Goal: Task Accomplishment & Management: Manage account settings

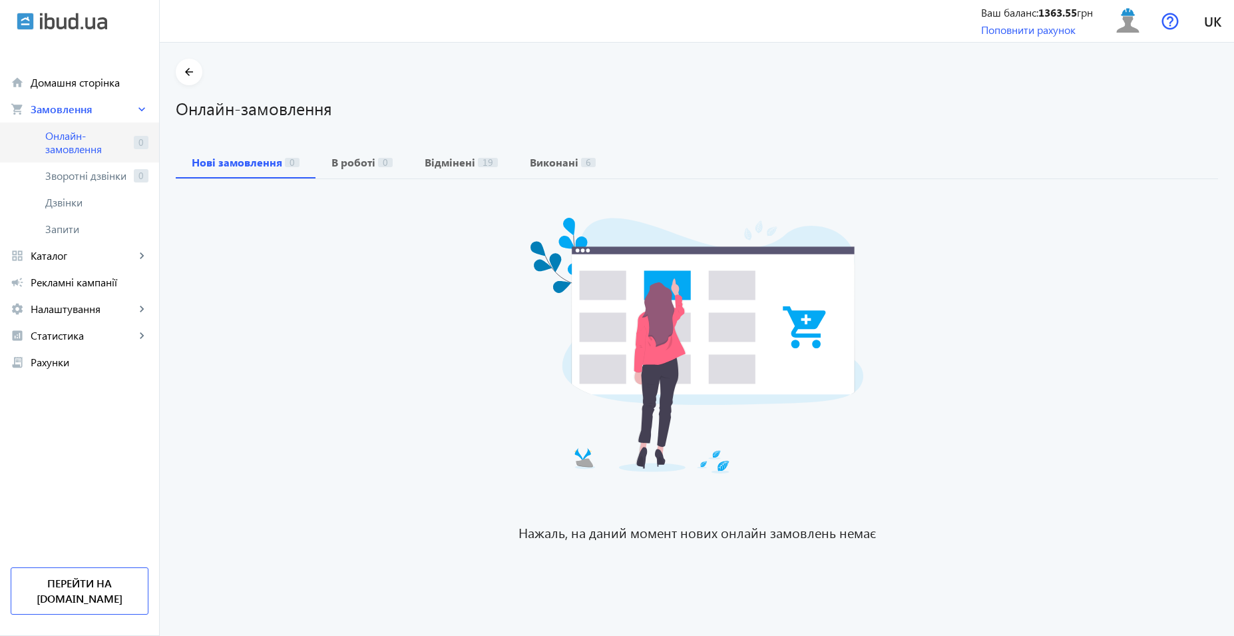
click at [63, 136] on span "Онлайн-замовлення" at bounding box center [86, 142] width 83 height 27
click at [76, 146] on span "Онлайн-замовлення" at bounding box center [86, 142] width 83 height 27
click at [97, 146] on span "Онлайн-замовлення" at bounding box center [86, 142] width 83 height 27
click at [91, 249] on span "Каталог" at bounding box center [83, 255] width 105 height 13
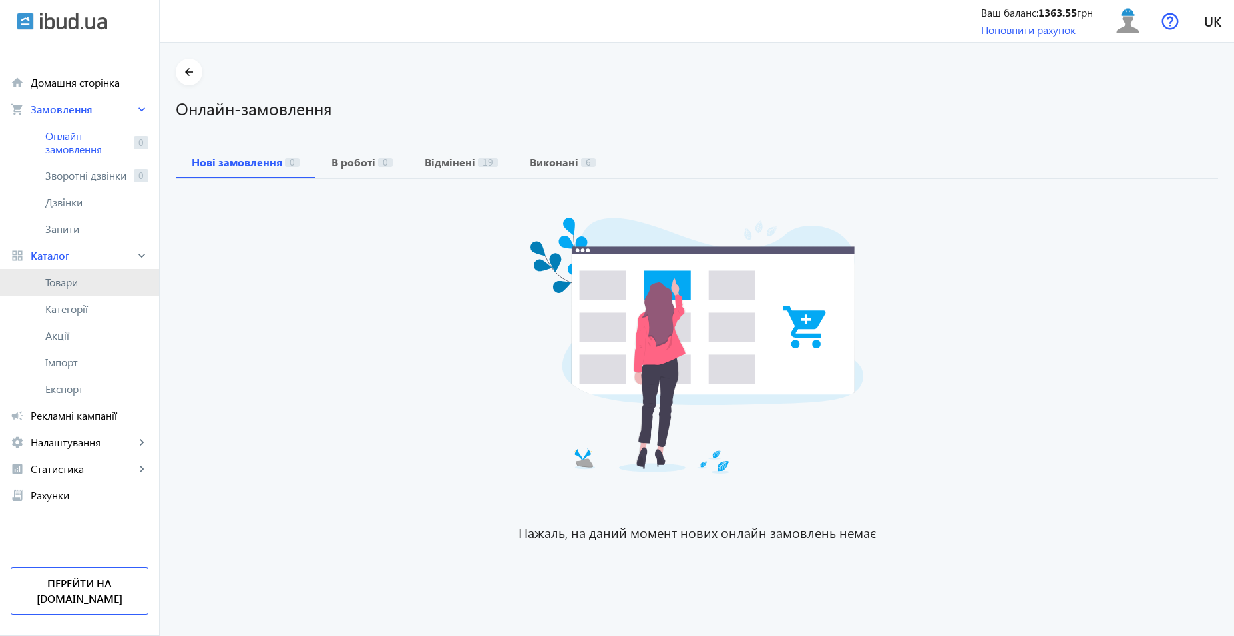
click at [105, 284] on span "Товари" at bounding box center [96, 282] width 103 height 13
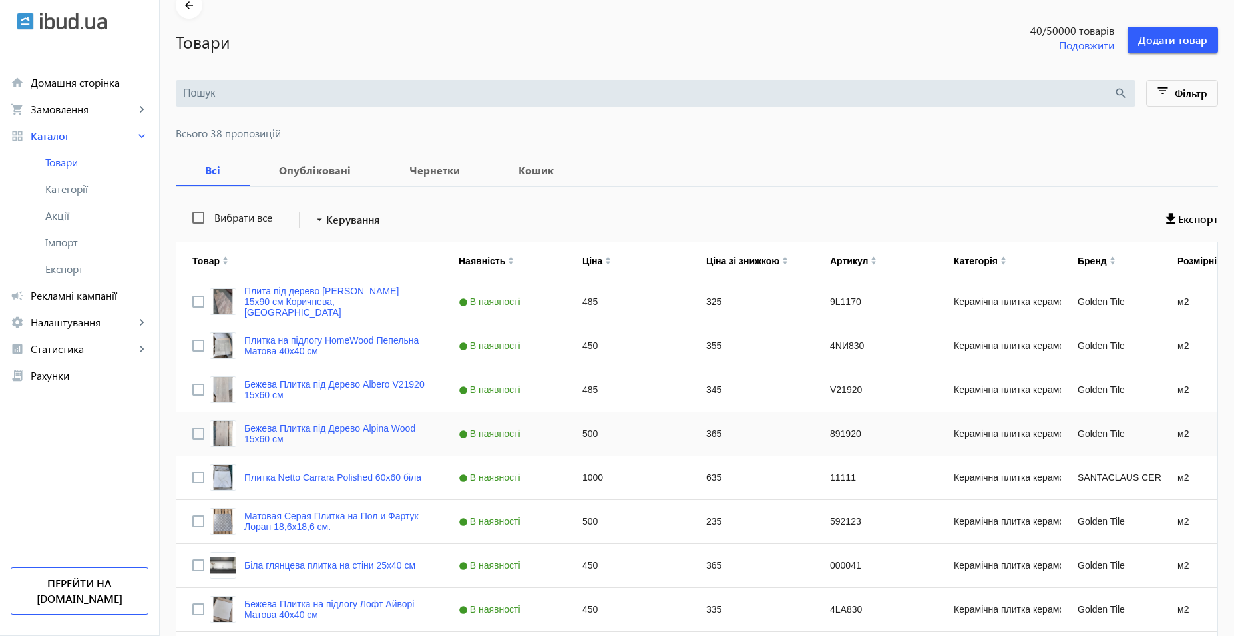
scroll to position [133, 0]
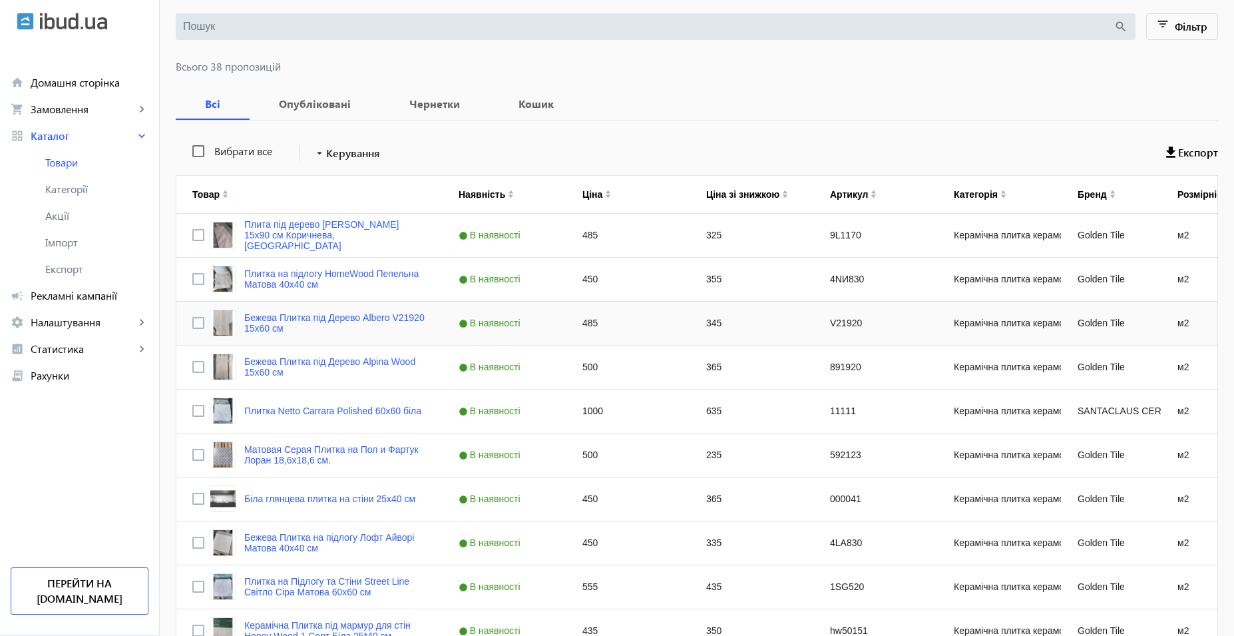
click at [715, 324] on div "345" at bounding box center [752, 323] width 124 height 43
type input "355"
click at [718, 371] on div "365" at bounding box center [752, 367] width 124 height 43
click at [720, 459] on div "235" at bounding box center [752, 454] width 124 height 43
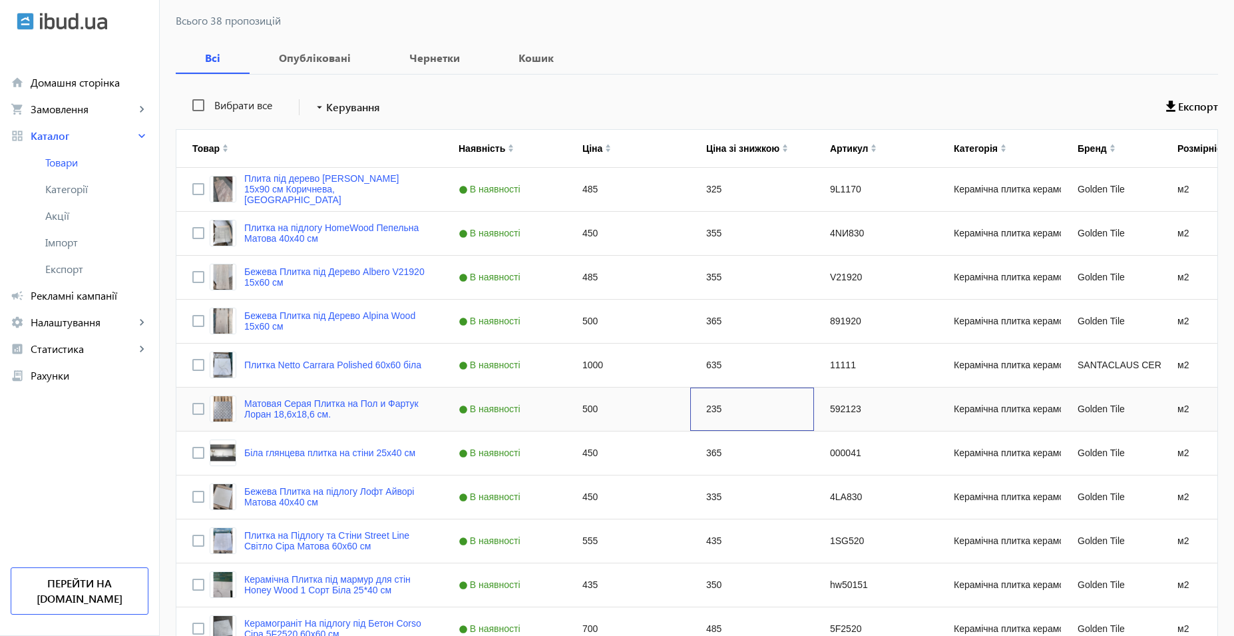
scroll to position [200, 0]
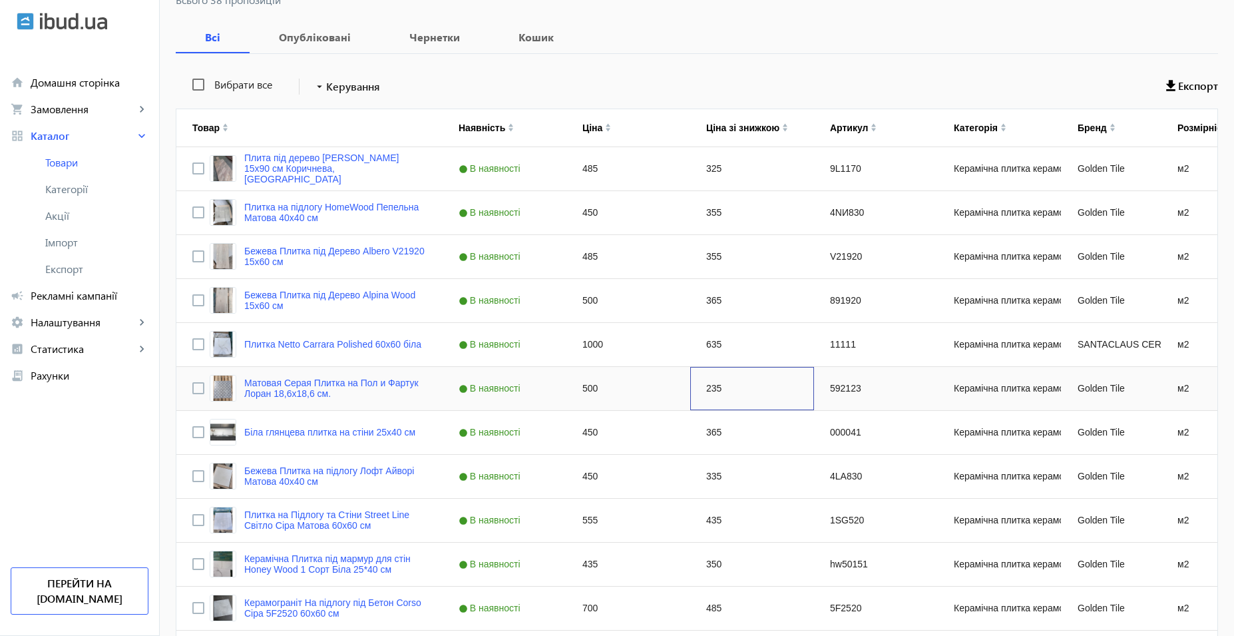
click at [724, 392] on div "235" at bounding box center [752, 388] width 124 height 43
click at [621, 392] on div "500" at bounding box center [629, 388] width 124 height 43
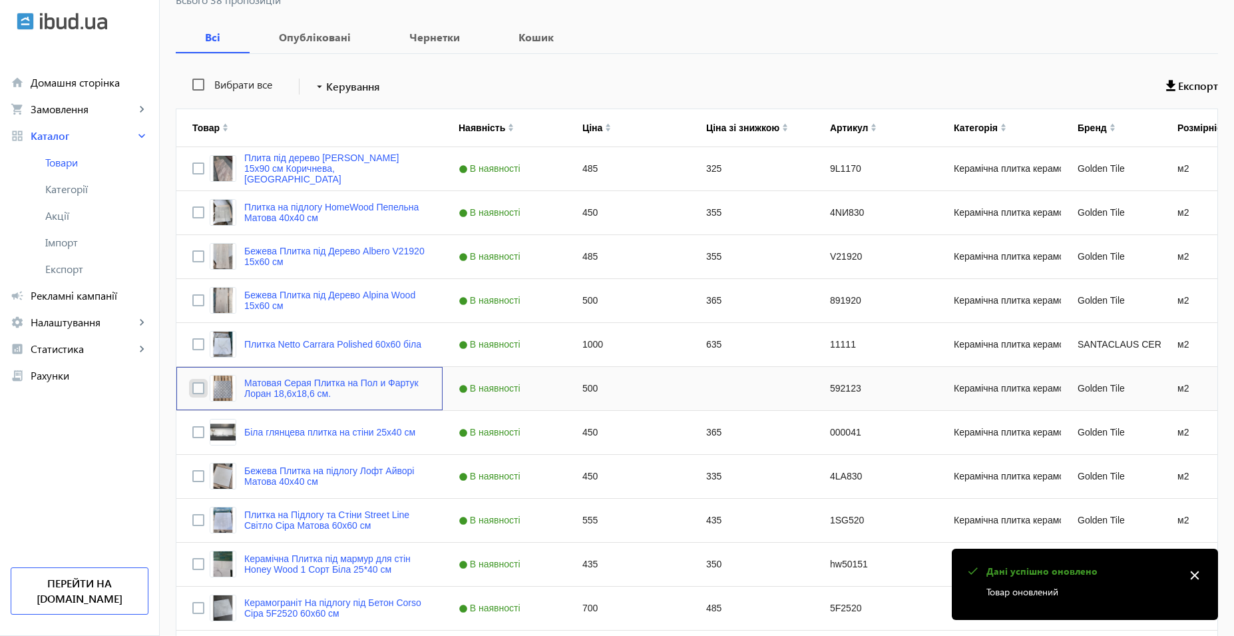
click at [192, 385] on input "Press Space to toggle row selection (unchecked)" at bounding box center [198, 388] width 12 height 12
checkbox input "true"
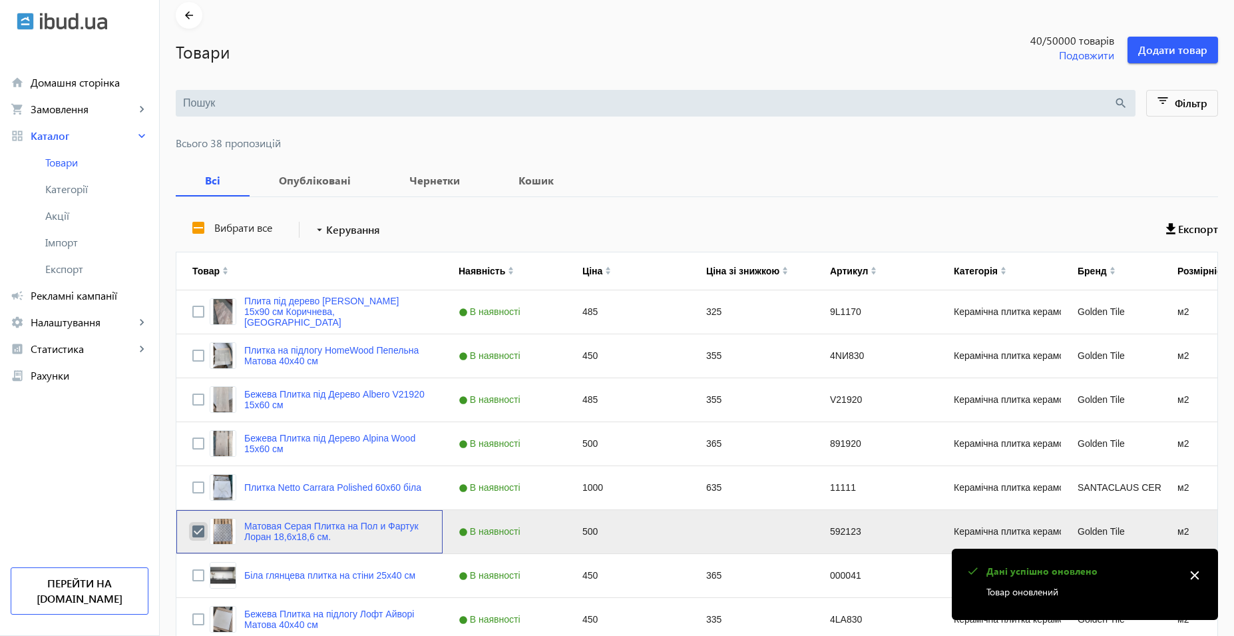
scroll to position [133, 0]
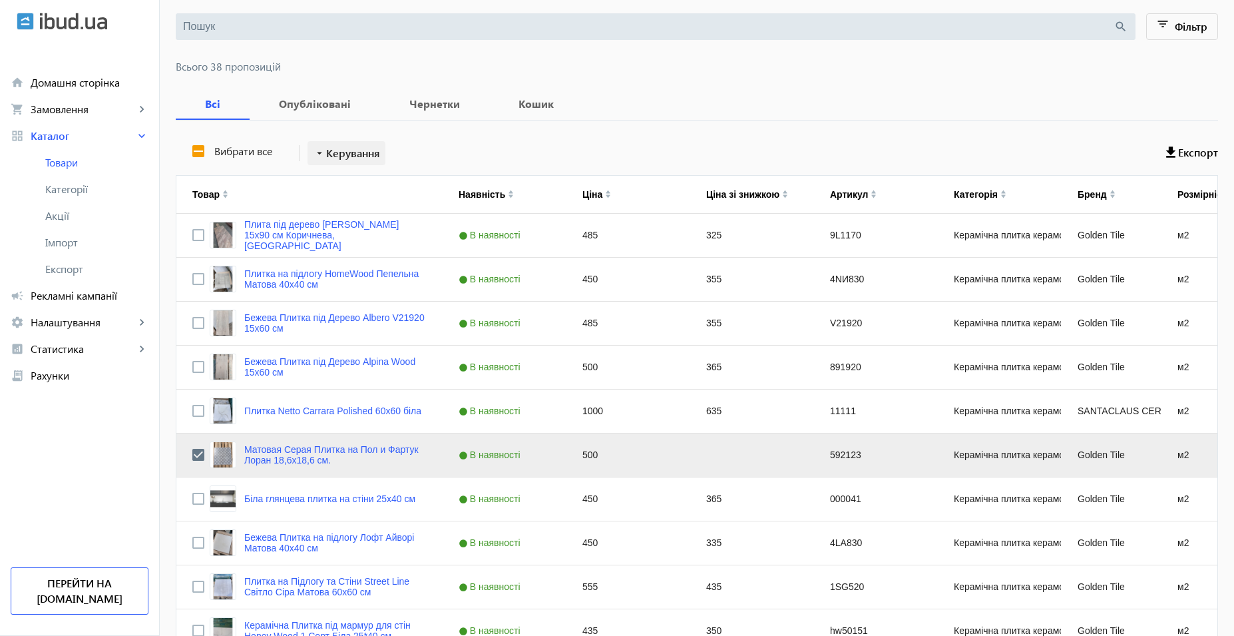
click at [361, 157] on span "Керування" at bounding box center [353, 153] width 54 height 16
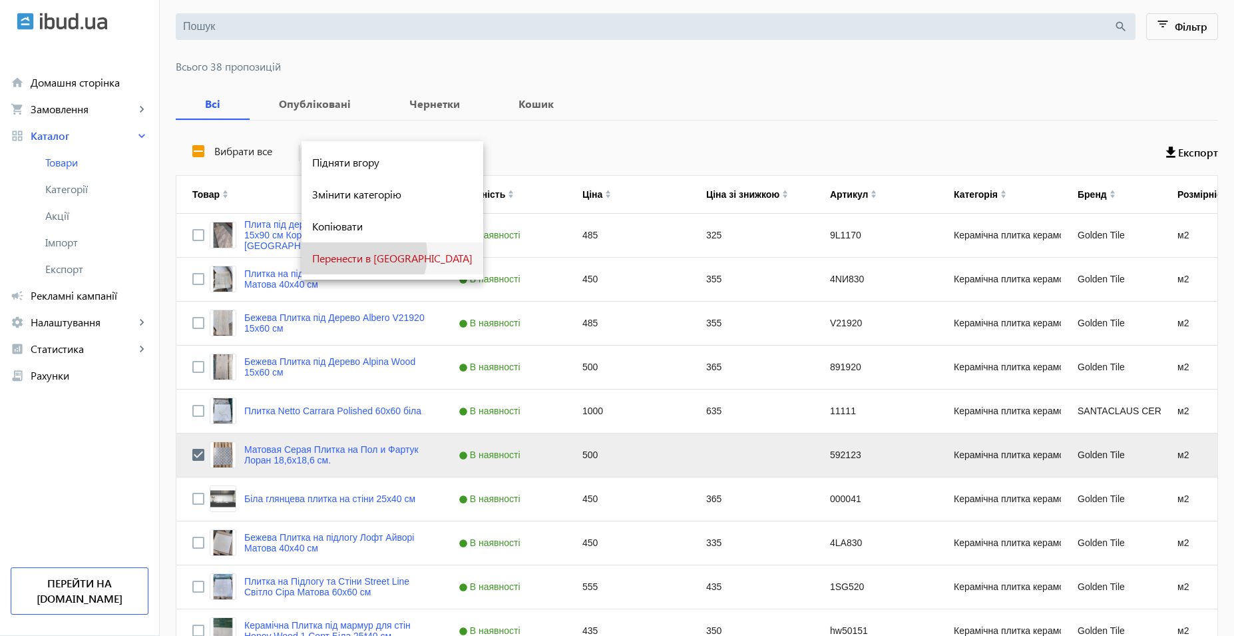
click at [363, 255] on span "Перенести в кошик" at bounding box center [392, 258] width 160 height 11
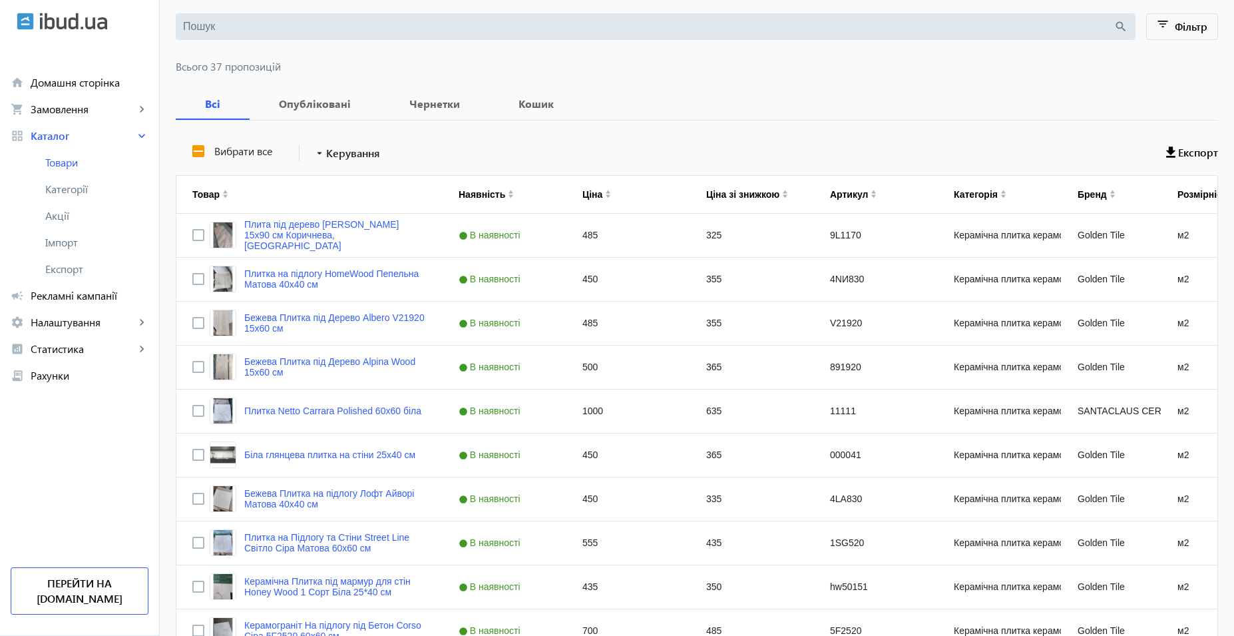
click at [495, 154] on div "Вибрати все arrow_drop_down Керування Експорт" at bounding box center [697, 152] width 1043 height 33
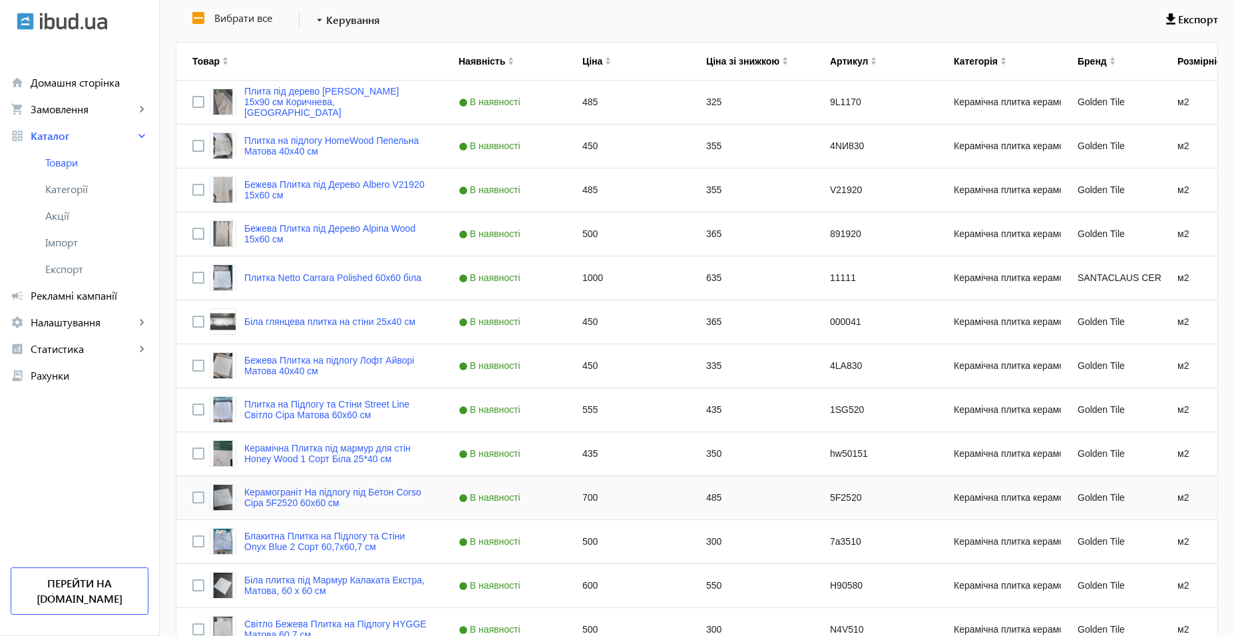
scroll to position [333, 0]
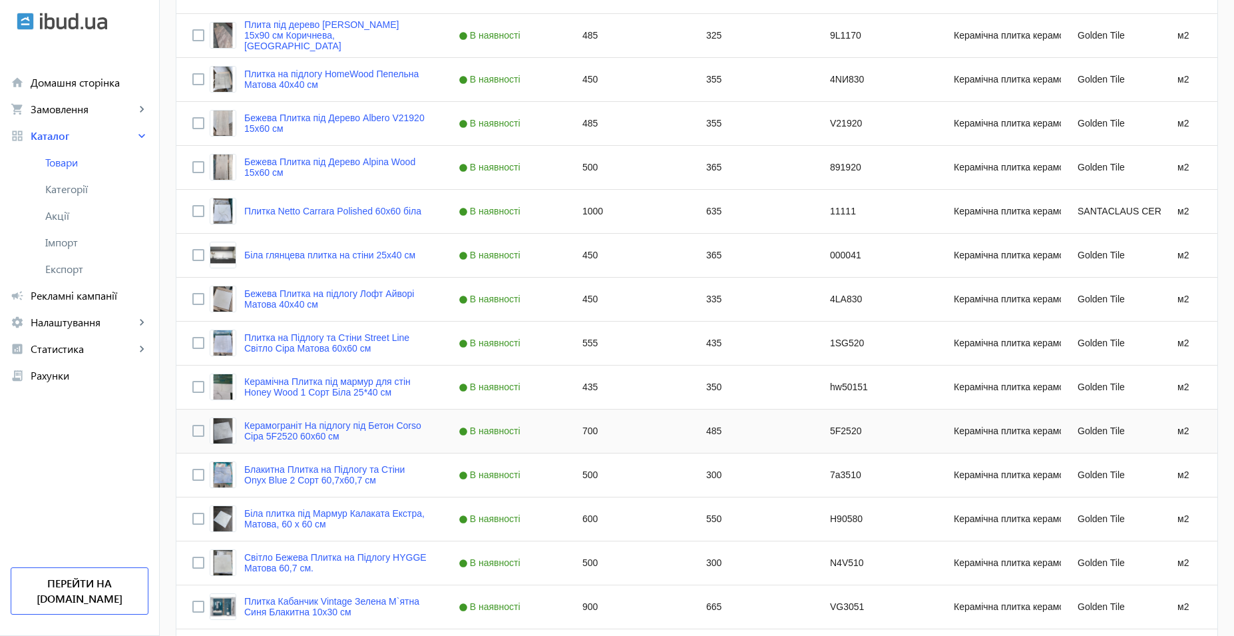
click at [580, 435] on div "700" at bounding box center [629, 430] width 124 height 43
type input "675"
click at [740, 423] on div "485" at bounding box center [752, 430] width 124 height 43
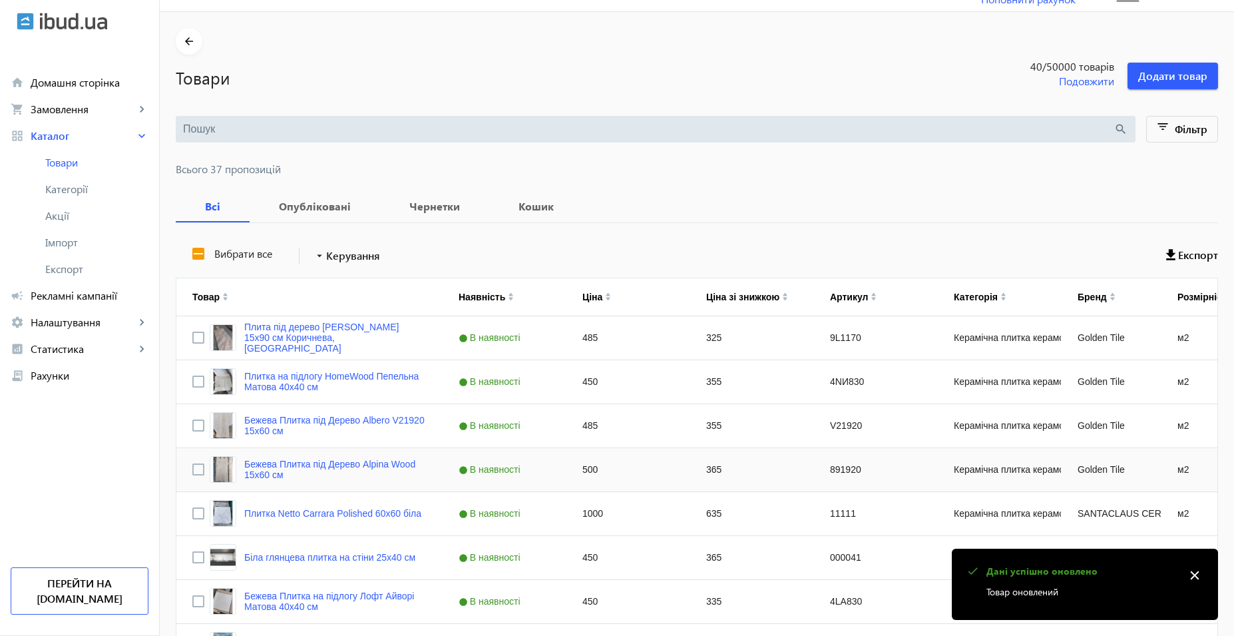
scroll to position [0, 0]
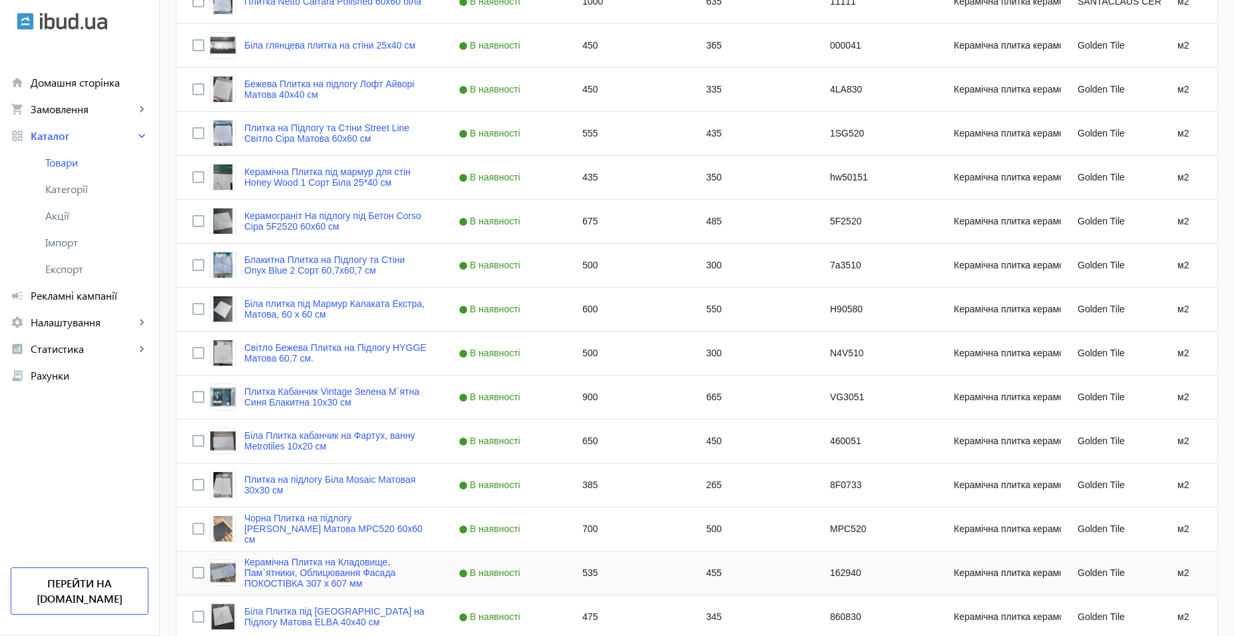
scroll to position [466, 0]
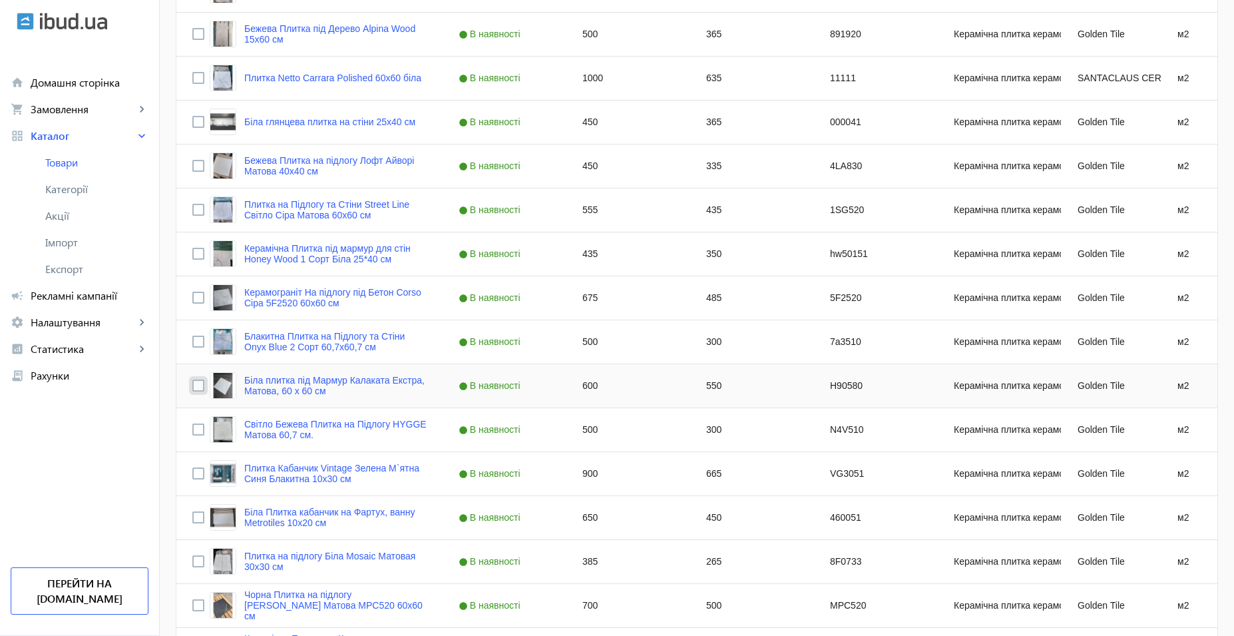
click at [192, 388] on input "Press Space to toggle row selection (unchecked)" at bounding box center [198, 386] width 12 height 12
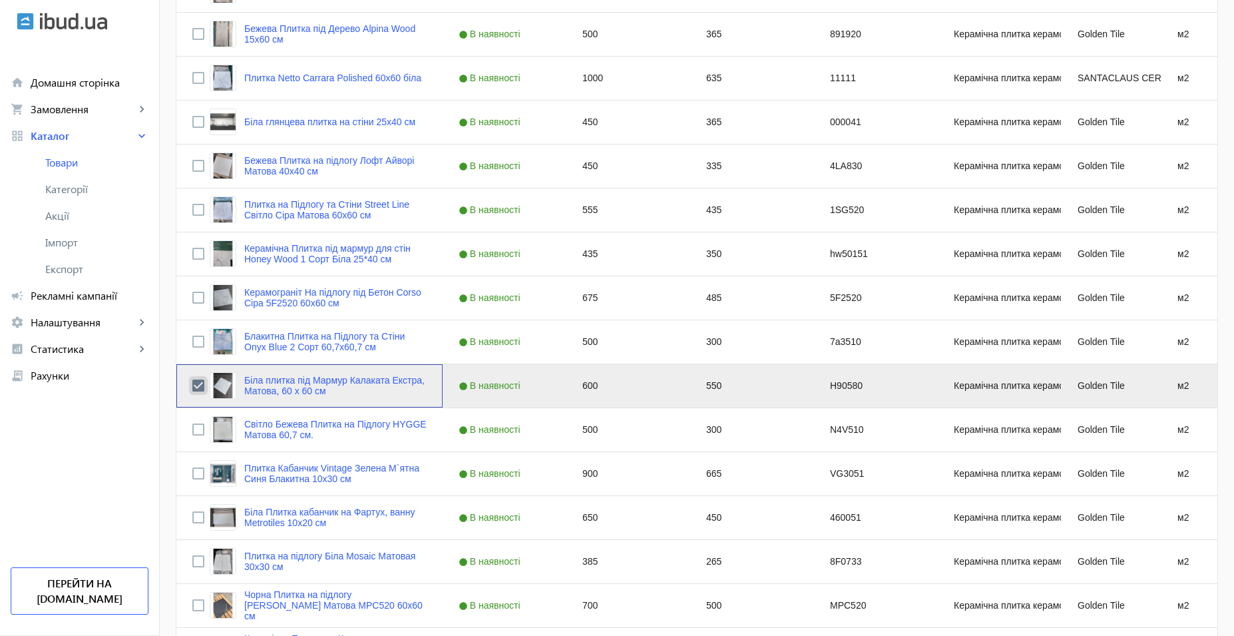
click at [194, 388] on input "Press Space to toggle row selection (checked)" at bounding box center [198, 386] width 12 height 12
checkbox input "false"
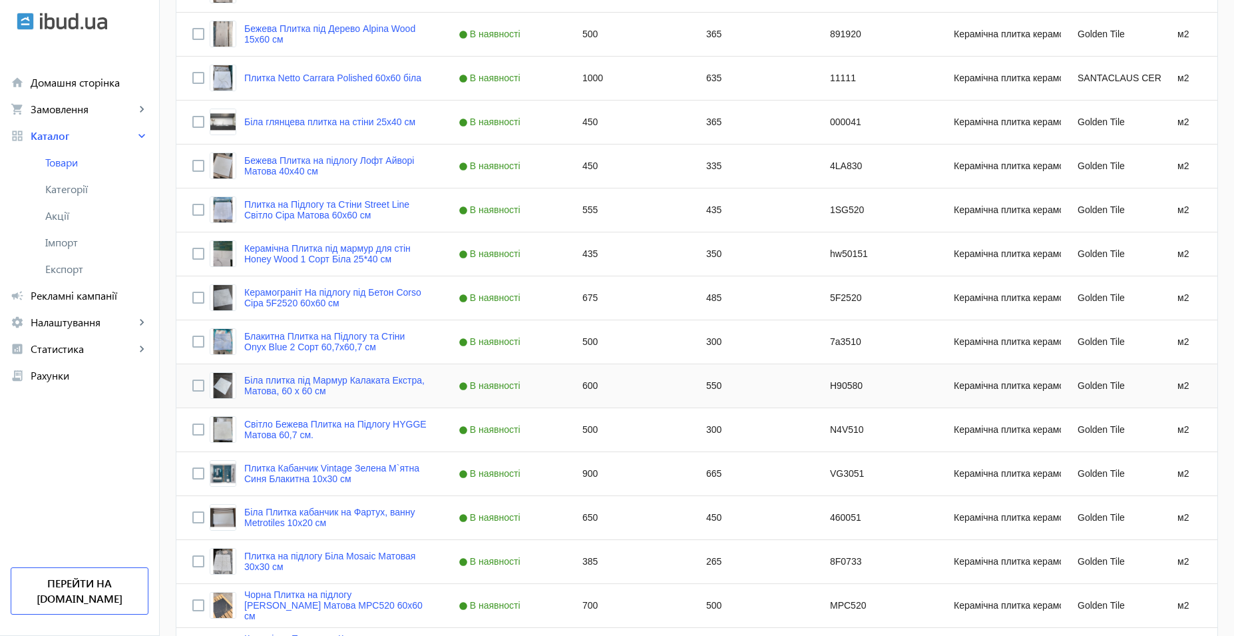
click at [708, 392] on div "550" at bounding box center [752, 385] width 124 height 43
click at [708, 435] on div "300" at bounding box center [752, 429] width 124 height 43
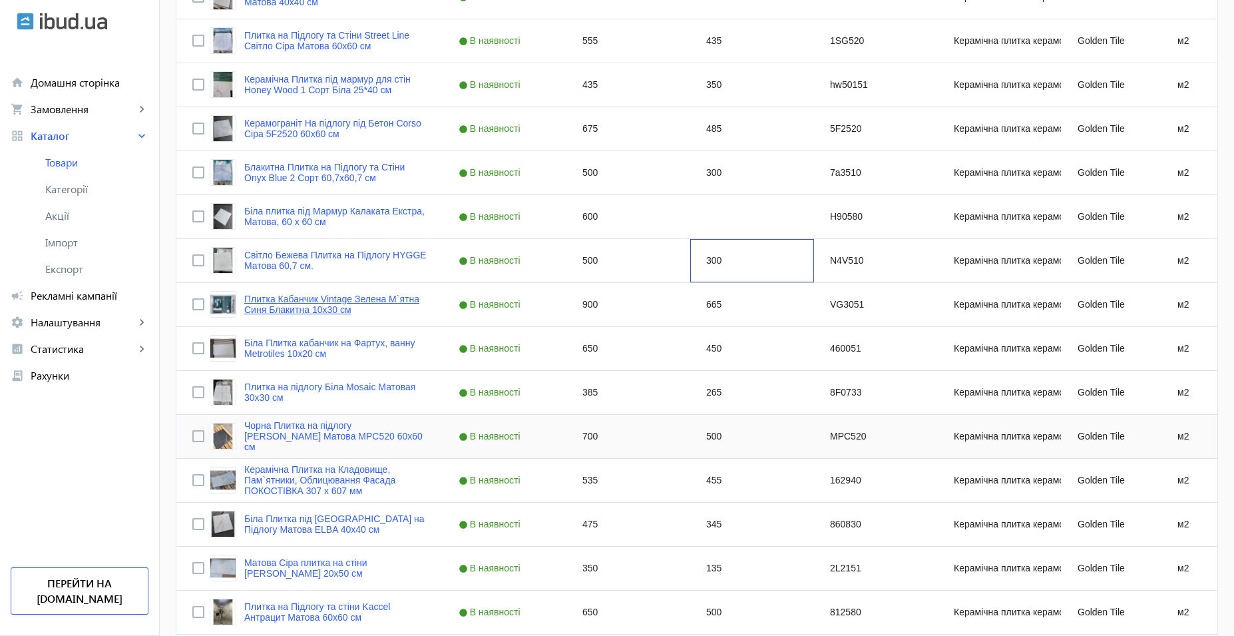
scroll to position [666, 0]
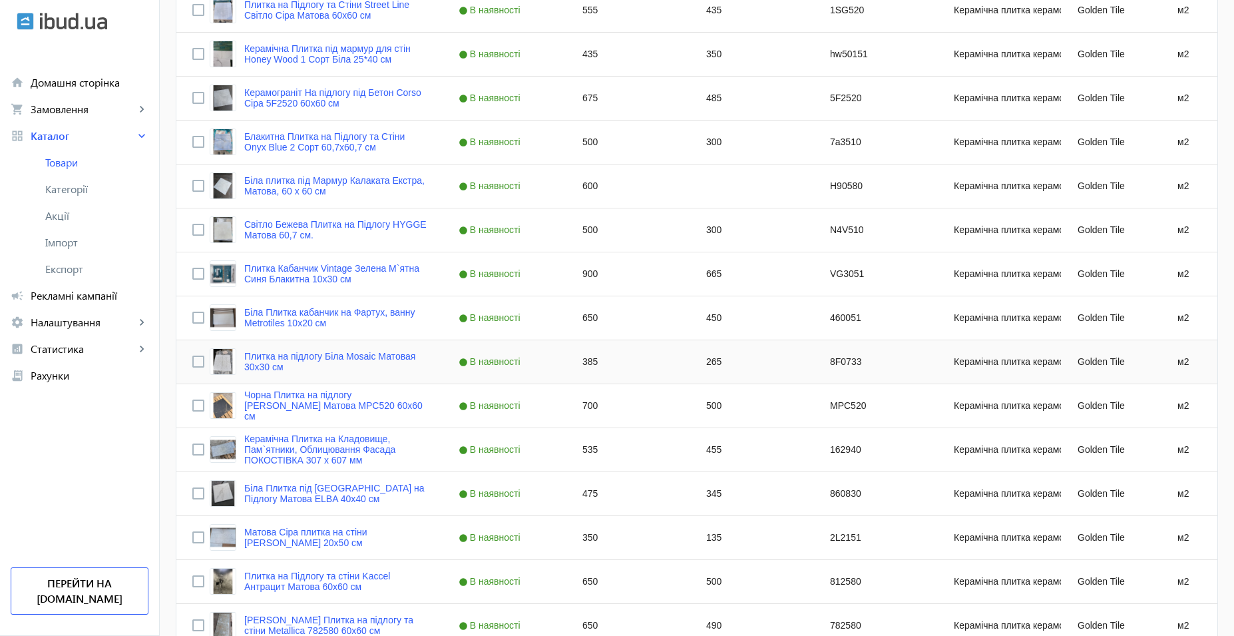
click at [712, 360] on div "265" at bounding box center [752, 361] width 124 height 43
type input "275"
click at [708, 408] on div "500" at bounding box center [752, 405] width 124 height 43
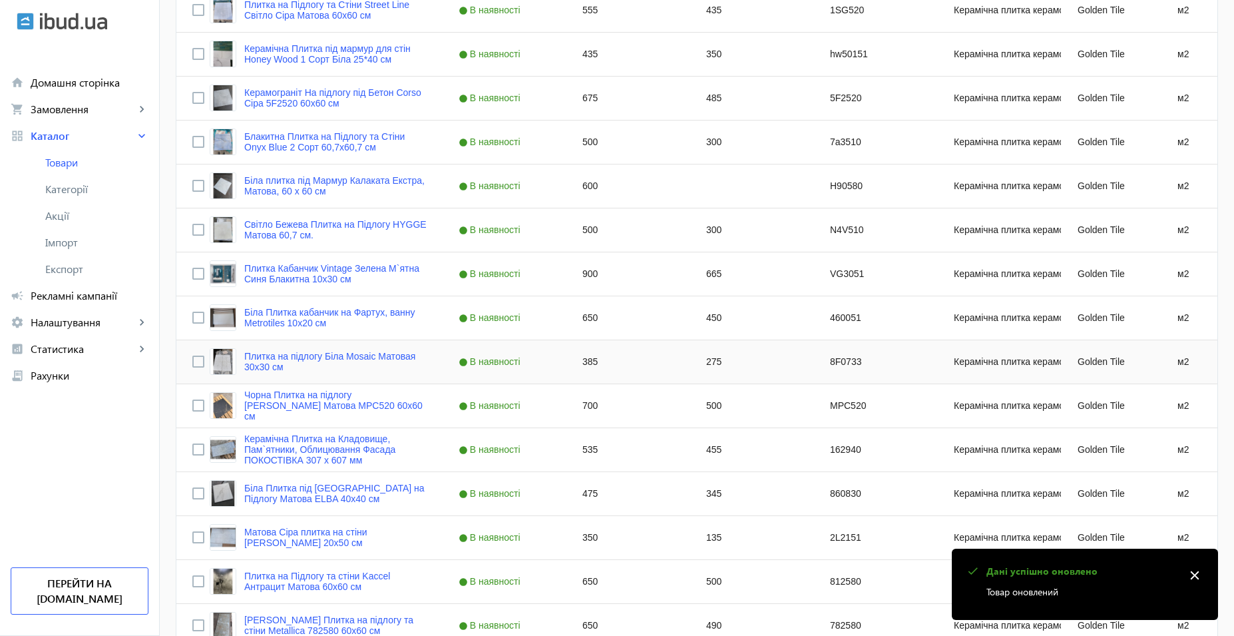
click at [584, 368] on div "385" at bounding box center [629, 361] width 124 height 43
type input "400"
click at [721, 371] on div "275" at bounding box center [752, 361] width 124 height 43
click at [711, 412] on div "500" at bounding box center [752, 405] width 124 height 43
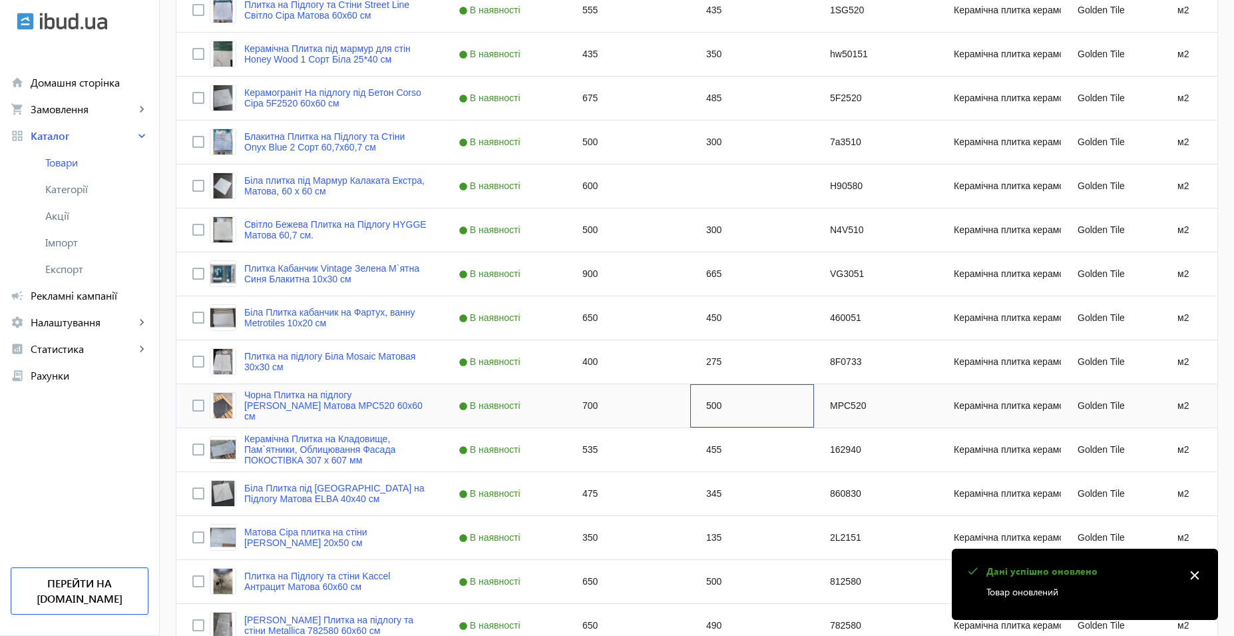
scroll to position [732, 0]
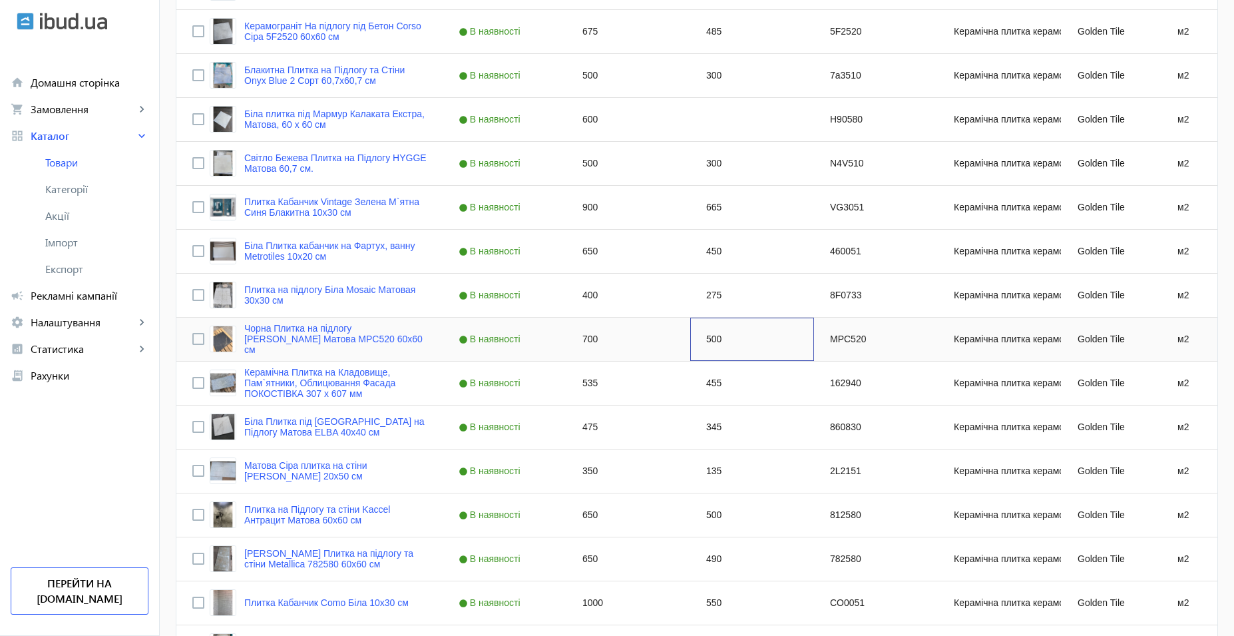
click at [711, 344] on div "500" at bounding box center [752, 339] width 124 height 43
type input "490"
click at [715, 386] on div "455" at bounding box center [752, 383] width 124 height 43
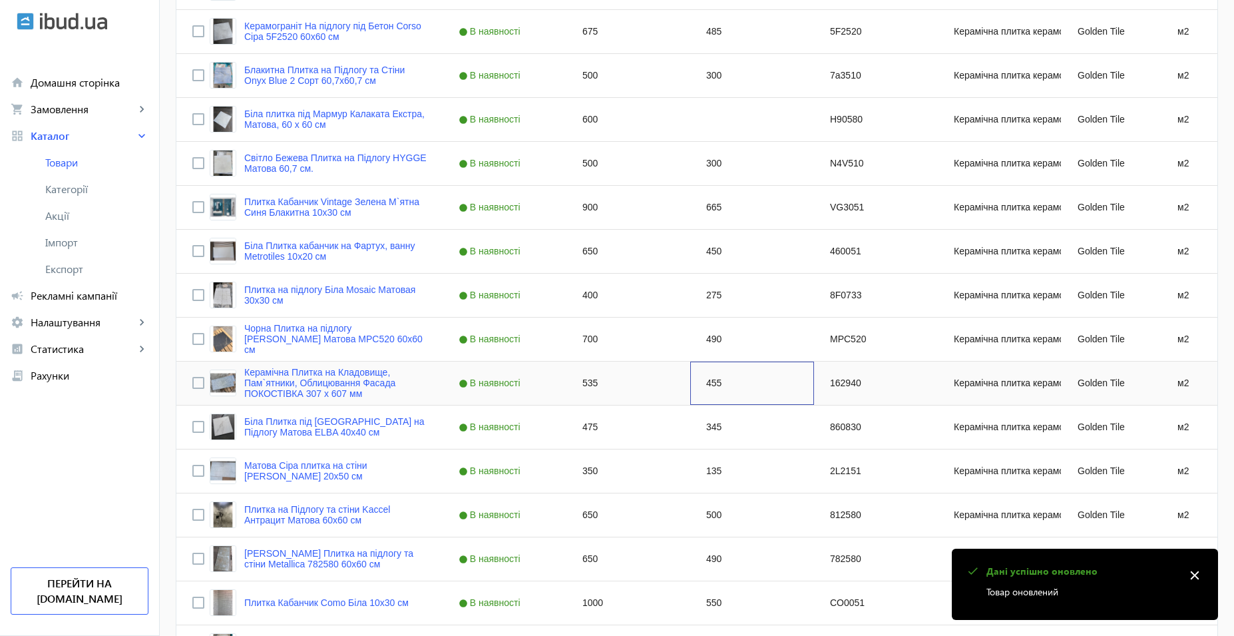
click at [723, 386] on div "455" at bounding box center [752, 383] width 124 height 43
click at [717, 425] on div "345" at bounding box center [752, 426] width 124 height 43
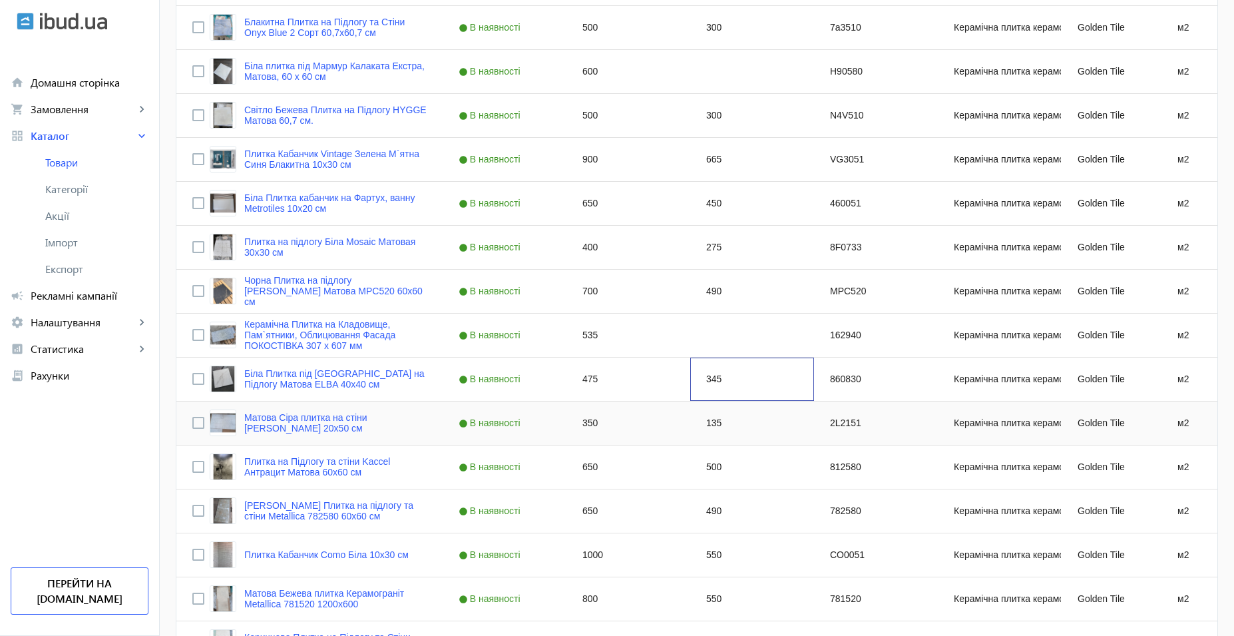
scroll to position [799, 0]
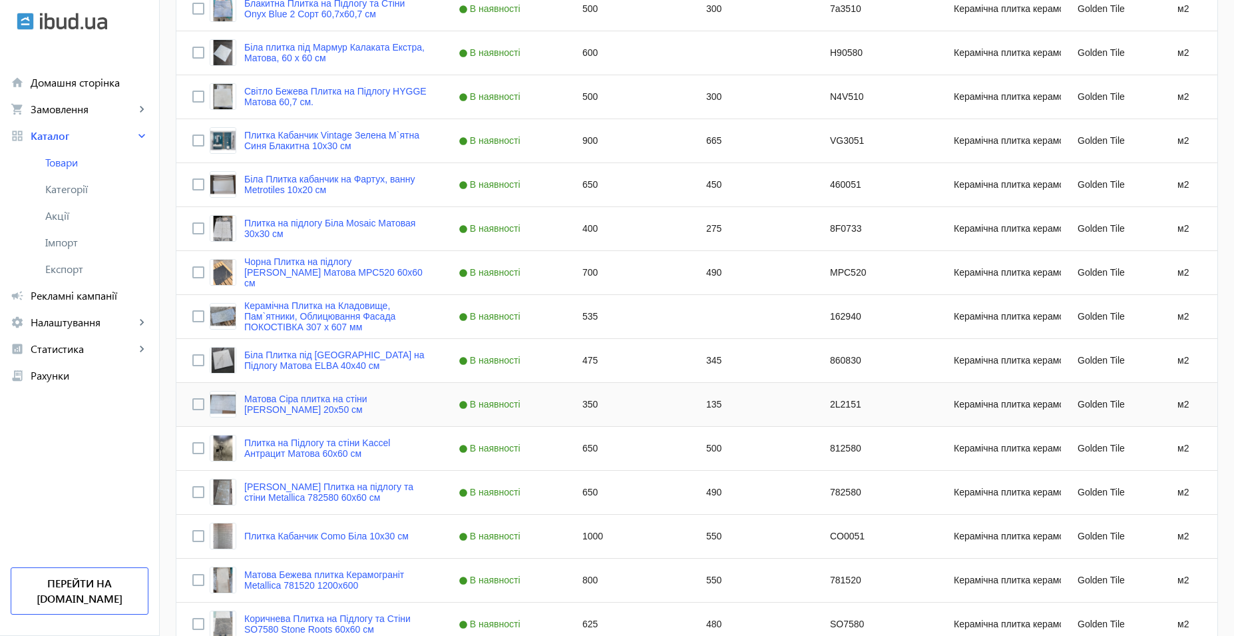
click at [721, 390] on div "135" at bounding box center [752, 404] width 124 height 43
click at [715, 411] on div "135" at bounding box center [752, 404] width 124 height 43
type input "125"
click at [722, 441] on div "500" at bounding box center [752, 448] width 124 height 43
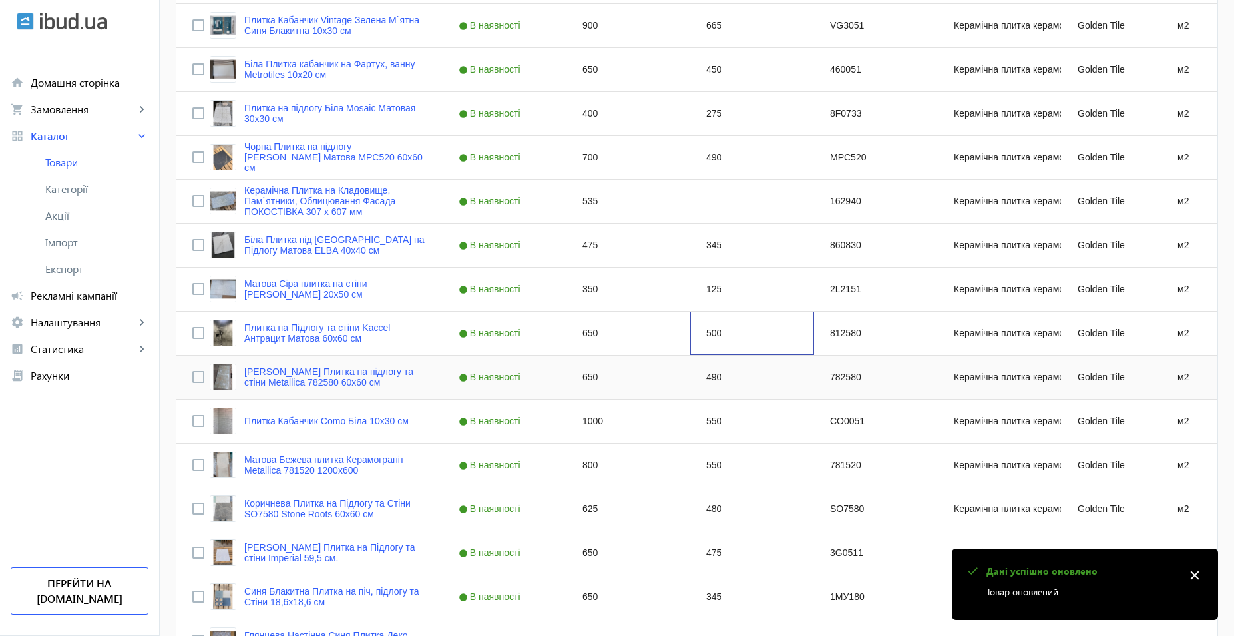
scroll to position [932, 0]
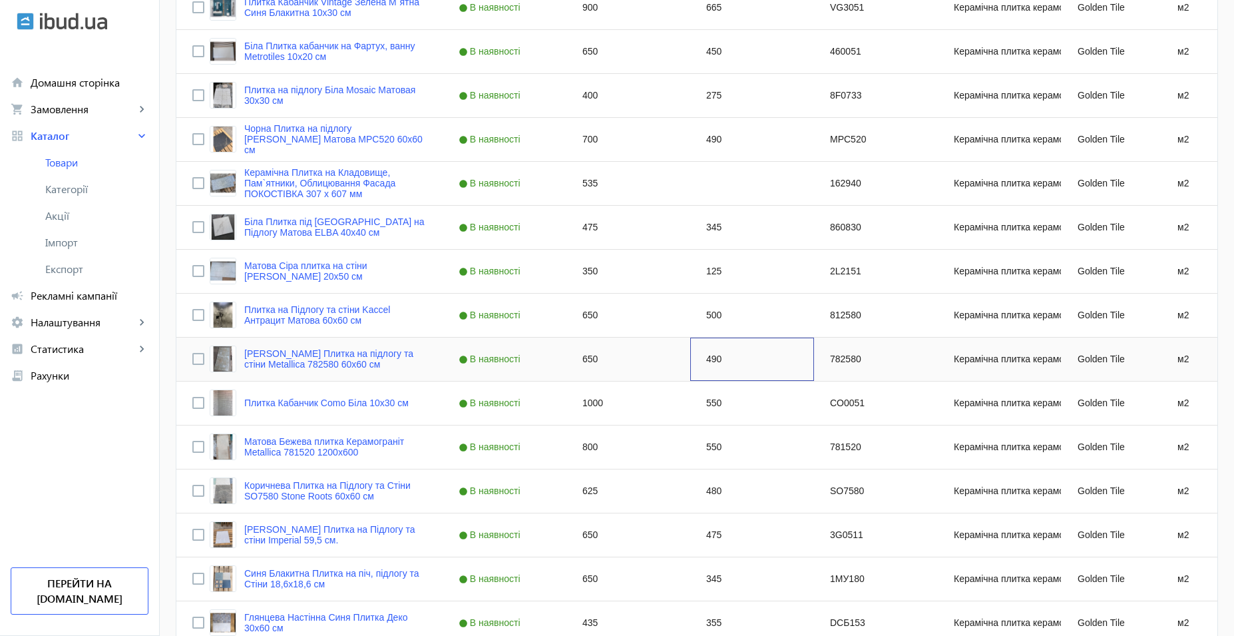
click at [707, 364] on div "490" at bounding box center [752, 359] width 124 height 43
type input "500"
click at [706, 394] on div "550" at bounding box center [752, 403] width 124 height 43
click at [725, 447] on div "550" at bounding box center [752, 446] width 124 height 43
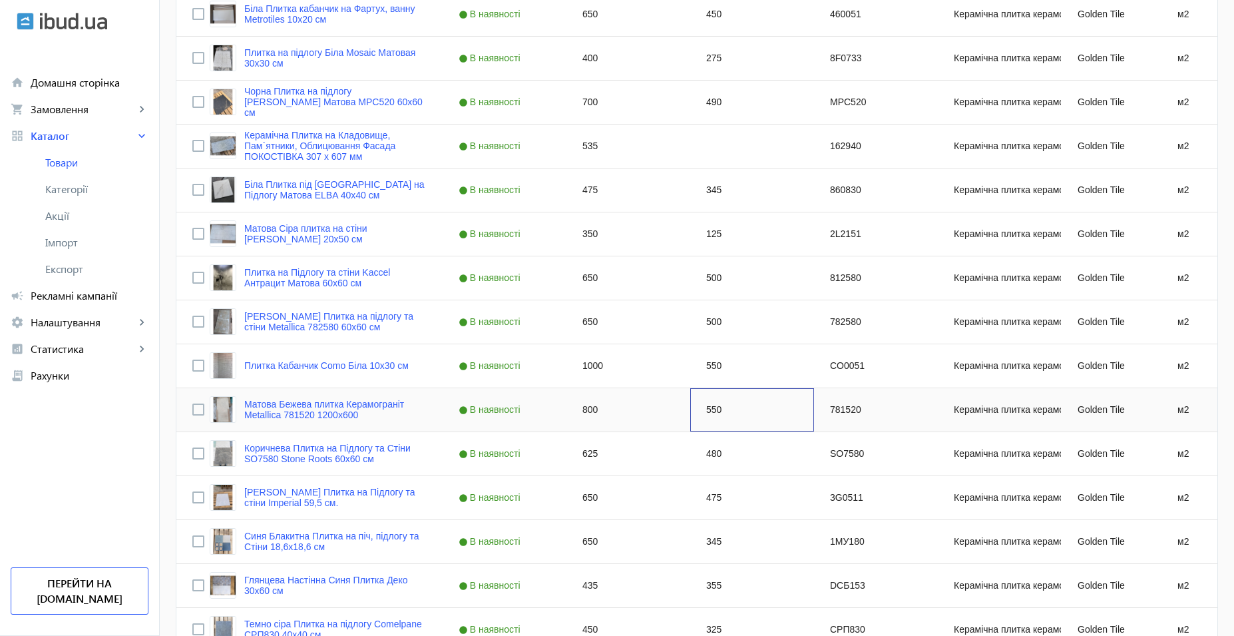
scroll to position [999, 0]
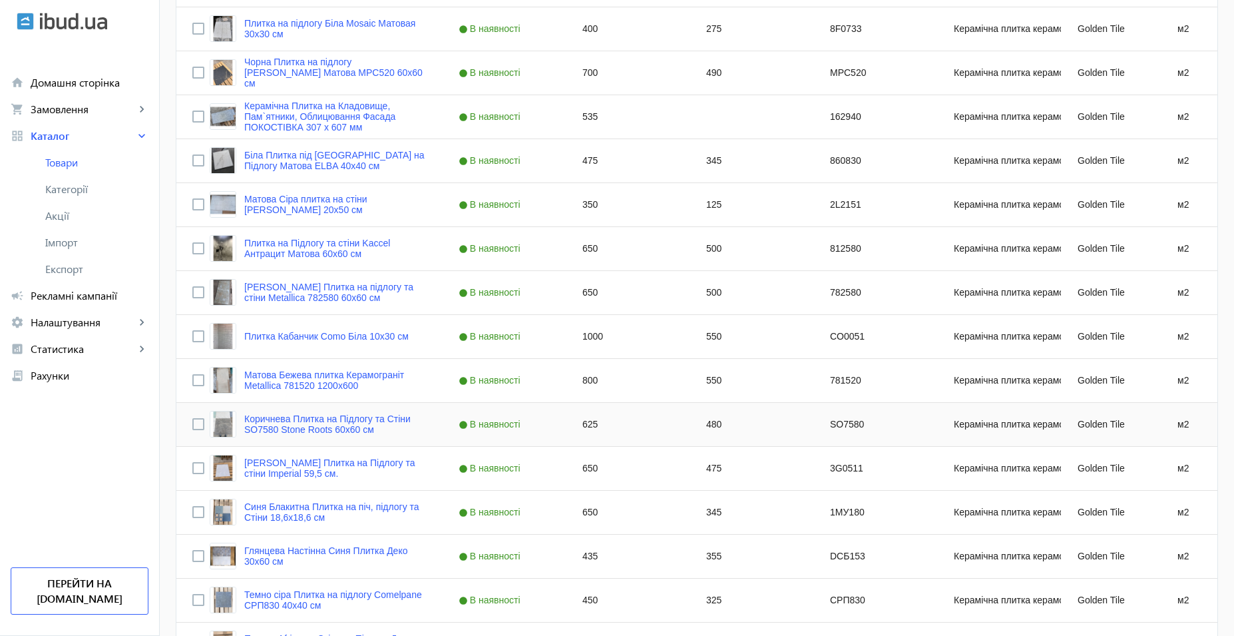
click at [724, 433] on div "480" at bounding box center [752, 424] width 124 height 43
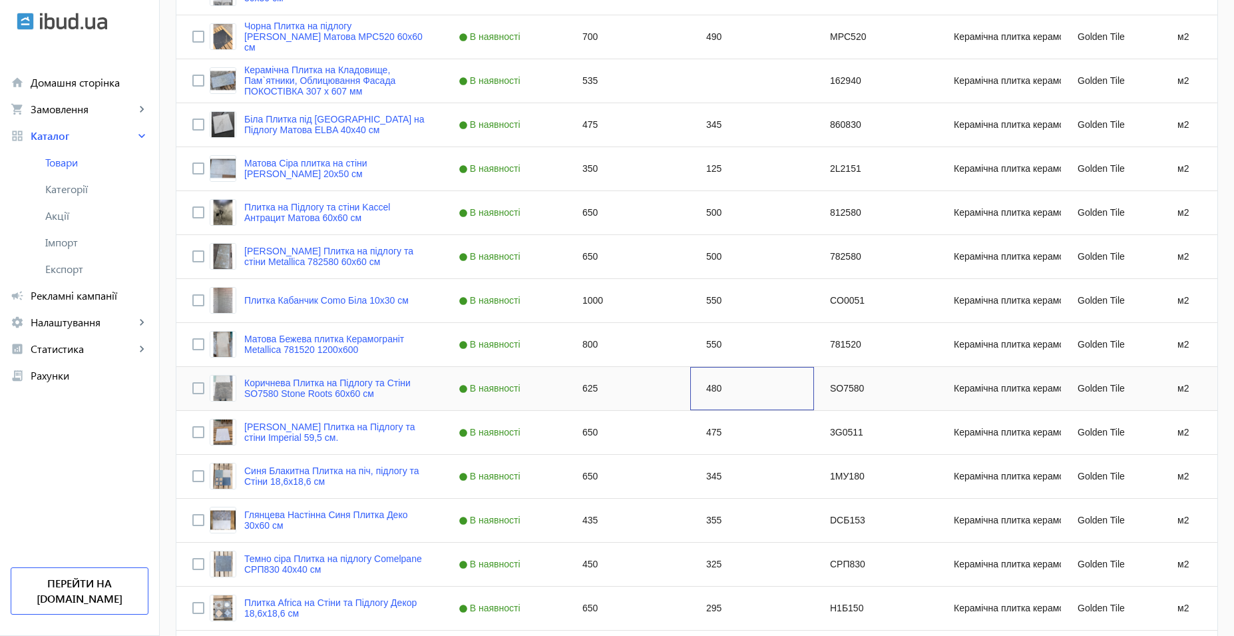
scroll to position [1065, 0]
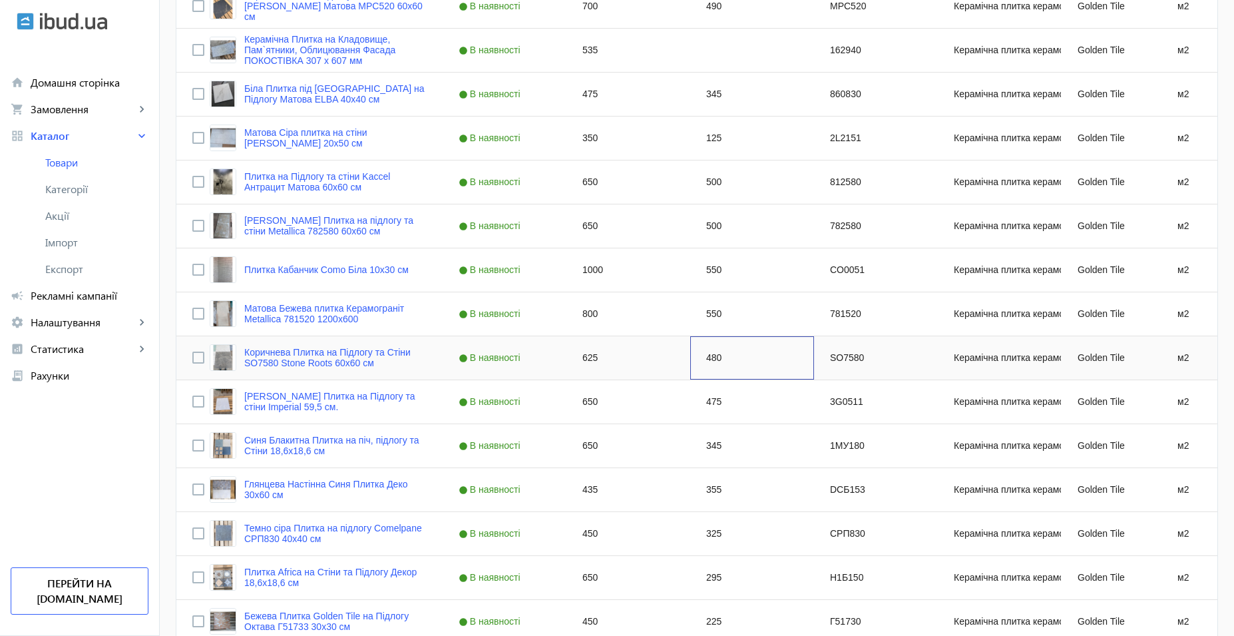
click at [710, 355] on div "480" at bounding box center [752, 357] width 124 height 43
type input "475"
click at [711, 405] on div "475" at bounding box center [752, 401] width 124 height 43
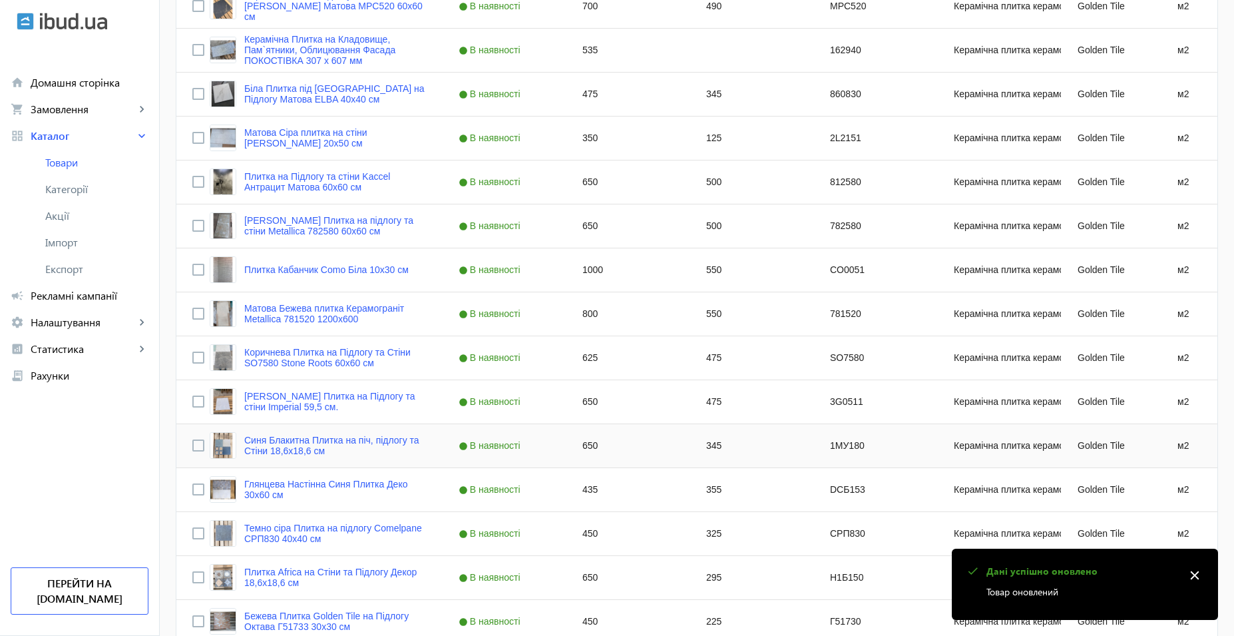
click at [714, 451] on div "345" at bounding box center [752, 445] width 124 height 43
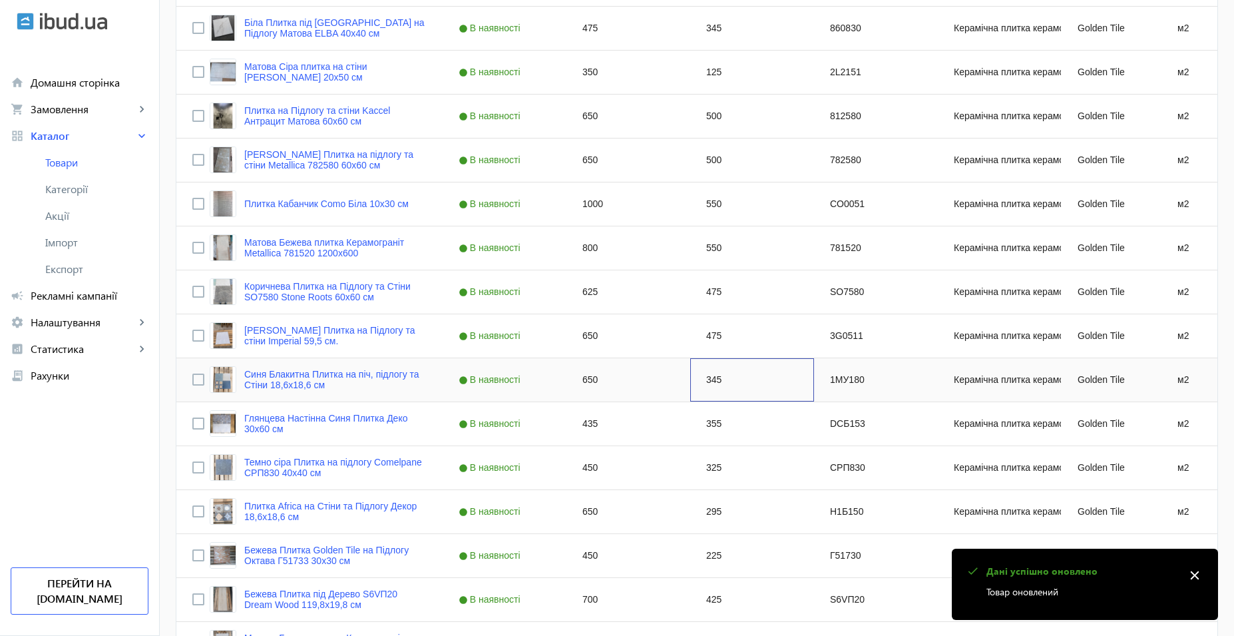
scroll to position [1198, 0]
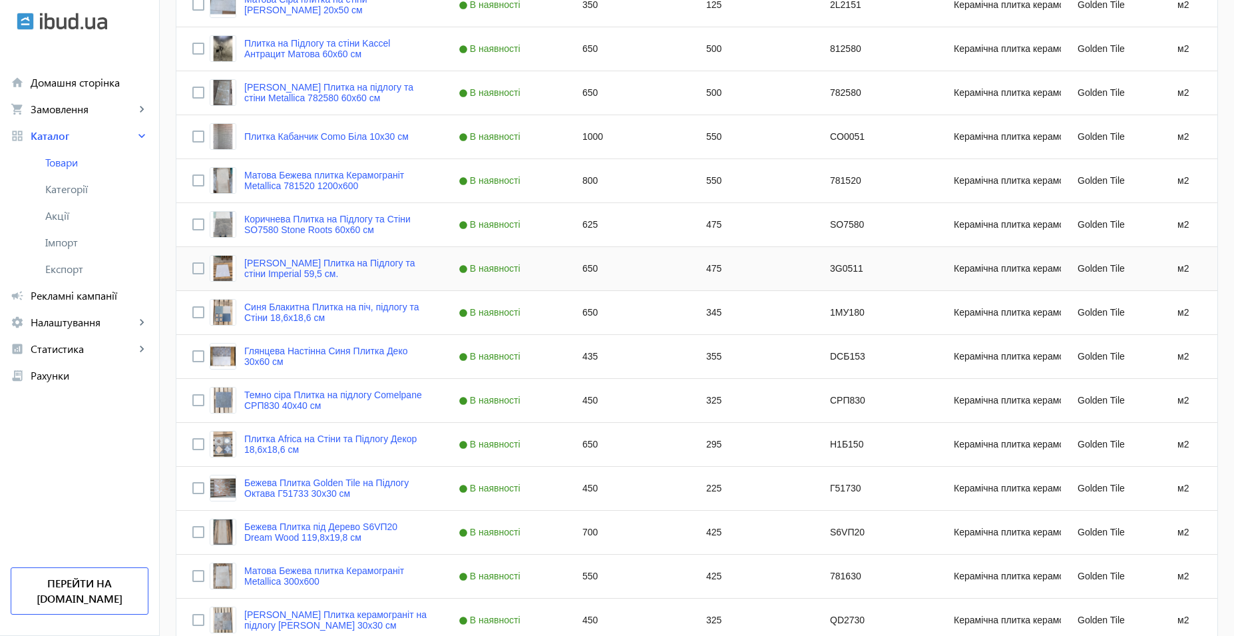
click at [715, 275] on div "475" at bounding box center [752, 268] width 124 height 43
type input "450"
click at [732, 315] on div "345" at bounding box center [752, 312] width 124 height 43
click at [262, 314] on link "Синя Блакитна Плитка на піч, підлогу та Стіни 18,6х18,6 см" at bounding box center [335, 312] width 182 height 21
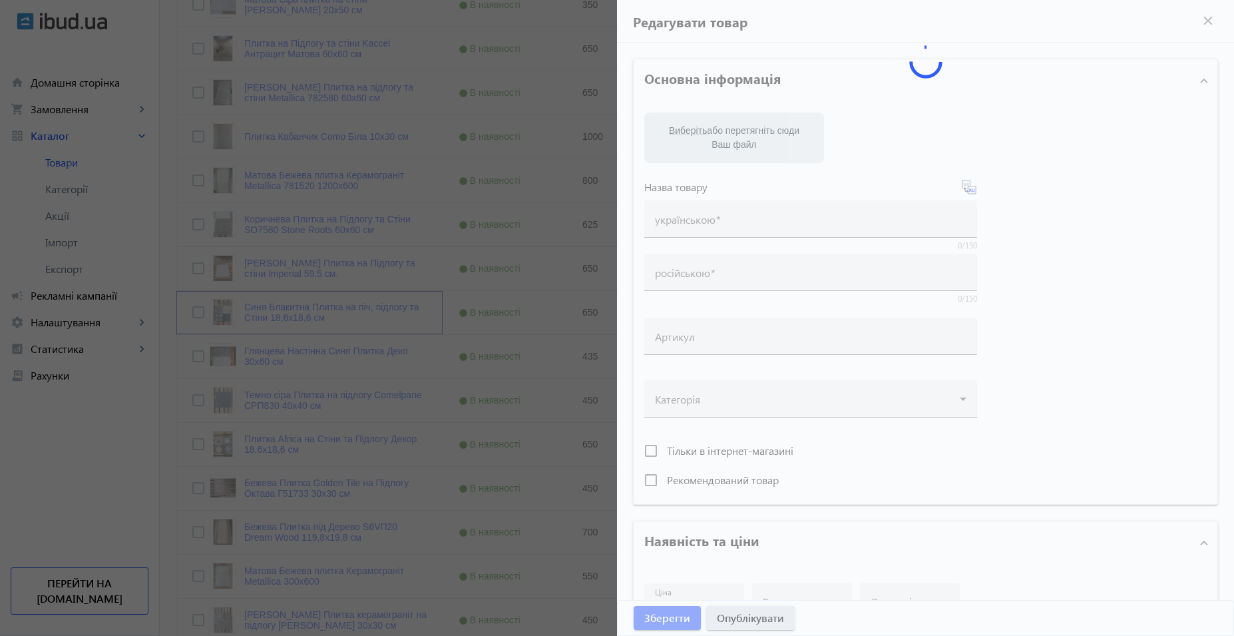
type input "Синя Блакитна Плитка на піч, підлогу та Стіни 18,6х18,6 см"
type input "Плитка Викториан на Стены и Пол Оттенок Синего и Узоры 18,6х18,6 см"
type input "1МУ180"
type input "650"
type input "3"
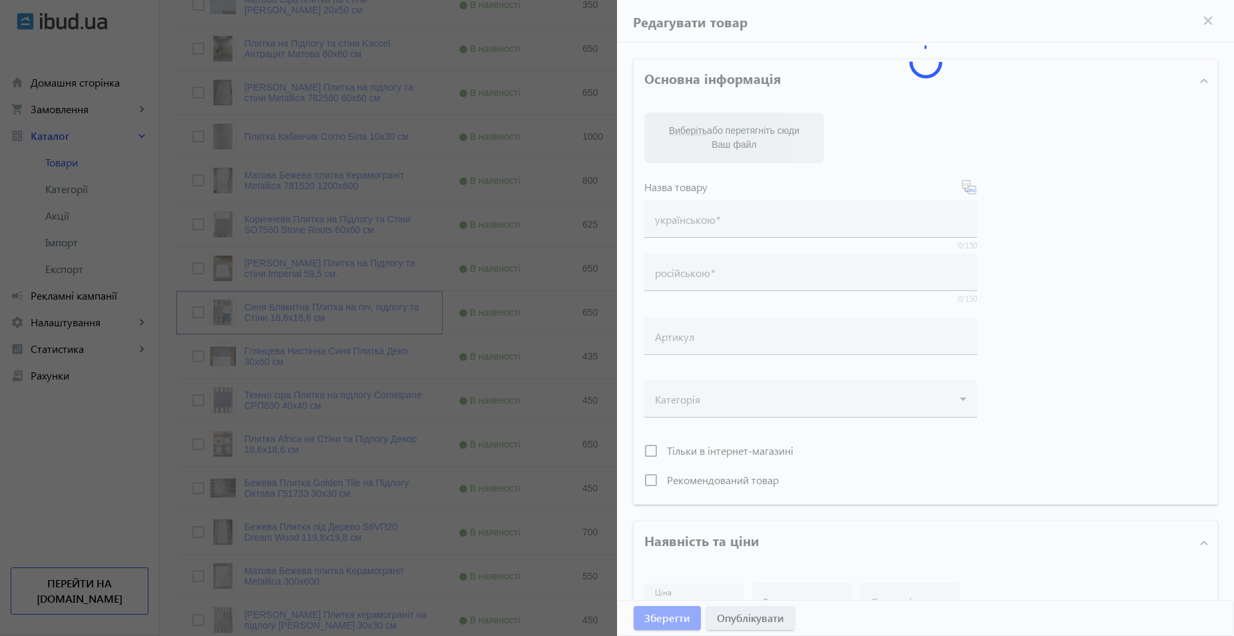
type input "100"
type input "Плитка на піч"
type input "Плитка на печь, Пол и Стены"
type input "Плитка на піч, плитка візерунки ,плитка декор,плитка дешево, плитка різнокольор…"
type input "плитка на печь, плитка с узорами, плитка декор, плитка на пол, плитка на стены,…"
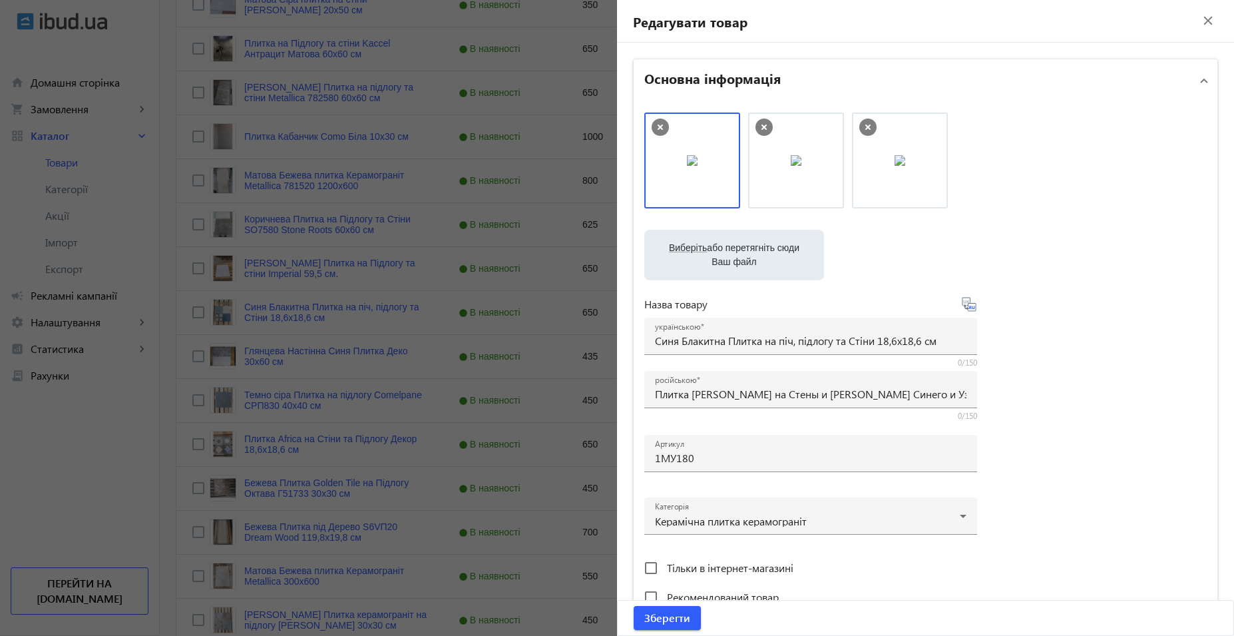
click at [867, 126] on icon at bounding box center [868, 127] width 17 height 17
click at [762, 126] on icon at bounding box center [764, 127] width 5 height 5
click at [660, 125] on icon at bounding box center [660, 127] width 17 height 17
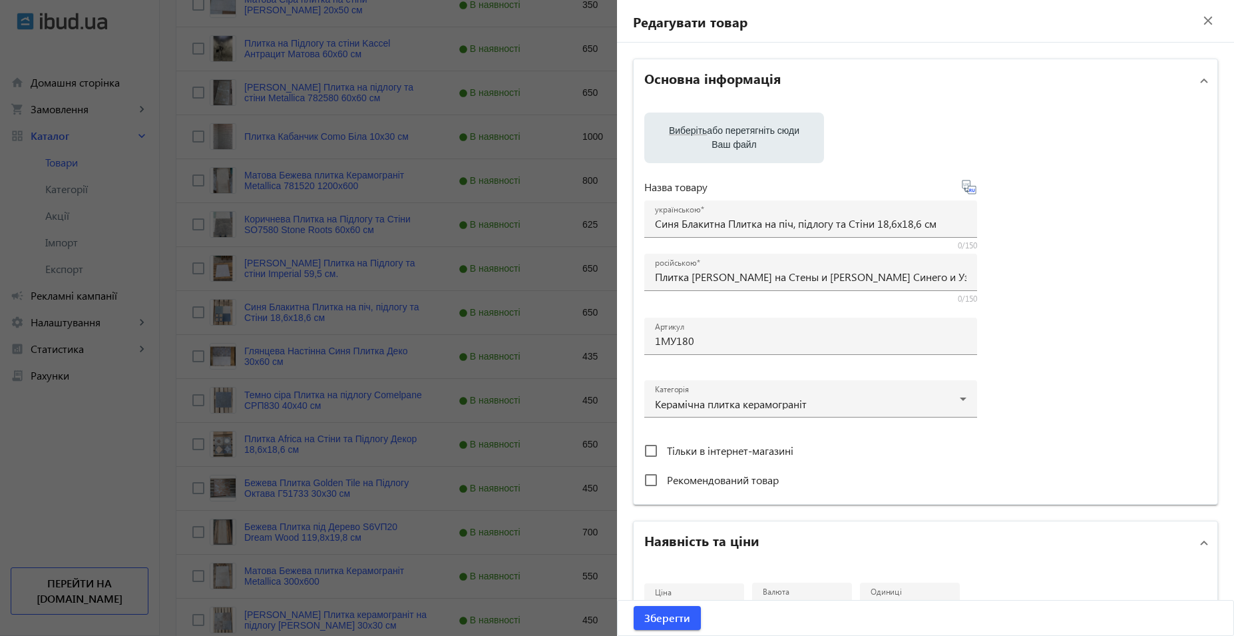
click at [740, 136] on label "Виберіть або перетягніть сюди Ваш файл" at bounding box center [734, 137] width 158 height 37
click at [740, 136] on input "Виберіть або перетягніть сюди Ваш файл" at bounding box center [734, 139] width 158 height 16
type input "C:\fakepath\photo_2023-07-02_09-36-47 (3).jpg"
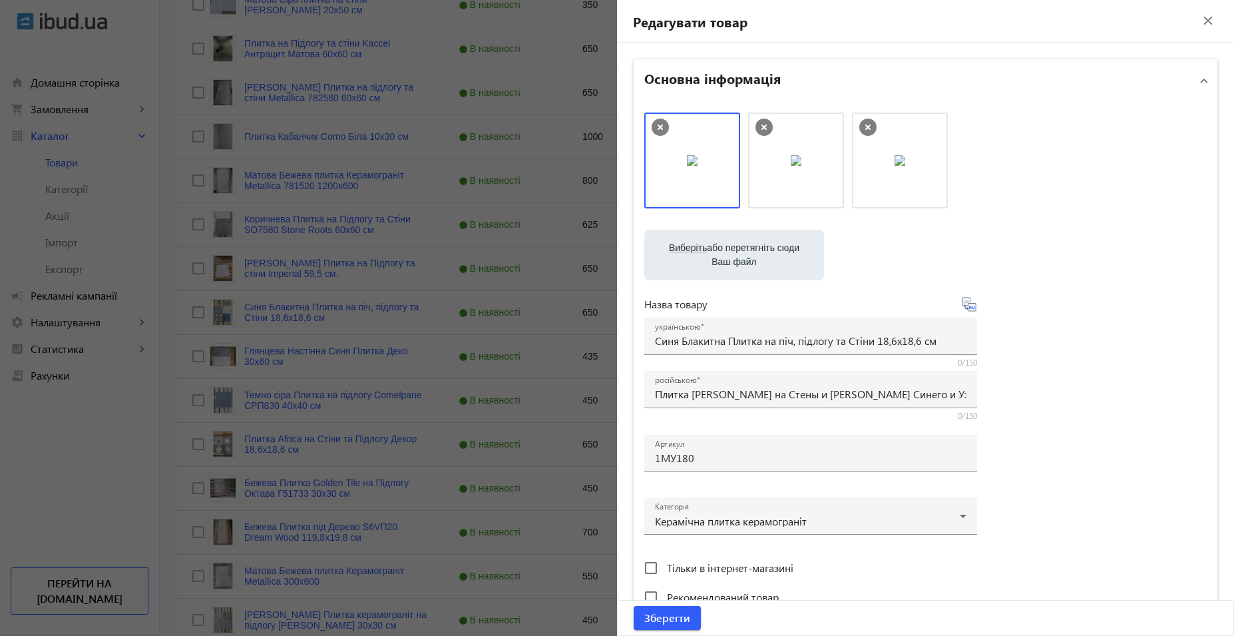
click at [722, 248] on label "Виберіть або перетягніть сюди Ваш файл" at bounding box center [734, 254] width 158 height 37
click at [722, 248] on input "Виберіть або перетягніть сюди Ваш файл" at bounding box center [734, 256] width 158 height 16
type input "C:\fakepath\photo_2024-04-05_10-16-17 (3).jpg"
drag, startPoint x: 1004, startPoint y: 177, endPoint x: 660, endPoint y: 183, distance: 344.3
drag, startPoint x: 1093, startPoint y: 166, endPoint x: 744, endPoint y: 174, distance: 349.0
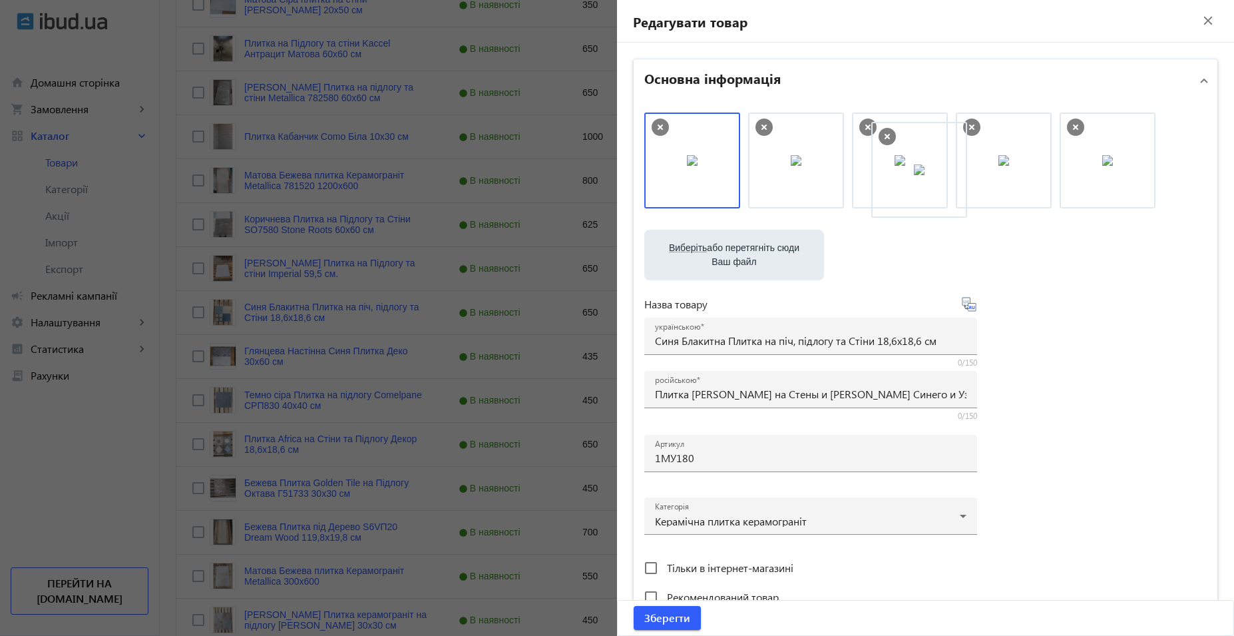
drag, startPoint x: 788, startPoint y: 176, endPoint x: 917, endPoint y: 185, distance: 128.8
drag, startPoint x: 884, startPoint y: 186, endPoint x: 762, endPoint y: 178, distance: 121.4
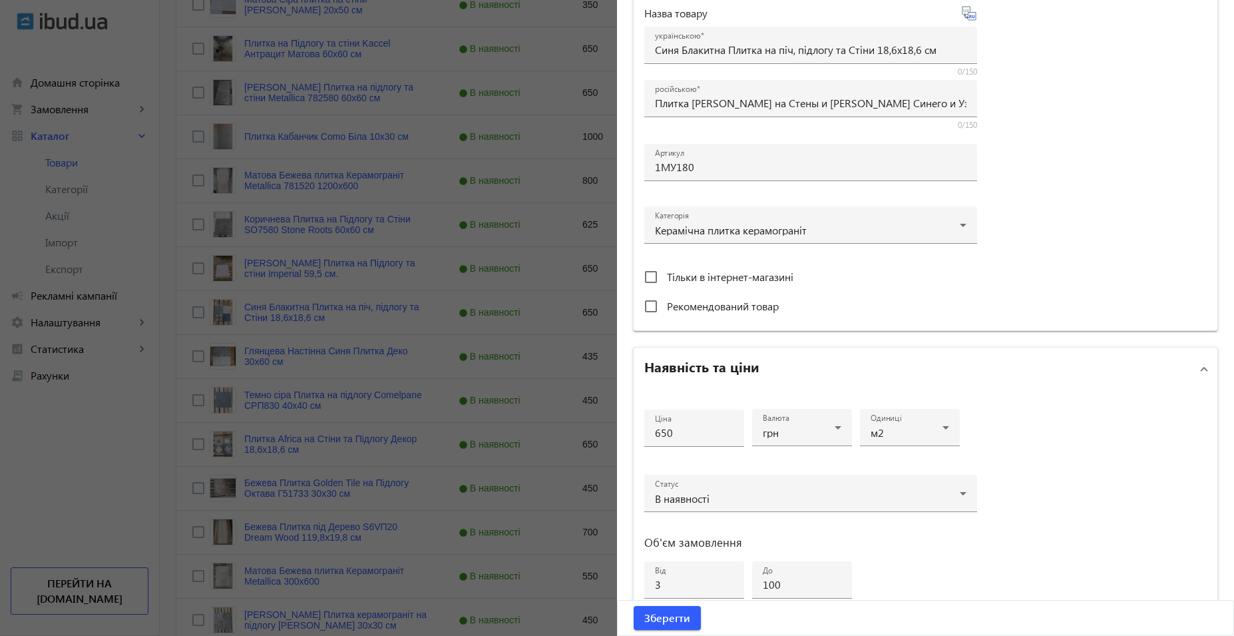
scroll to position [466, 0]
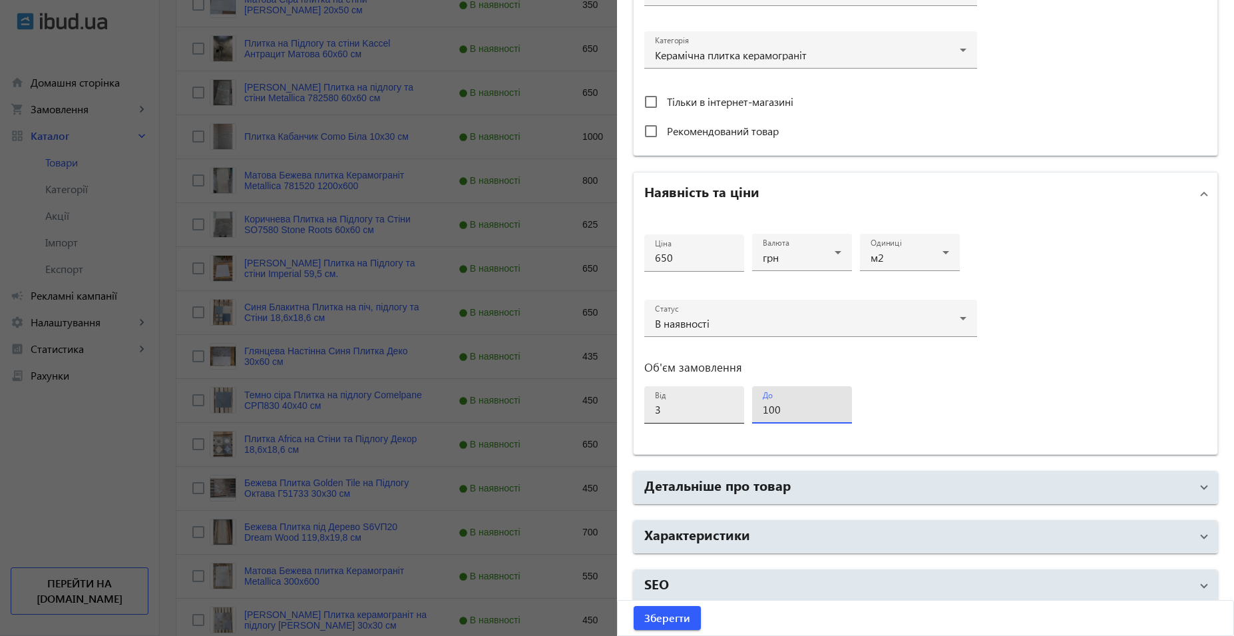
drag, startPoint x: 789, startPoint y: 409, endPoint x: 674, endPoint y: 412, distance: 115.2
click at [674, 412] on div "Ціна 650 Валюта грн Одиниці м2 Статус В наявності Об'єм замовлення від 3 до 100" at bounding box center [811, 335] width 333 height 218
type input "60"
click at [656, 621] on span "Зберегти" at bounding box center [668, 618] width 46 height 15
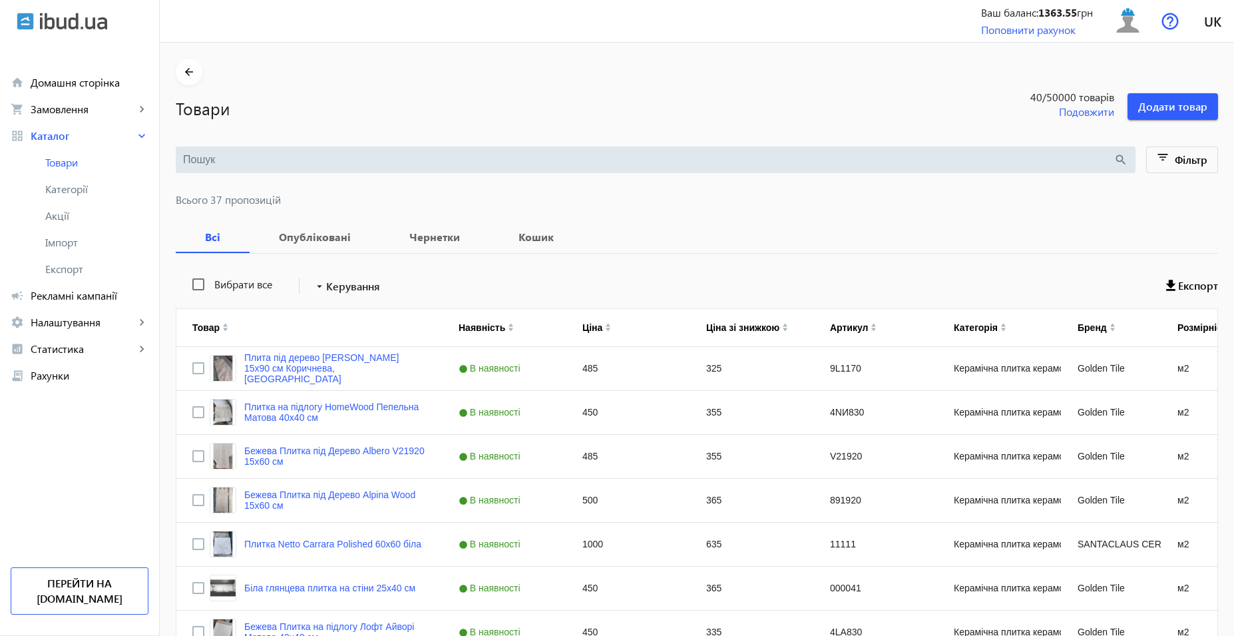
scroll to position [0, 0]
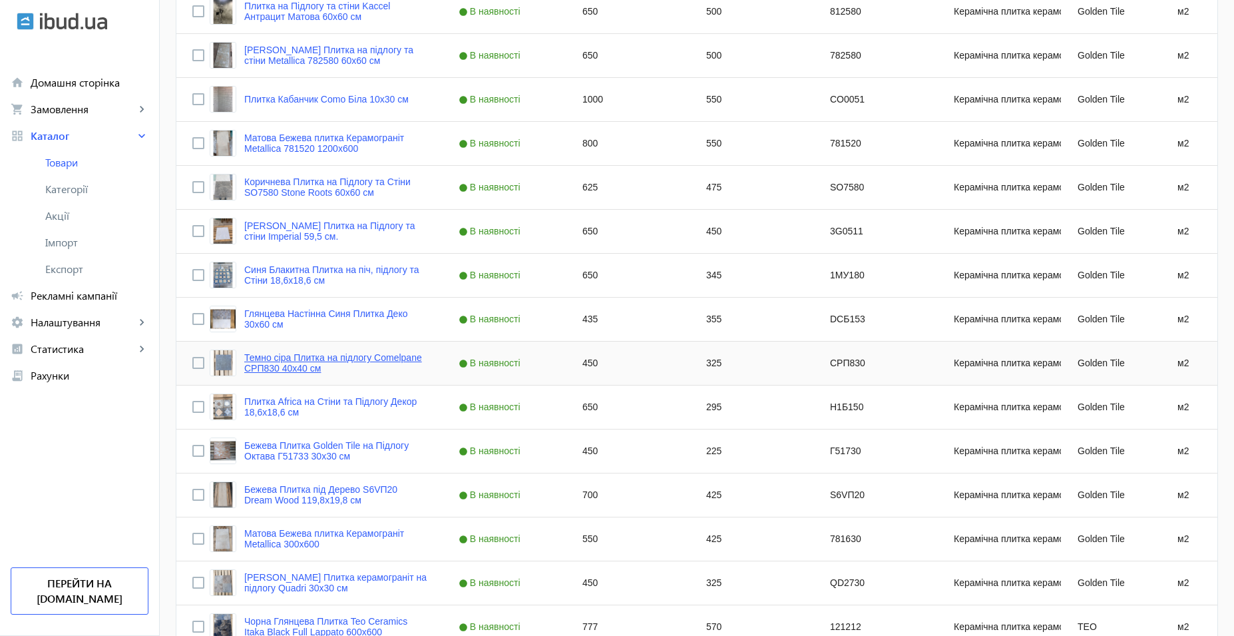
scroll to position [1265, 0]
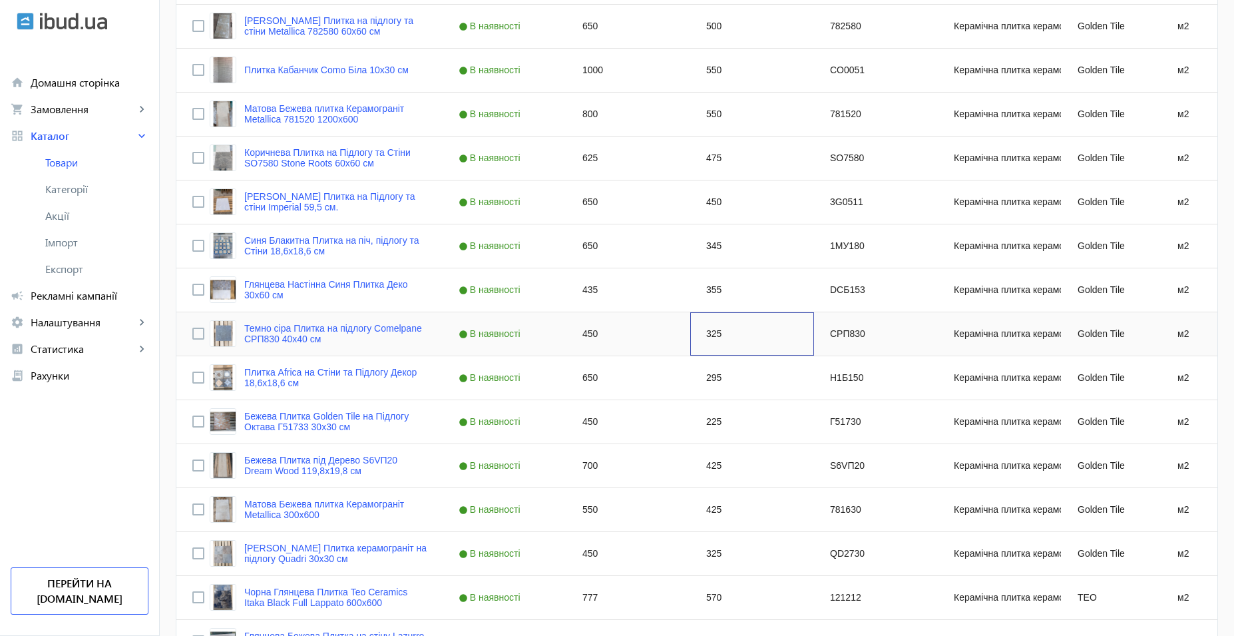
click at [712, 337] on div "325" at bounding box center [752, 333] width 124 height 43
type input "315"
click at [724, 369] on div "295" at bounding box center [752, 377] width 124 height 43
click at [721, 417] on div "225" at bounding box center [752, 421] width 124 height 43
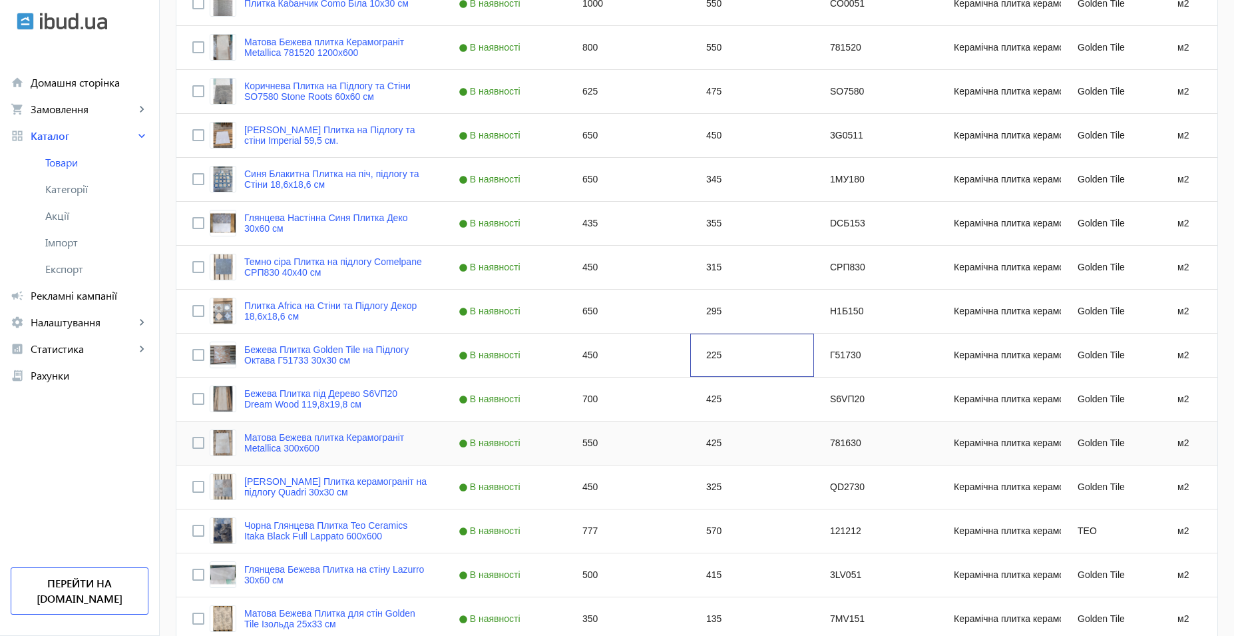
scroll to position [1464, 0]
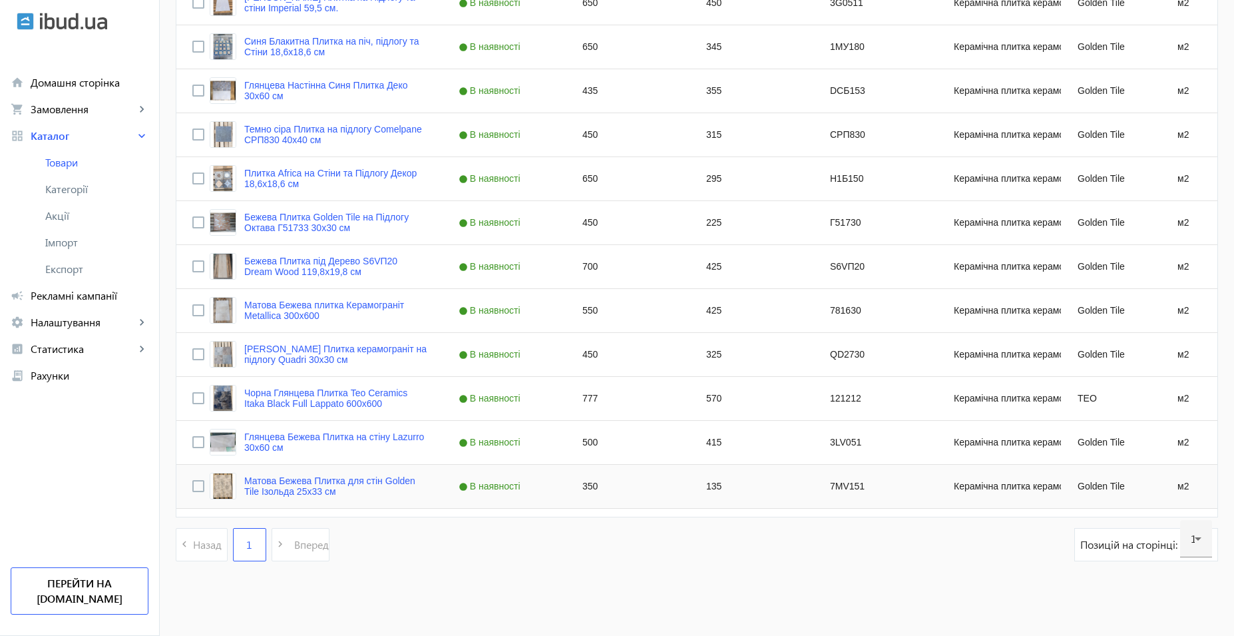
click at [712, 481] on div "135" at bounding box center [752, 486] width 124 height 43
type input "128"
click at [726, 446] on div "415" at bounding box center [752, 442] width 124 height 43
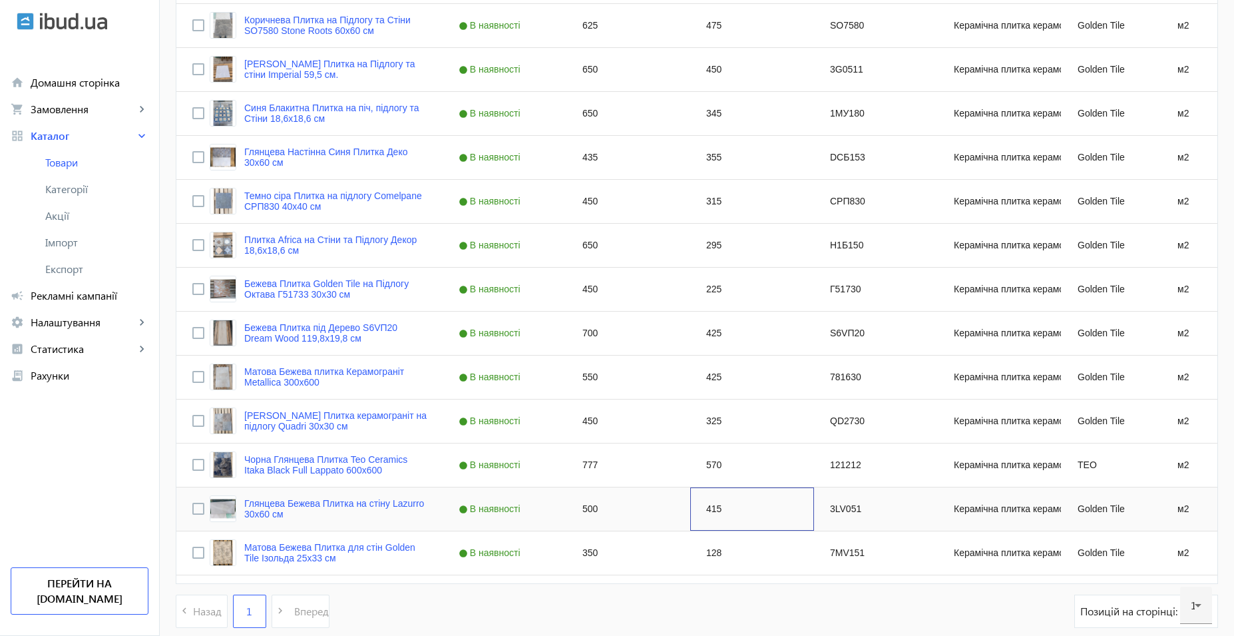
click at [699, 511] on div "415" at bounding box center [752, 508] width 124 height 43
type input "425"
click at [755, 467] on div "570" at bounding box center [752, 464] width 124 height 43
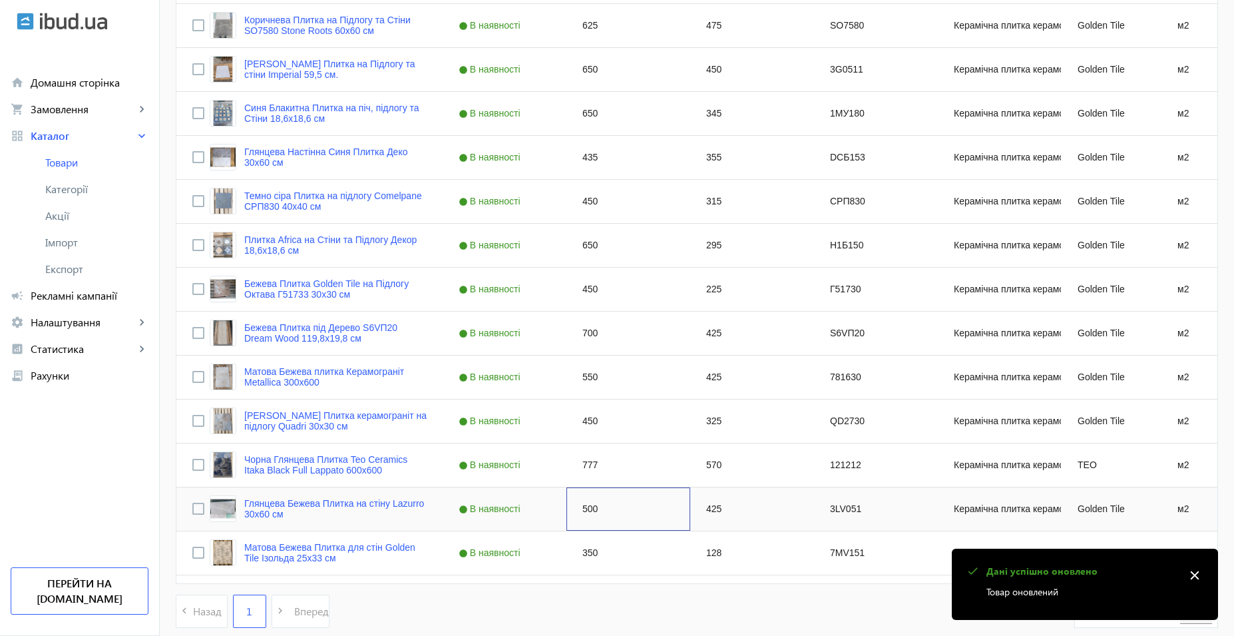
click at [587, 512] on div "500" at bounding box center [629, 508] width 124 height 43
type input "550"
click at [732, 466] on div "570" at bounding box center [752, 464] width 124 height 43
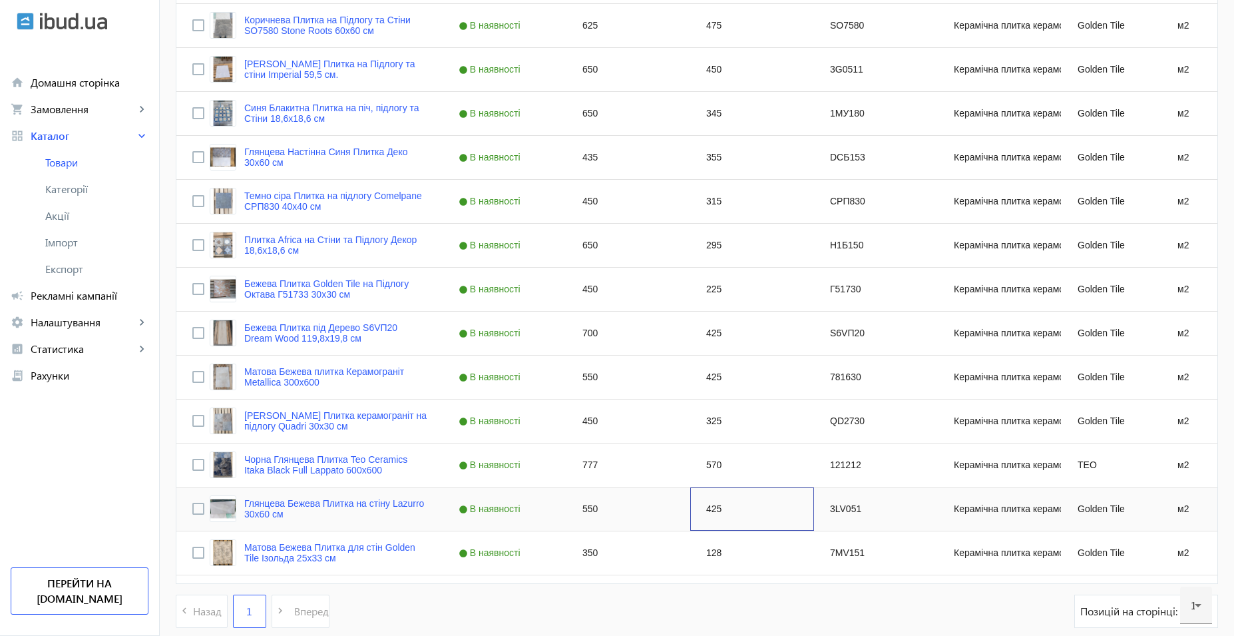
click at [720, 514] on div "425" at bounding box center [752, 508] width 124 height 43
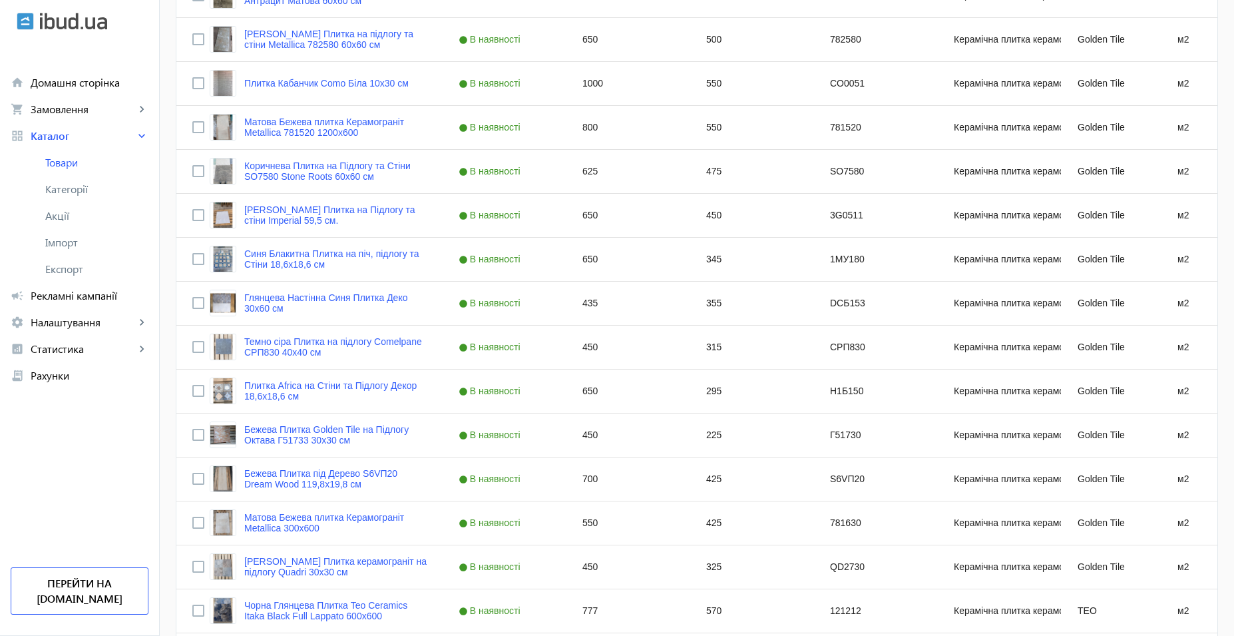
scroll to position [1398, 0]
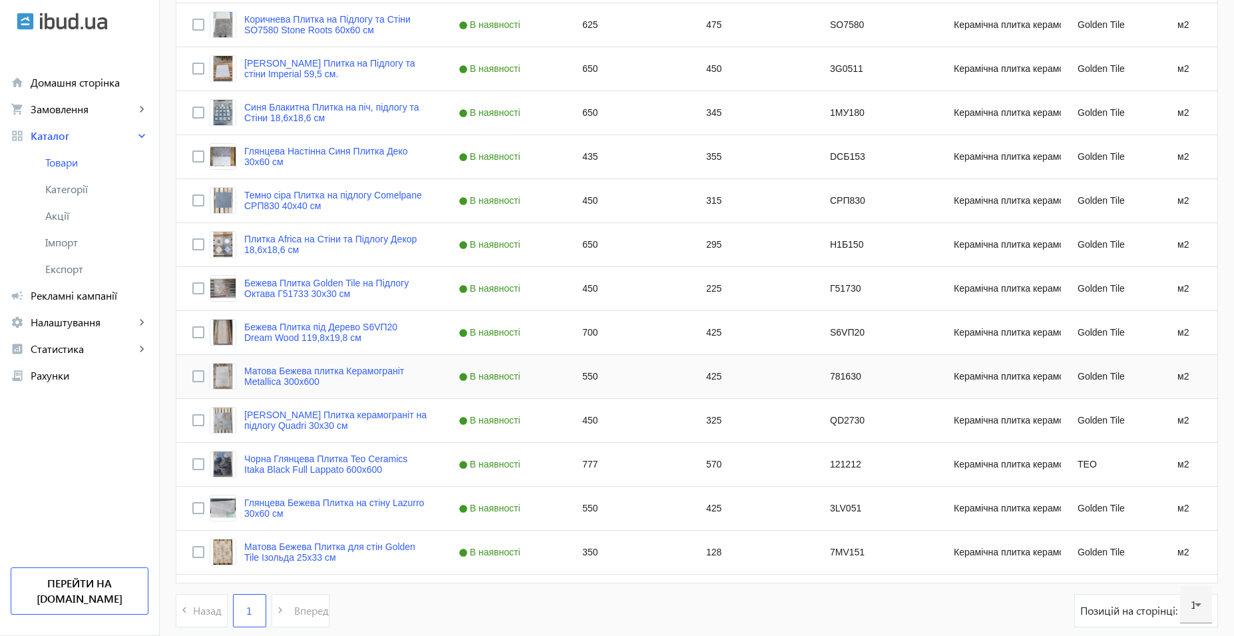
click at [715, 379] on div "425" at bounding box center [752, 376] width 124 height 43
type input "435"
click at [716, 332] on div "425" at bounding box center [752, 332] width 124 height 43
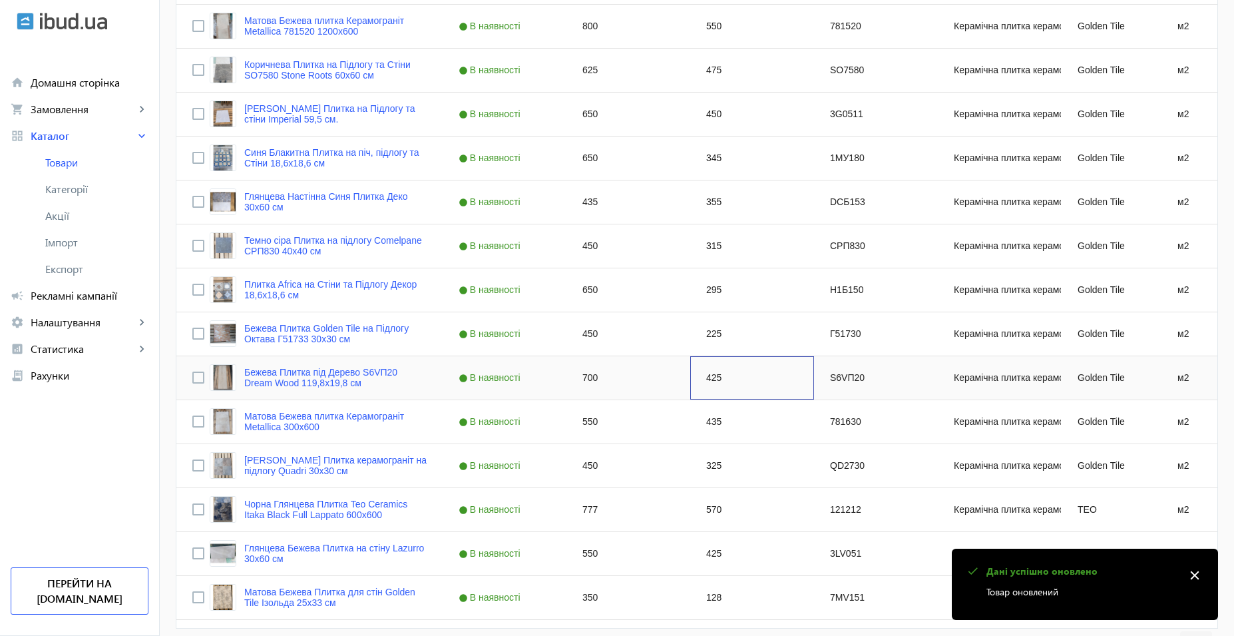
scroll to position [1332, 0]
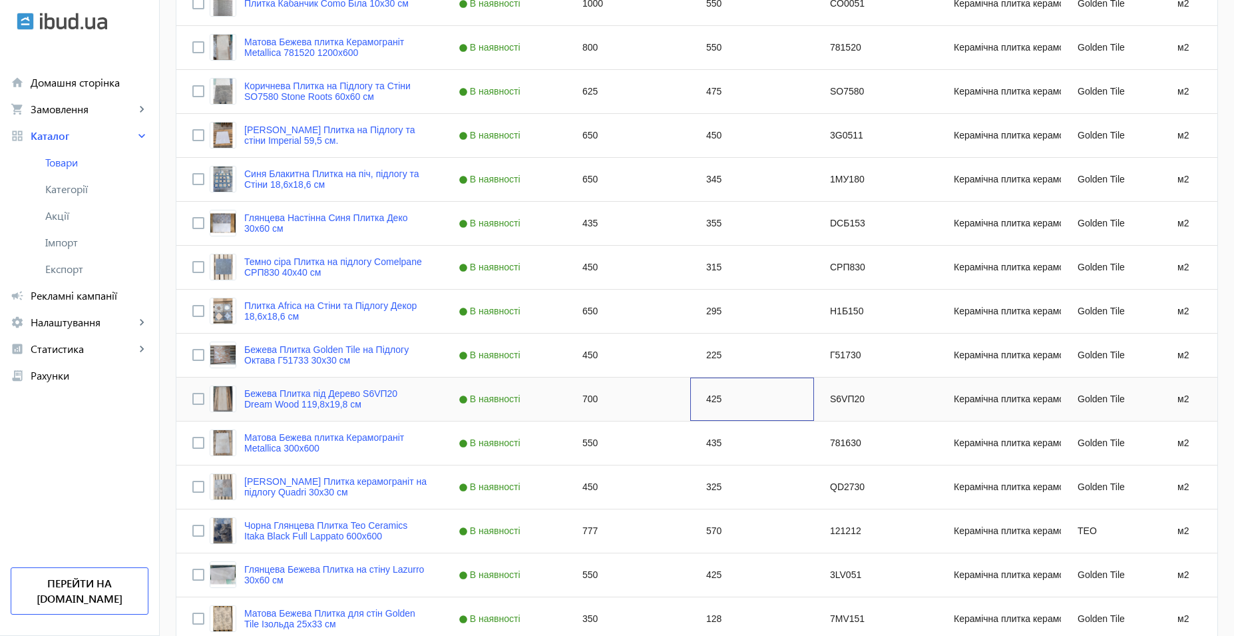
click at [700, 401] on div "425" at bounding box center [752, 399] width 124 height 43
type input "415"
click at [737, 348] on div "225" at bounding box center [752, 355] width 124 height 43
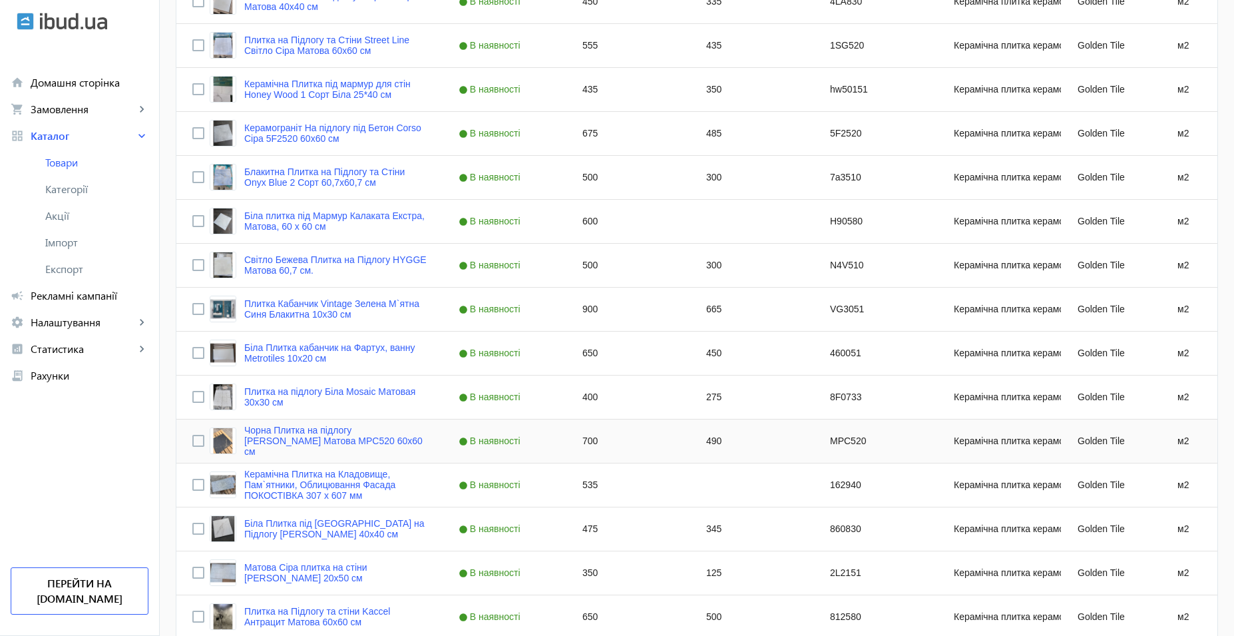
scroll to position [533, 0]
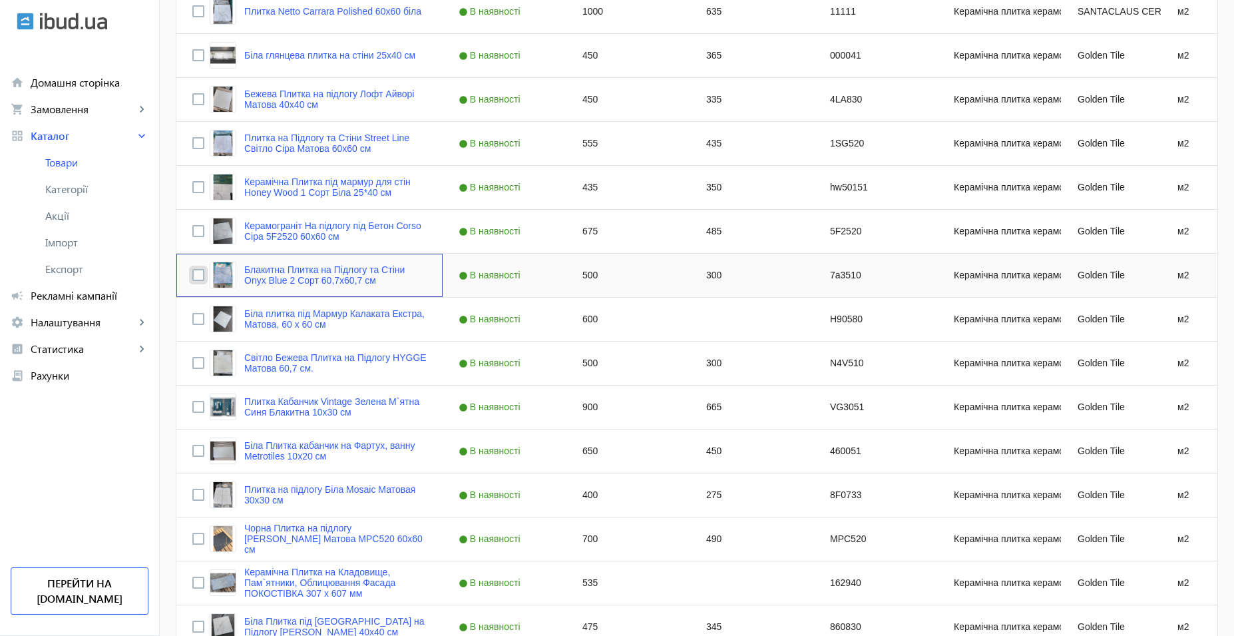
click at [192, 276] on input "Press Space to toggle row selection (unchecked)" at bounding box center [198, 275] width 12 height 12
checkbox input "true"
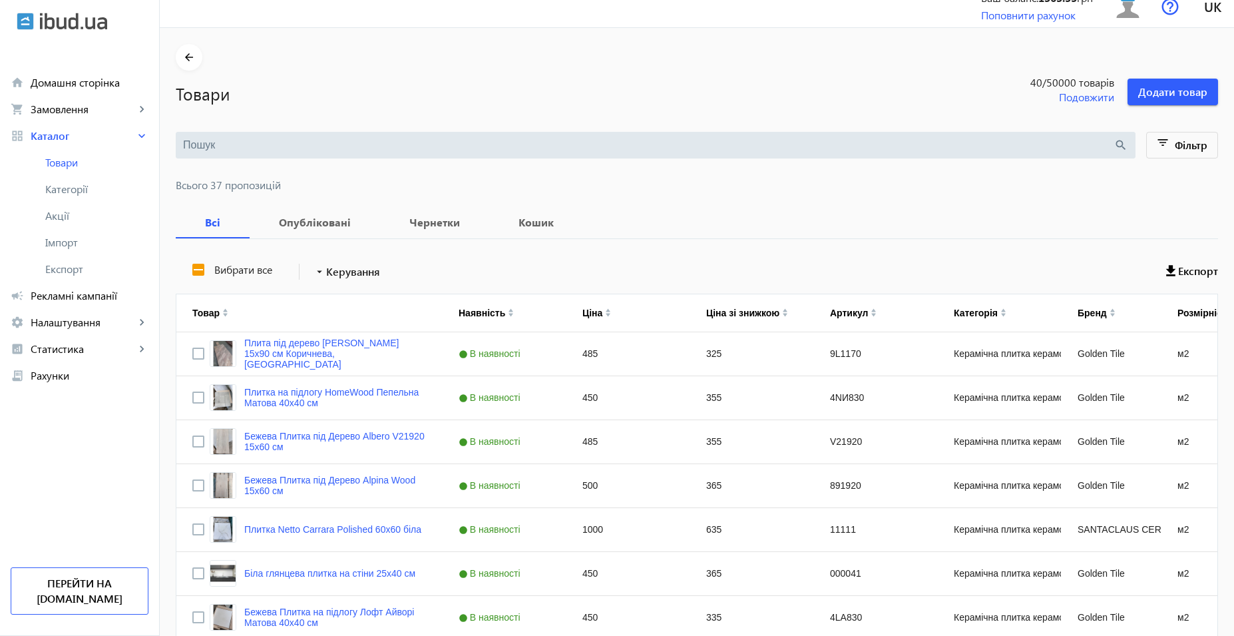
scroll to position [0, 0]
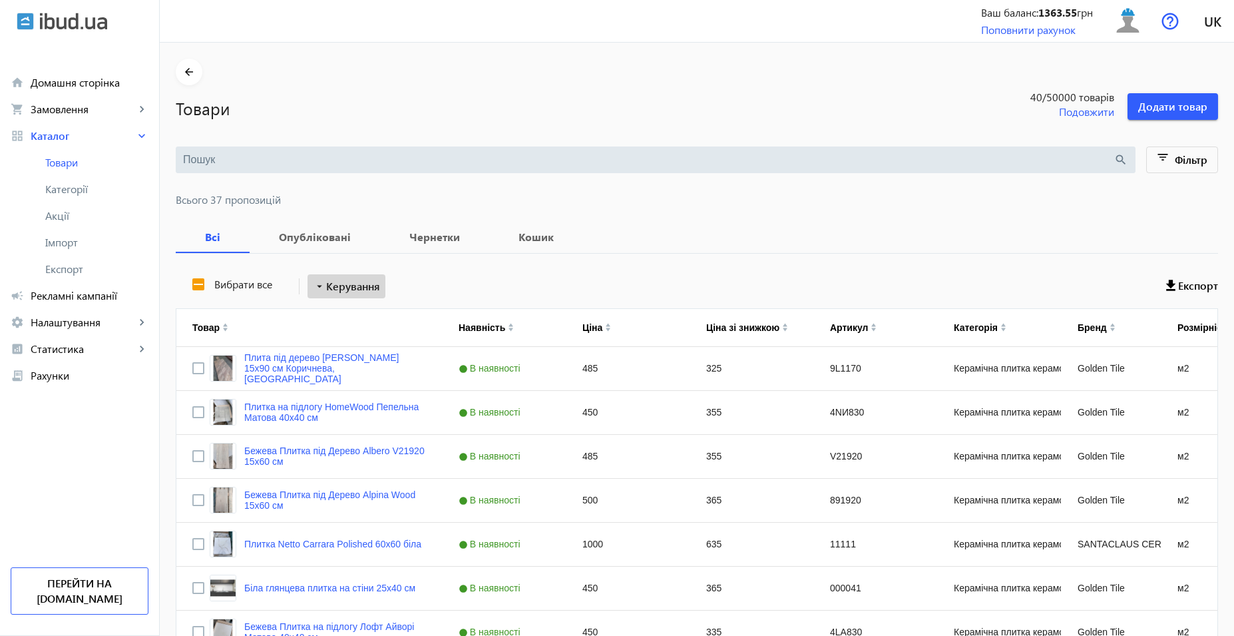
click at [357, 283] on span "Керування" at bounding box center [353, 286] width 54 height 16
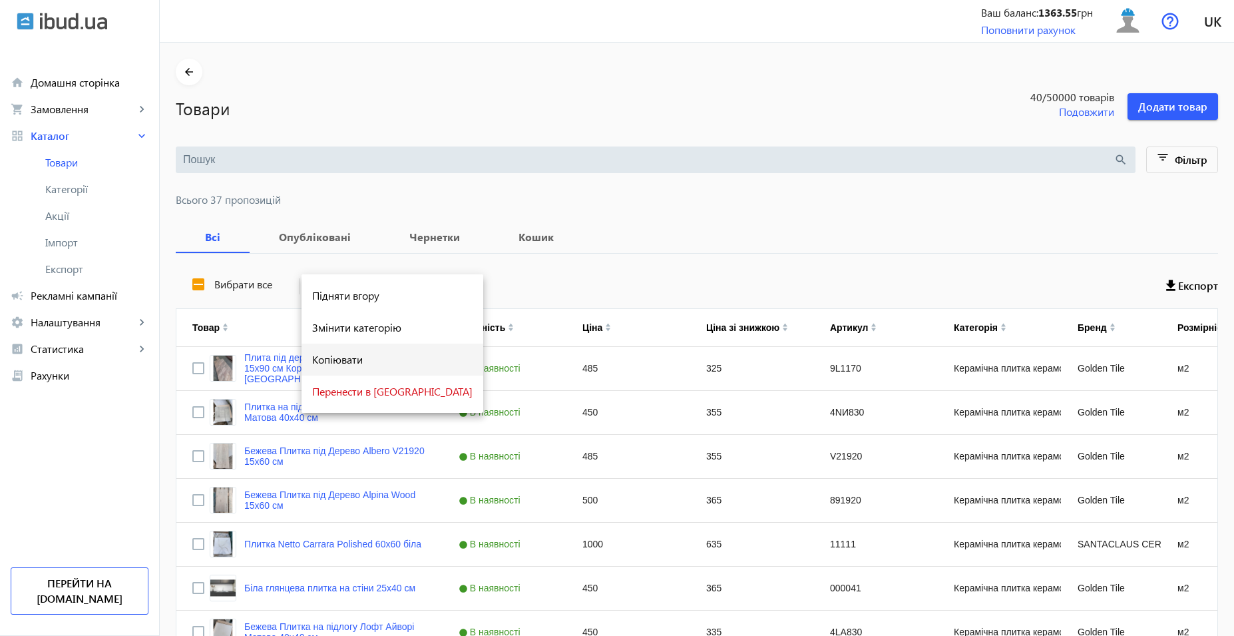
click at [368, 365] on button "Копіювати" at bounding box center [393, 360] width 182 height 32
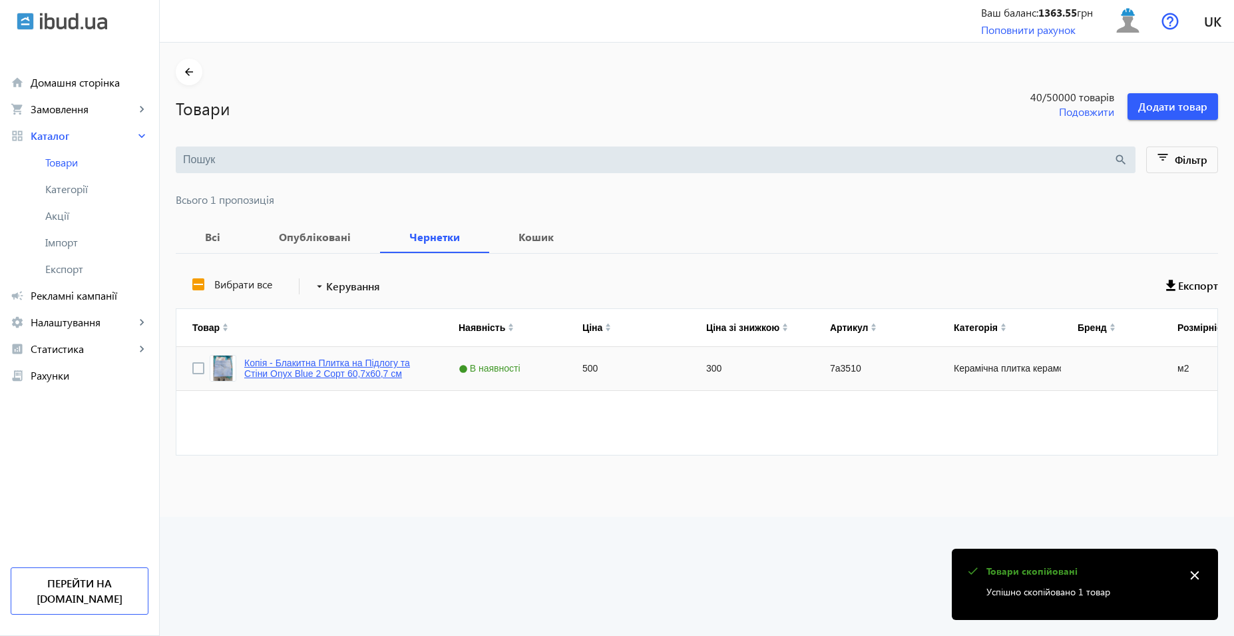
click at [387, 361] on link "Копія - Блакитна Плитка на Підлогу та Стіни Onyx Blue 2 Сорт 60,7x60,7 см" at bounding box center [335, 368] width 182 height 21
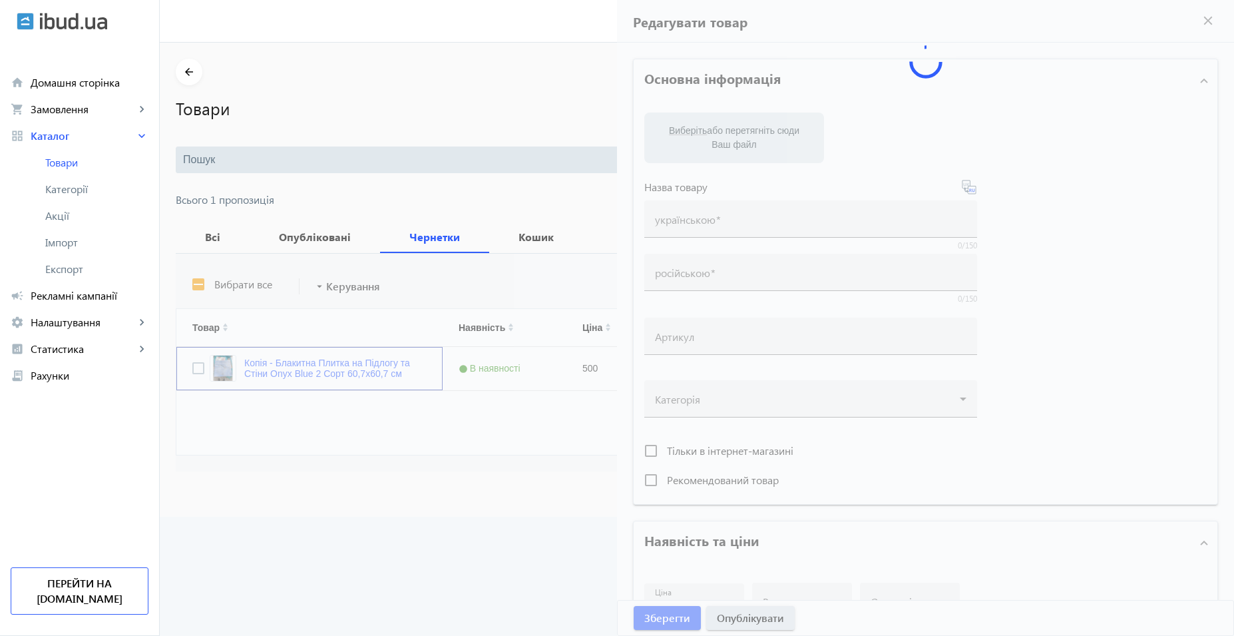
type input "Копія - Блакитна Плитка на Підлогу та Стіни Onyx Blue 2 Сорт 60,7x60,7 см"
type input "Копия - Голубая Плитка на Пол и Стены Onyx Blue 2 Сорт 60,7x60,7 см"
type input "7а3510"
type input "500"
type input "4"
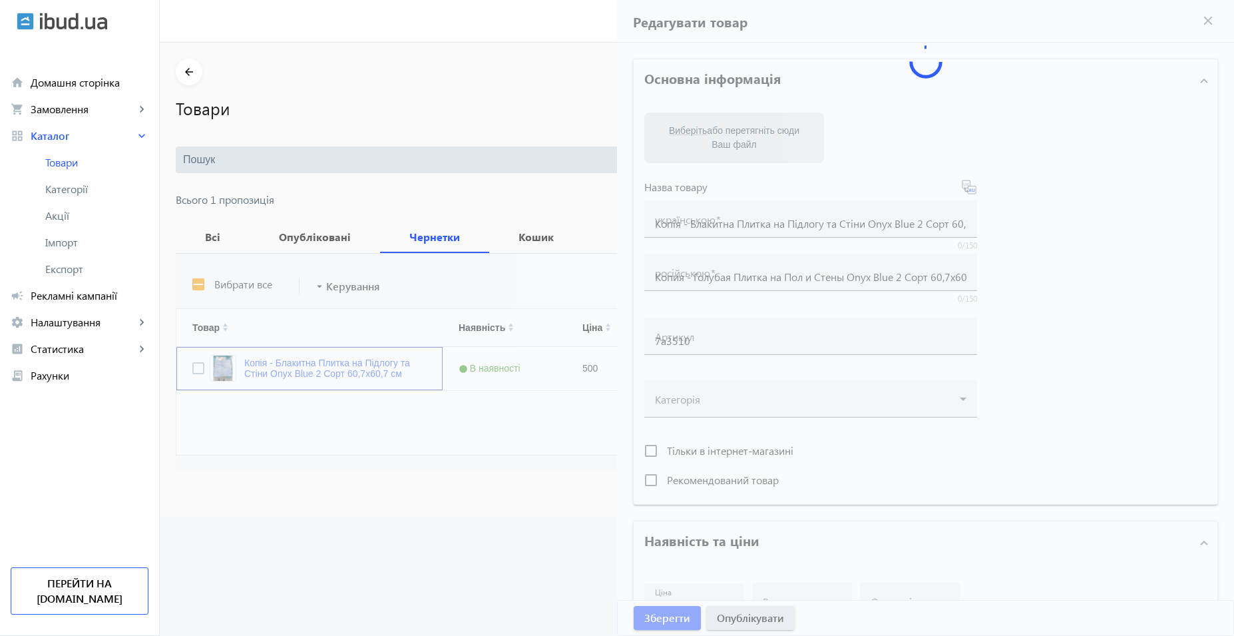
type input "110"
type input "Блакитна Плитка на Підлогу та Стіни Onyx Blue 1 Сорт 60,7x60,7 см"
type input "Голубая Плитка на Пол и Стены Onyx Blue 1 Сорт 60,7x60,7 см"
type textarea "Блакитна Плитка на Підлогу та Стіни Onyx Blue 1 Сорт 60,7x60,7 см"
type textarea "Голубая Плитка на Пол и Стены Onyx Blue 1 Сорт 60,7x60,7 см"
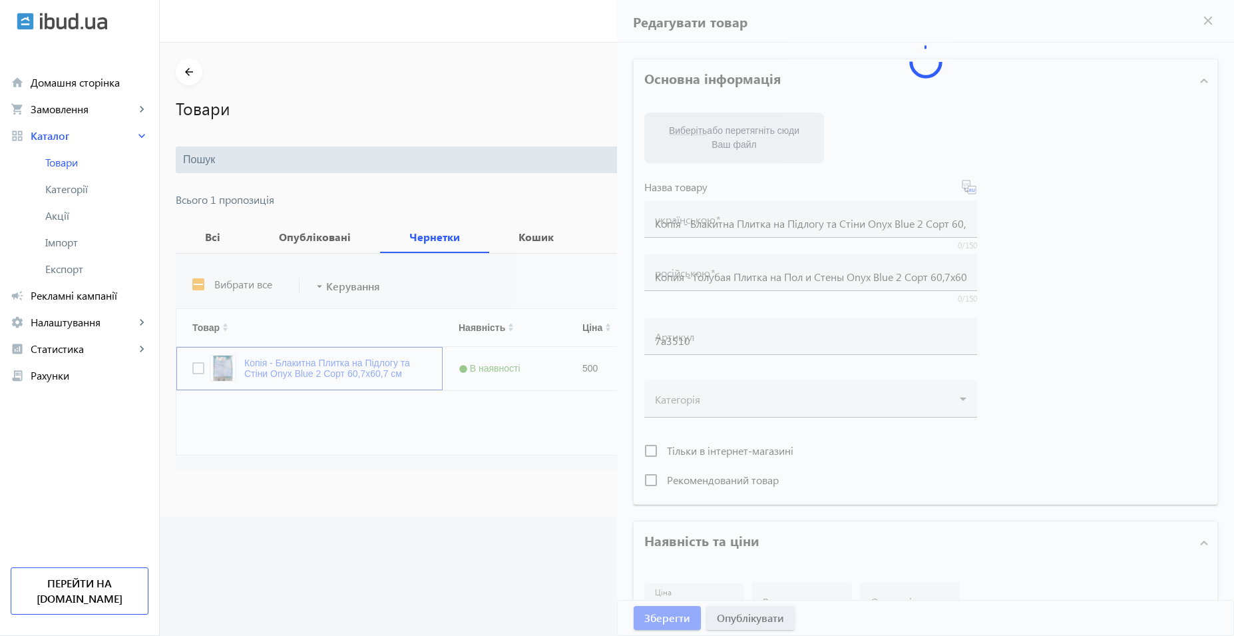
type input "Блакитна Плитка на Підлогу та Стіни Onyx Blue 1 Сорт 60,7x60,7 см"
type input "Голубая Плитка на Пол и Стены Onyx Blue 1 Сорт 60,7x60,7 см"
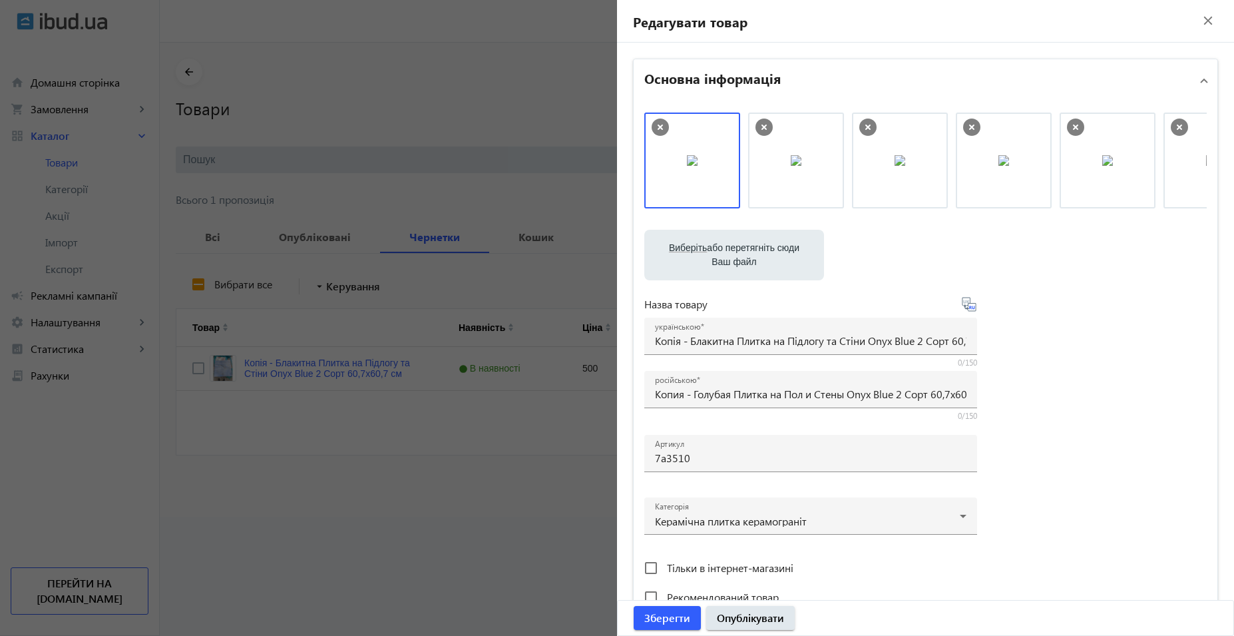
click at [765, 127] on icon at bounding box center [764, 127] width 17 height 17
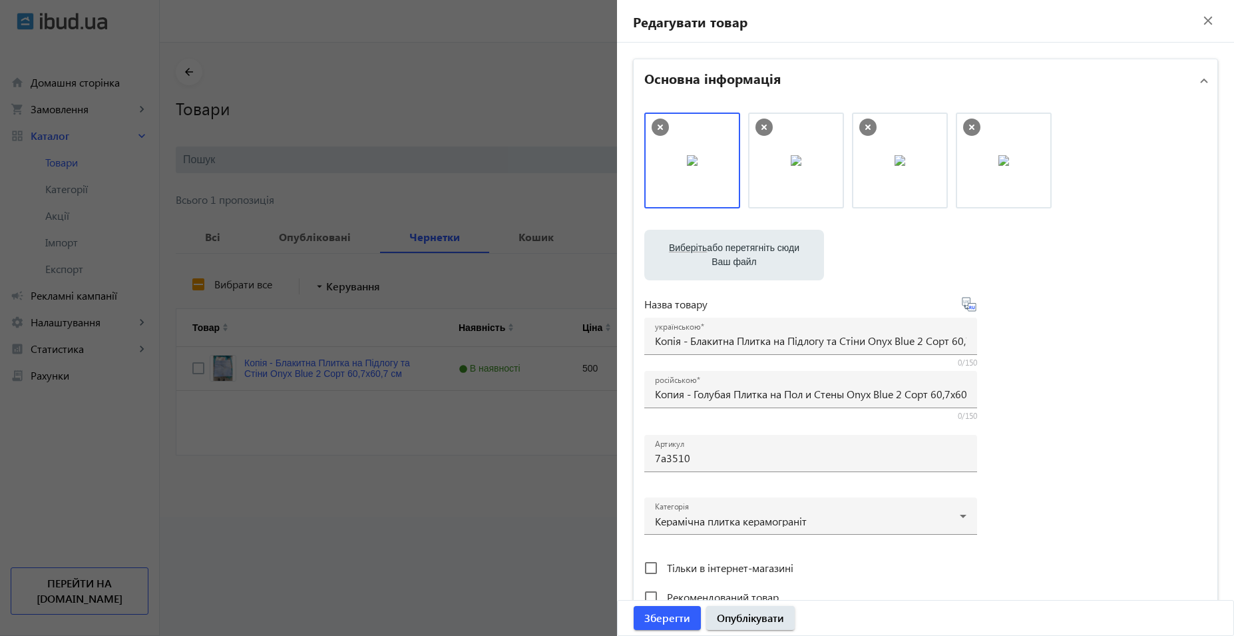
click at [765, 127] on icon at bounding box center [764, 127] width 17 height 17
click at [732, 246] on label "Виберіть або перетягніть сюди Ваш файл" at bounding box center [734, 254] width 158 height 37
click at [732, 248] on input "Виберіть або перетягніть сюди Ваш файл" at bounding box center [734, 256] width 158 height 16
type input "C:\fakepath\photo_2025-09-11_16-32-35 (2).jpg"
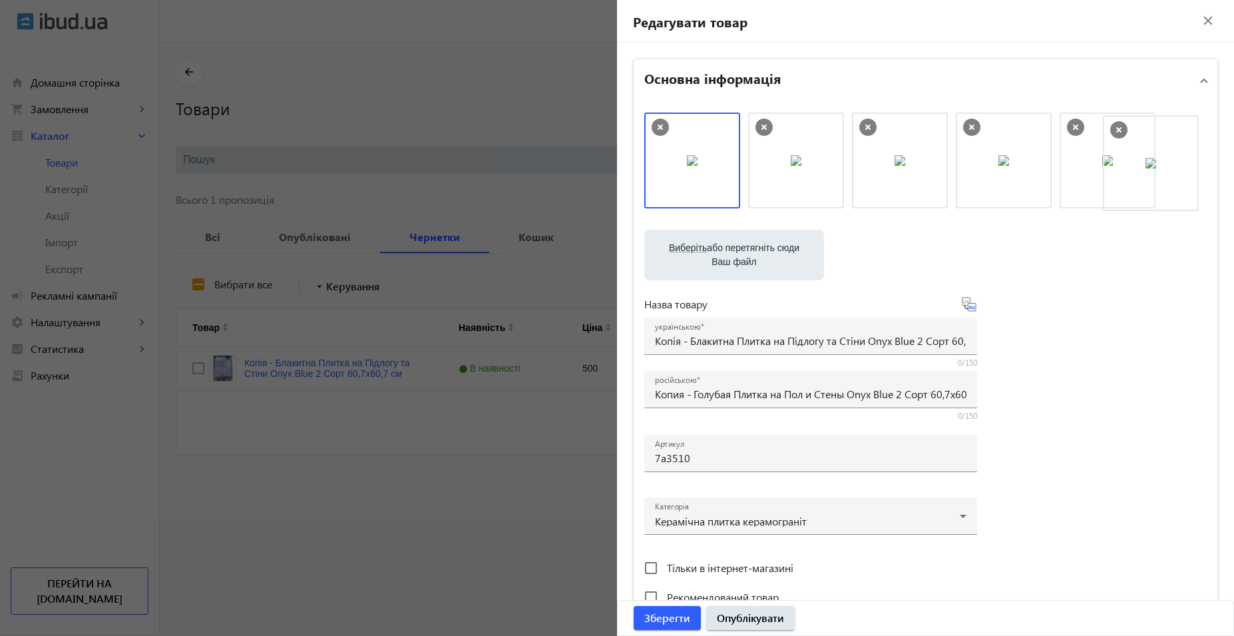
drag, startPoint x: 786, startPoint y: 168, endPoint x: 1145, endPoint y: 170, distance: 358.9
drag, startPoint x: 682, startPoint y: 186, endPoint x: 718, endPoint y: 189, distance: 36.1
drag, startPoint x: 884, startPoint y: 181, endPoint x: 627, endPoint y: 178, distance: 257.0
drag, startPoint x: 990, startPoint y: 177, endPoint x: 724, endPoint y: 184, distance: 265.7
drag, startPoint x: 1097, startPoint y: 180, endPoint x: 745, endPoint y: 186, distance: 351.6
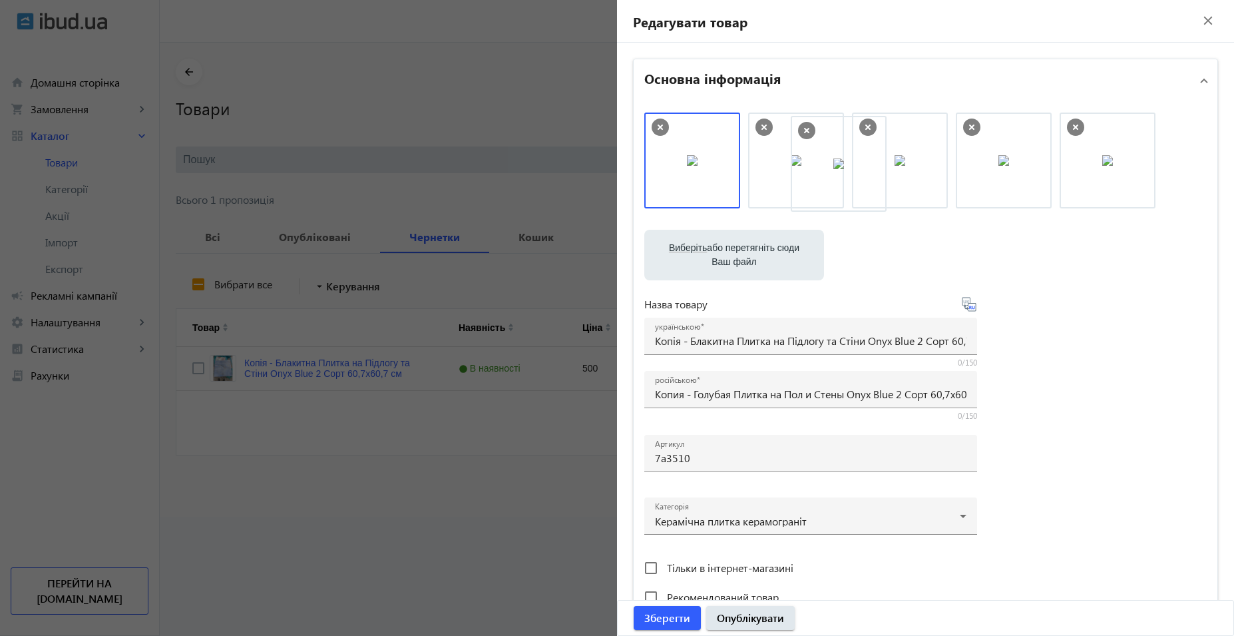
drag, startPoint x: 1021, startPoint y: 182, endPoint x: 860, endPoint y: 186, distance: 161.2
drag, startPoint x: 812, startPoint y: 171, endPoint x: 657, endPoint y: 166, distance: 155.9
drag, startPoint x: 796, startPoint y: 176, endPoint x: 642, endPoint y: 183, distance: 154.0
drag, startPoint x: 702, startPoint y: 169, endPoint x: 856, endPoint y: 163, distance: 153.9
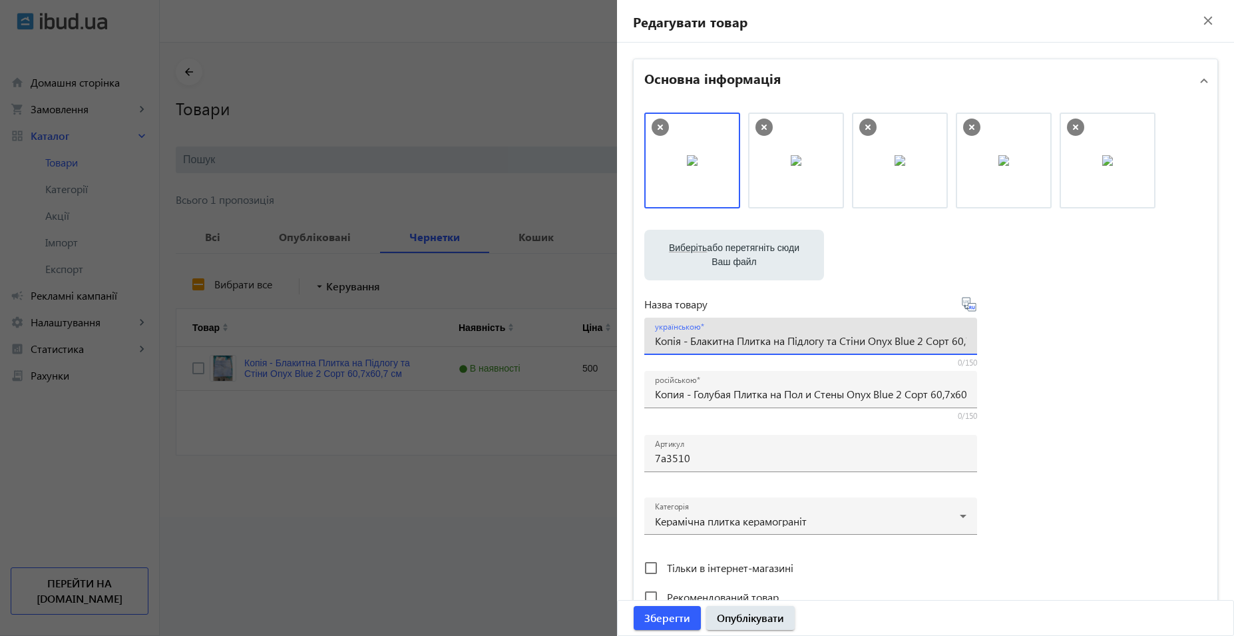
drag, startPoint x: 690, startPoint y: 342, endPoint x: 575, endPoint y: 340, distance: 114.5
click at [575, 340] on mat-sidenav-container "arrow_back Товари 40 /50000 товарів Подовжити Додати товар search filter_list Ф…" at bounding box center [697, 280] width 1075 height 474
drag, startPoint x: 883, startPoint y: 340, endPoint x: 914, endPoint y: 342, distance: 30.7
click at [914, 342] on input "Блакитна Плитка на Підлогу та Стіни Onyx Blue 2 Сорт 60,7x60,7 см" at bounding box center [811, 341] width 312 height 14
click at [901, 342] on input "Блакитна Плитка на Підлогу та Стіни Onyx Blue 60,7x60,7 см" at bounding box center [811, 341] width 312 height 14
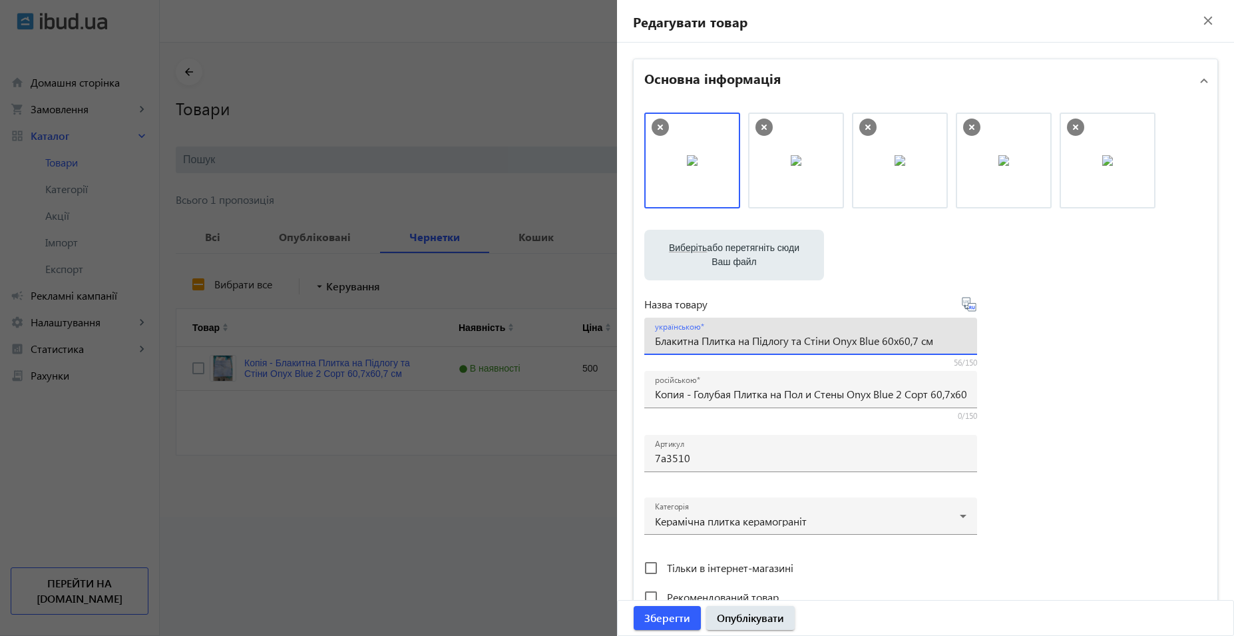
click at [935, 341] on input "Блакитна Плитка на Підлогу та Стіни Onyx Blue 60x60,7 см" at bounding box center [811, 341] width 312 height 14
click at [892, 340] on input "Блакитна Плитка на Підлогу та Стіни Onyx Blue 60x60" at bounding box center [811, 341] width 312 height 14
click at [931, 346] on input "Блакитна Плитка на Підлогу та Стіни Onyx Blue 600x60" at bounding box center [811, 341] width 312 height 14
type input "Блакитна Плитка на Підлогу та Стіни Onyx Blue 600x600 мм"
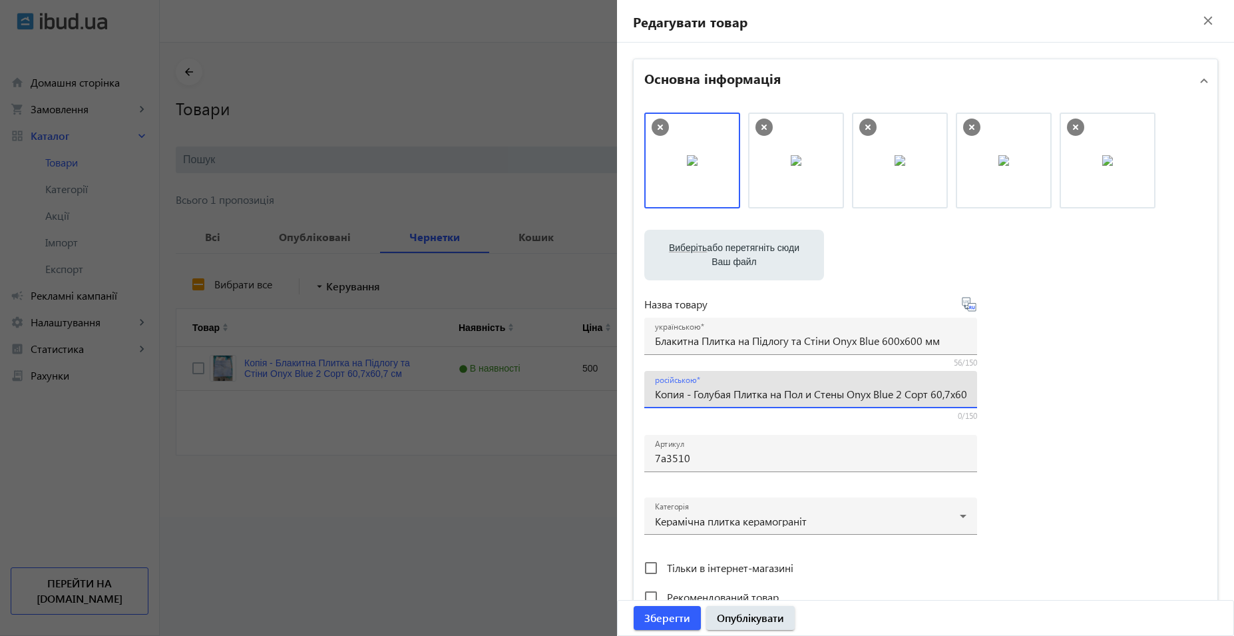
drag, startPoint x: 692, startPoint y: 394, endPoint x: 579, endPoint y: 394, distance: 113.9
click at [579, 394] on mat-sidenav-container "arrow_back Товари 40 /50000 товарів Подовжити Додати товар search filter_list Ф…" at bounding box center [697, 280] width 1075 height 474
drag, startPoint x: 890, startPoint y: 394, endPoint x: 862, endPoint y: 402, distance: 29.3
click at [862, 402] on div "російською Голубая Плитка на Пол и Стены Onyx Blue 2 Сорт 60,7x60,7 см" at bounding box center [811, 389] width 312 height 37
click at [879, 394] on input "Голубая Плитка на Пол и Стены Onyx Blue 60,7x60,7 см" at bounding box center [811, 394] width 312 height 14
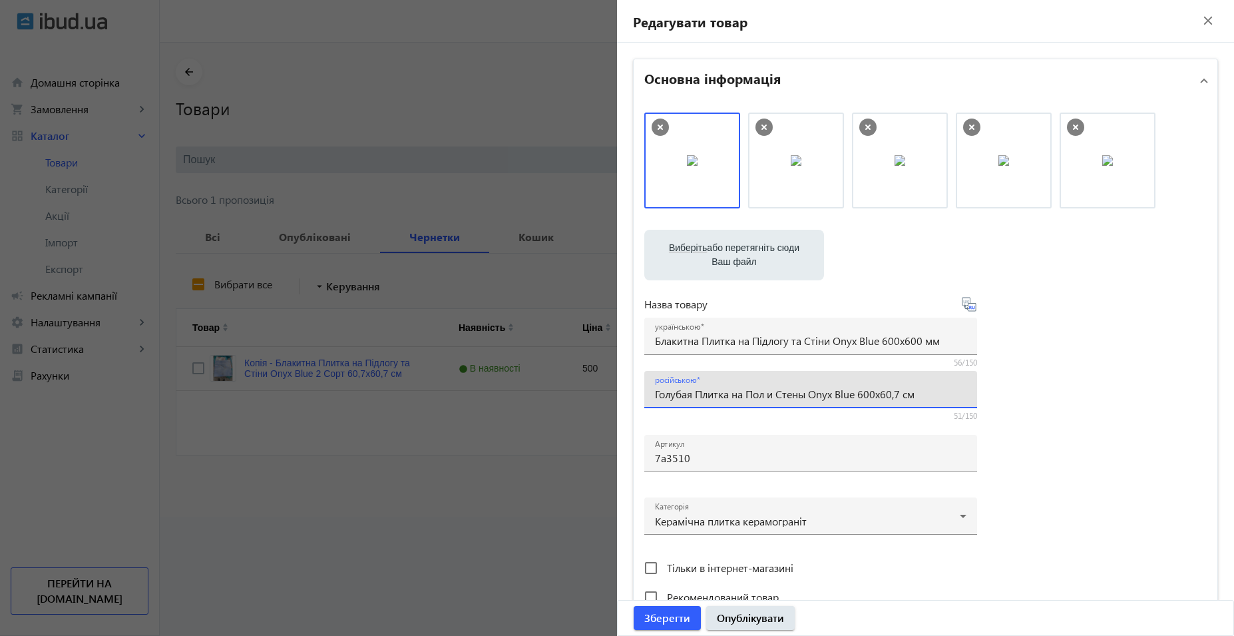
drag, startPoint x: 894, startPoint y: 396, endPoint x: 963, endPoint y: 396, distance: 69.2
click at [963, 396] on div "російською Голубая Плитка на Пол и Стены Onyx Blue 600x60,7 см" at bounding box center [811, 389] width 333 height 37
type input "Голубая Плитка на Пол и Стены Onyx Blue 600x600 мм"
click at [716, 455] on input "7а3510" at bounding box center [811, 458] width 312 height 14
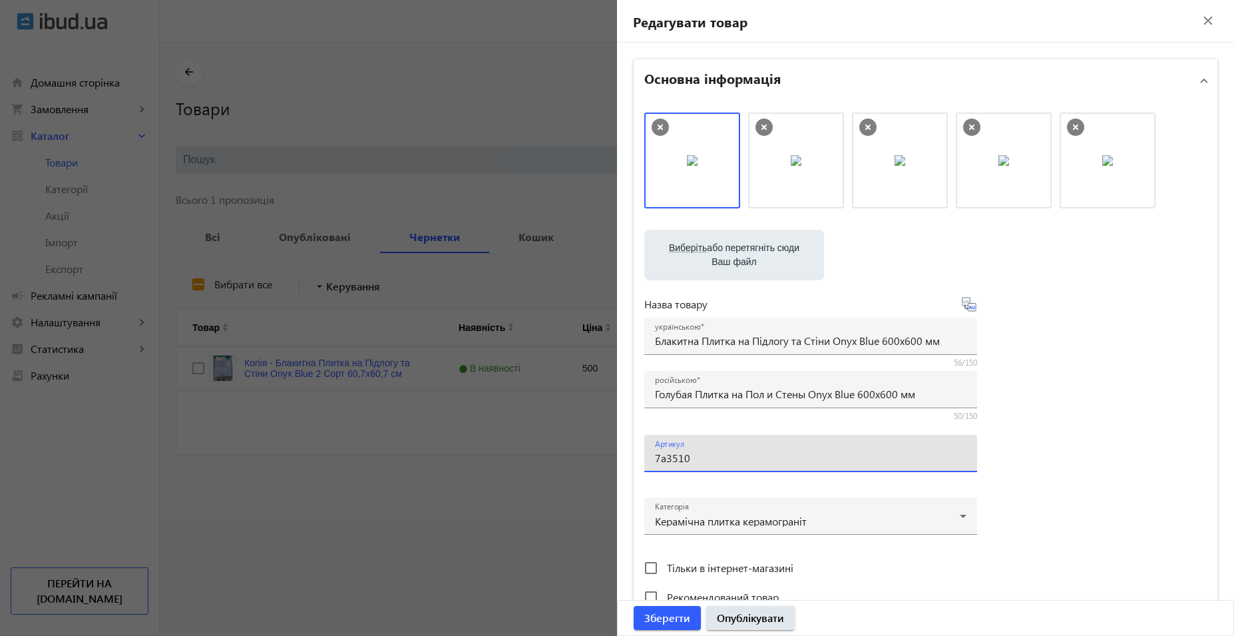
click at [664, 459] on input "7а3510" at bounding box center [811, 458] width 312 height 14
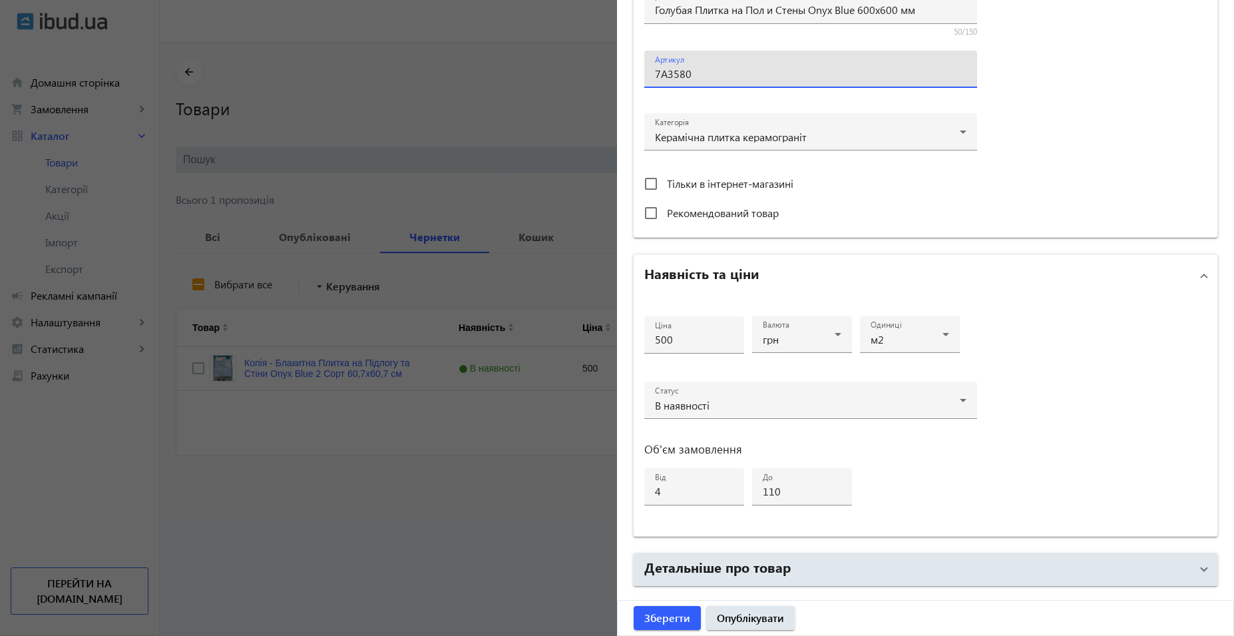
scroll to position [399, 0]
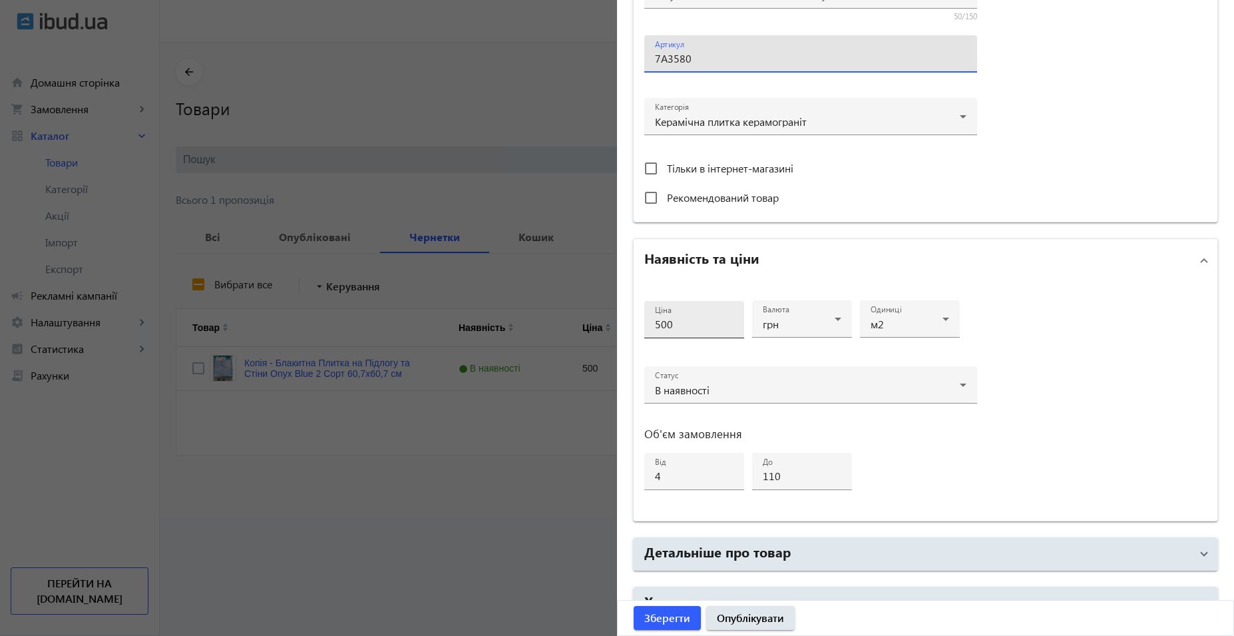
type input "7А3580"
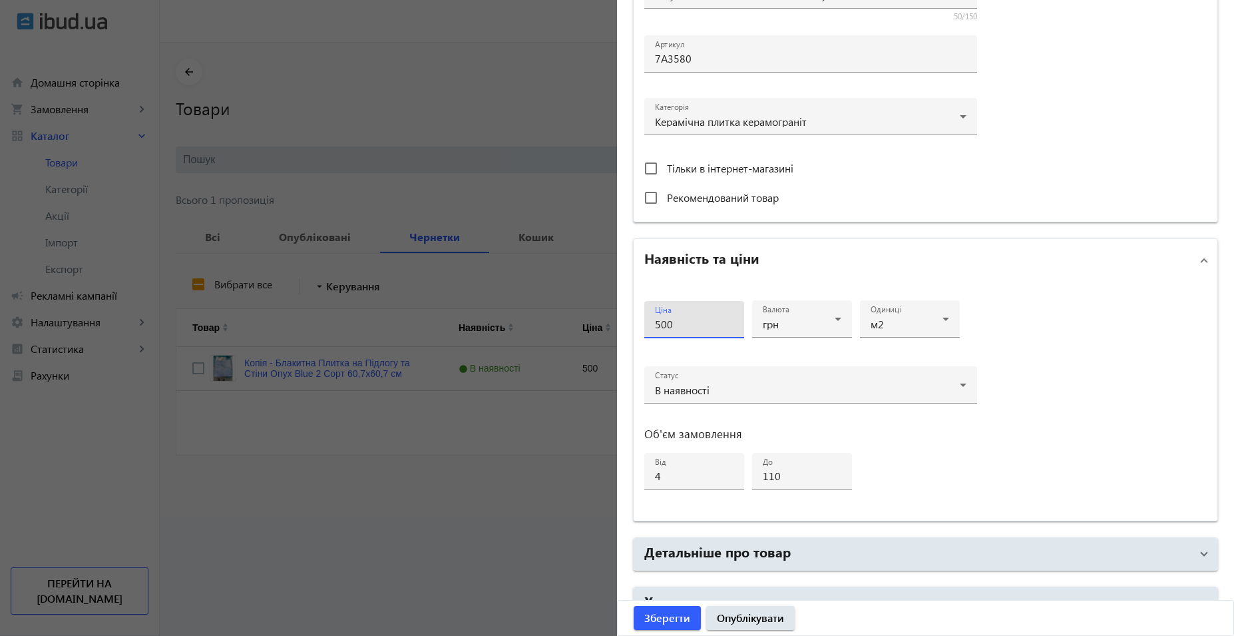
drag, startPoint x: 650, startPoint y: 322, endPoint x: 539, endPoint y: 322, distance: 111.2
click at [539, 322] on mat-sidenav-container "arrow_back Товари 40 /50000 товарів Подовжити Додати товар search filter_list Ф…" at bounding box center [697, 280] width 1075 height 474
type input "750"
click at [1103, 319] on div "Ціна 750 Валюта грн Одиниці м2 Статус В наявності Об'єм замовлення від 4 до 110" at bounding box center [926, 401] width 584 height 239
drag, startPoint x: 652, startPoint y: 476, endPoint x: 575, endPoint y: 476, distance: 76.6
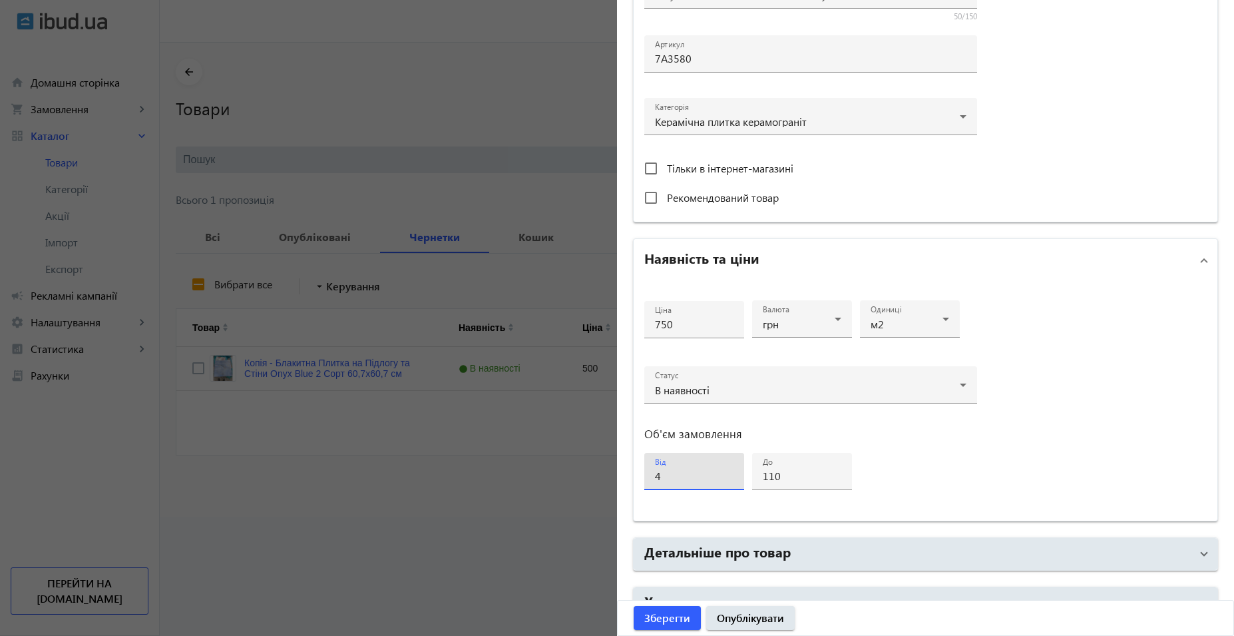
click at [575, 476] on mat-sidenav-container "arrow_back Товари 40 /50000 товарів Подовжити Додати товар search filter_list Ф…" at bounding box center [697, 280] width 1075 height 474
drag, startPoint x: 658, startPoint y: 479, endPoint x: 609, endPoint y: 477, distance: 49.3
click at [609, 477] on mat-sidenav-container "arrow_back Товари 40 /50000 товарів Подовжити Додати товар search filter_list Ф…" at bounding box center [697, 280] width 1075 height 474
type input "3"
click at [802, 477] on input "110" at bounding box center [802, 476] width 79 height 14
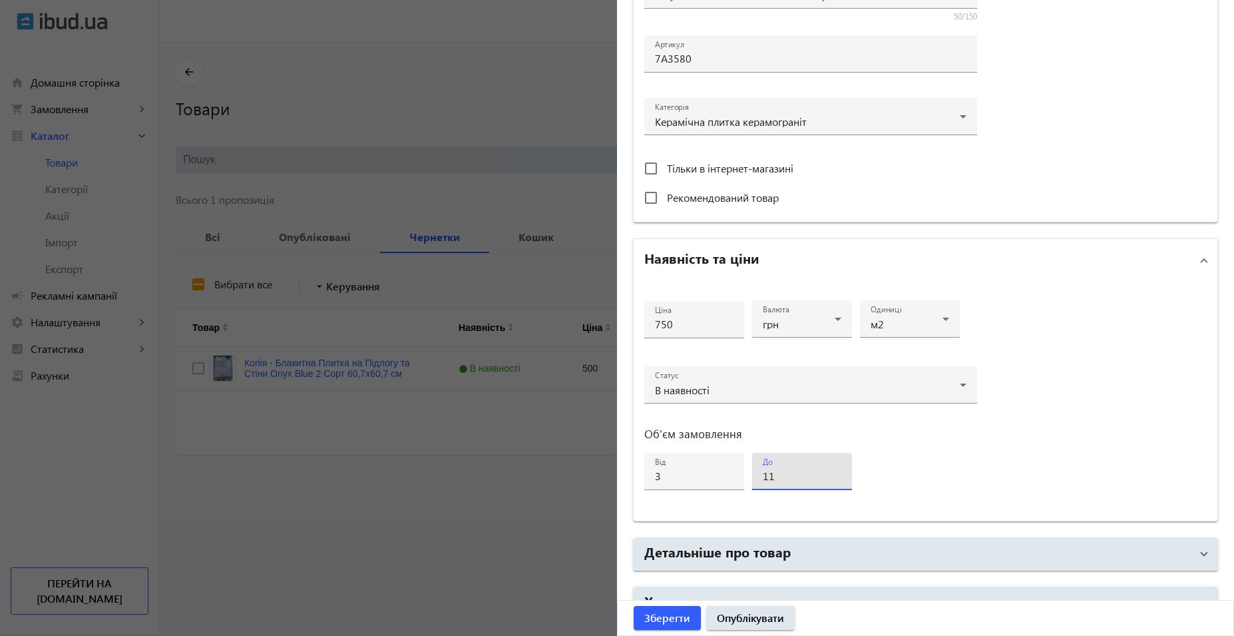
type input "1"
type input "60"
click at [993, 463] on div "Ціна 750 Валюта грн Одиниці м2 Статус В наявності Об'єм замовлення від 3 до 60" at bounding box center [926, 401] width 584 height 239
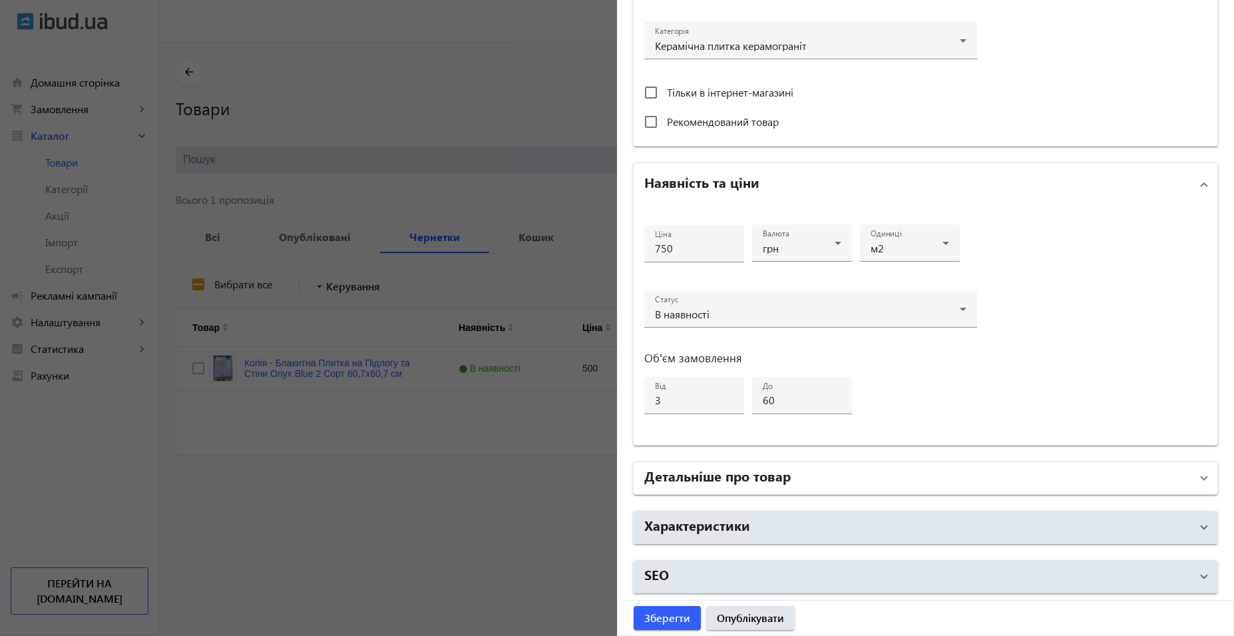
click at [863, 475] on mat-panel-title "Детальніше про товар" at bounding box center [918, 478] width 547 height 24
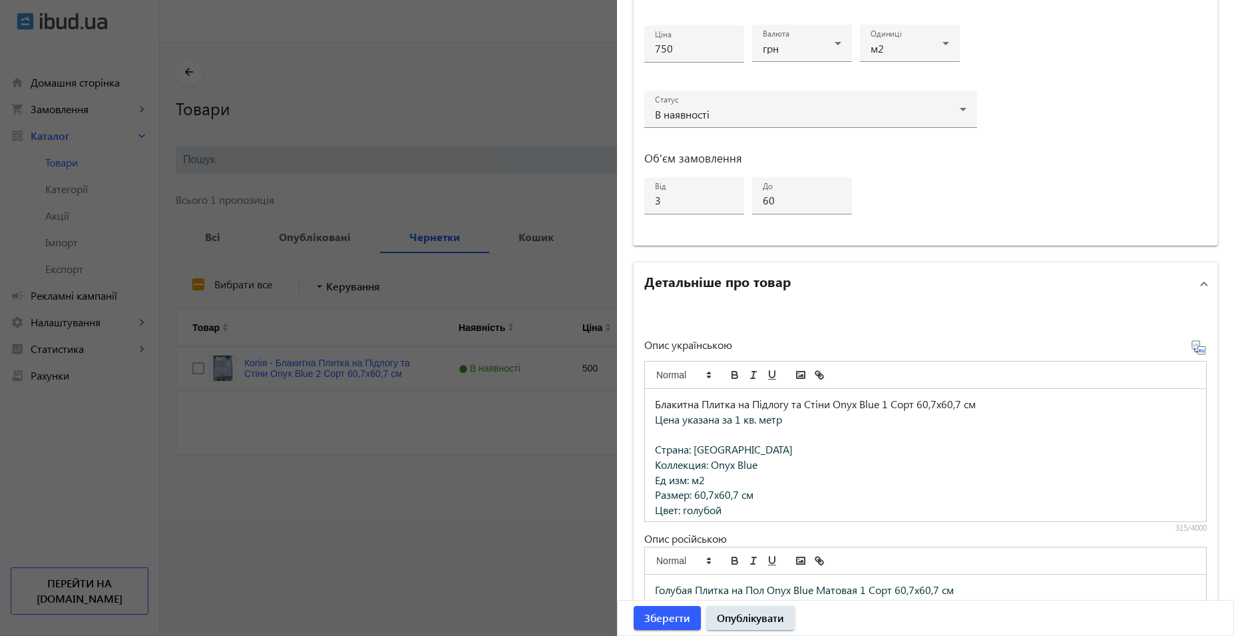
scroll to position [209, 0]
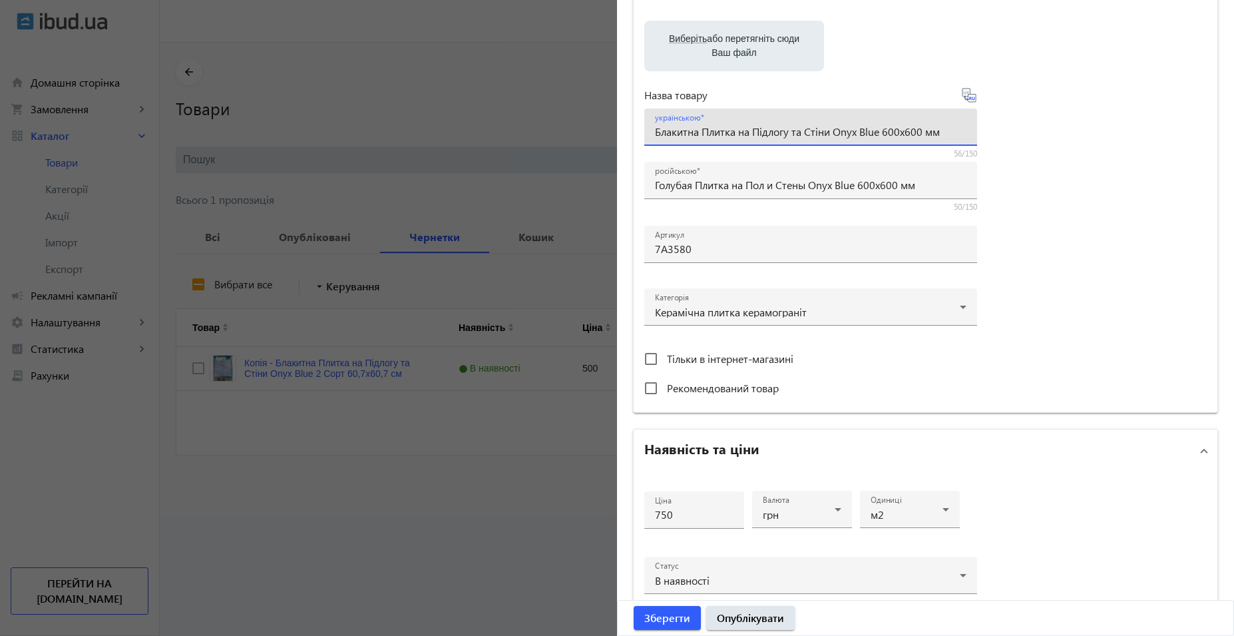
drag, startPoint x: 945, startPoint y: 127, endPoint x: 534, endPoint y: 127, distance: 411.5
click at [534, 127] on mat-sidenav-container "arrow_back Товари 40 /50000 товарів Подовжити Додати товар search filter_list Ф…" at bounding box center [697, 280] width 1075 height 474
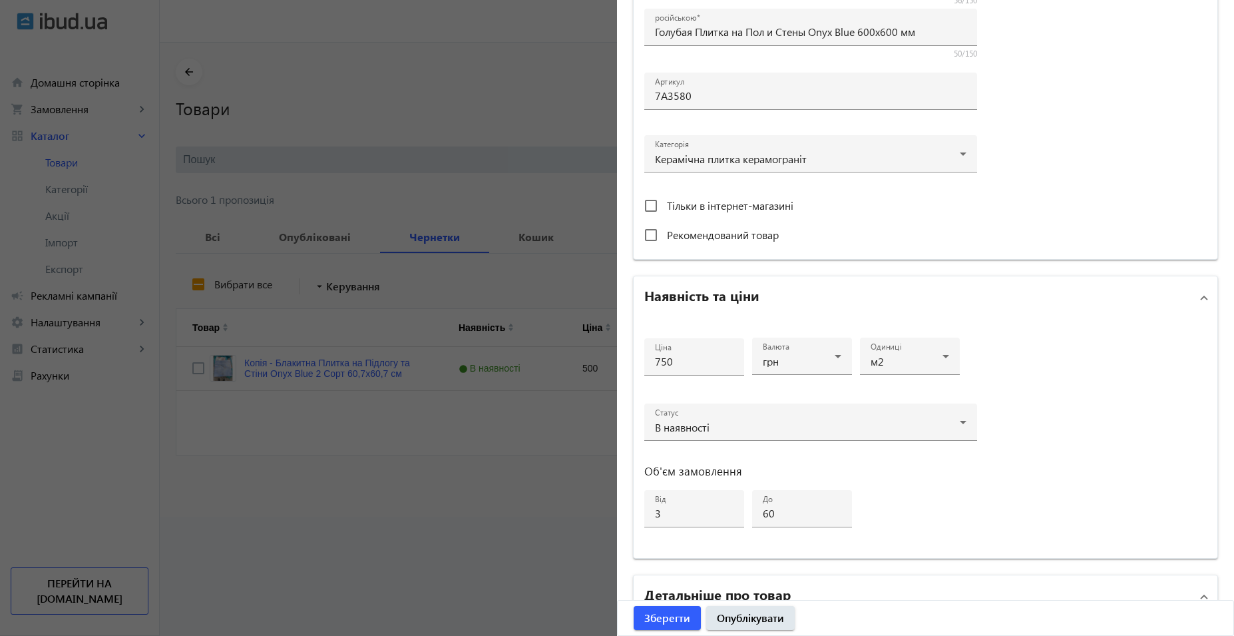
scroll to position [609, 0]
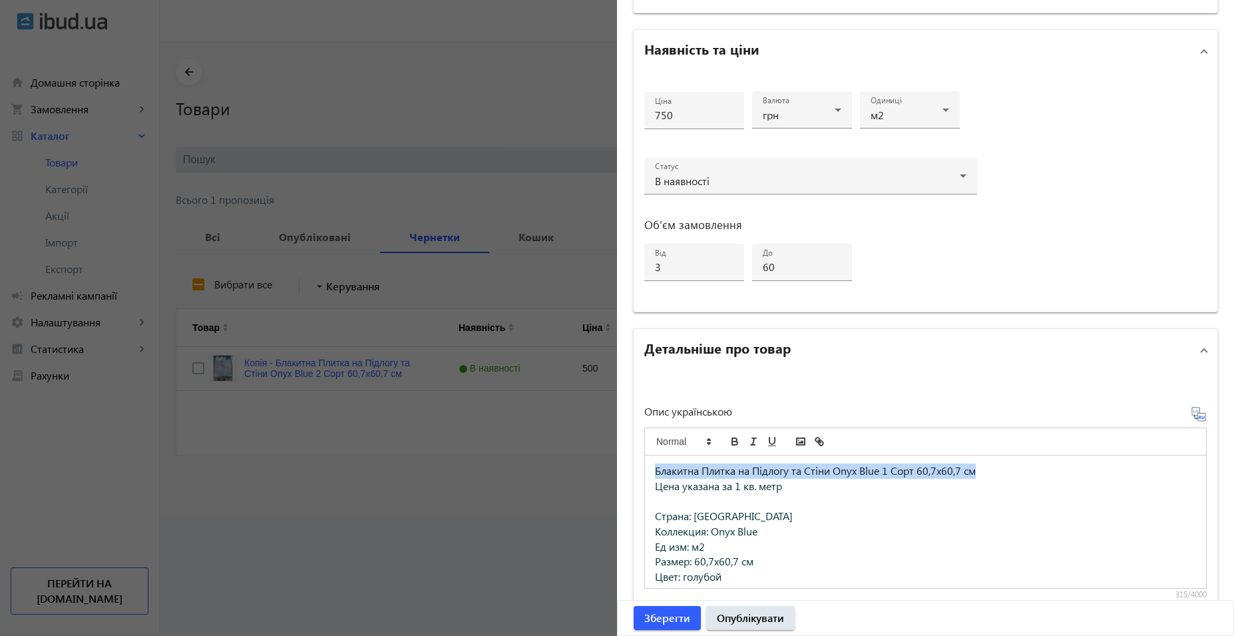
drag, startPoint x: 995, startPoint y: 465, endPoint x: 515, endPoint y: 460, distance: 479.4
click at [515, 460] on mat-sidenav-container "arrow_back Товари 40 /50000 товарів Подовжити Додати товар search filter_list Ф…" at bounding box center [697, 280] width 1075 height 474
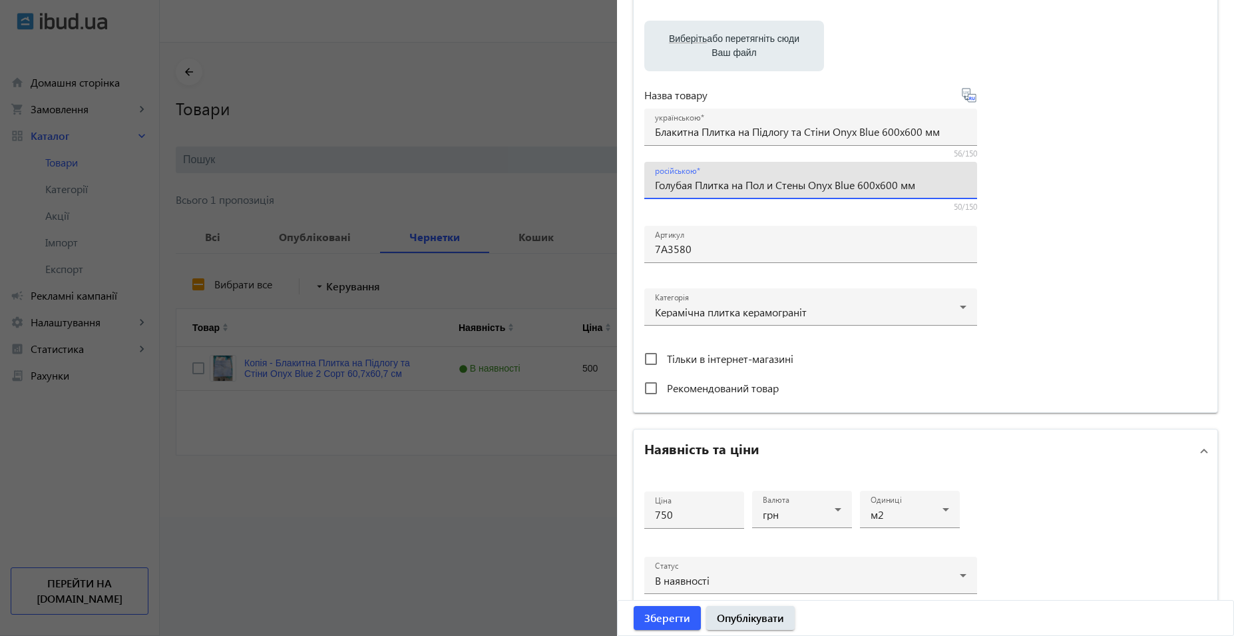
drag, startPoint x: 935, startPoint y: 182, endPoint x: 605, endPoint y: 182, distance: 329.6
click at [605, 182] on mat-sidenav-container "arrow_back Товари 40 /50000 товарів Подовжити Додати товар search filter_list Ф…" at bounding box center [697, 280] width 1075 height 474
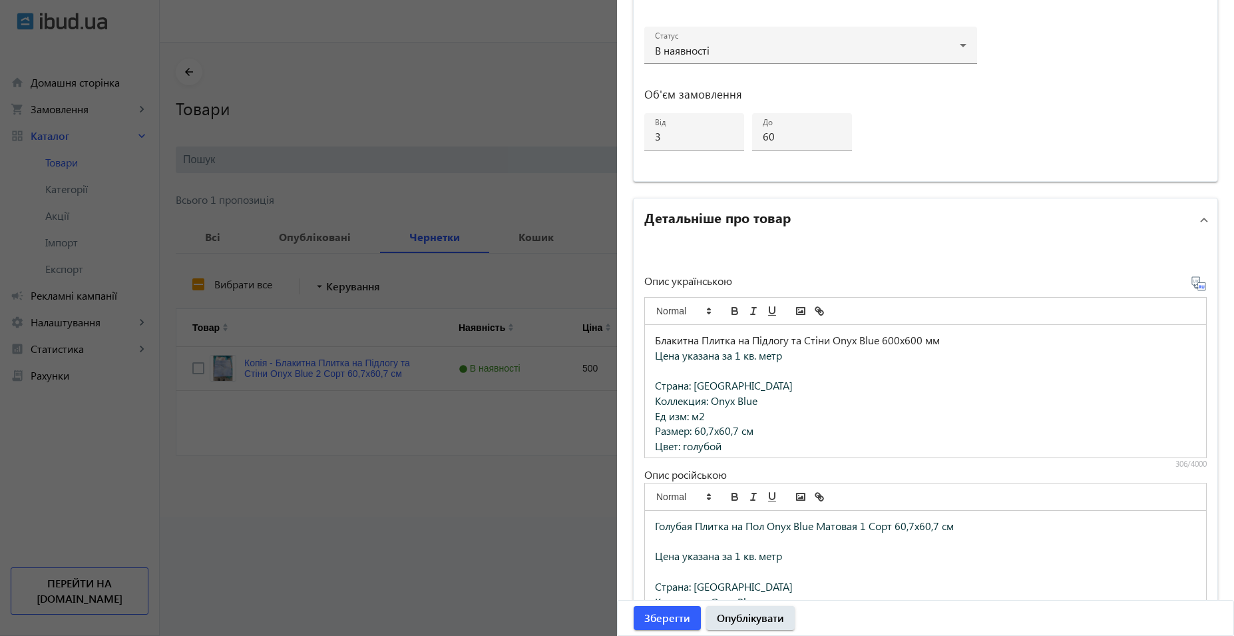
scroll to position [742, 0]
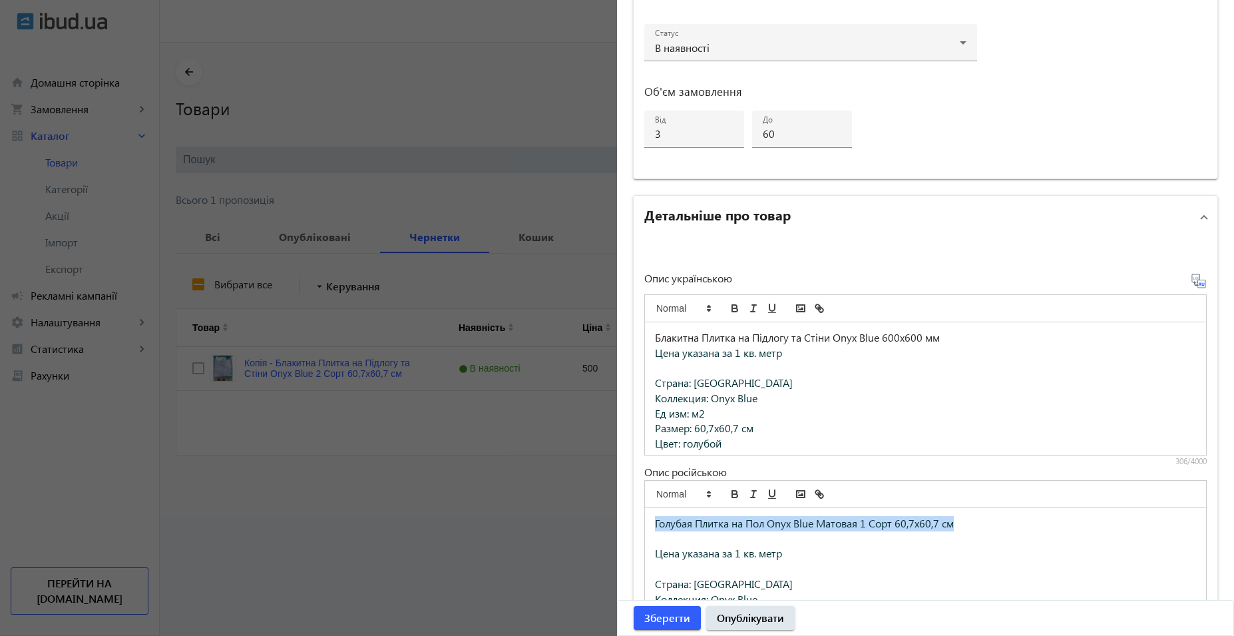
drag, startPoint x: 997, startPoint y: 521, endPoint x: 533, endPoint y: 521, distance: 464.1
click at [533, 517] on mat-sidenav-container "arrow_back Товари 40 /50000 товарів Подовжити Додати товар search filter_list Ф…" at bounding box center [697, 280] width 1075 height 474
drag, startPoint x: 712, startPoint y: 414, endPoint x: 641, endPoint y: 414, distance: 71.2
click at [645, 414] on div "Блакитна Плитка на Підлогу та Стіни Onyx Blue 600x600 мм Цена указана за 1 кв. …" at bounding box center [926, 388] width 563 height 133
click at [713, 415] on span "Размер: 60,7x60,7 см" at bounding box center [704, 413] width 99 height 14
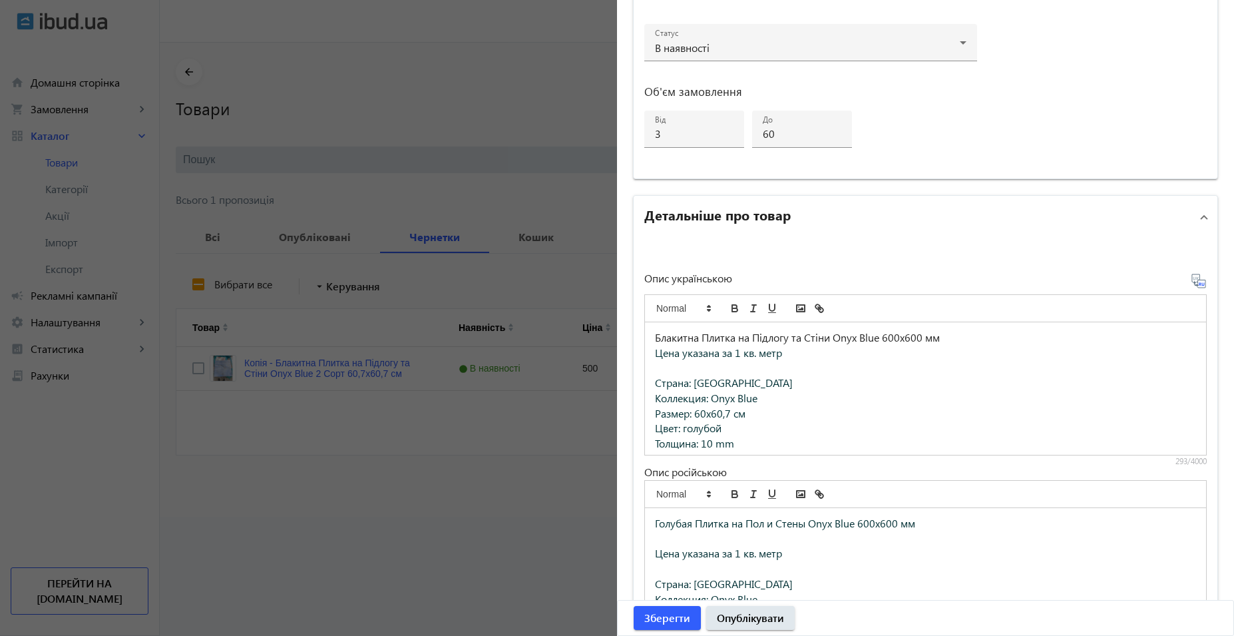
click at [728, 413] on span "Размер: 60x60,7 см" at bounding box center [700, 413] width 91 height 14
click at [714, 443] on span "Толщина: 10 mm" at bounding box center [694, 443] width 79 height 14
click at [710, 443] on span "Толщина: 10 mm" at bounding box center [694, 443] width 79 height 14
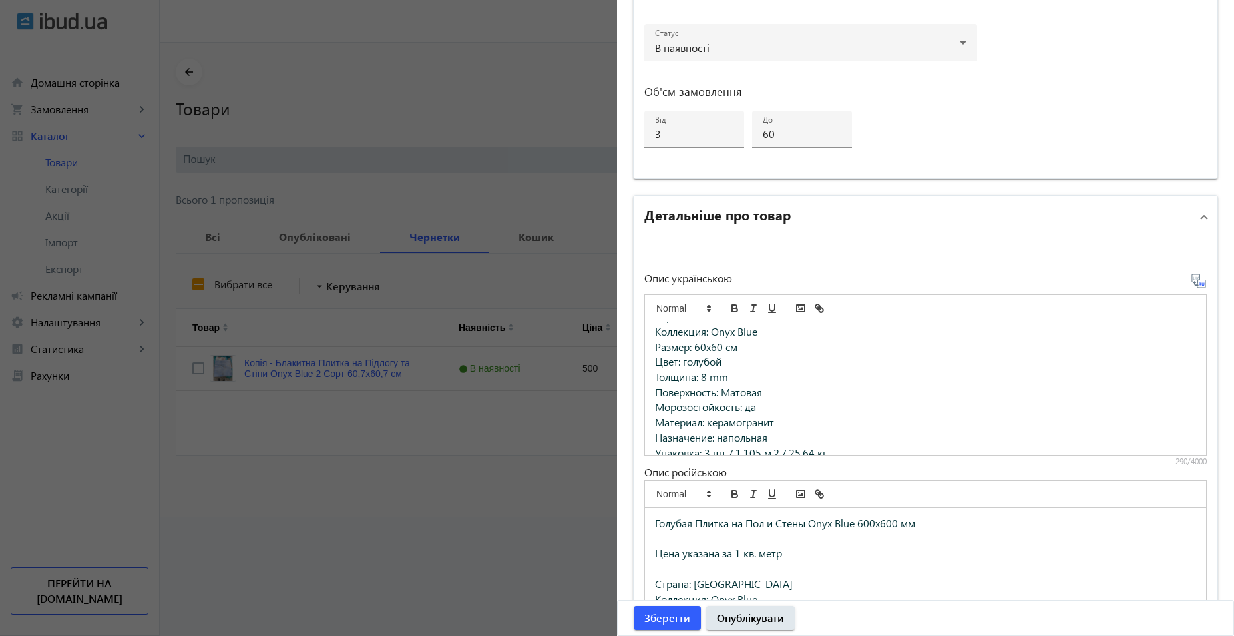
scroll to position [80, 0]
click at [707, 441] on span "Упаковка: 3 шт / 1,105 м.2 / 25,64 кг" at bounding box center [741, 439] width 172 height 14
click at [756, 443] on span "Упаковка: 4 шт / 1,105 м.2 / 25,64 кг" at bounding box center [741, 439] width 172 height 14
click at [806, 438] on span "Упаковка: 4 шт / 1,44 м.2 / 25,64 кг" at bounding box center [738, 439] width 166 height 14
drag, startPoint x: 822, startPoint y: 441, endPoint x: 583, endPoint y: 432, distance: 239.2
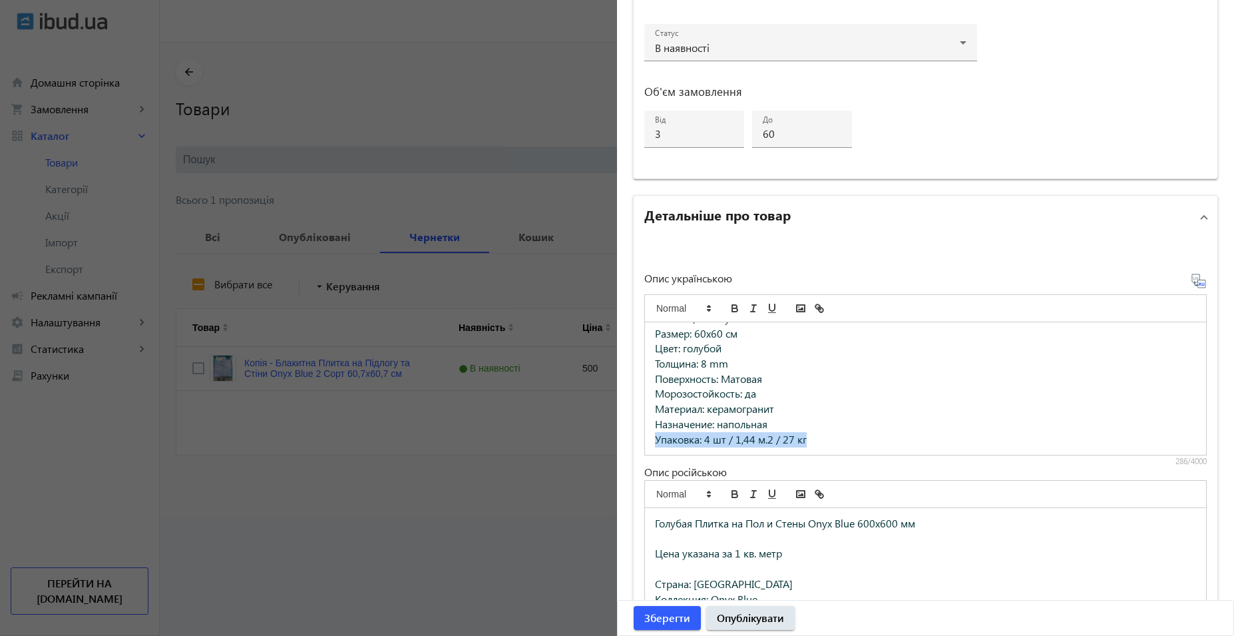
click at [583, 432] on mat-sidenav-container "arrow_back Товари 40 /50000 товарів Подовжити Додати товар search filter_list Ф…" at bounding box center [697, 280] width 1075 height 474
click at [830, 384] on p "Поверхность: Матовая" at bounding box center [925, 379] width 541 height 15
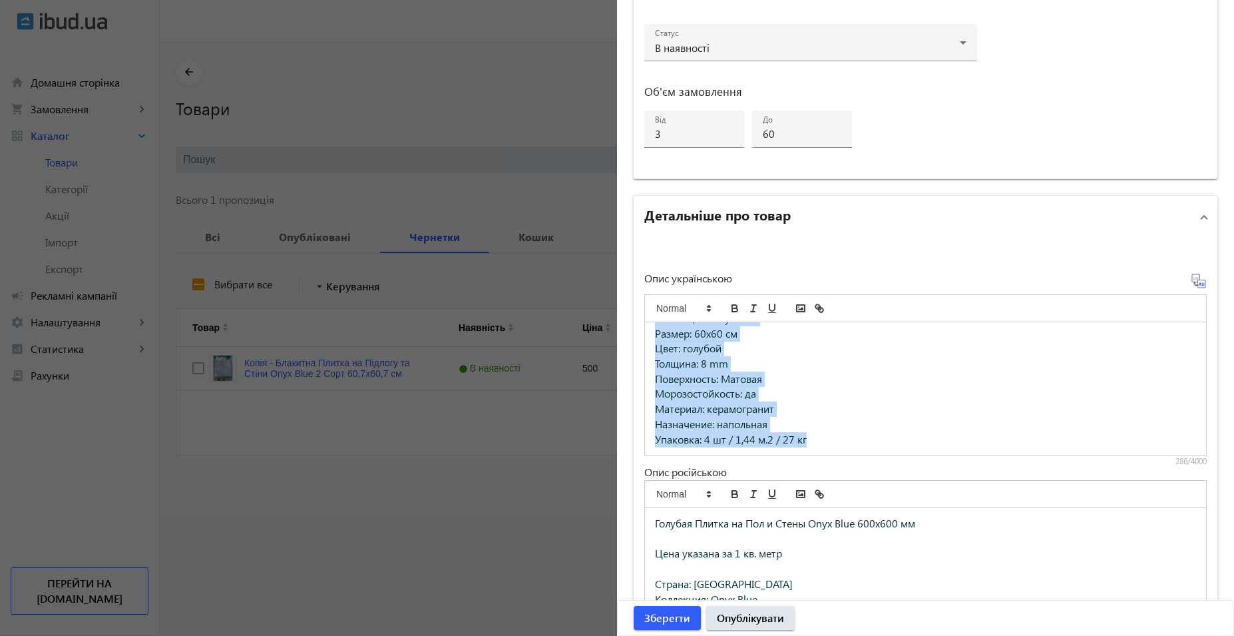
scroll to position [0, 0]
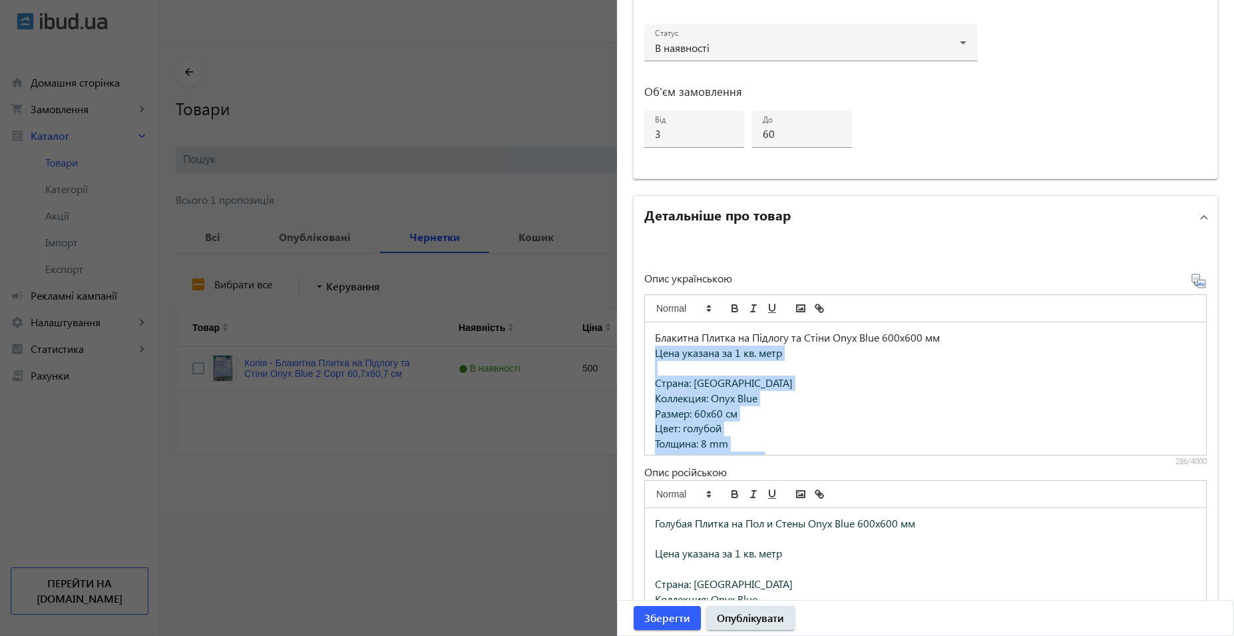
drag, startPoint x: 818, startPoint y: 434, endPoint x: 650, endPoint y: 352, distance: 187.3
click at [650, 352] on div "Блакитна Плитка на Підлогу та Стіни Onyx Blue 600x600 мм Цена указана за 1 кв. …" at bounding box center [925, 388] width 561 height 132
copy div "Цена указана за 1 кв. метр Страна: Украина Коллекция: Onyx Blue Размер: 60x60 с…"
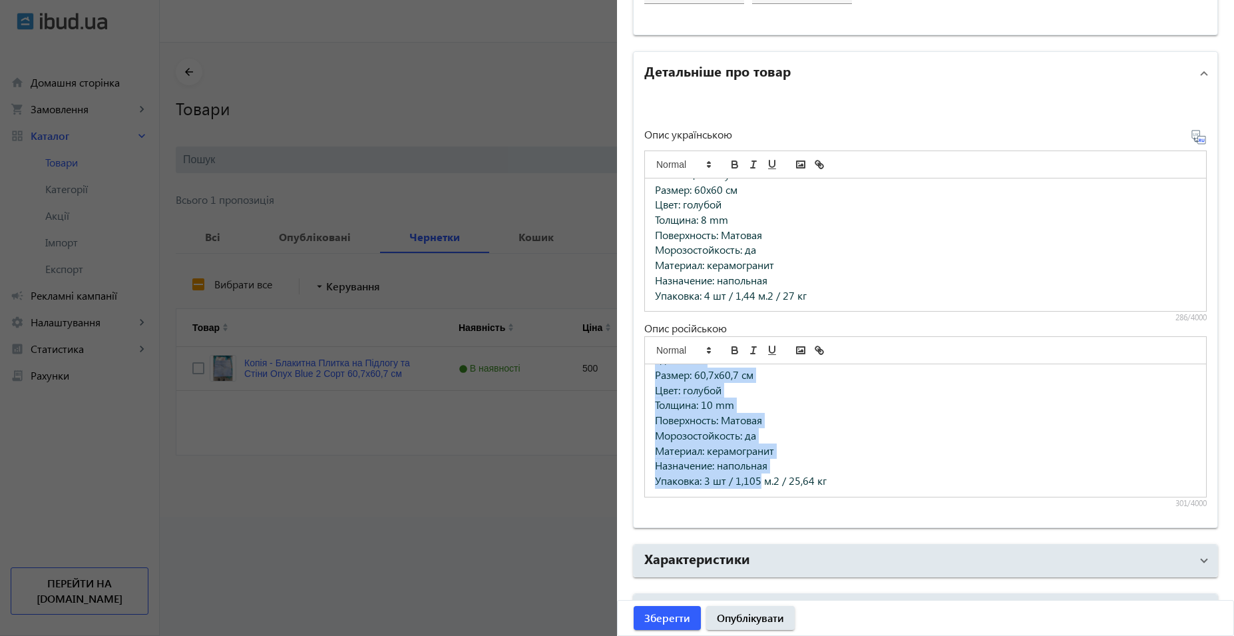
scroll to position [919, 0]
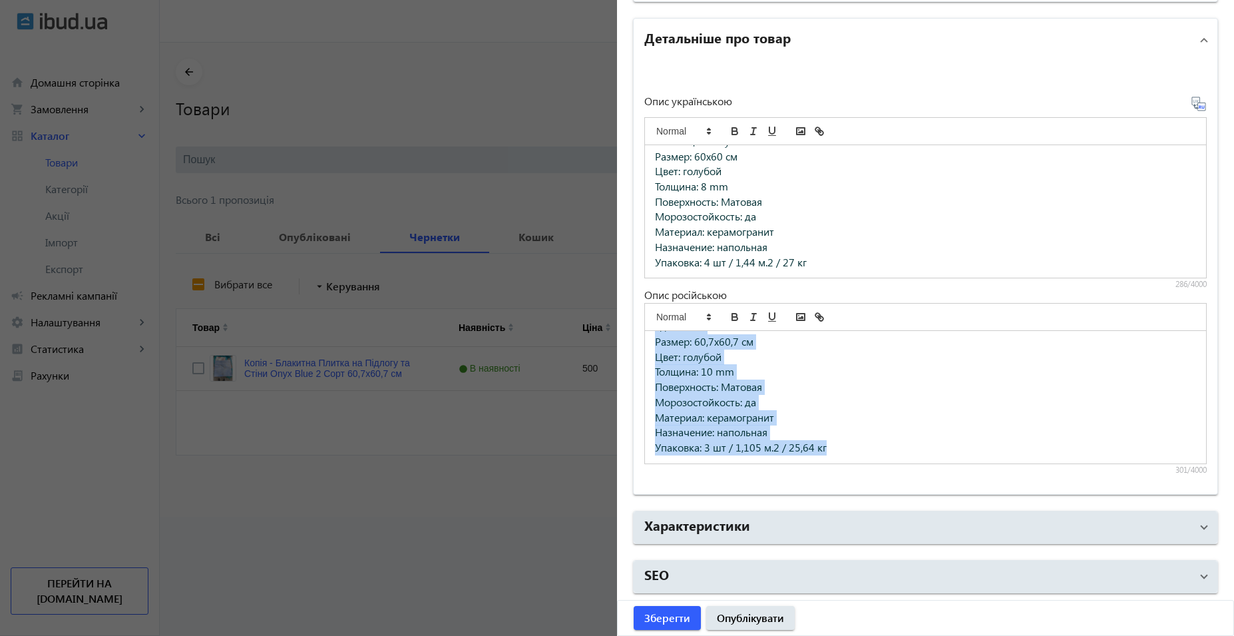
drag, startPoint x: 649, startPoint y: 554, endPoint x: 900, endPoint y: 453, distance: 270.0
click at [900, 453] on div "Голубая Плитка на Пол и Стены Onyx Blue 600x600 мм Цена указана за 1 кв. метр С…" at bounding box center [925, 397] width 561 height 132
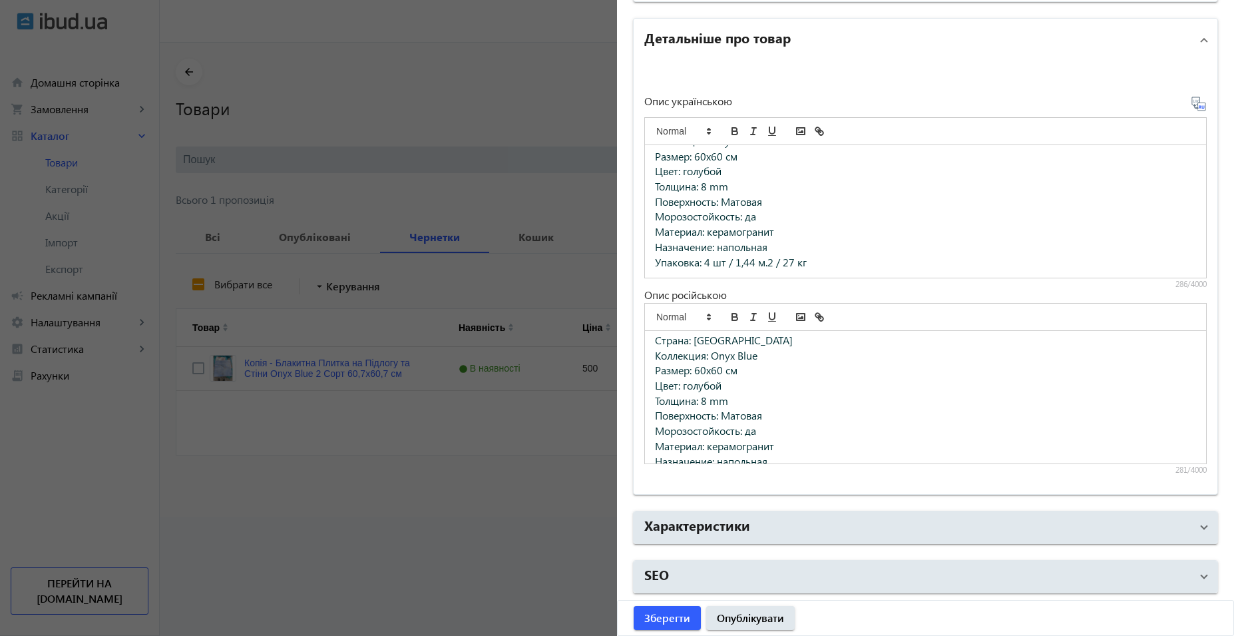
scroll to position [95, 0]
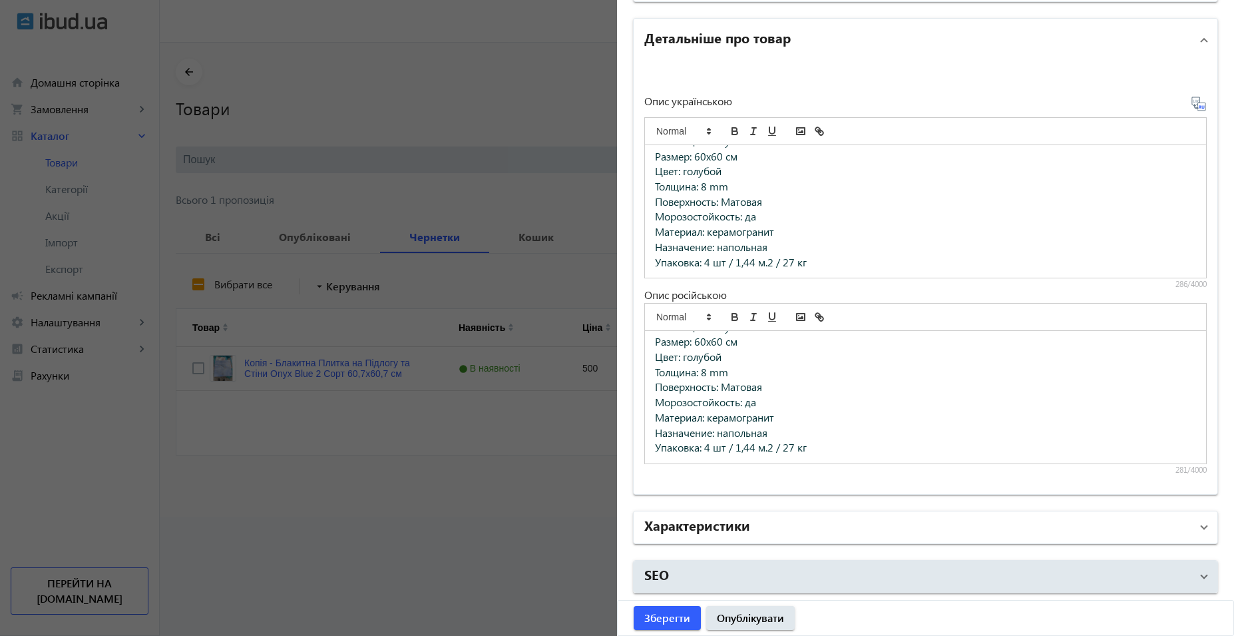
click at [804, 536] on mat-panel-title "Характеристики" at bounding box center [918, 527] width 547 height 24
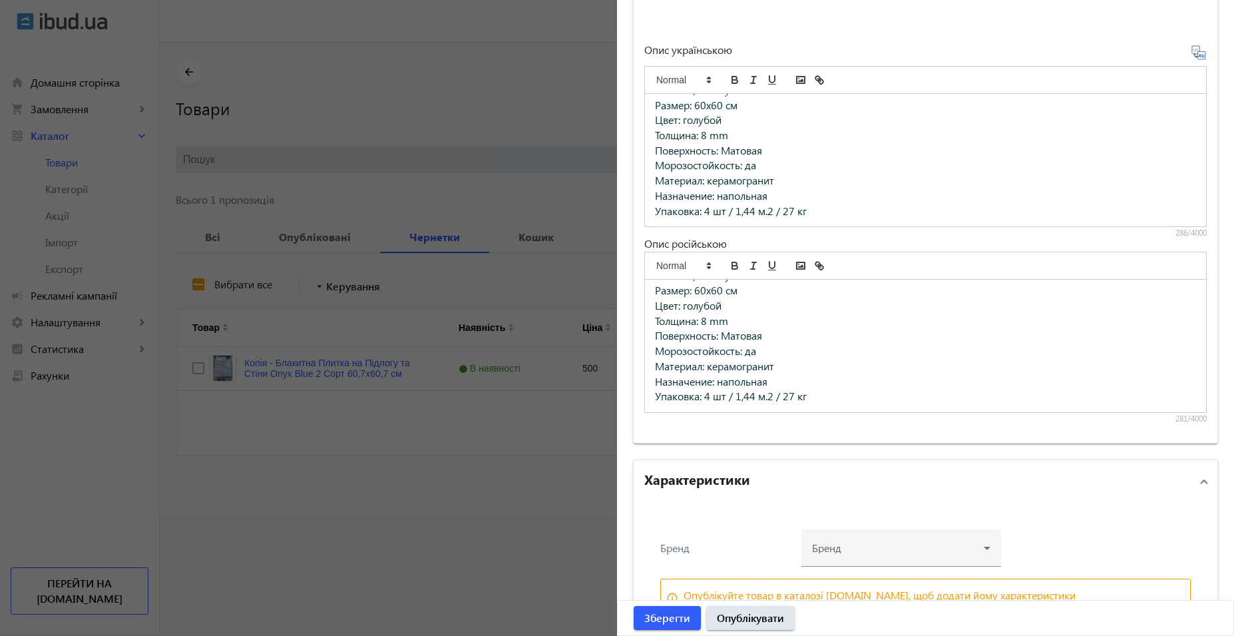
scroll to position [1051, 0]
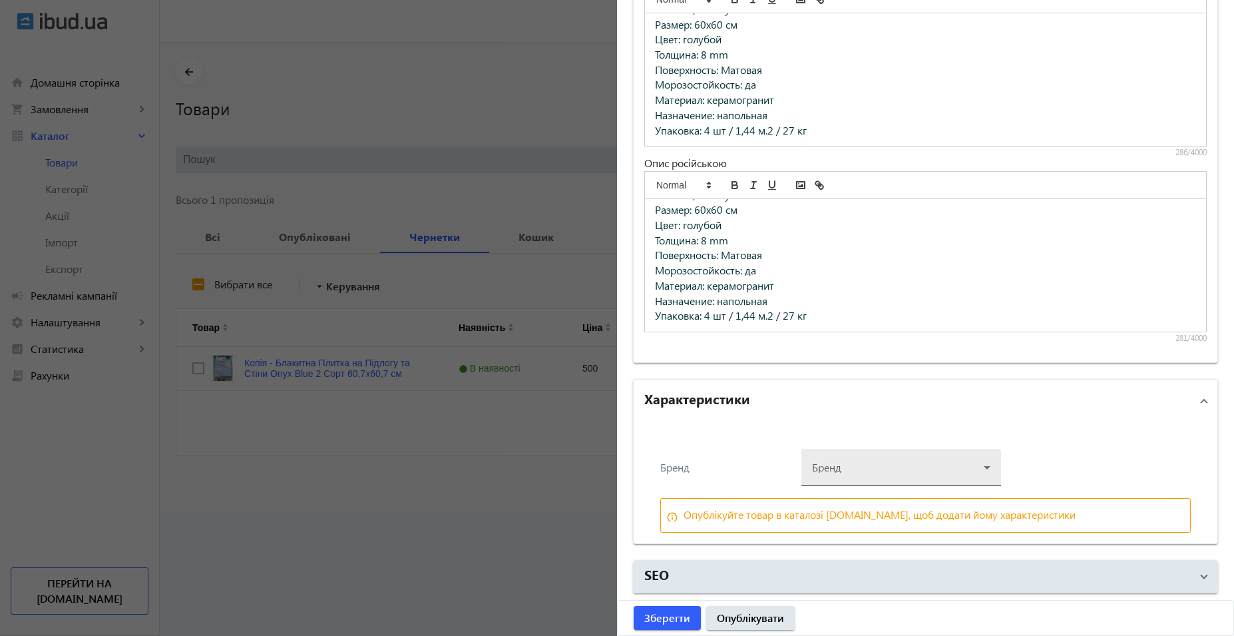
click at [876, 469] on div at bounding box center [901, 462] width 178 height 48
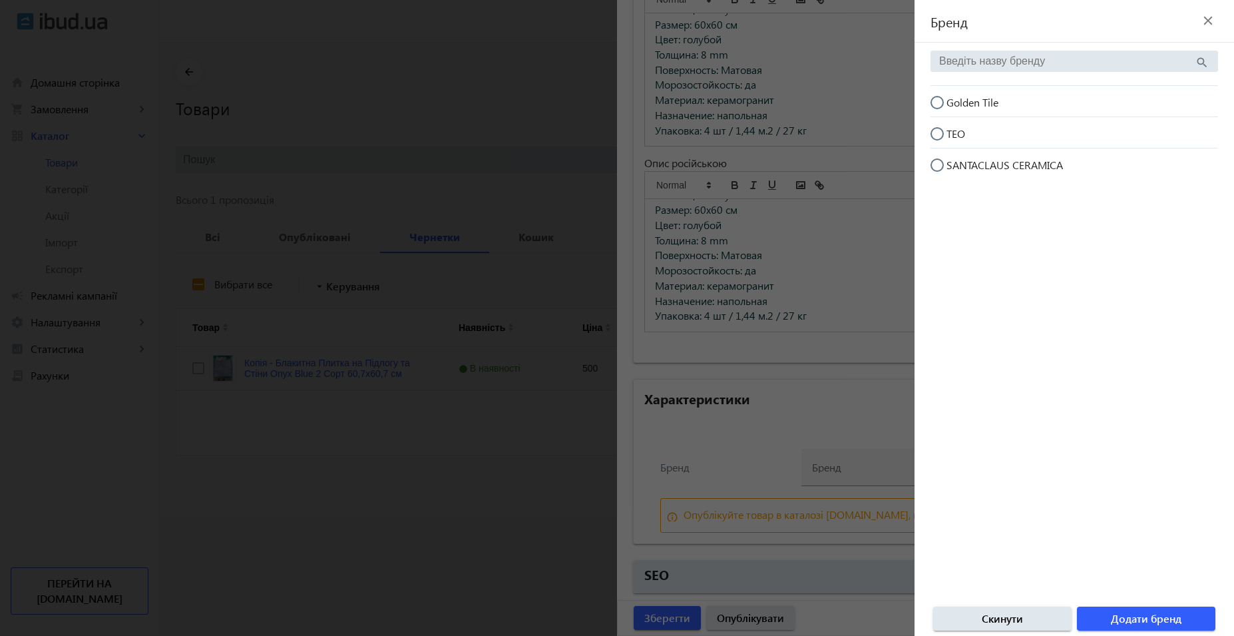
click at [971, 103] on span "Golden Tile" at bounding box center [973, 102] width 52 height 14
click at [957, 103] on input "Golden Tile" at bounding box center [944, 109] width 27 height 27
radio input "true"
click at [1180, 624] on span "Додати бренд" at bounding box center [1146, 618] width 71 height 15
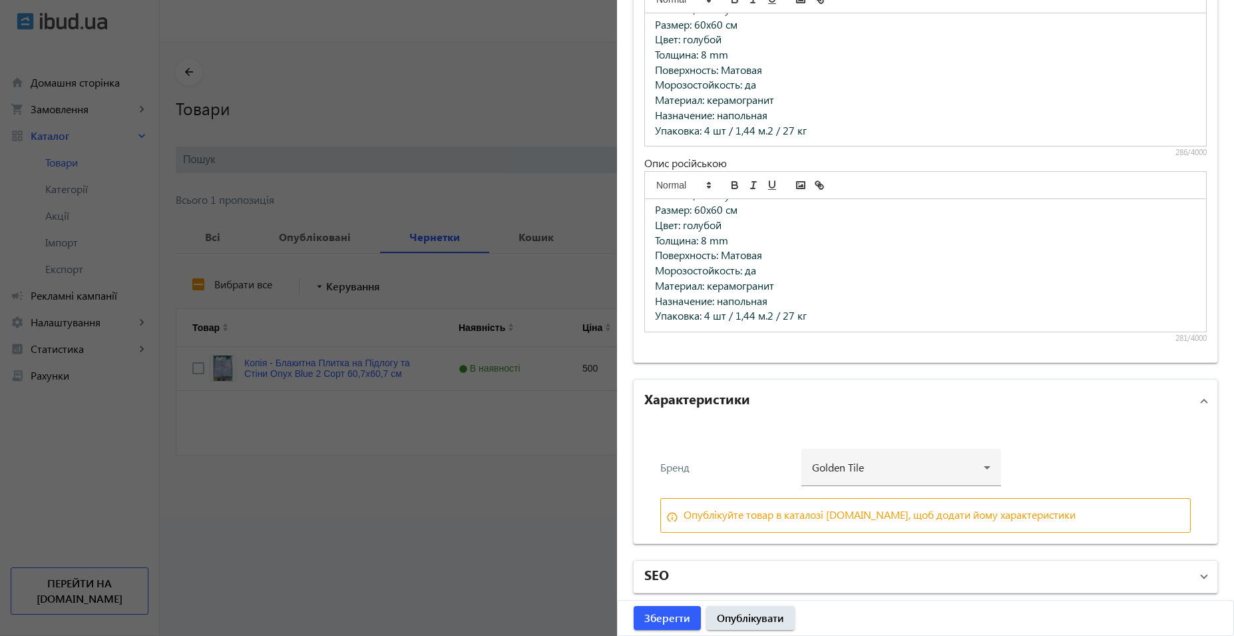
click at [800, 587] on mat-panel-title "SEO" at bounding box center [918, 577] width 547 height 24
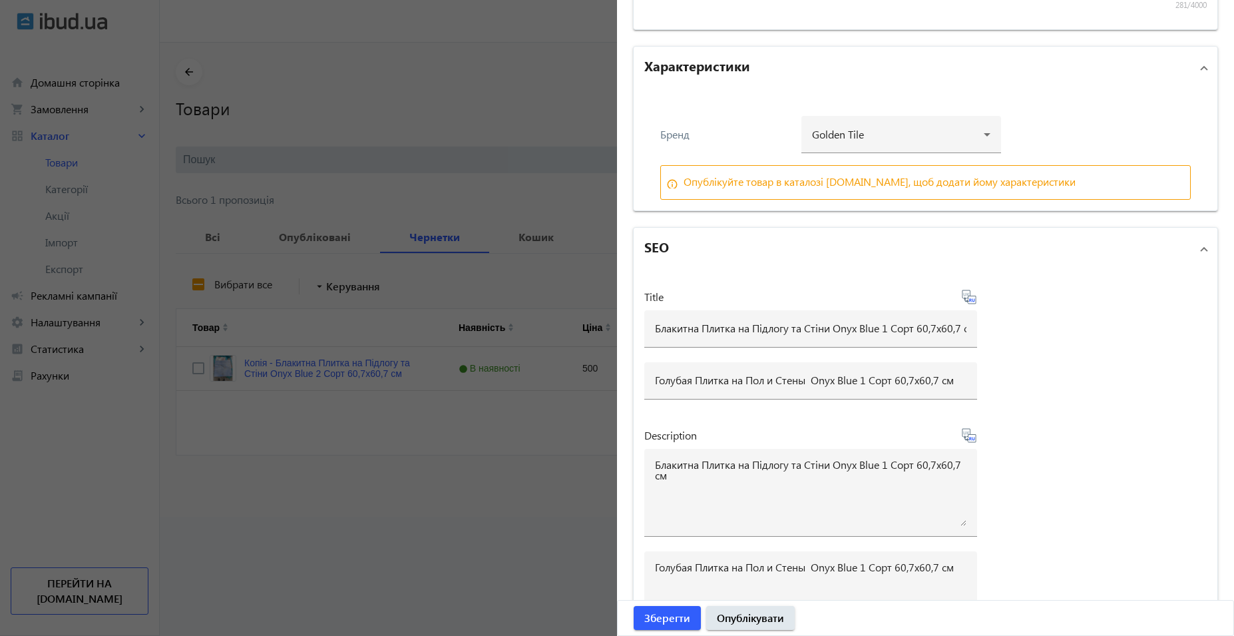
scroll to position [1583, 0]
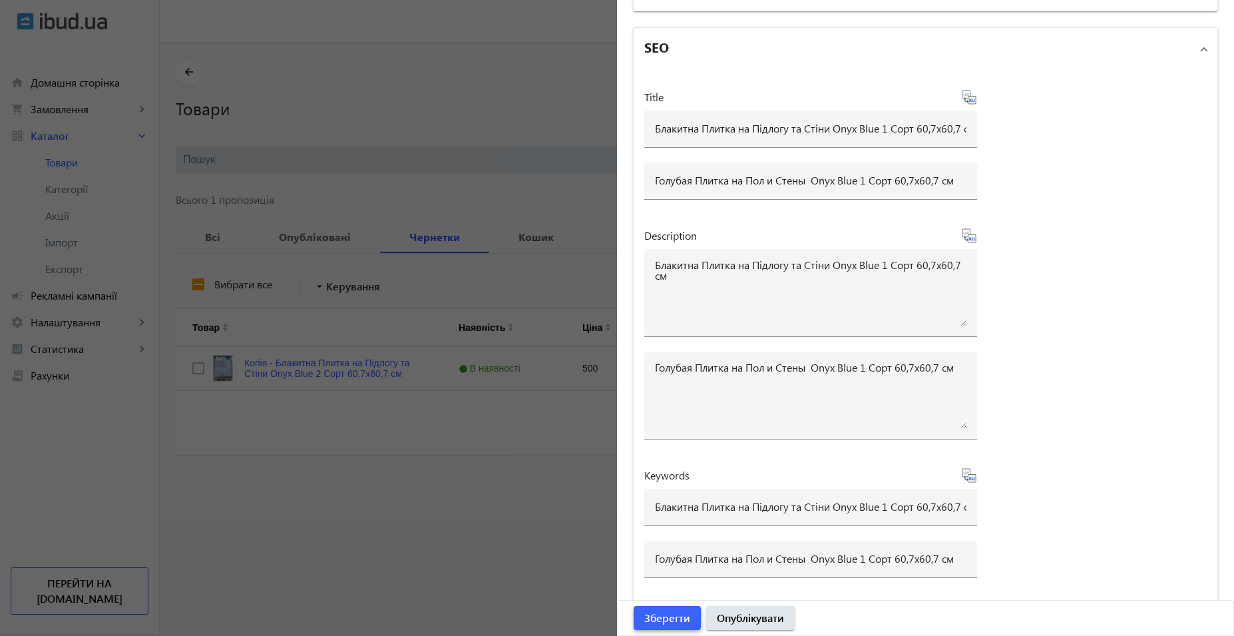
click at [682, 615] on span "Зберегти" at bounding box center [668, 618] width 46 height 15
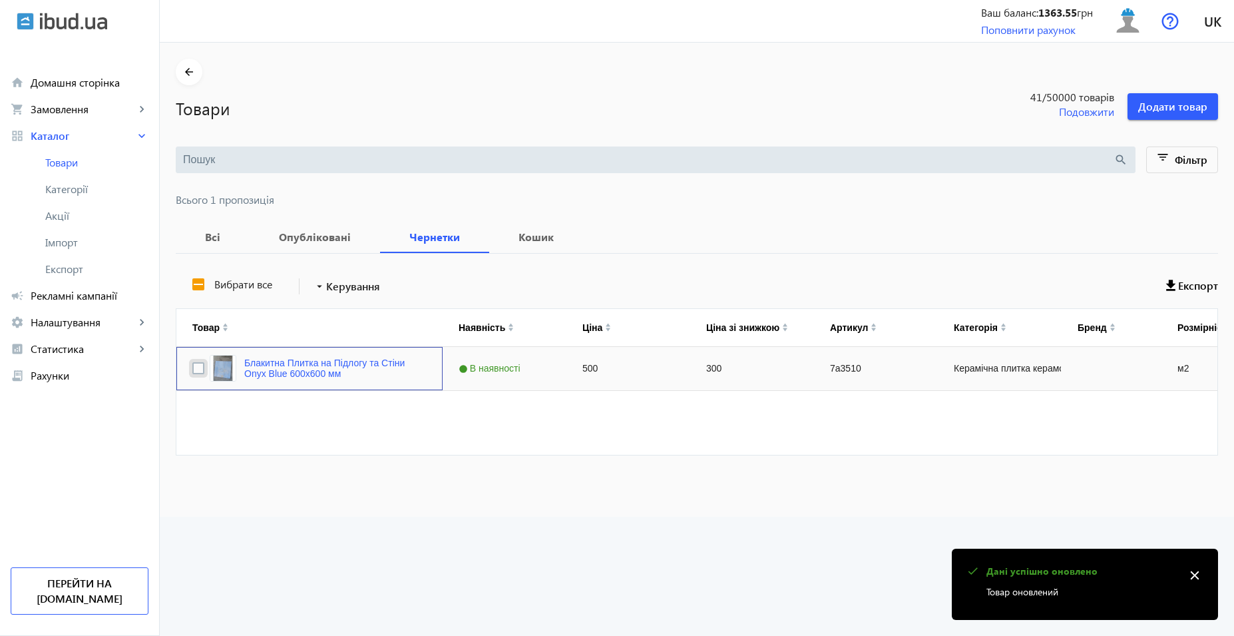
click at [192, 367] on input "Press Space to toggle row selection (unchecked)" at bounding box center [198, 368] width 12 height 12
checkbox input "true"
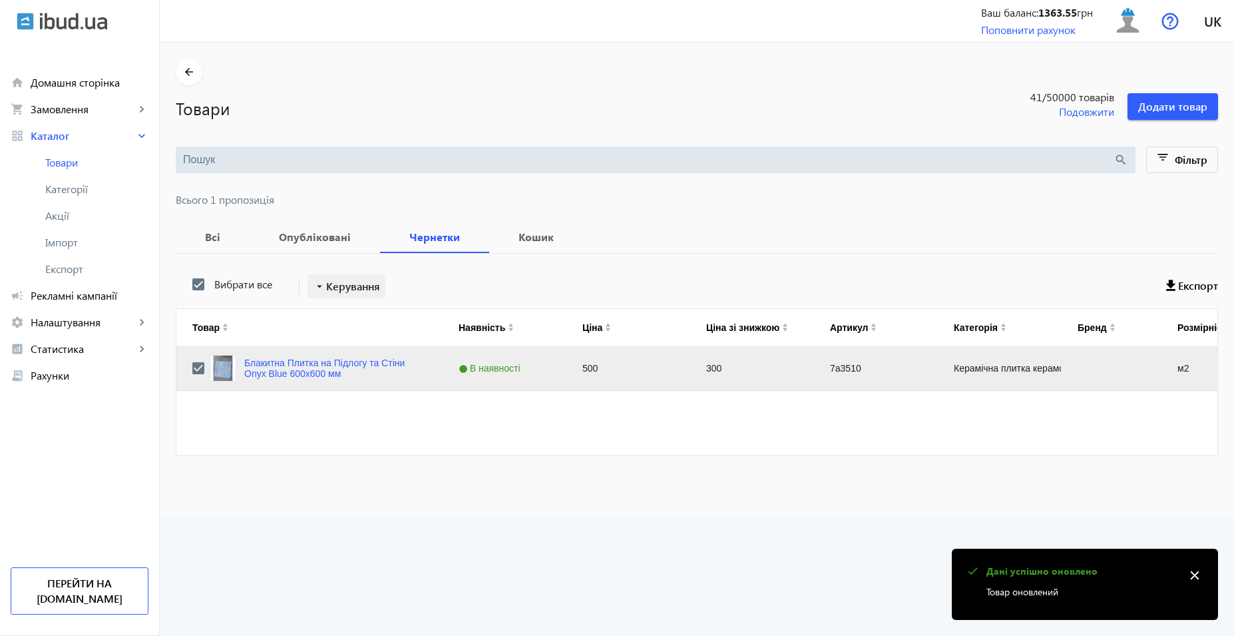
click at [348, 285] on span "Керування" at bounding box center [353, 286] width 54 height 16
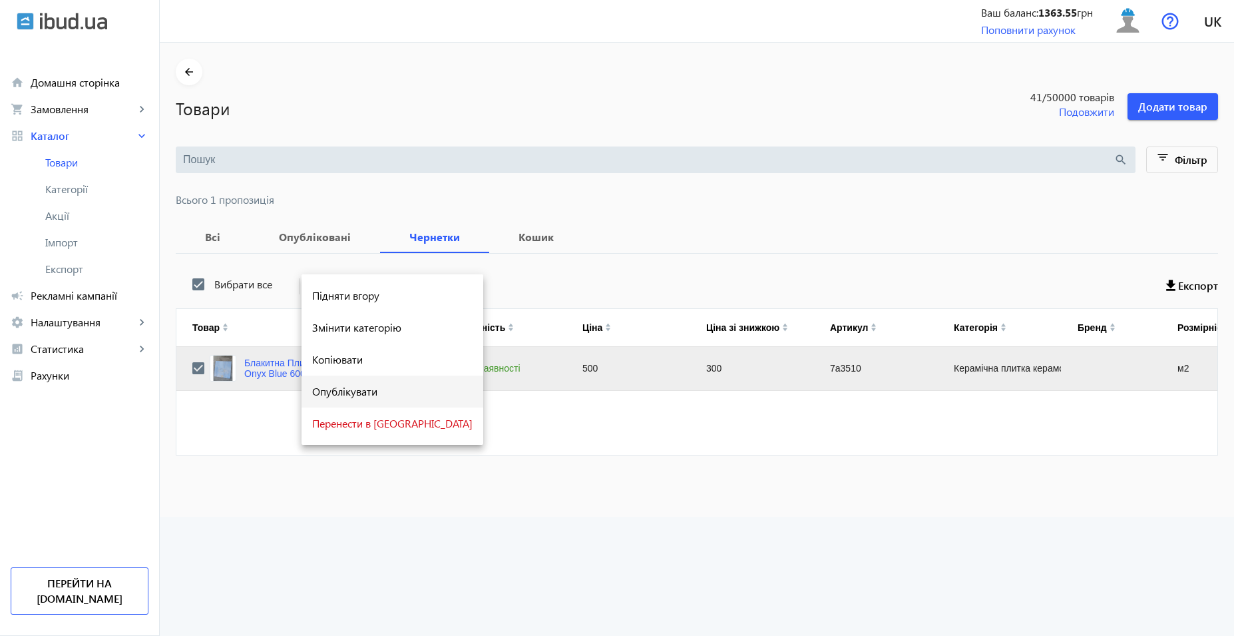
click at [360, 391] on span "Опублікувати" at bounding box center [392, 391] width 160 height 11
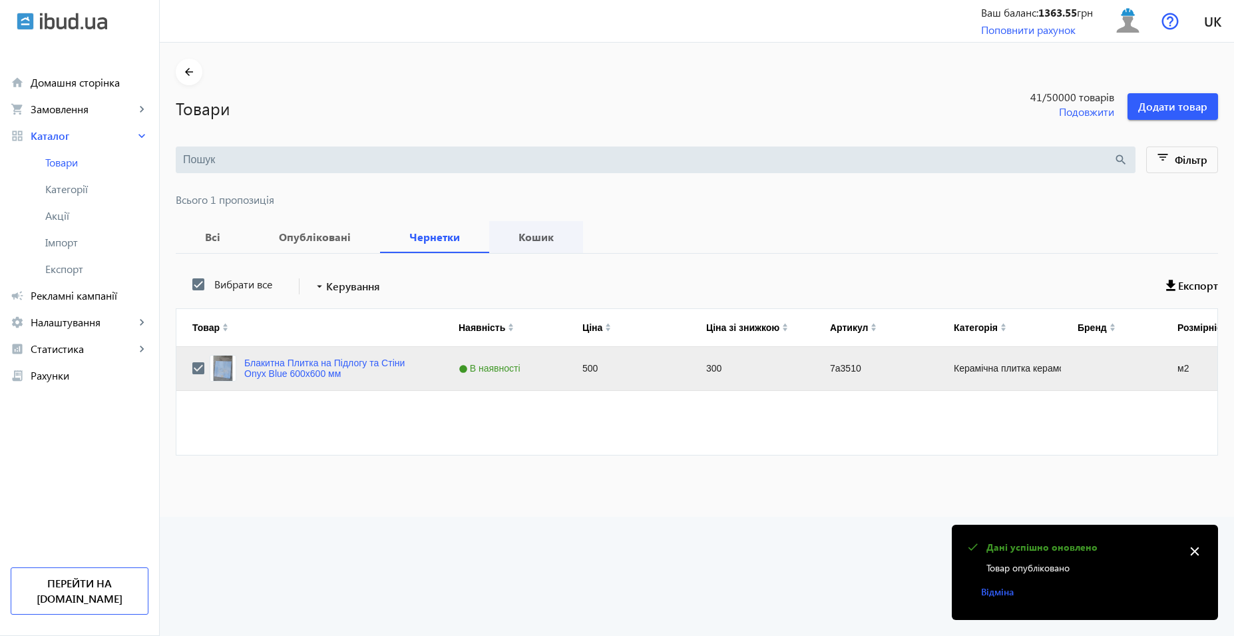
click at [523, 242] on b "Кошик" at bounding box center [536, 237] width 62 height 11
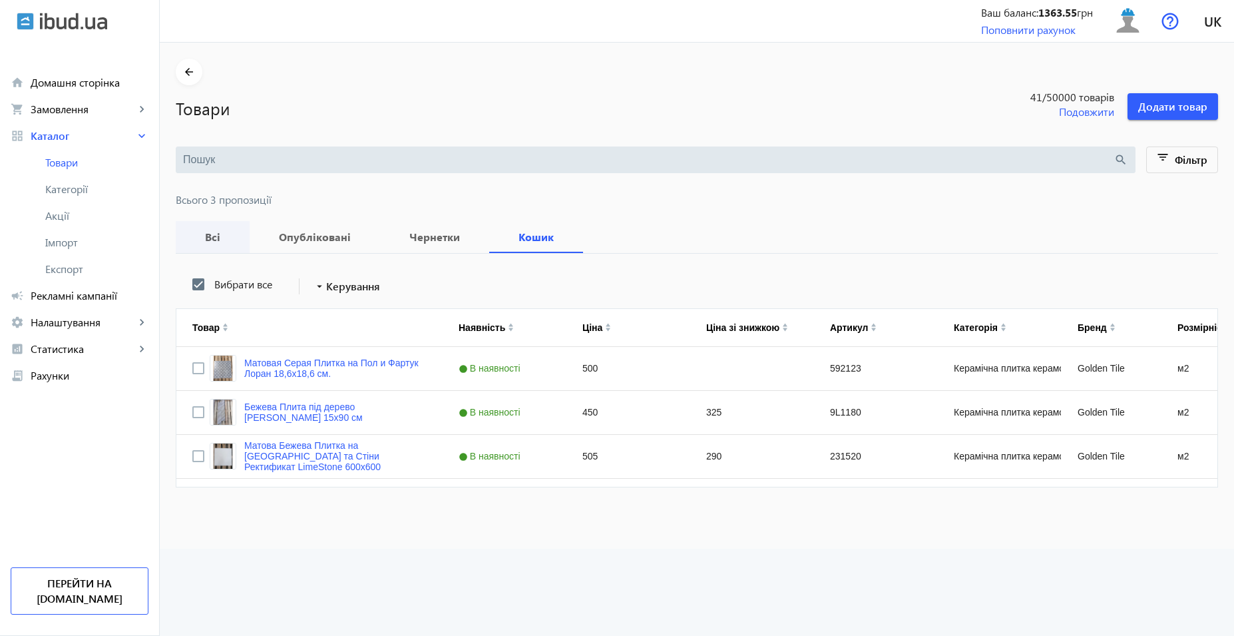
click at [204, 234] on b "Всі" at bounding box center [213, 237] width 42 height 11
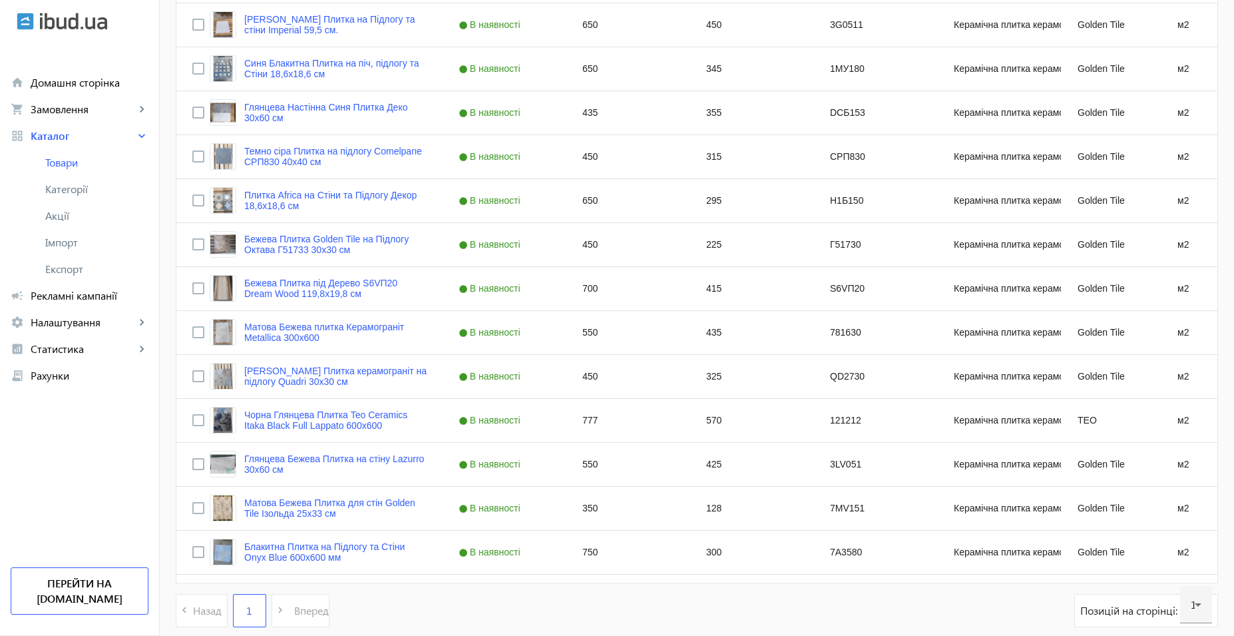
scroll to position [1508, 0]
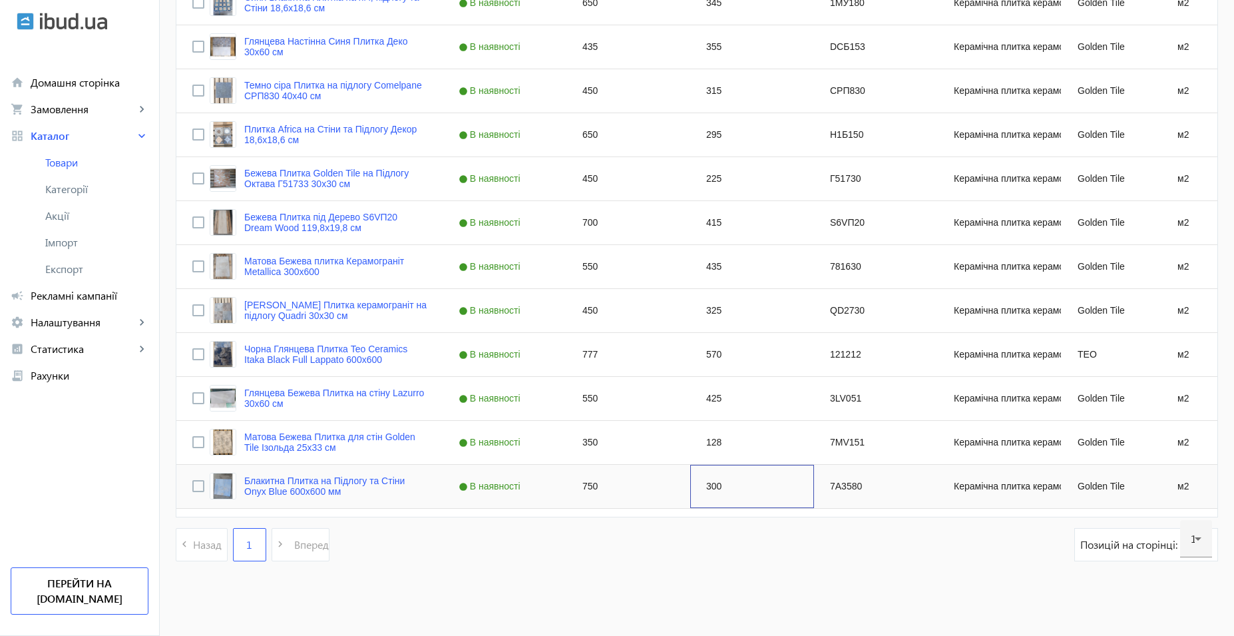
click at [710, 485] on div "300" at bounding box center [752, 486] width 124 height 43
type input "500"
click at [698, 445] on div "128" at bounding box center [752, 442] width 124 height 43
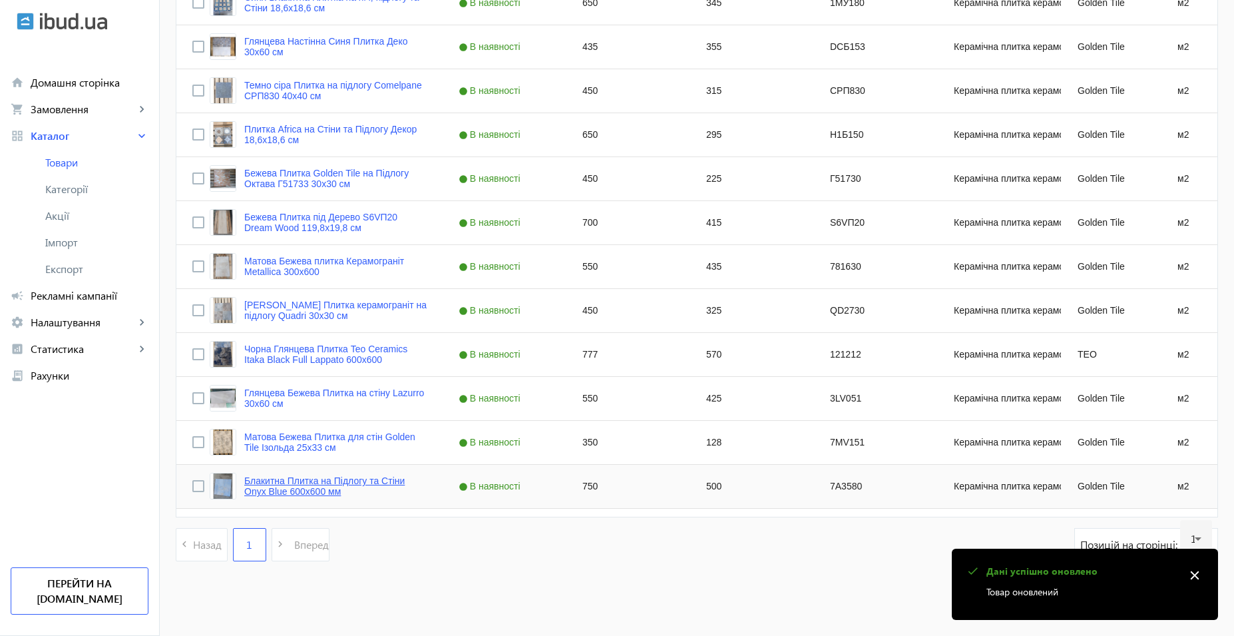
click at [315, 483] on link "Блакитна Плитка на Підлогу та Стіни Onyx Blue 600x600 мм" at bounding box center [335, 485] width 182 height 21
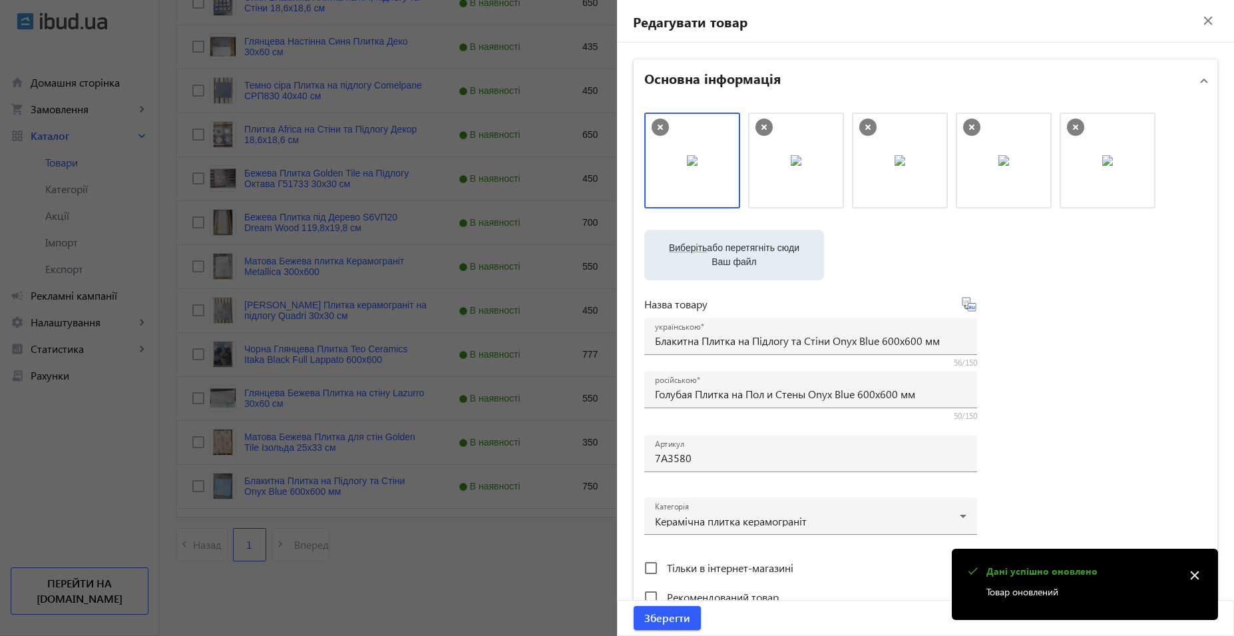
click at [443, 582] on div at bounding box center [617, 318] width 1234 height 636
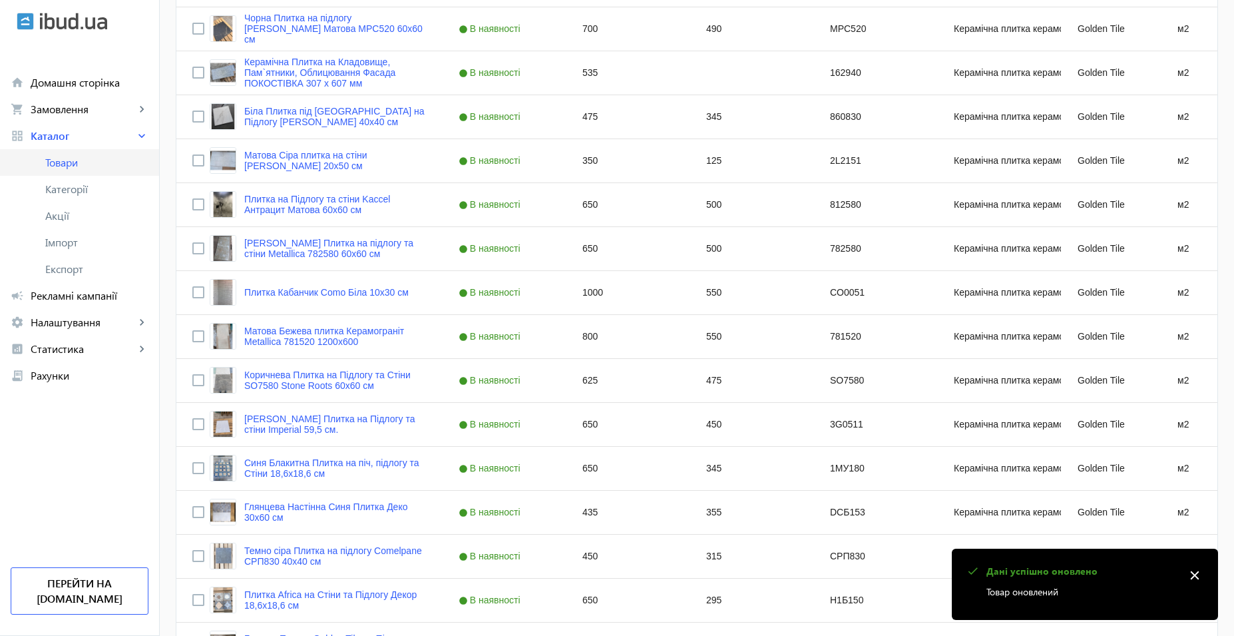
scroll to position [1042, 0]
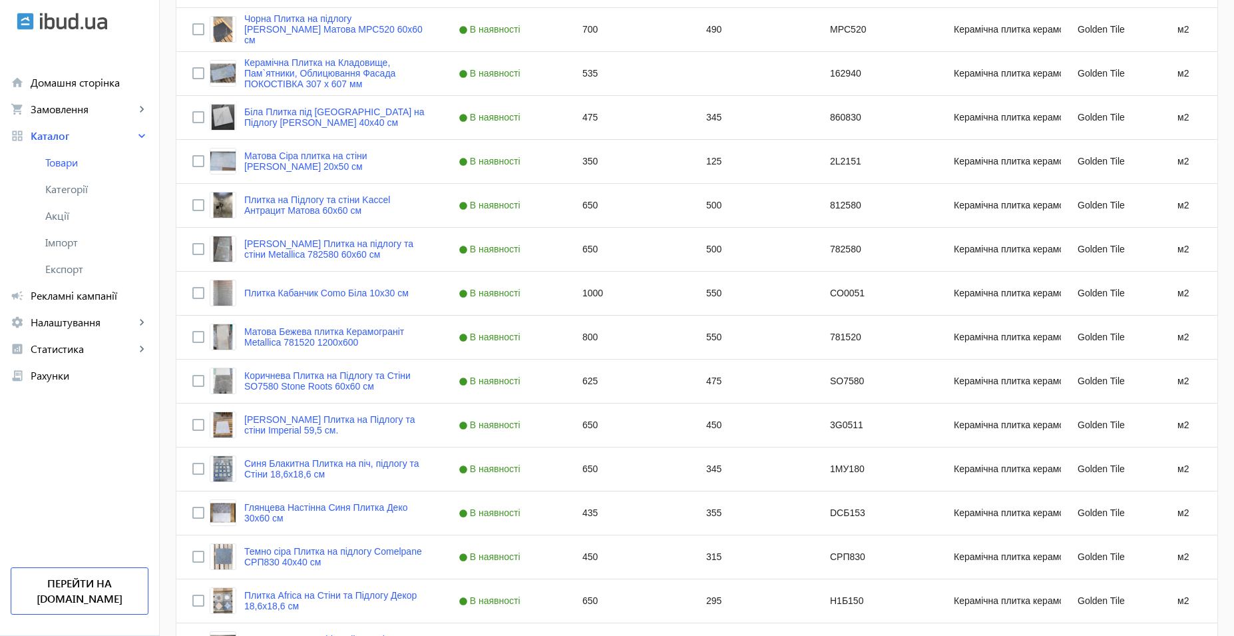
drag, startPoint x: 70, startPoint y: 296, endPoint x: 99, endPoint y: 298, distance: 29.4
click at [71, 296] on span "Рекламні кампанії" at bounding box center [90, 295] width 118 height 13
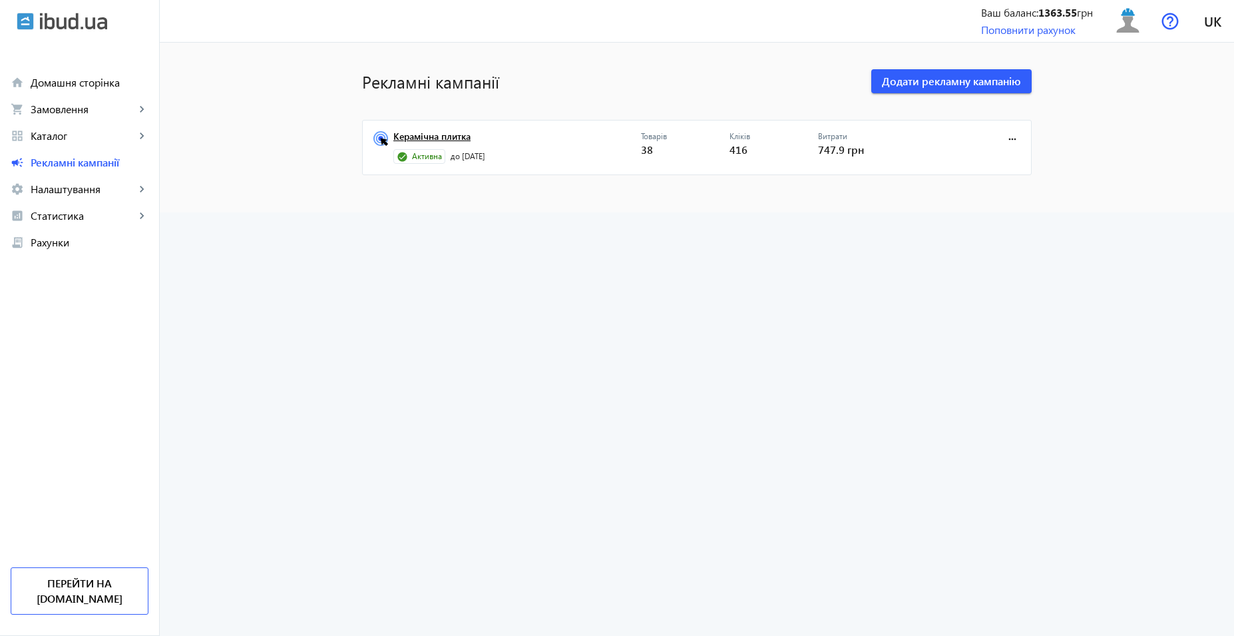
click at [459, 136] on link "Керамічна плитка" at bounding box center [518, 140] width 248 height 19
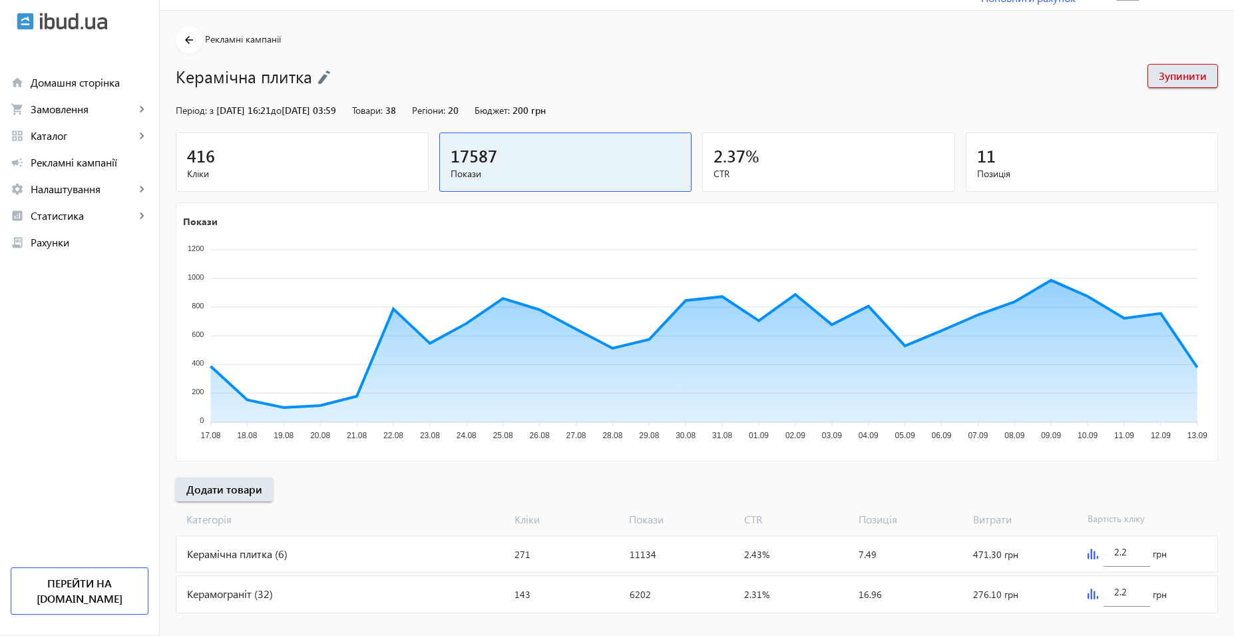
scroll to position [49, 0]
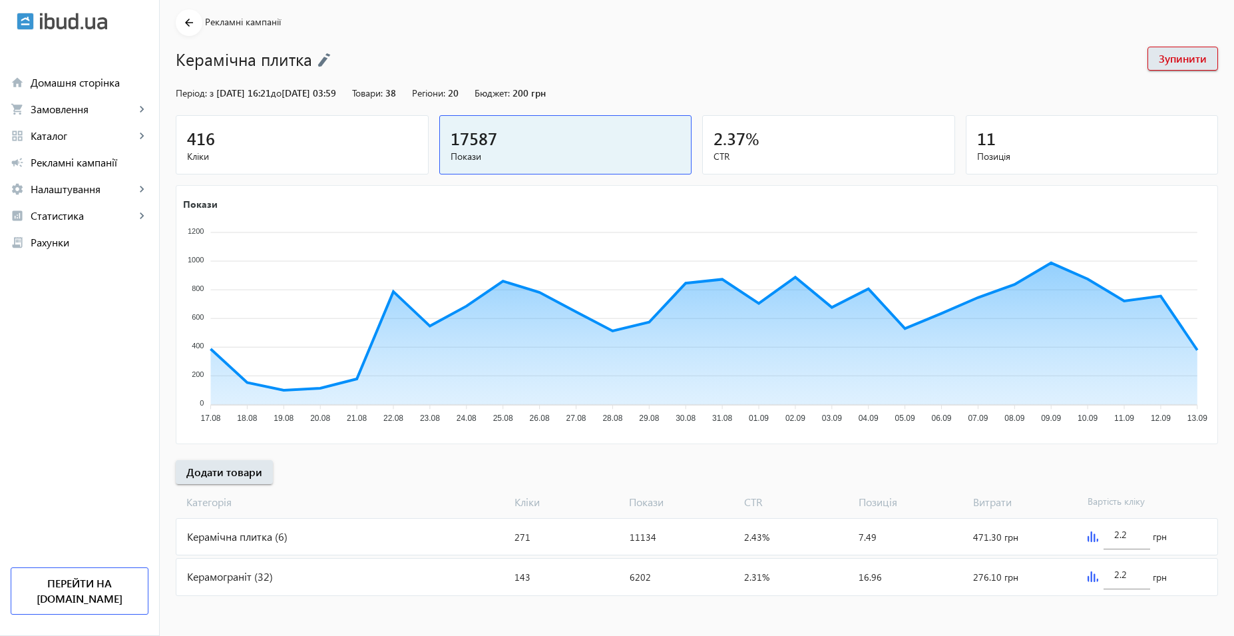
click at [335, 541] on div "Керамічна плитка (6)" at bounding box center [342, 537] width 333 height 36
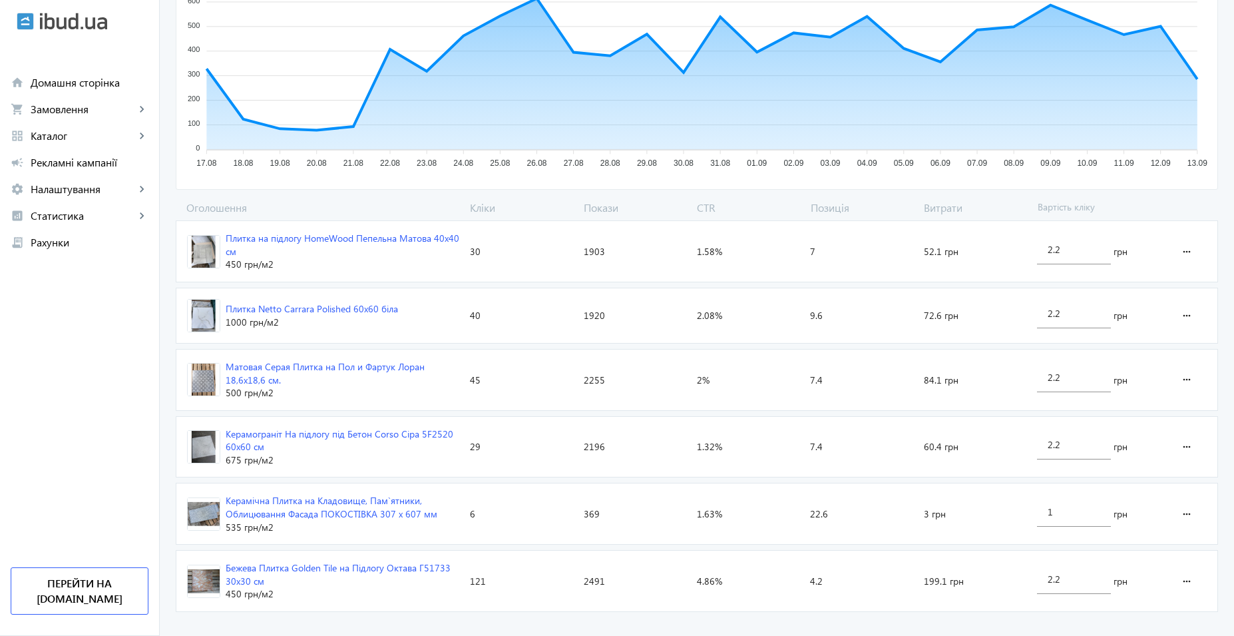
scroll to position [304, 0]
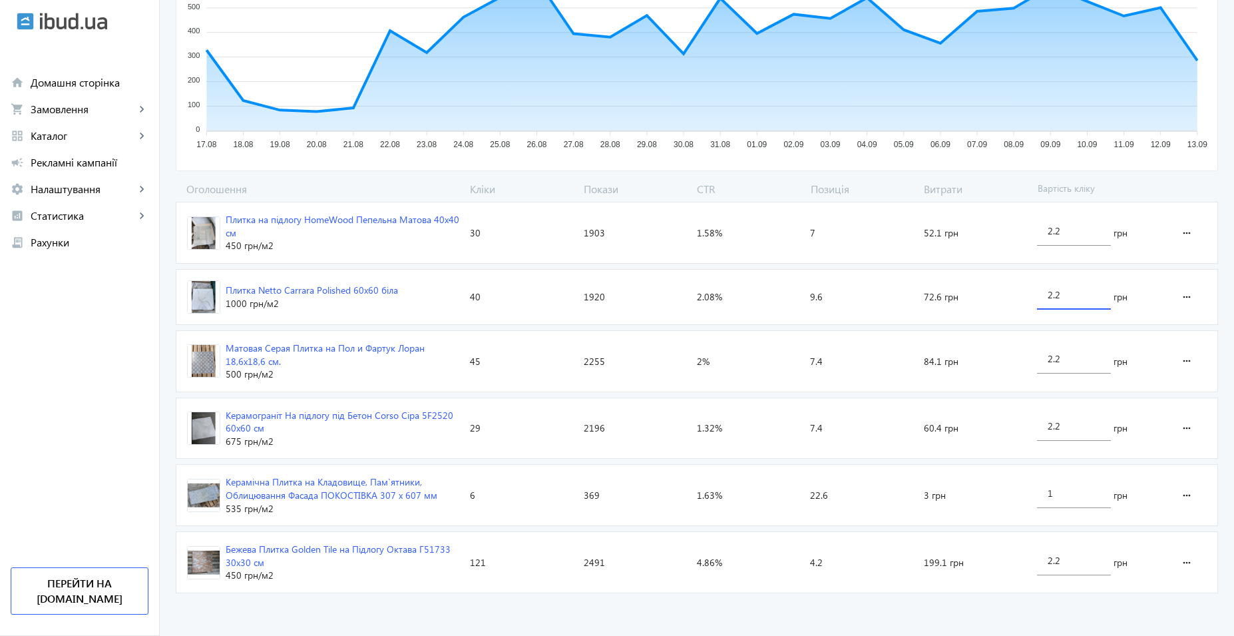
drag, startPoint x: 1078, startPoint y: 299, endPoint x: 895, endPoint y: 299, distance: 183.1
click at [895, 299] on section "Плитка Netto Carrara Polished 60x60 біла 1000 грн /м2 Кліки: 40 Покази: 1920 CT…" at bounding box center [697, 297] width 1043 height 56
type input "1"
click at [1075, 427] on loading-spinner "Оголошення Кліки Покази CTR Позиція Витрати Вартість кліку Плитка на підлогу Ho…" at bounding box center [697, 390] width 1043 height 417
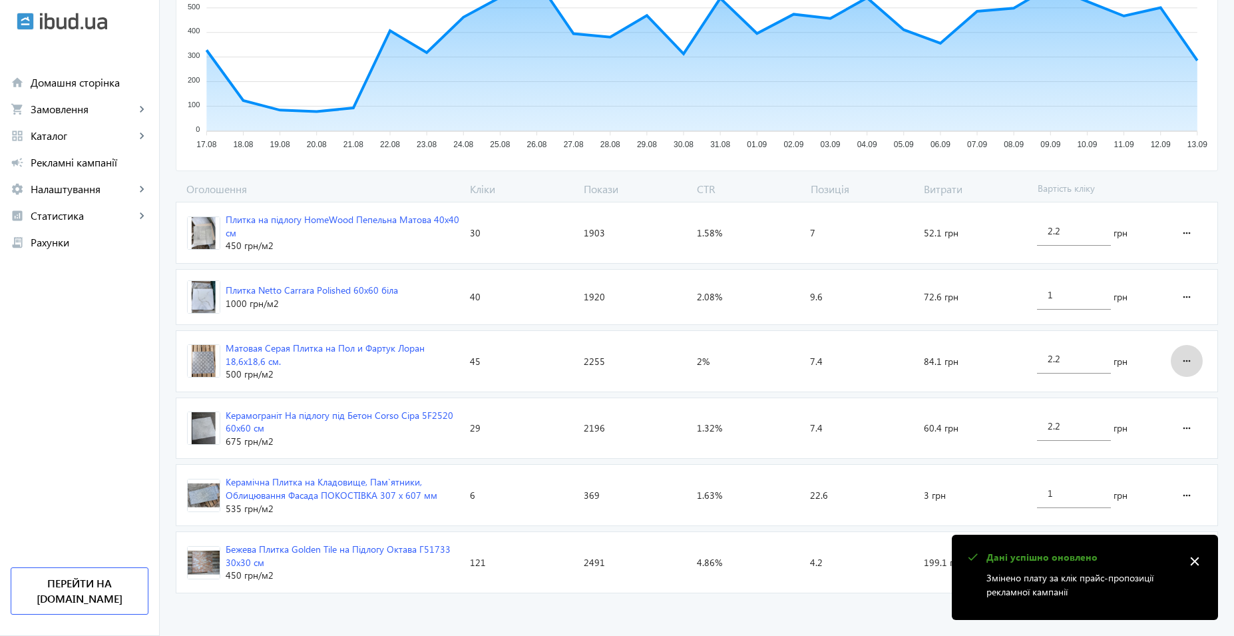
click at [1189, 362] on mat-icon "more_horiz" at bounding box center [1187, 361] width 16 height 32
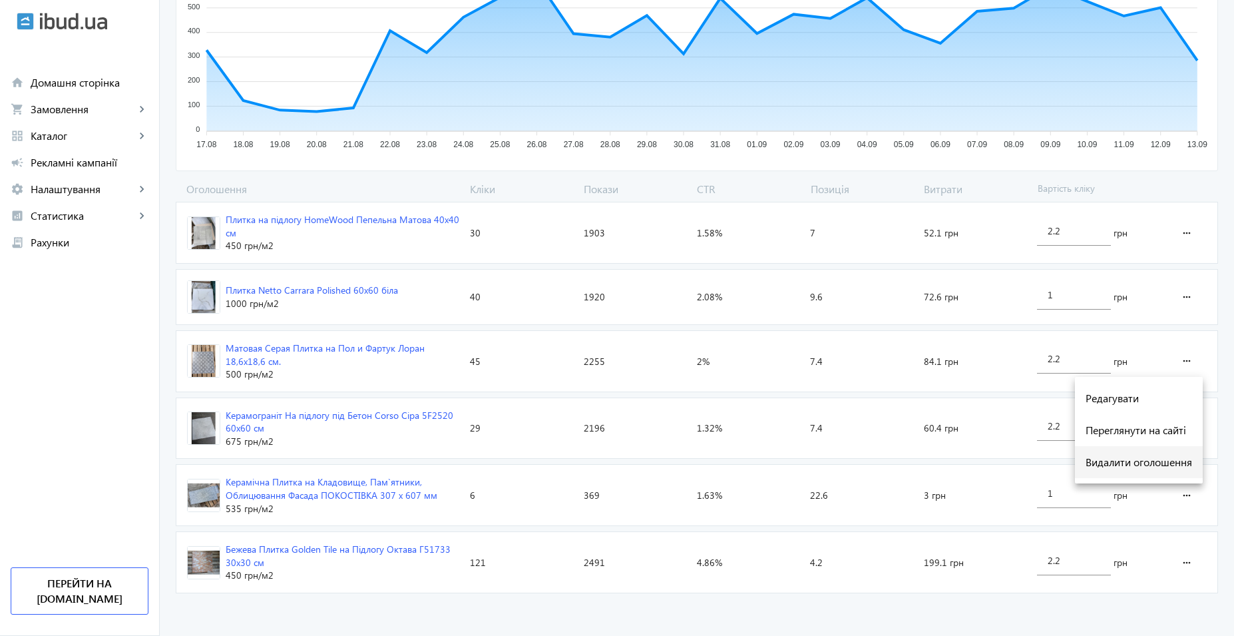
click at [1151, 461] on span "Видалити оголошення" at bounding box center [1139, 462] width 107 height 11
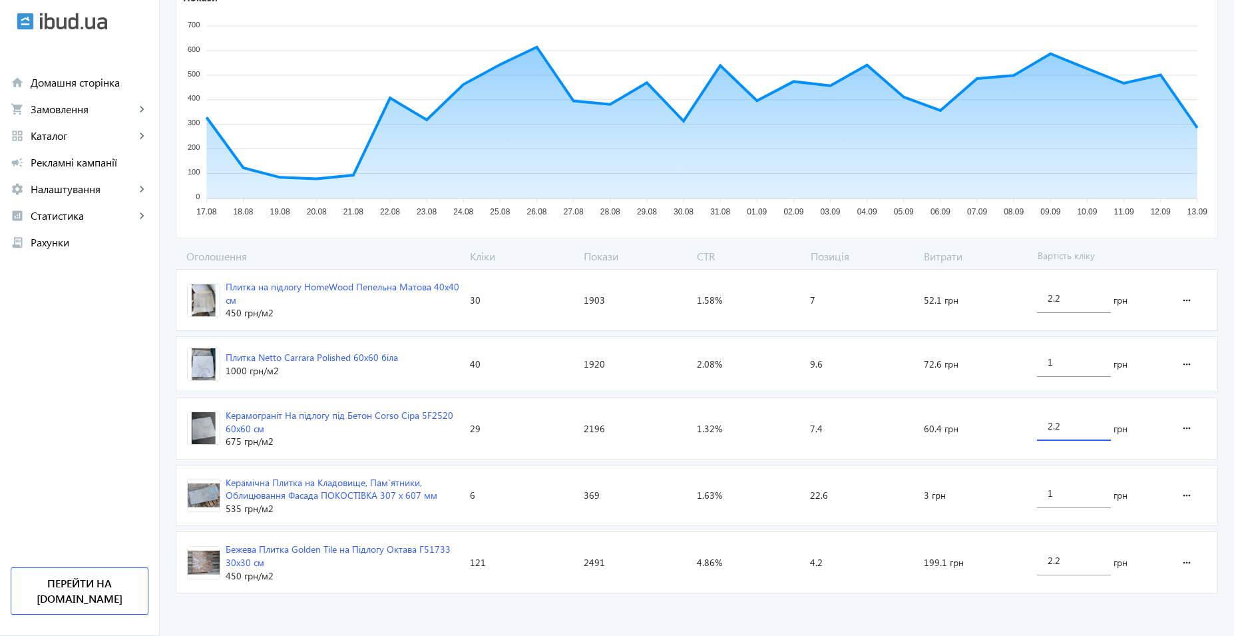
click at [1071, 425] on input "2.2" at bounding box center [1074, 425] width 53 height 13
drag, startPoint x: 1062, startPoint y: 497, endPoint x: 981, endPoint y: 496, distance: 81.2
click at [981, 496] on section "Керамічна Плитка на Кладовище, Пам`ятники, Облицювання Фасада ПОКОСТІВКА 307 х …" at bounding box center [697, 496] width 1043 height 62
type input "0.5"
click at [1068, 565] on loading-spinner "Оголошення Кліки Покази CTR Позиція Витрати Вартість кліку Плитка на підлогу Ho…" at bounding box center [697, 424] width 1043 height 350
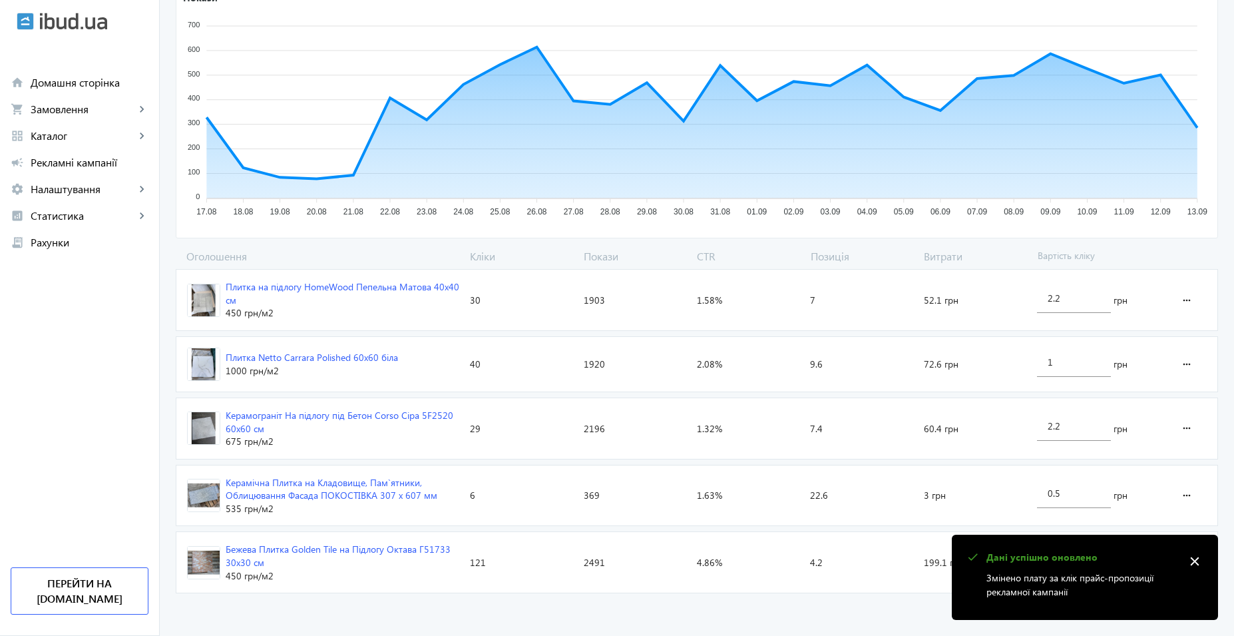
click at [1196, 563] on mat-icon "close" at bounding box center [1195, 561] width 20 height 20
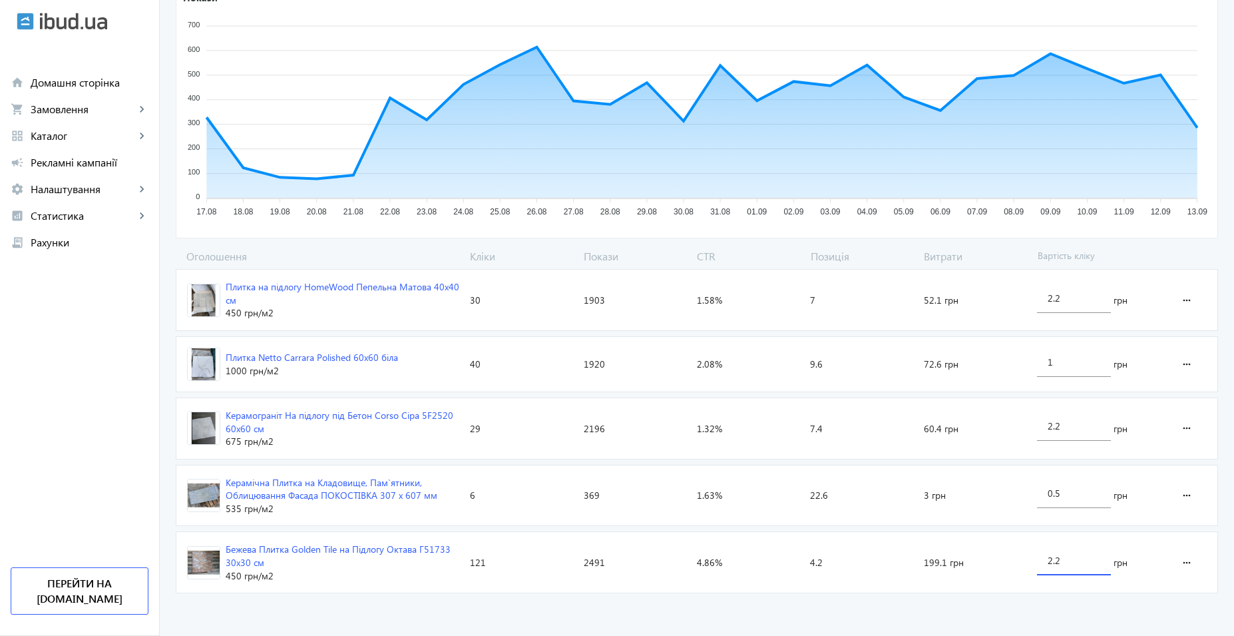
drag, startPoint x: 1059, startPoint y: 565, endPoint x: 971, endPoint y: 564, distance: 87.9
click at [975, 565] on section "Бежева Плитка Golden Tile на Підлогу Октава Г51733 30x30 см 450 грн /м2 Кліки: …" at bounding box center [697, 562] width 1043 height 62
type input "3.3"
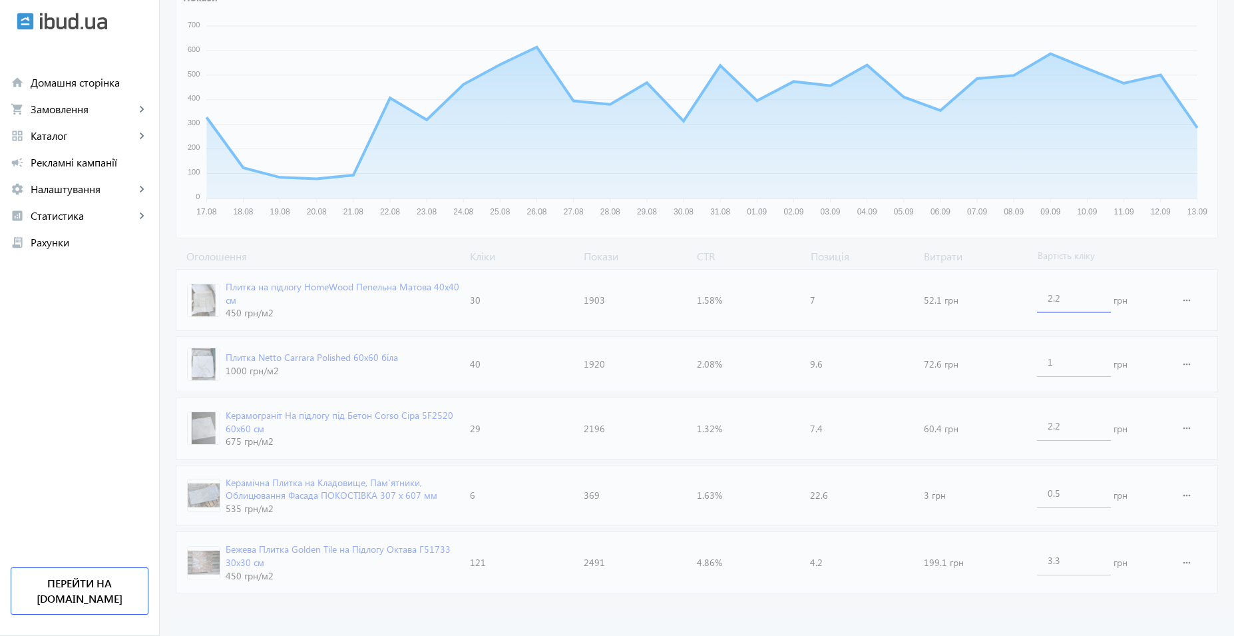
click at [1078, 301] on loading-spinner "Оголошення Кліки Покази CTR Позиція Витрати Вартість кліку Плитка на підлогу Ho…" at bounding box center [697, 424] width 1043 height 350
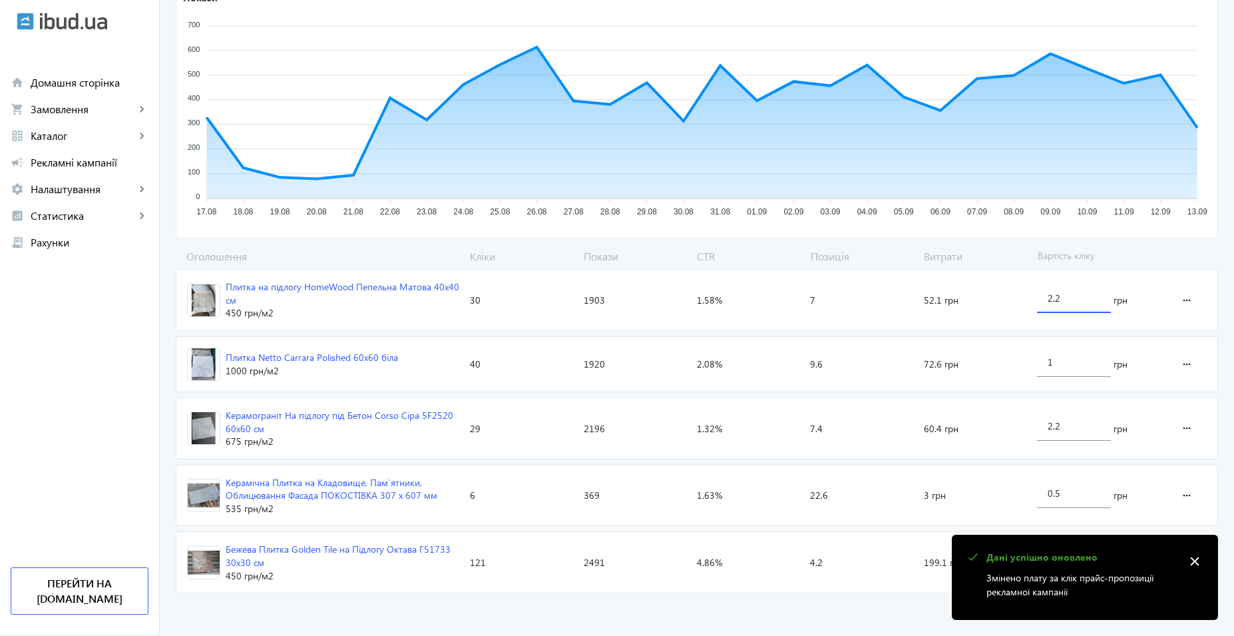
drag, startPoint x: 1077, startPoint y: 297, endPoint x: 941, endPoint y: 294, distance: 135.2
click at [949, 297] on section "Плитка на підлогу HomeWood Пепельна Матова 40х40 см 450 грн /м2 Кліки: 30 Показ…" at bounding box center [697, 300] width 1043 height 62
type input "3.3"
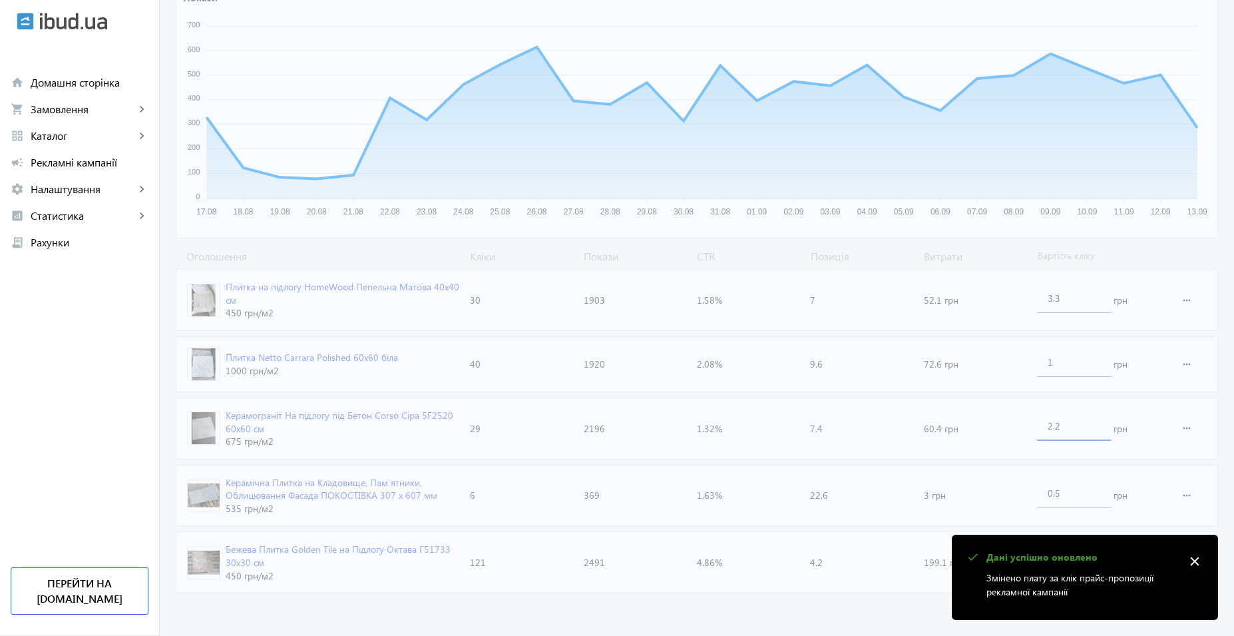
click at [1095, 423] on loading-spinner "Оголошення Кліки Покази CTR Позиція Витрати Вартість кліку Плитка на підлогу Ho…" at bounding box center [697, 424] width 1043 height 350
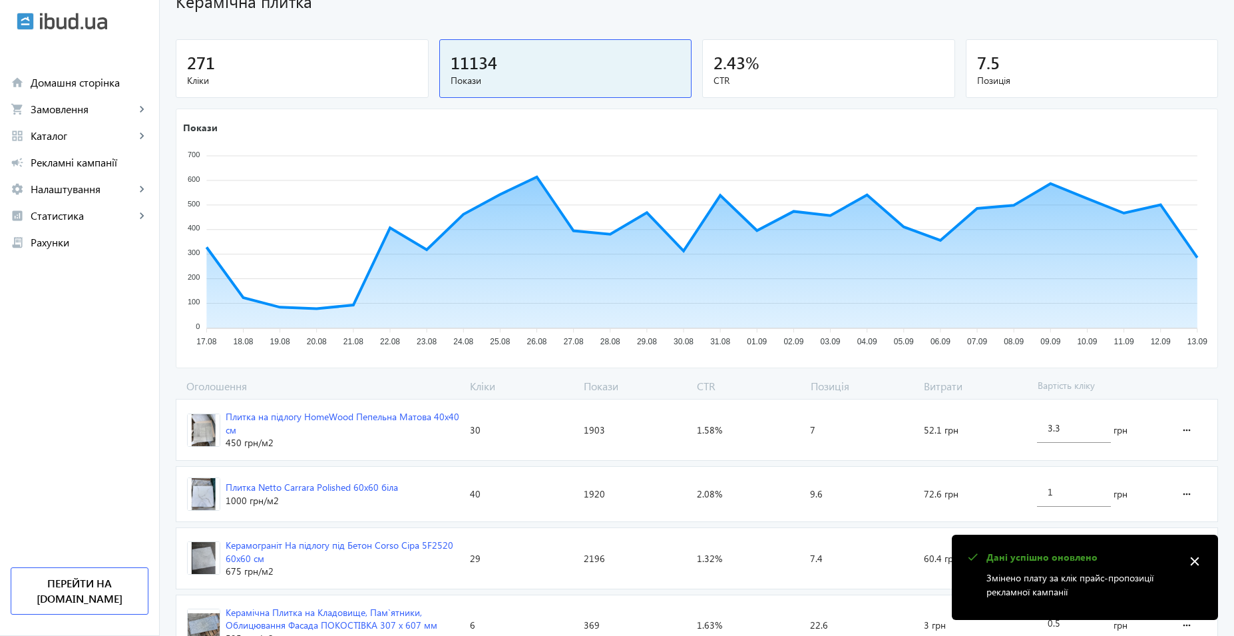
scroll to position [0, 0]
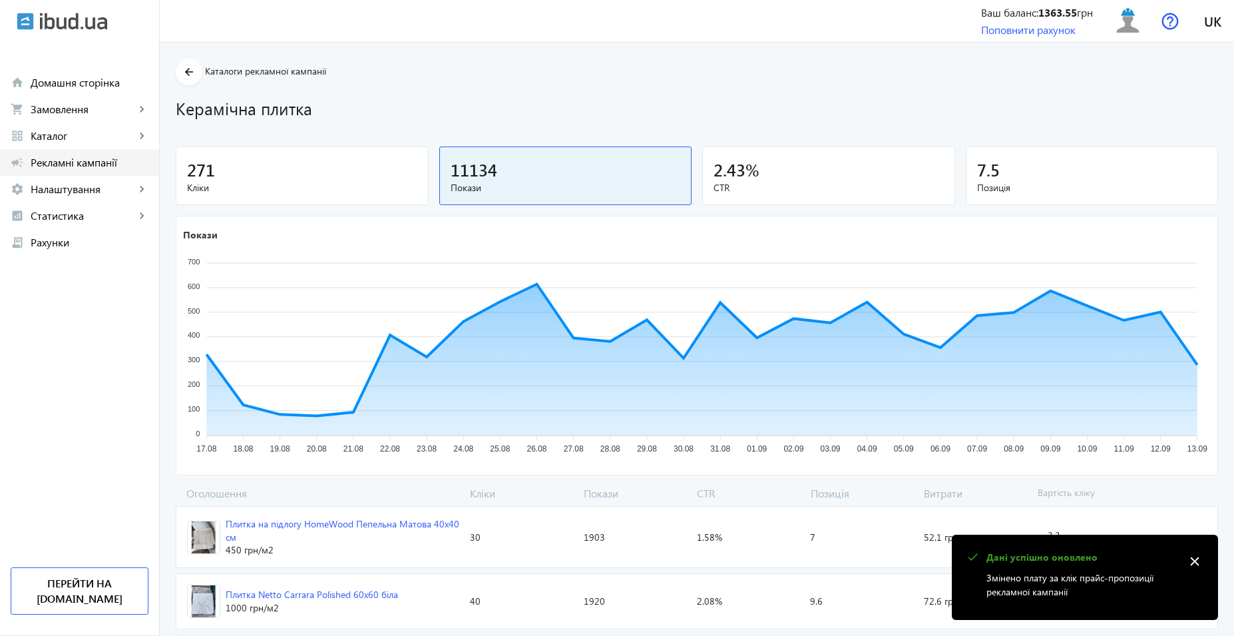
click at [57, 165] on span "Рекламні кампанії" at bounding box center [90, 162] width 118 height 13
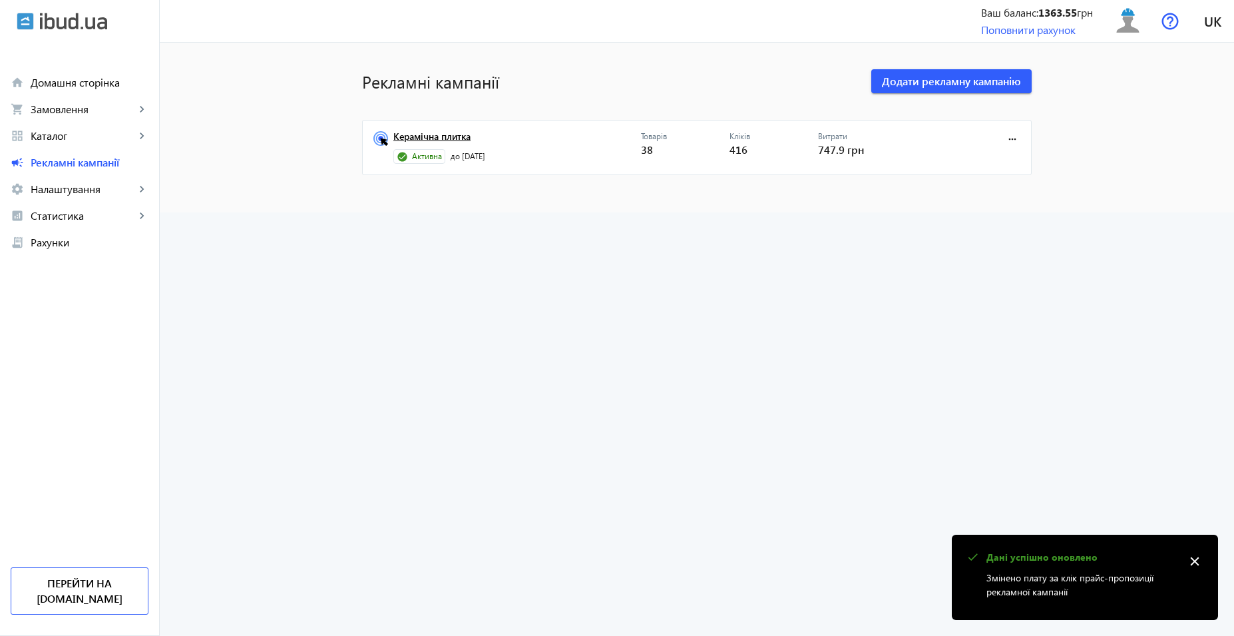
click at [414, 137] on link "Керамічна плитка" at bounding box center [518, 140] width 248 height 19
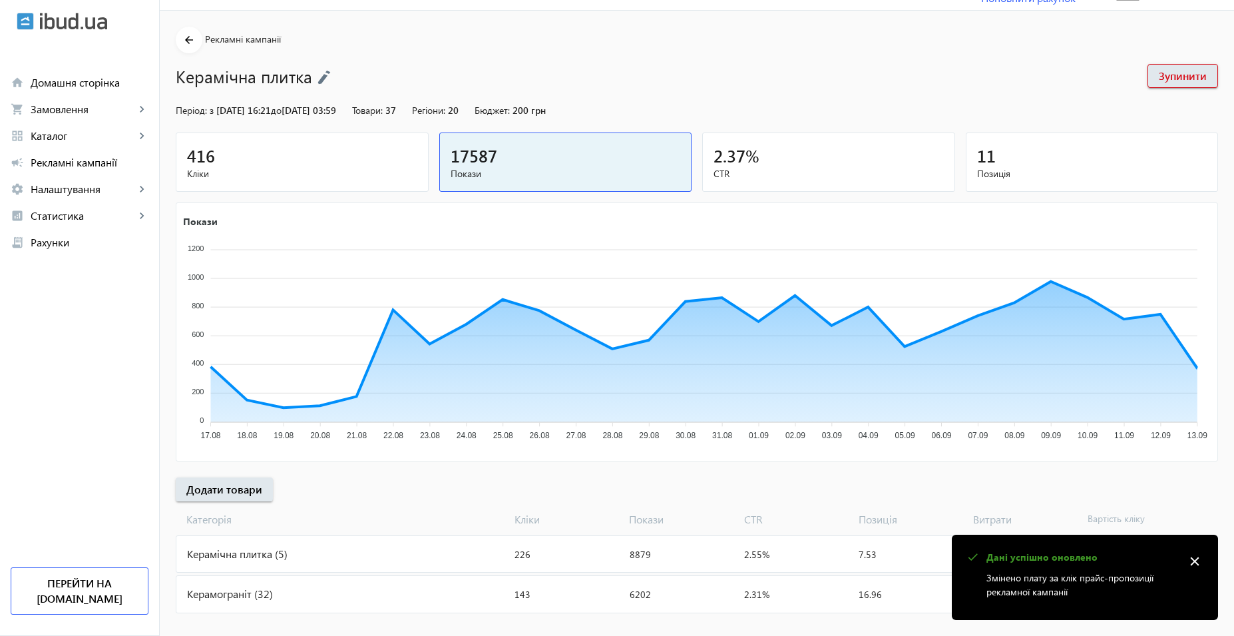
scroll to position [49, 0]
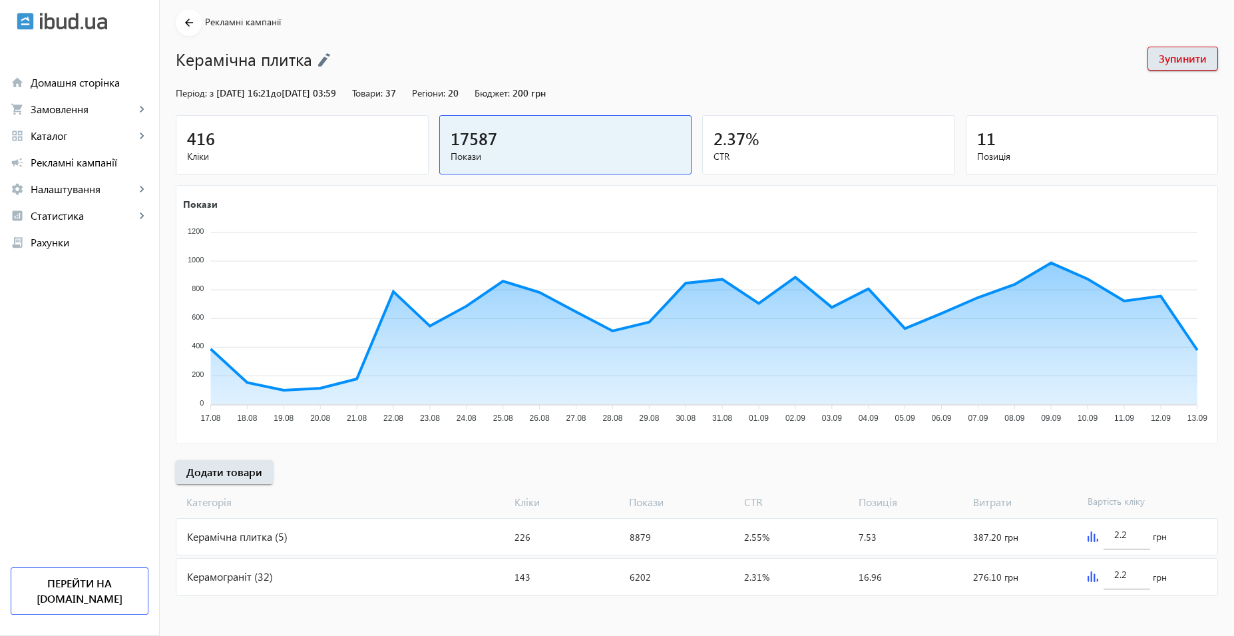
click at [302, 584] on div "Керамограніт (32)" at bounding box center [342, 577] width 333 height 36
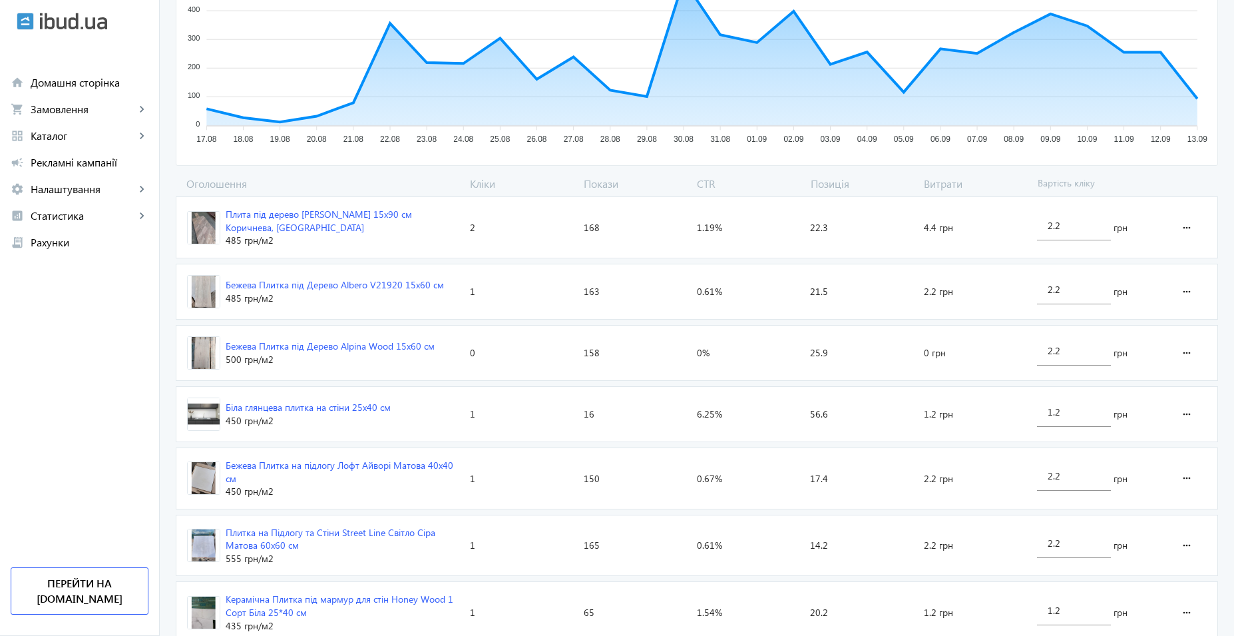
scroll to position [333, 0]
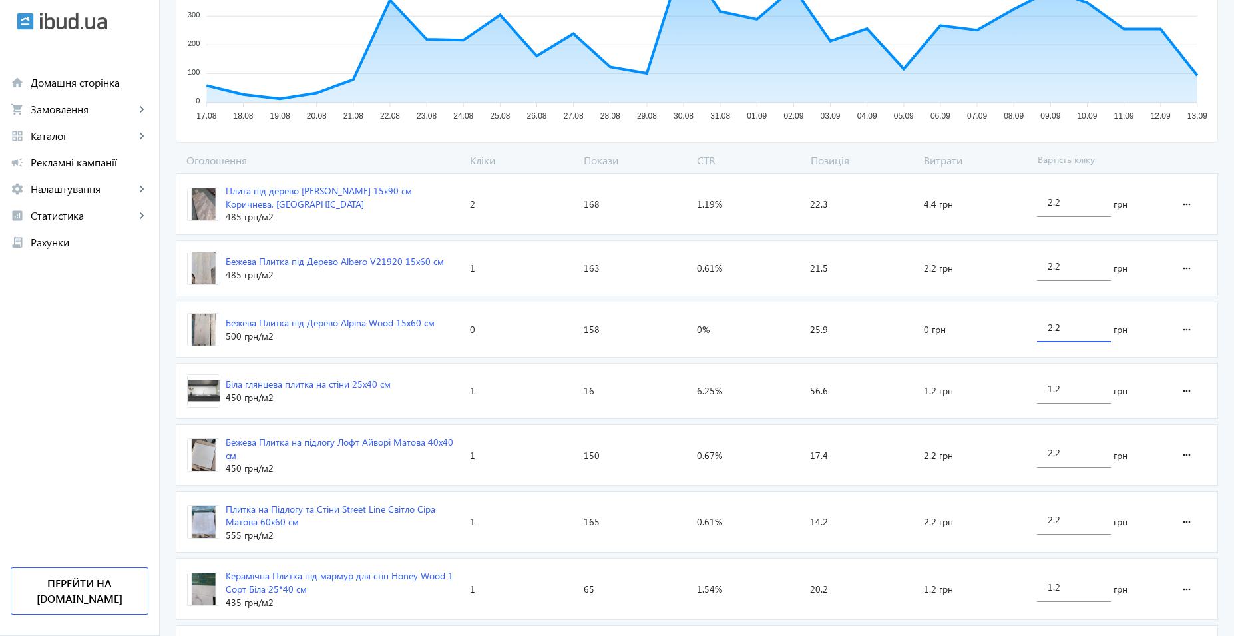
drag, startPoint x: 1073, startPoint y: 323, endPoint x: 911, endPoint y: 323, distance: 161.8
click at [911, 323] on section "Бежева Плитка під Дерево Alpina Wood 15х60 см 500 грн /м2 Кліки: 0 Покази: 158 …" at bounding box center [697, 330] width 1043 height 56
type input "4"
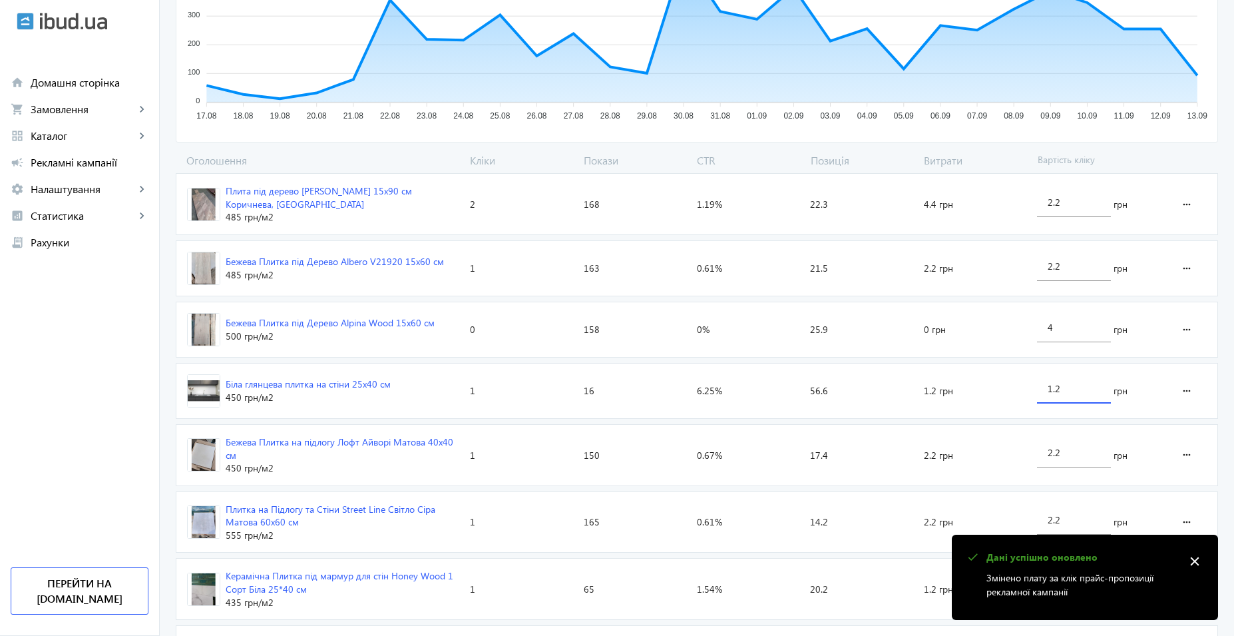
drag, startPoint x: 1075, startPoint y: 380, endPoint x: 1030, endPoint y: 379, distance: 45.3
click at [1032, 379] on div "1.2 грн" at bounding box center [1099, 391] width 134 height 55
type input "1"
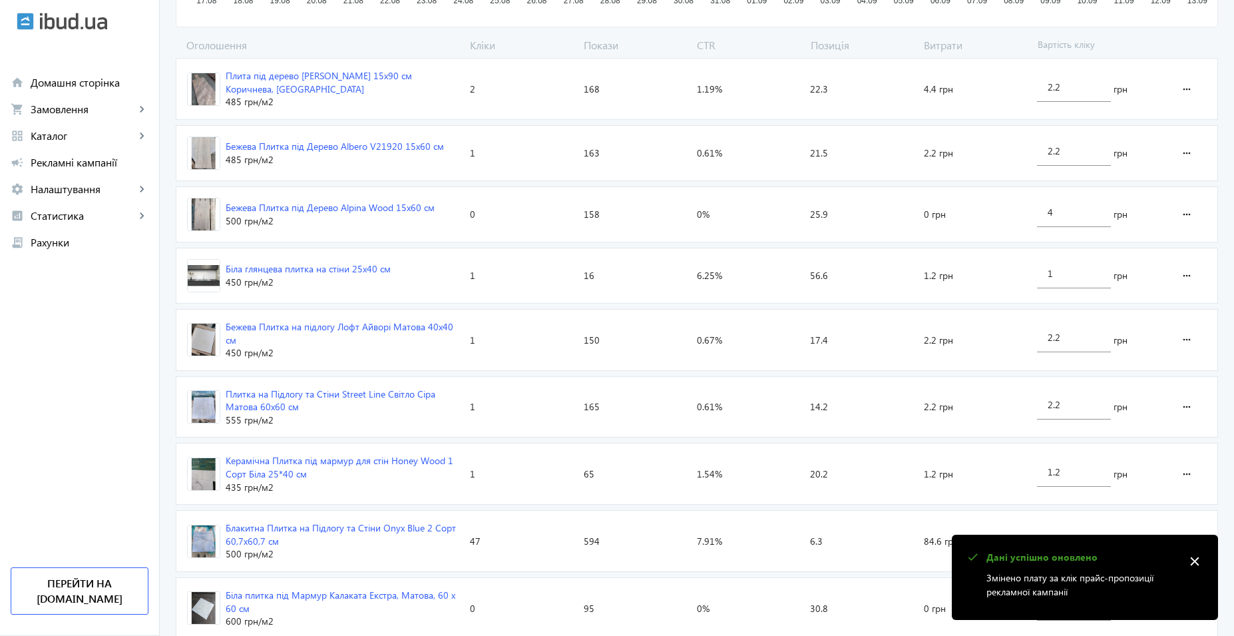
scroll to position [466, 0]
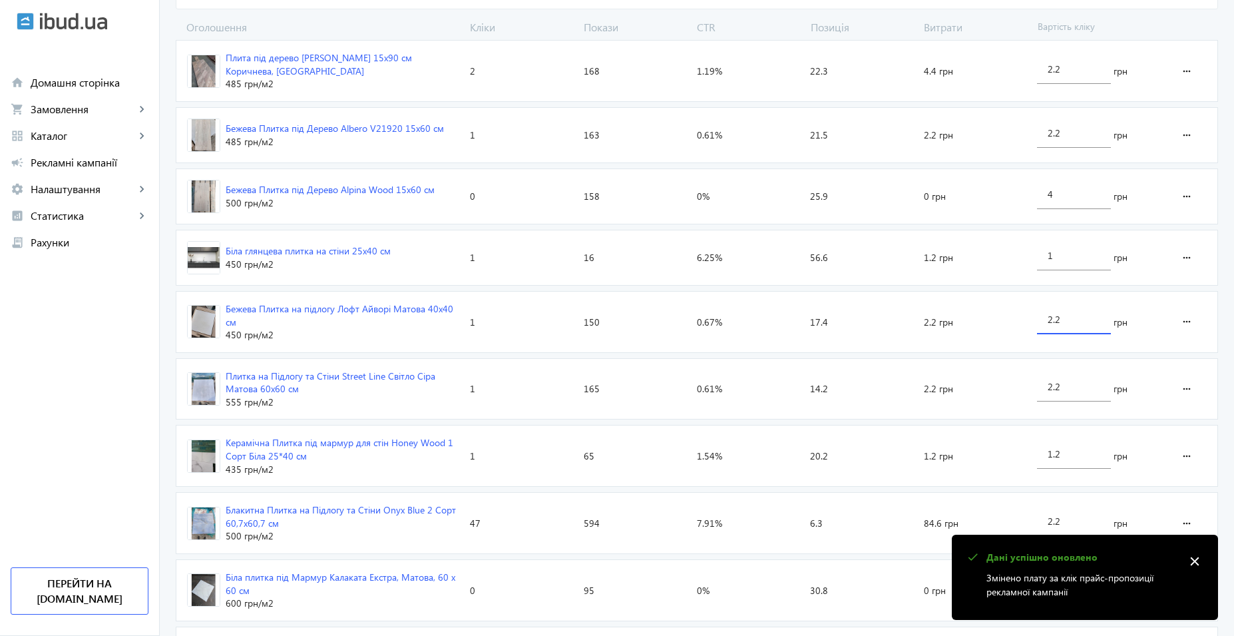
drag, startPoint x: 1063, startPoint y: 315, endPoint x: 959, endPoint y: 312, distance: 104.6
click at [959, 312] on section "Бежева Плитка на підлогу Лофт Айворі Матова 40х40 см 450 грн /м2 Кліки: 1 Показ…" at bounding box center [697, 322] width 1043 height 62
type input "4"
click at [1073, 381] on input "2.2" at bounding box center [1074, 386] width 53 height 13
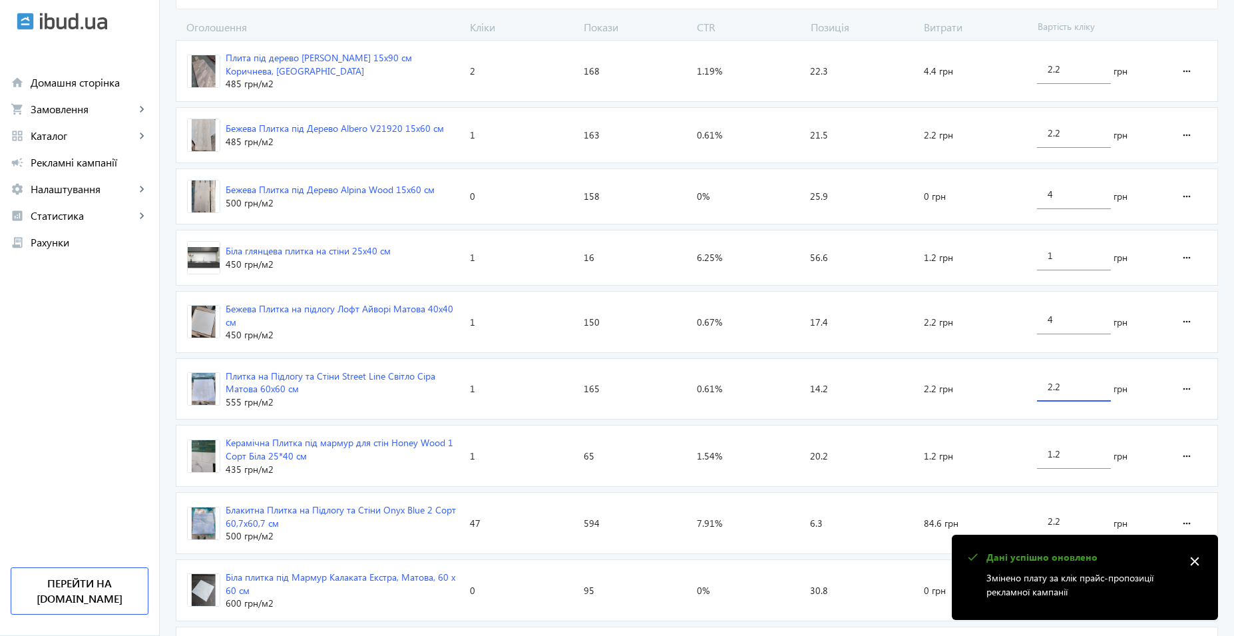
drag, startPoint x: 1078, startPoint y: 382, endPoint x: 955, endPoint y: 383, distance: 123.2
click at [955, 383] on section "Плитка на Підлогу та Стіни Street Line Світло Сіра Матова 60x60 см 555 грн /м2 …" at bounding box center [697, 389] width 1043 height 62
type input "4"
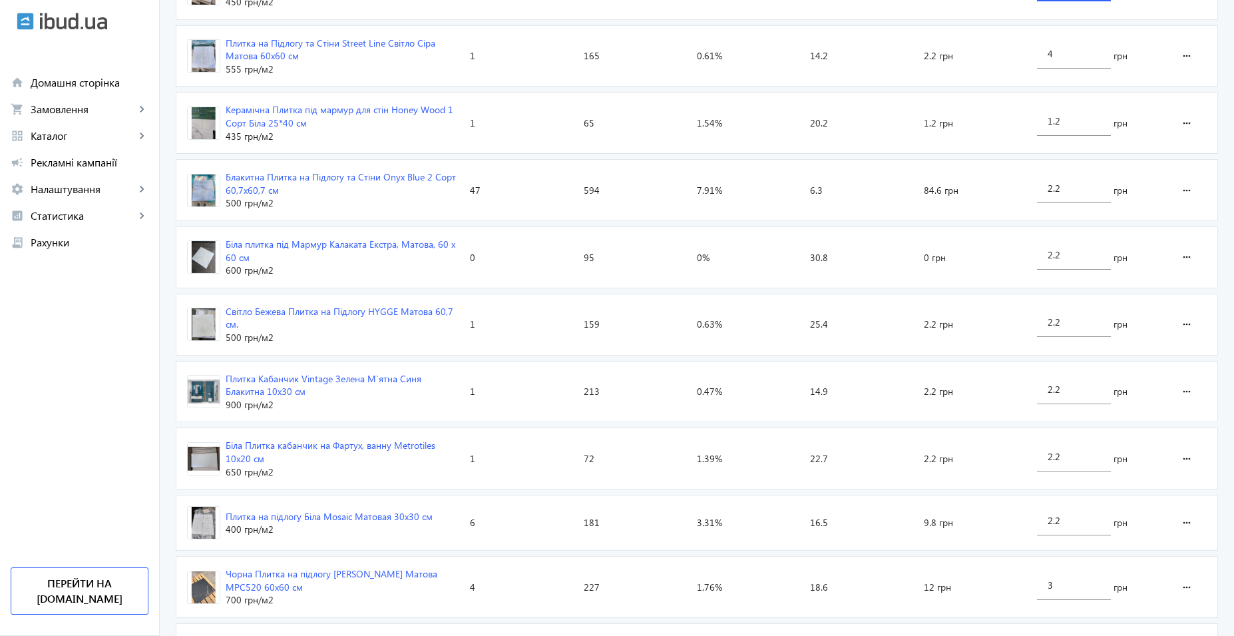
scroll to position [866, 0]
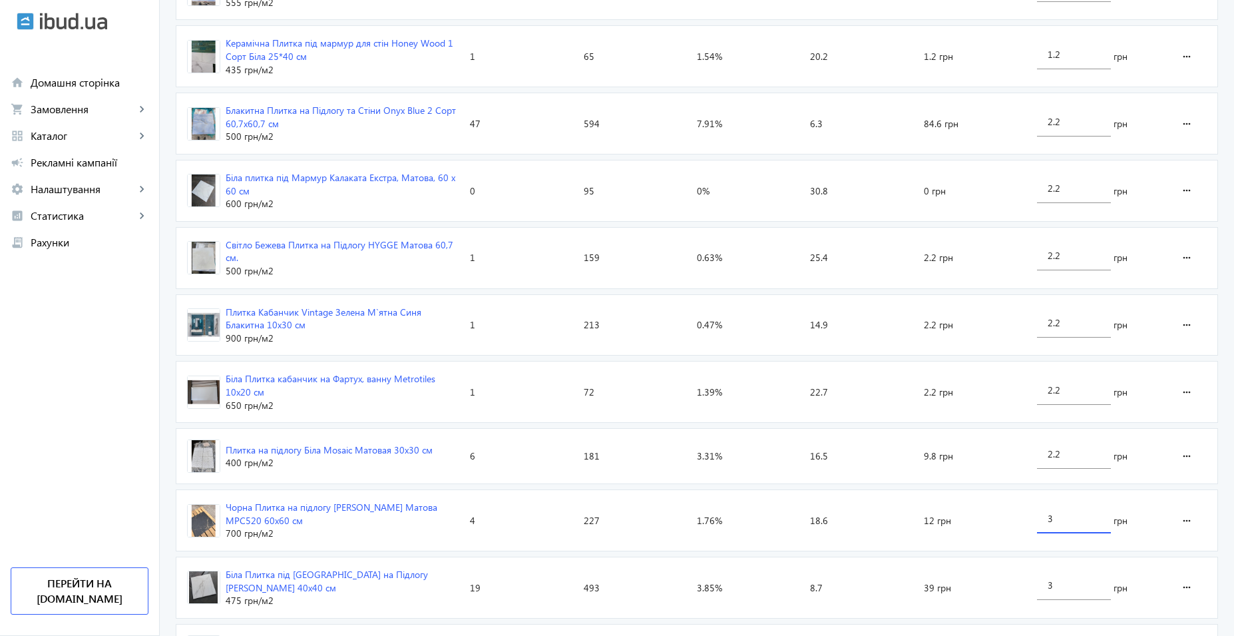
drag, startPoint x: 1085, startPoint y: 513, endPoint x: 941, endPoint y: 513, distance: 143.2
click at [943, 513] on section "Чорна Плитка на підлогу [PERSON_NAME] Матова MPС520 60х60 см 700 грн /м2 Кліки:…" at bounding box center [697, 520] width 1043 height 62
type input "4"
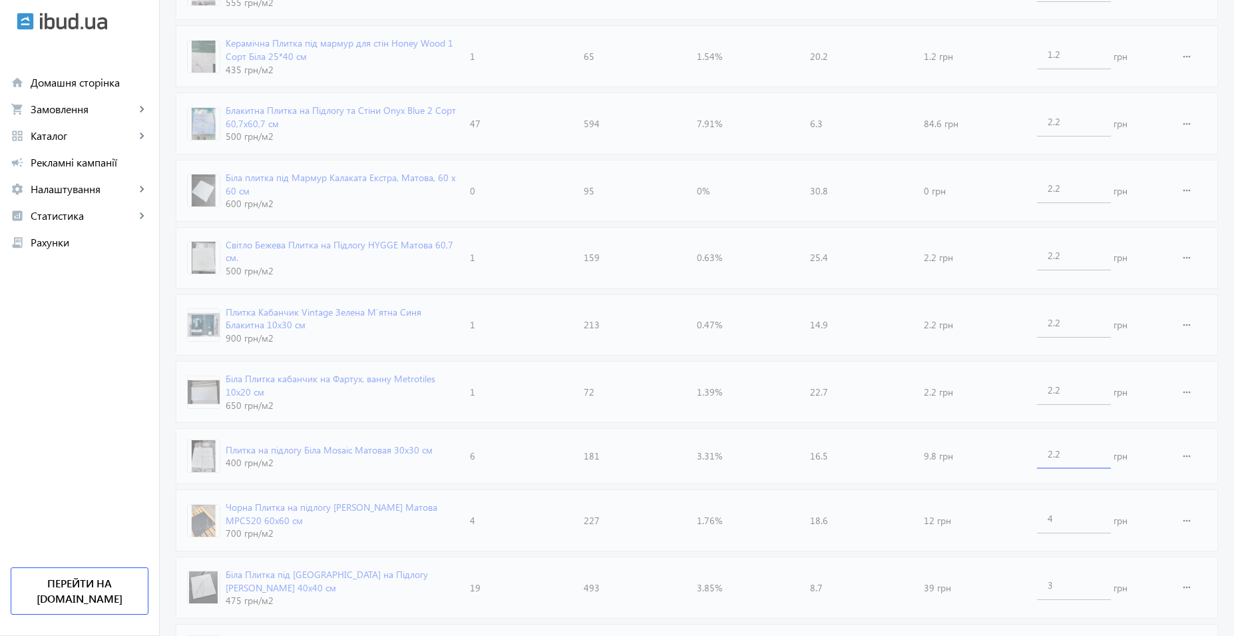
click at [1079, 447] on loading-spinner "Оголошення Кліки Покази CTR Позиція Витрати Вартість кліку Плита під дерево [PE…" at bounding box center [697, 639] width 1043 height 2038
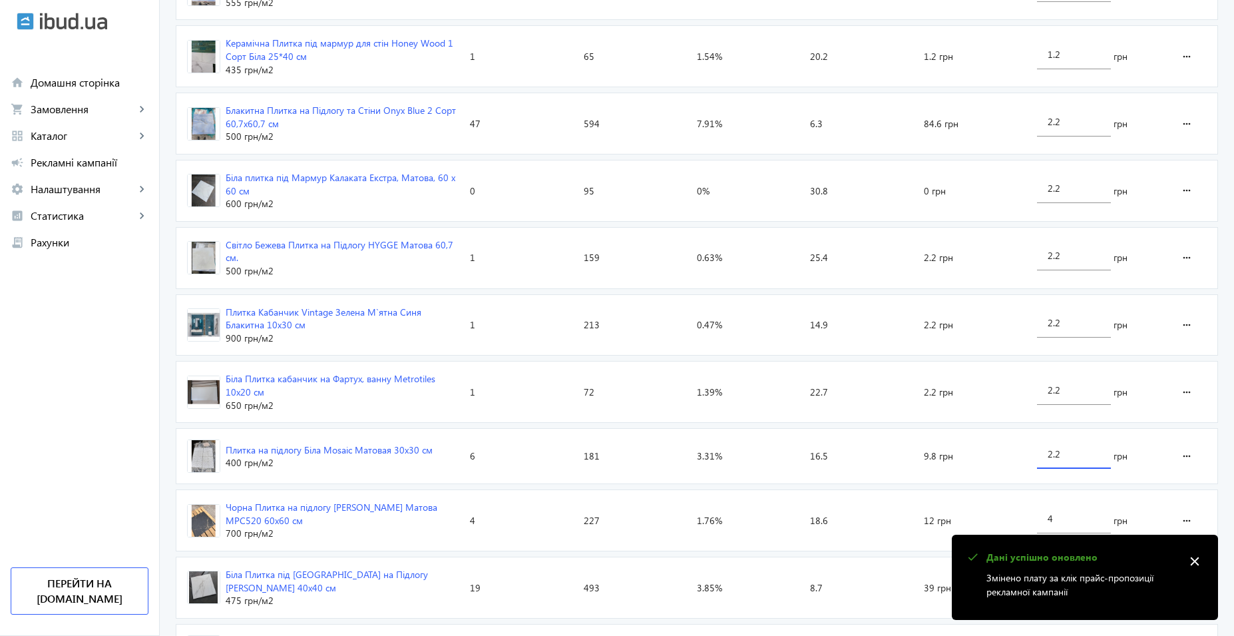
drag, startPoint x: 1088, startPoint y: 445, endPoint x: 937, endPoint y: 444, distance: 151.1
click at [937, 444] on section "Плитка на підлогу Біла Mosaic Матовая 30x30 см 400 грн /м2 Кліки: 6 Покази: 181…" at bounding box center [697, 456] width 1043 height 56
type input "3"
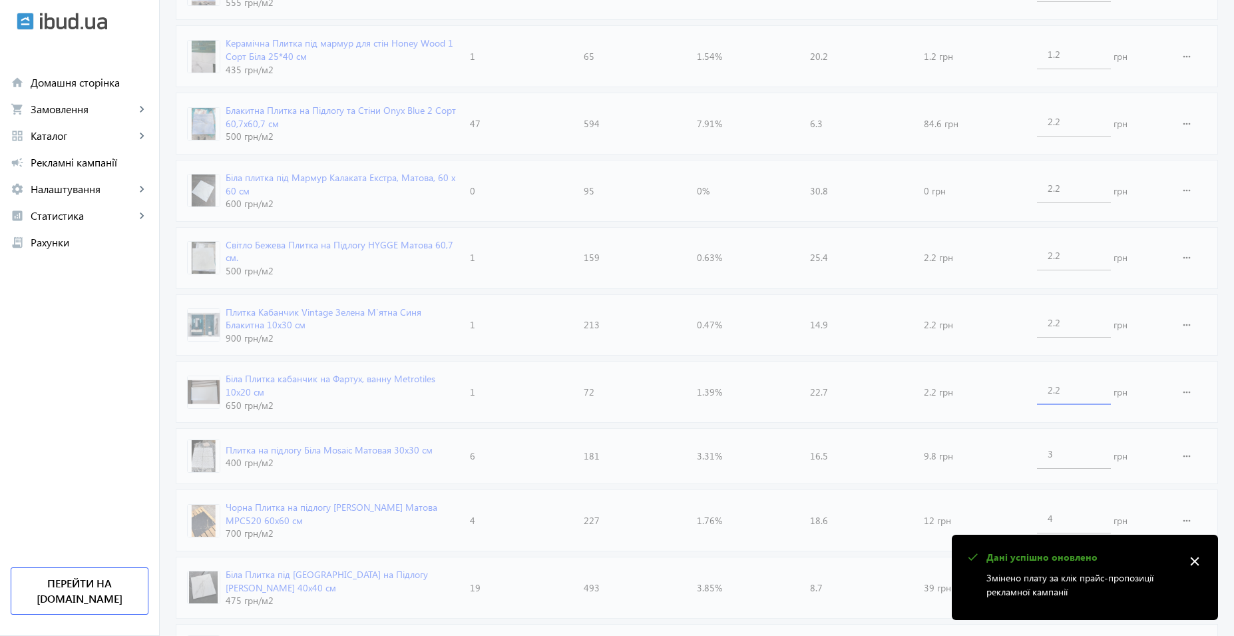
click at [1073, 386] on loading-spinner "Оголошення Кліки Покази CTR Позиція Витрати Вартість кліку Плита під дерево [PE…" at bounding box center [697, 639] width 1043 height 2038
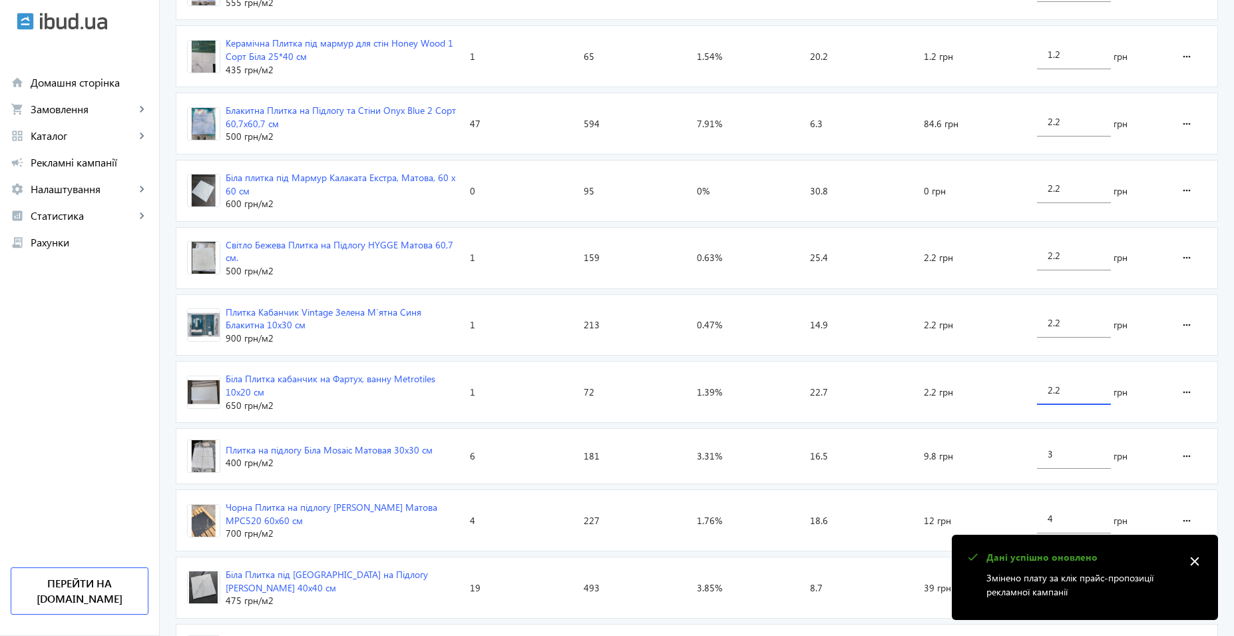
drag, startPoint x: 1073, startPoint y: 387, endPoint x: 963, endPoint y: 381, distance: 110.7
click at [963, 381] on section "Біла Плитка кабанчик на Фартух, ванну Metrotiles 10x20 см 650 грн /м2 Кліки: 1 …" at bounding box center [697, 392] width 1043 height 62
type input "4"
click at [1065, 324] on loading-spinner "Оголошення Кліки Покази CTR Позиція Витрати Вартість кліку Плита під дерево [PE…" at bounding box center [697, 639] width 1043 height 2038
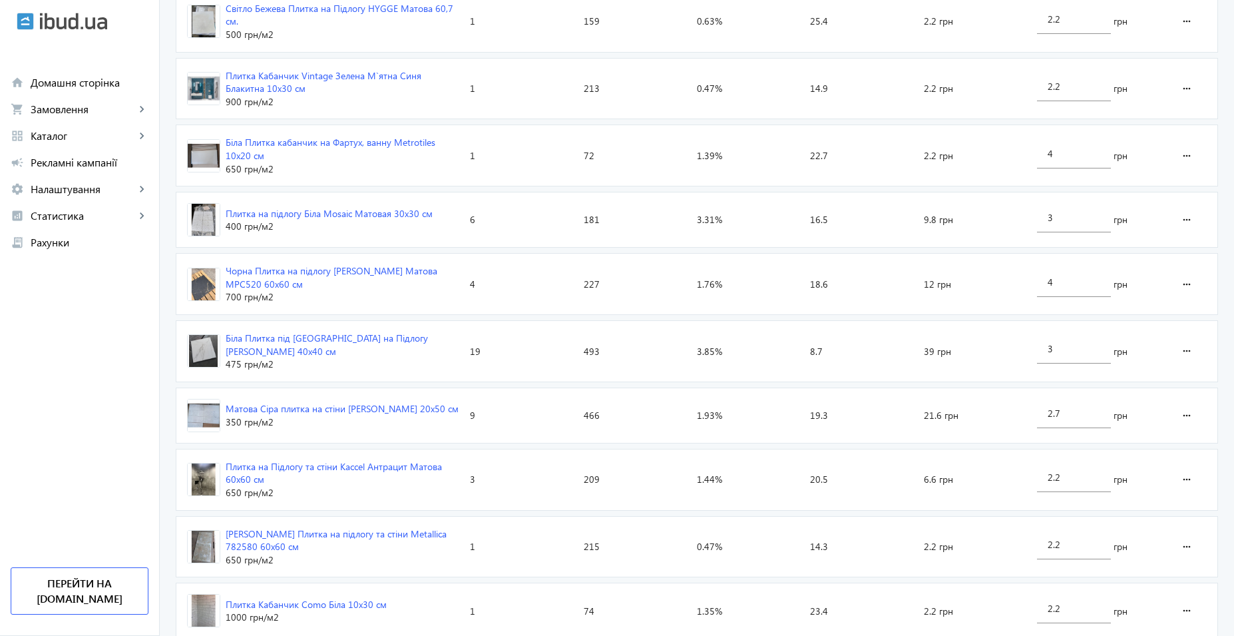
scroll to position [1198, 0]
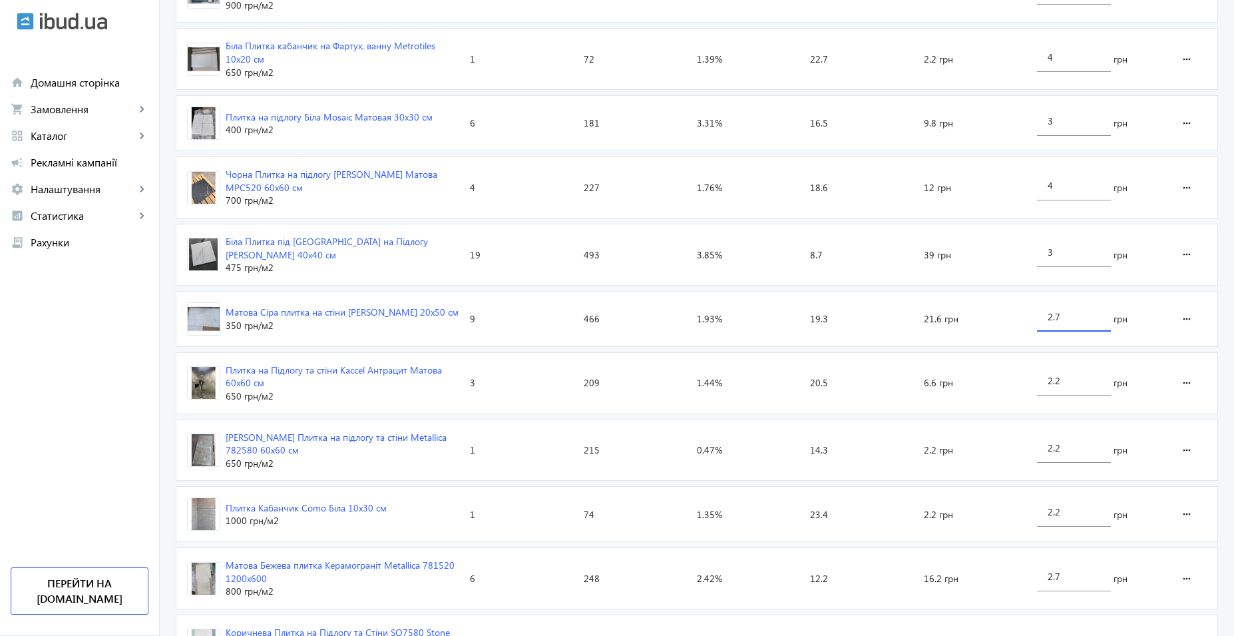
drag, startPoint x: 1069, startPoint y: 310, endPoint x: 985, endPoint y: 306, distance: 84.0
click at [985, 306] on section "Матова Сіра плитка на стіни [PERSON_NAME] 20x50 см 350 грн /м2 Кліки: 9 Покази:…" at bounding box center [697, 319] width 1043 height 56
type input "4"
click at [1077, 250] on loading-spinner "Оголошення Кліки Покази CTR Позиція Витрати Вартість кліку Плита під дерево [PE…" at bounding box center [697, 307] width 1043 height 2038
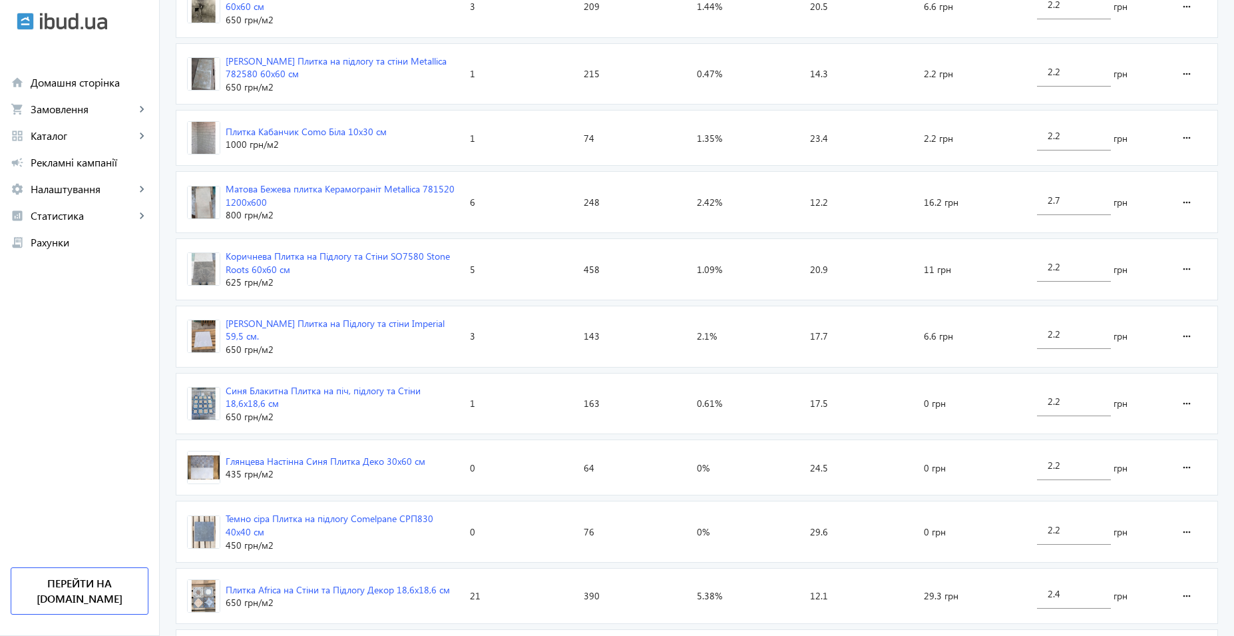
scroll to position [1598, 0]
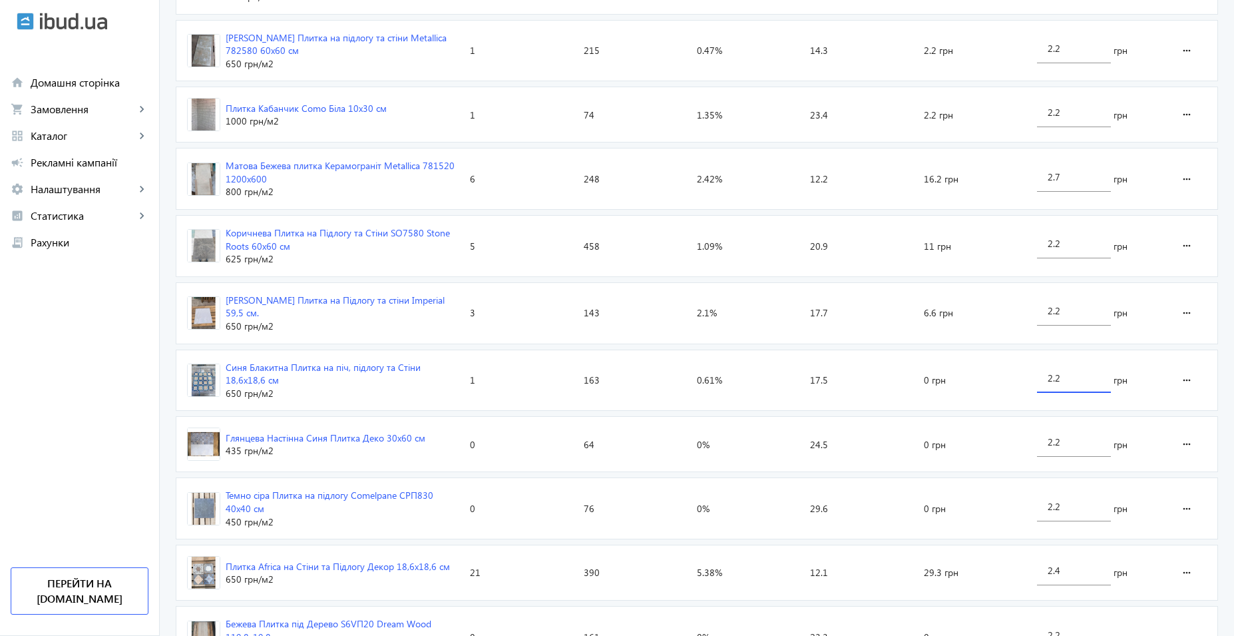
drag, startPoint x: 1063, startPoint y: 374, endPoint x: 998, endPoint y: 372, distance: 64.6
click at [998, 372] on section "Синя Блакитна Плитка на піч, підлогу та Стіни 18,6х18,6 см 650 грн /м2 Кліки: 1…" at bounding box center [697, 381] width 1043 height 62
type input "4"
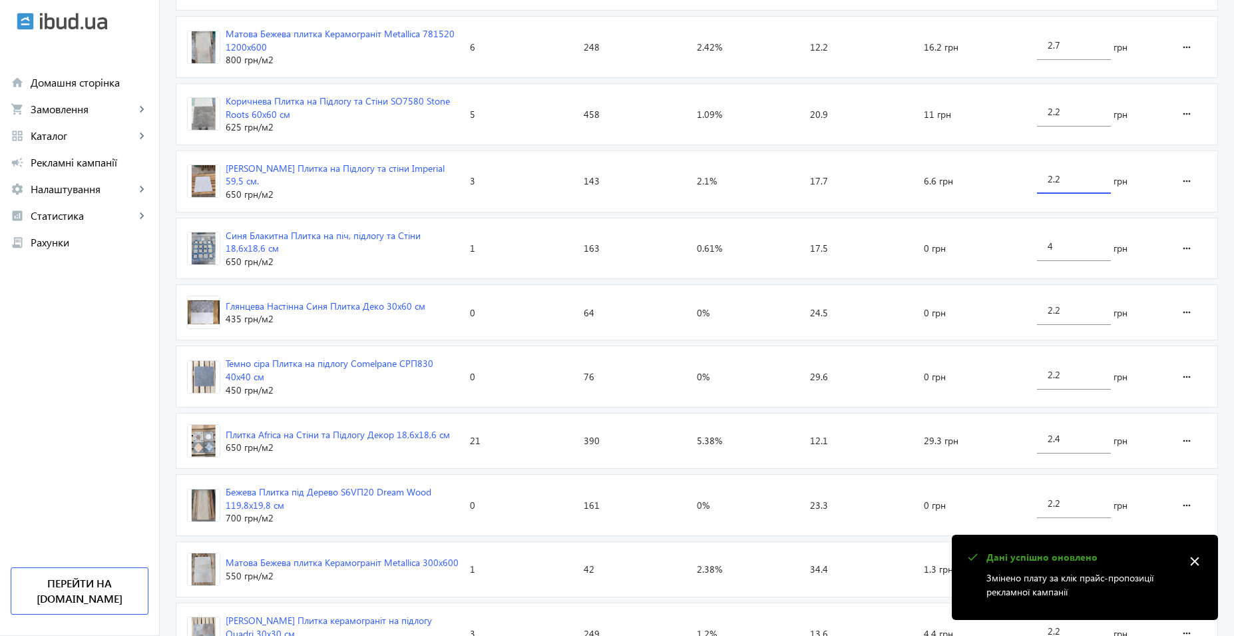
scroll to position [1731, 0]
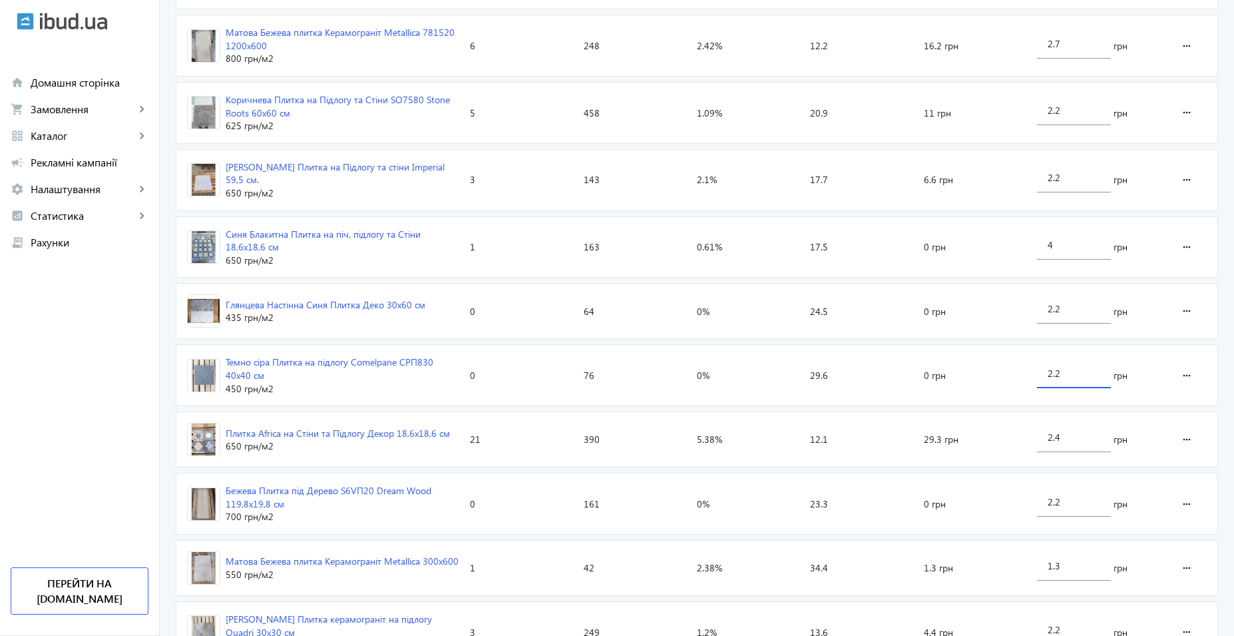
drag, startPoint x: 1071, startPoint y: 368, endPoint x: 945, endPoint y: 355, distance: 125.8
click at [935, 361] on section "Темно сіра Плитка на підлогу Comelpane CPП830 40х40 см 450 грн /м2 Кліки: 0 Пок…" at bounding box center [697, 375] width 1043 height 62
type input "4"
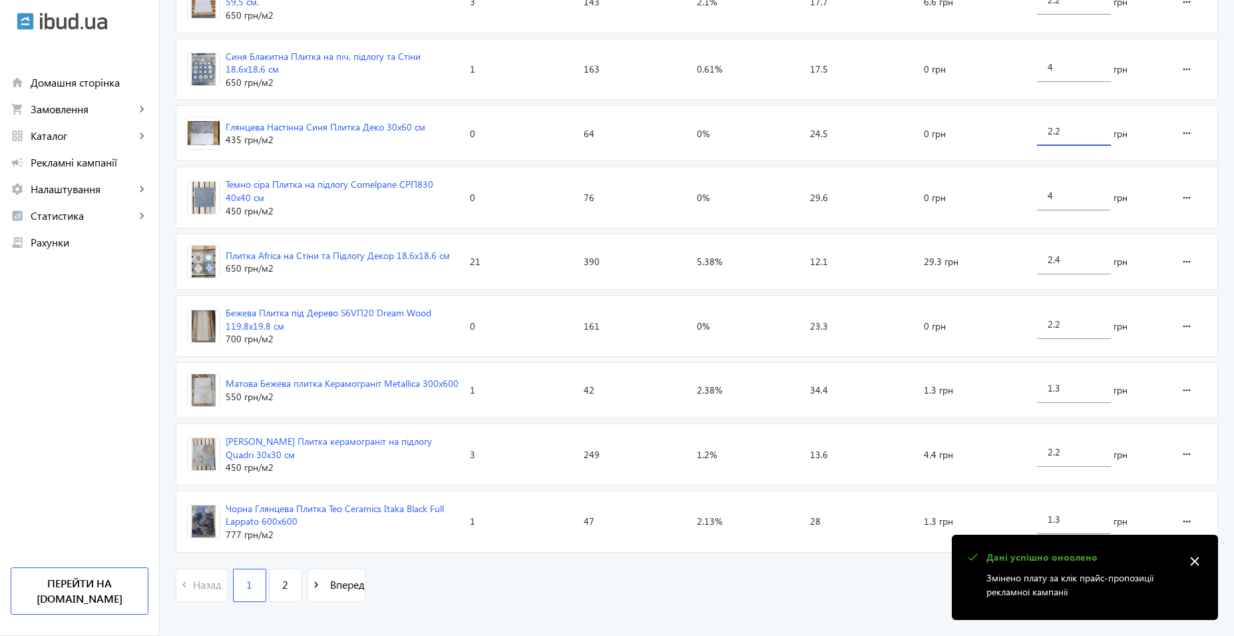
scroll to position [1920, 0]
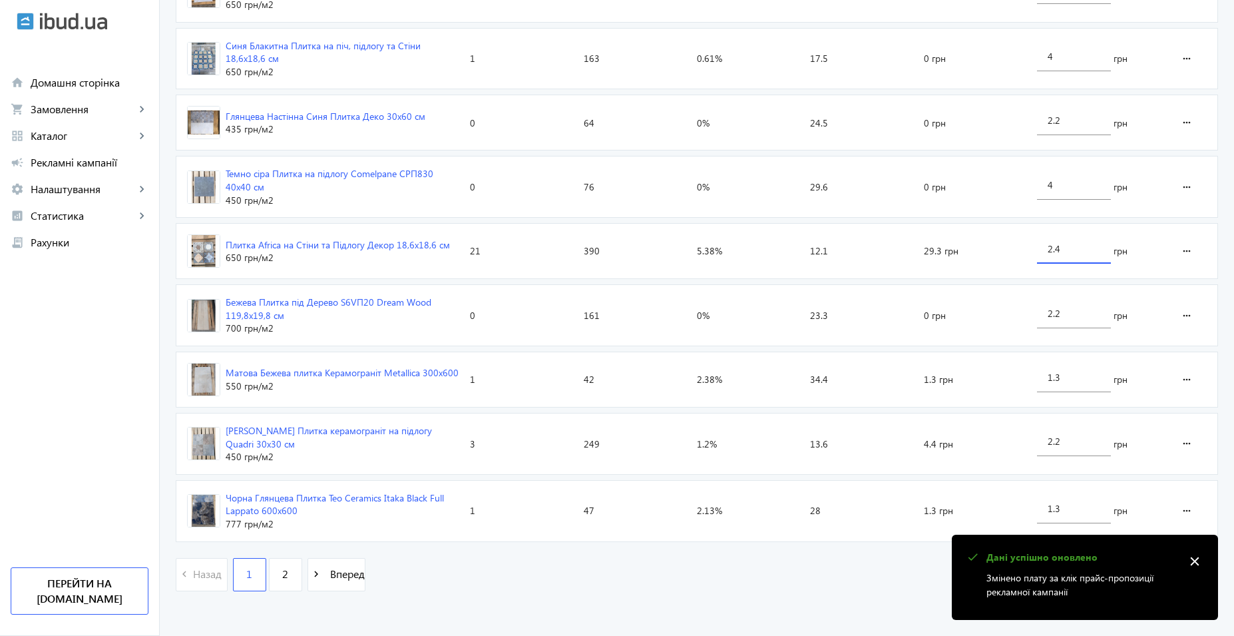
drag, startPoint x: 1068, startPoint y: 245, endPoint x: 986, endPoint y: 239, distance: 82.1
click at [986, 239] on section "Плитка Africa на Стіни та Підлогу Декор 18,6х18,6 см 650 грн /м2 Кліки: 21 Пока…" at bounding box center [697, 251] width 1043 height 56
type input "3"
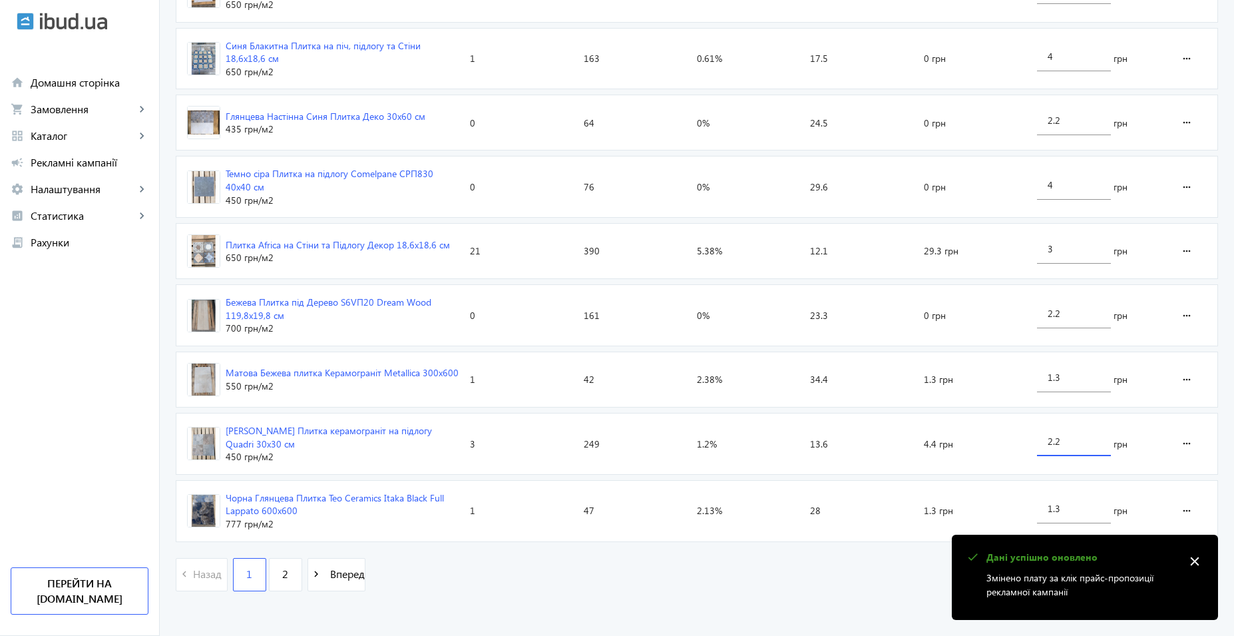
drag, startPoint x: 1073, startPoint y: 439, endPoint x: 965, endPoint y: 438, distance: 107.9
click at [968, 439] on section "[PERSON_NAME] Плитка керамограніт на підлогу Quadri 30x30 см 450 грн /м2 Кліки:…" at bounding box center [697, 444] width 1043 height 62
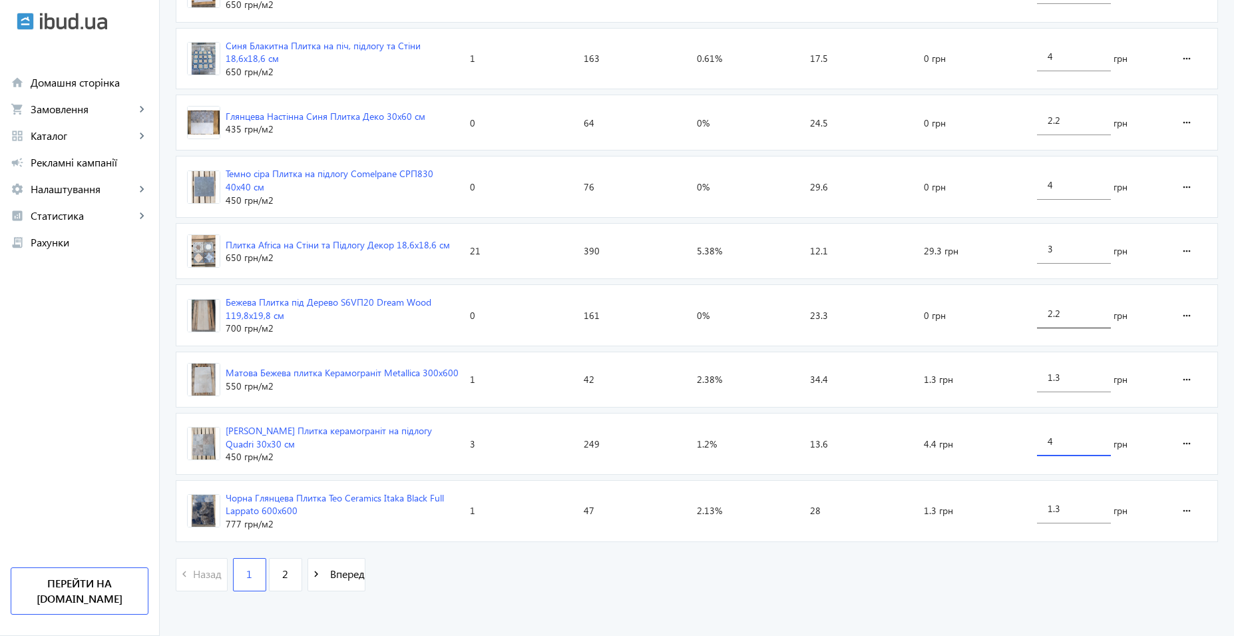
type input "4"
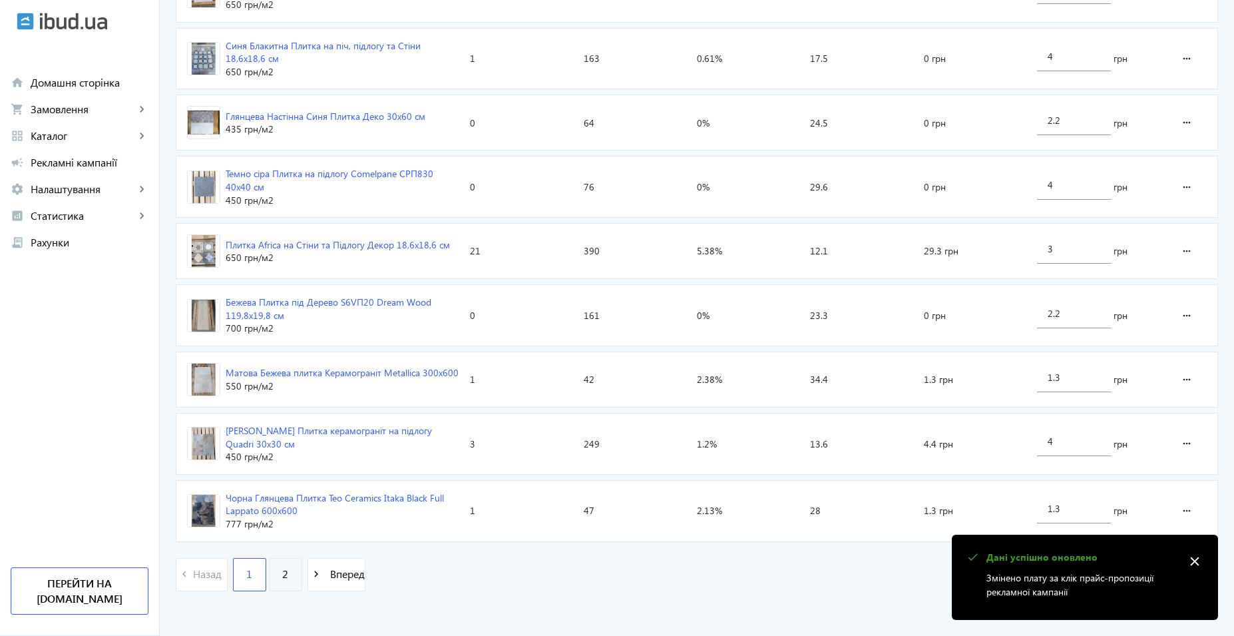
click at [282, 572] on span "2" at bounding box center [285, 574] width 6 height 15
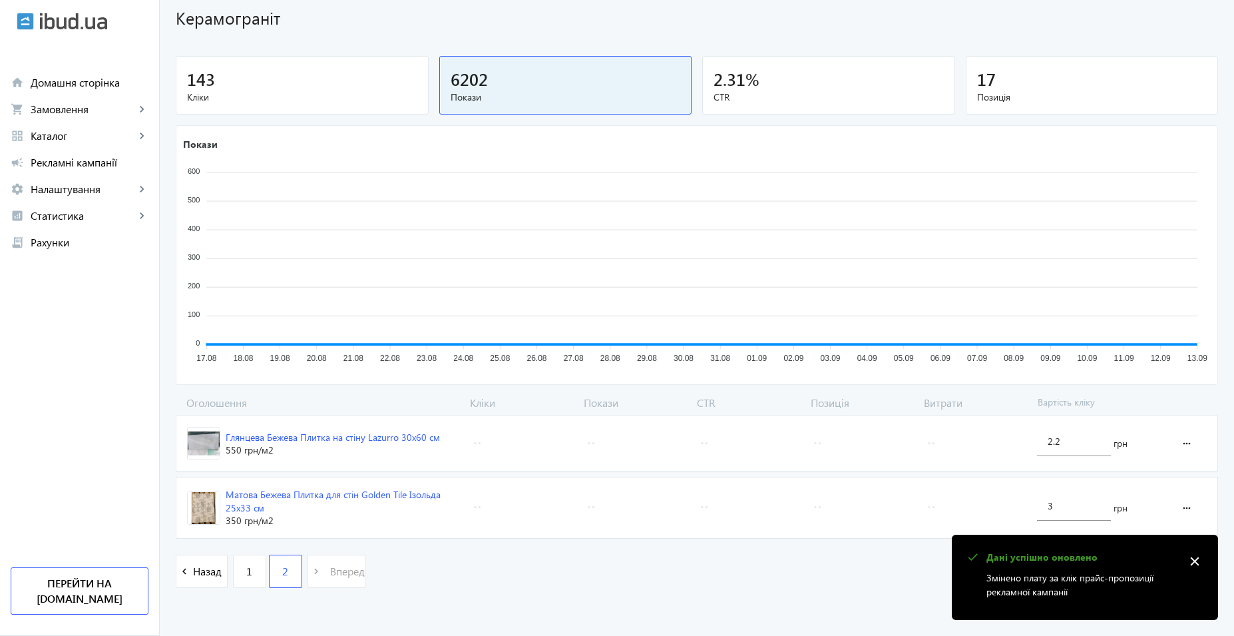
scroll to position [93, 0]
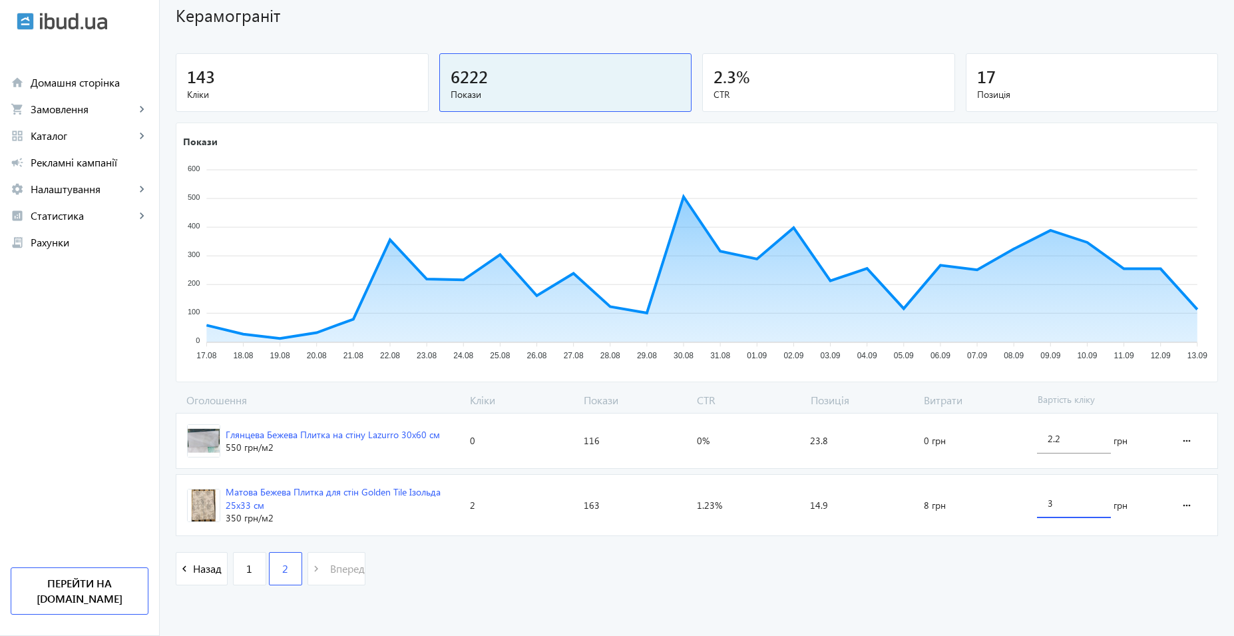
drag, startPoint x: 1062, startPoint y: 501, endPoint x: 987, endPoint y: 498, distance: 74.6
click at [987, 498] on section "Матова Бежева Плитка для стін Golden Tile Ізольда 25х33 см 350 грн /м2 Кліки: 2…" at bounding box center [697, 505] width 1043 height 62
type input "4"
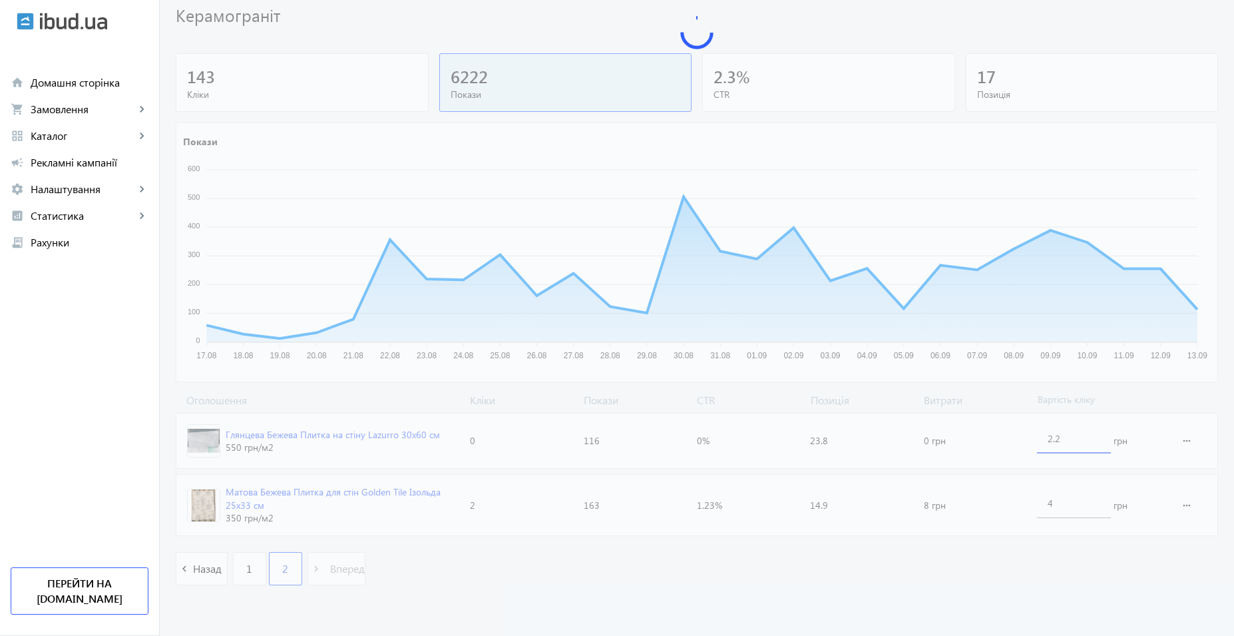
click at [1075, 439] on loading-spinner "Оголошення Кліки Покази CTR Позиція Витрати Вартість кліку Глянцева Бежева Плит…" at bounding box center [697, 496] width 1043 height 206
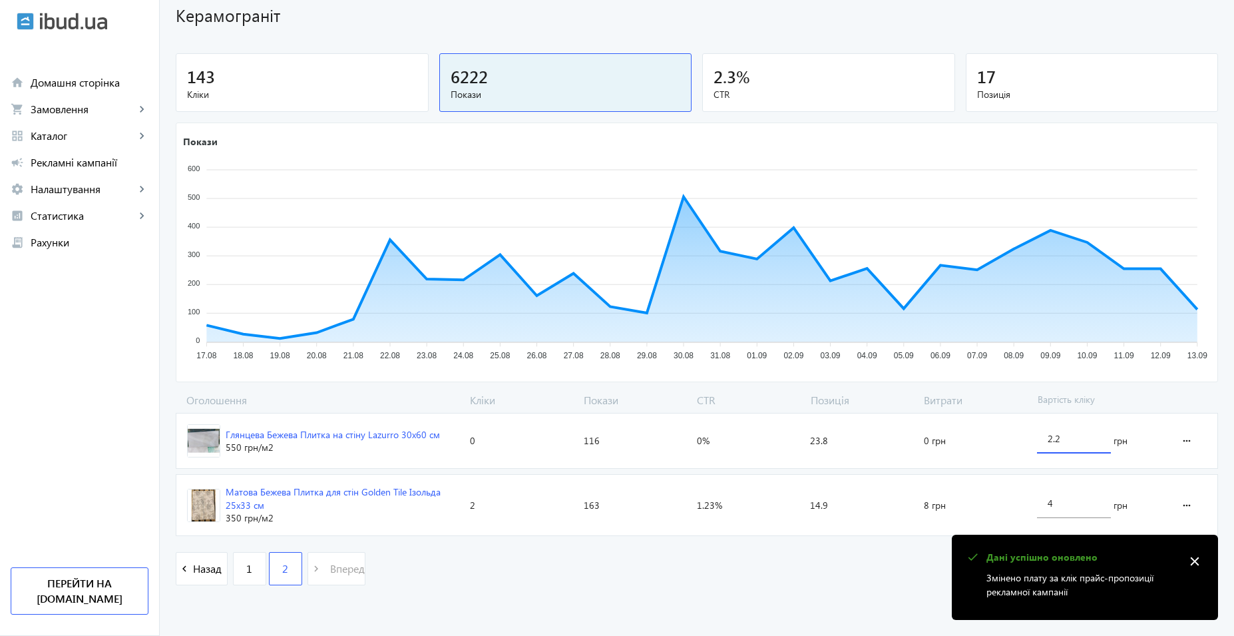
drag, startPoint x: 1075, startPoint y: 439, endPoint x: 962, endPoint y: 438, distance: 113.2
click at [962, 438] on section "Глянцева Бежева Плитка на стіну Lazurro 30х60 см 550 грн /м2 Кліки: 0 Покази: 1…" at bounding box center [697, 441] width 1043 height 56
type input "4"
click at [1051, 503] on loading-spinner "Оголошення Кліки Покази CTR Позиція Витрати Вартість кліку Глянцева Бежева Плит…" at bounding box center [697, 496] width 1043 height 206
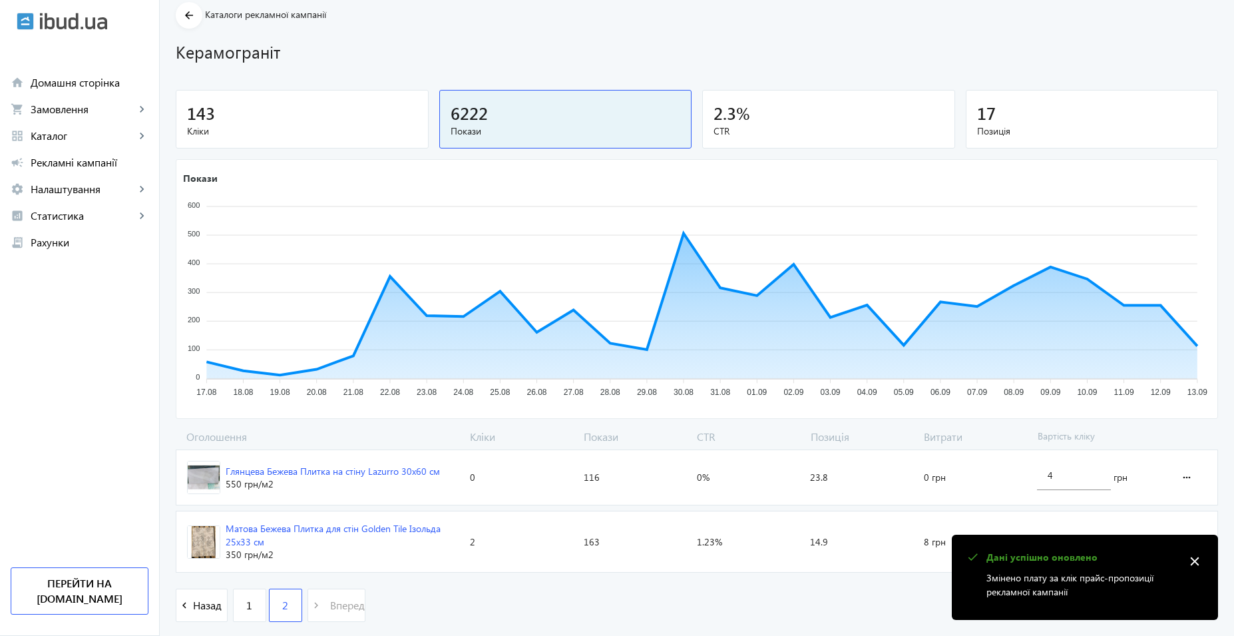
scroll to position [0, 0]
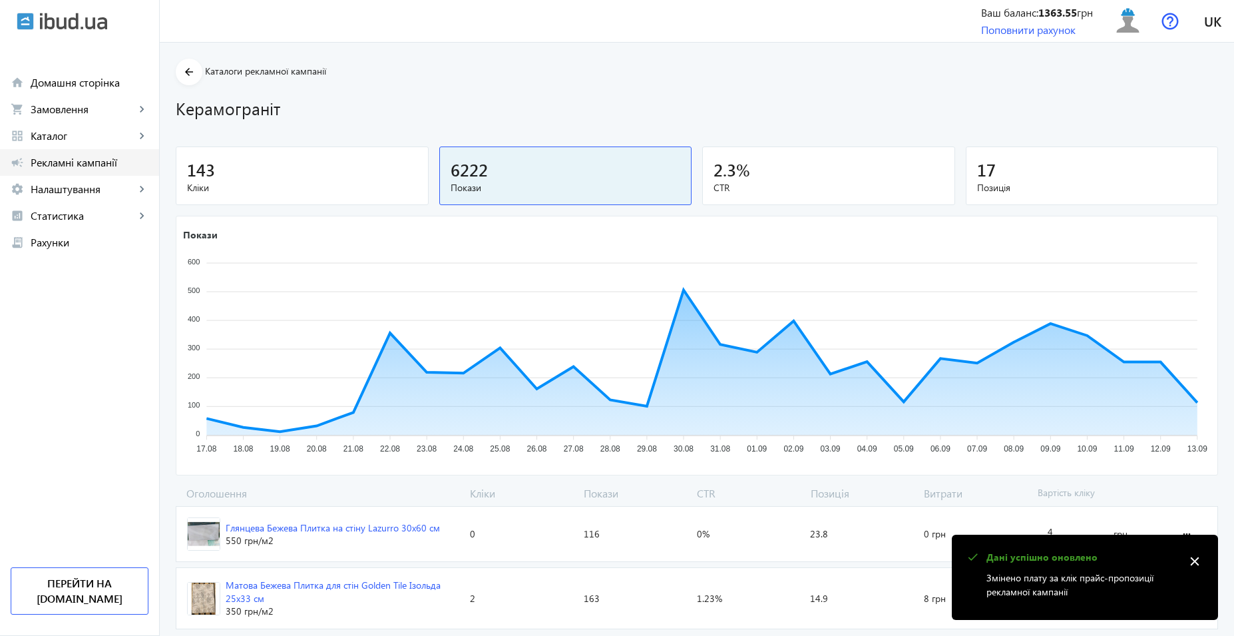
click at [84, 164] on span "Рекламні кампанії" at bounding box center [90, 162] width 118 height 13
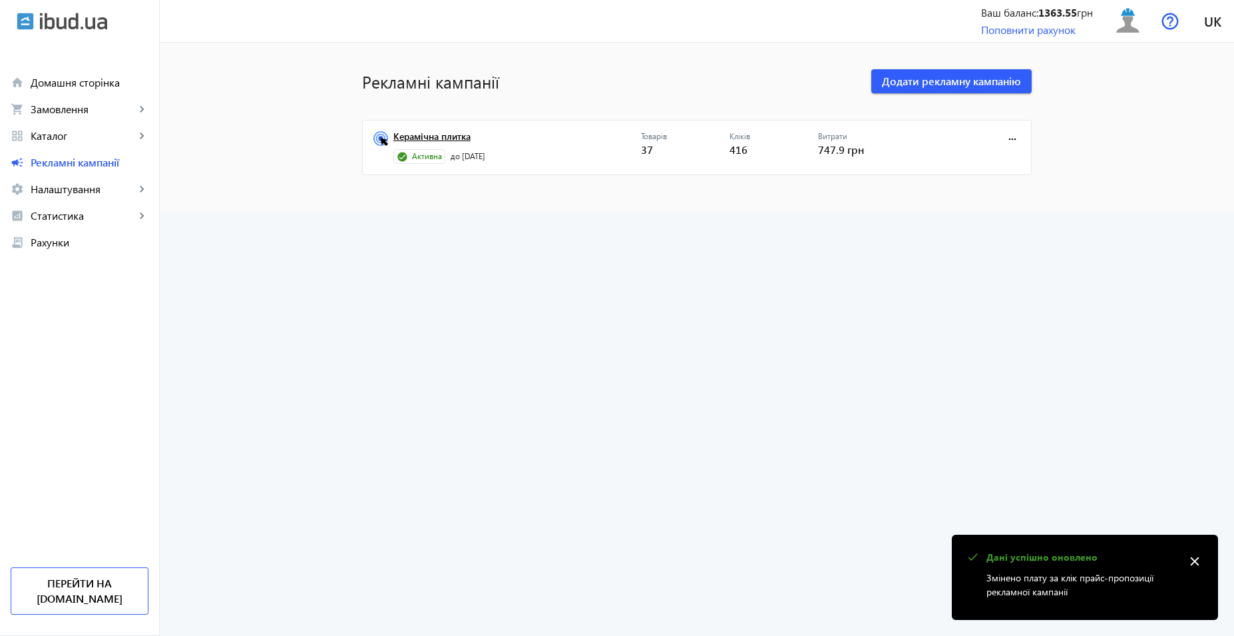
click at [447, 140] on link "Керамічна плитка" at bounding box center [518, 140] width 248 height 19
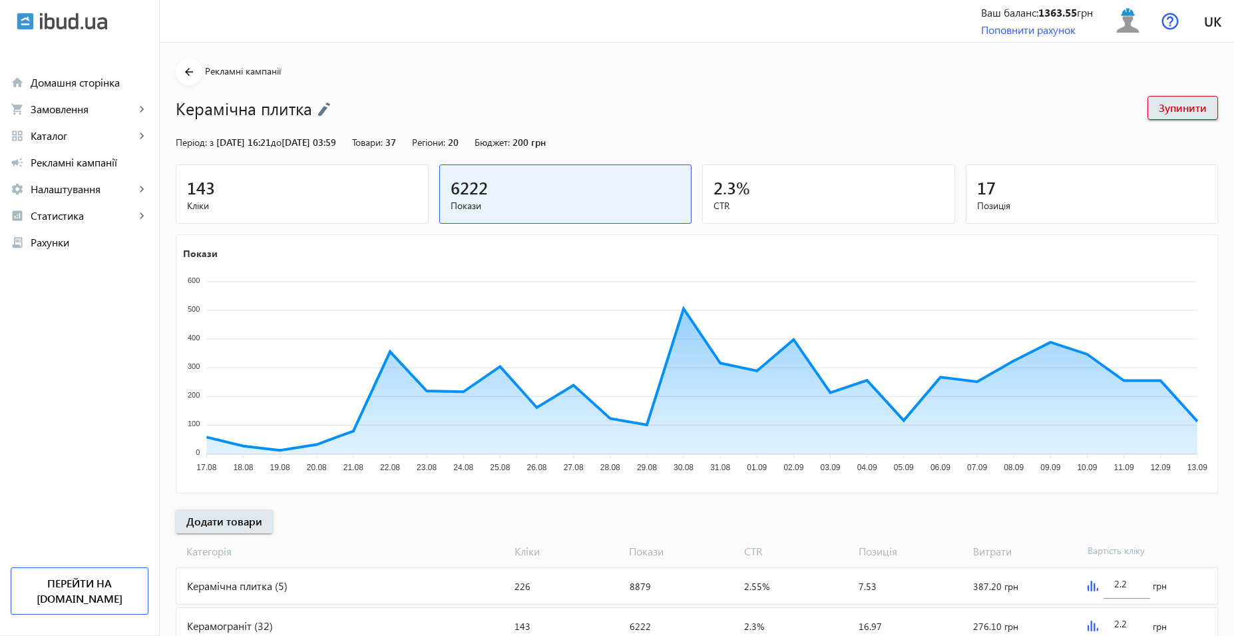
click at [340, 203] on span "Кліки" at bounding box center [302, 205] width 230 height 13
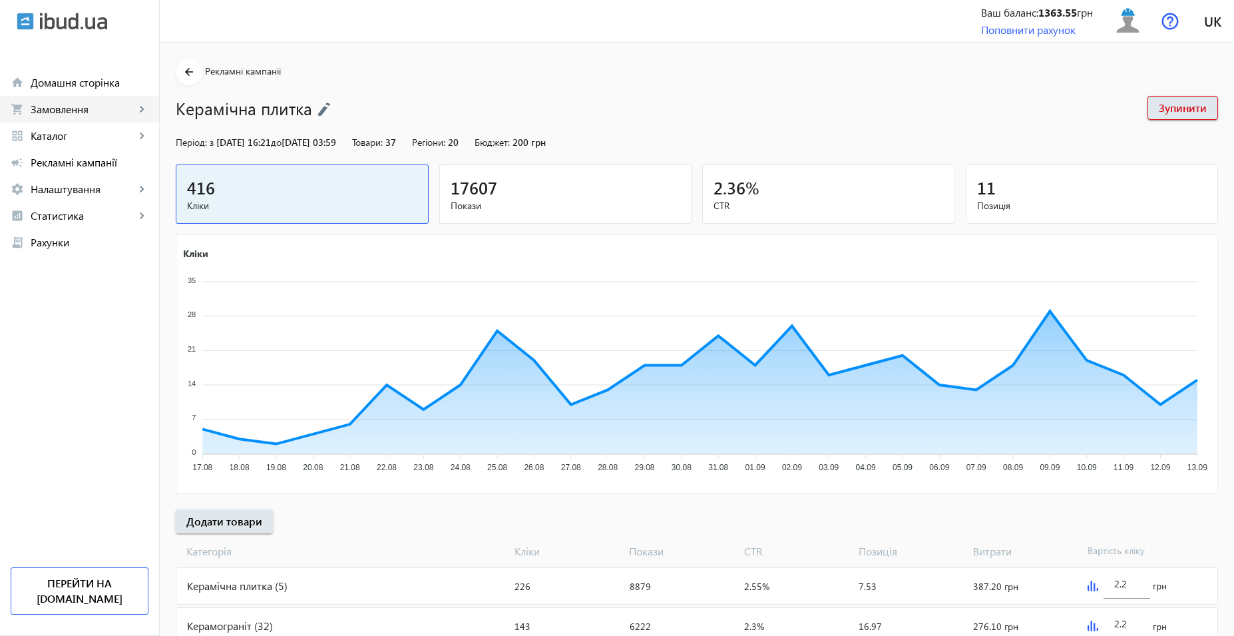
click at [79, 111] on span "Замовлення" at bounding box center [83, 109] width 105 height 13
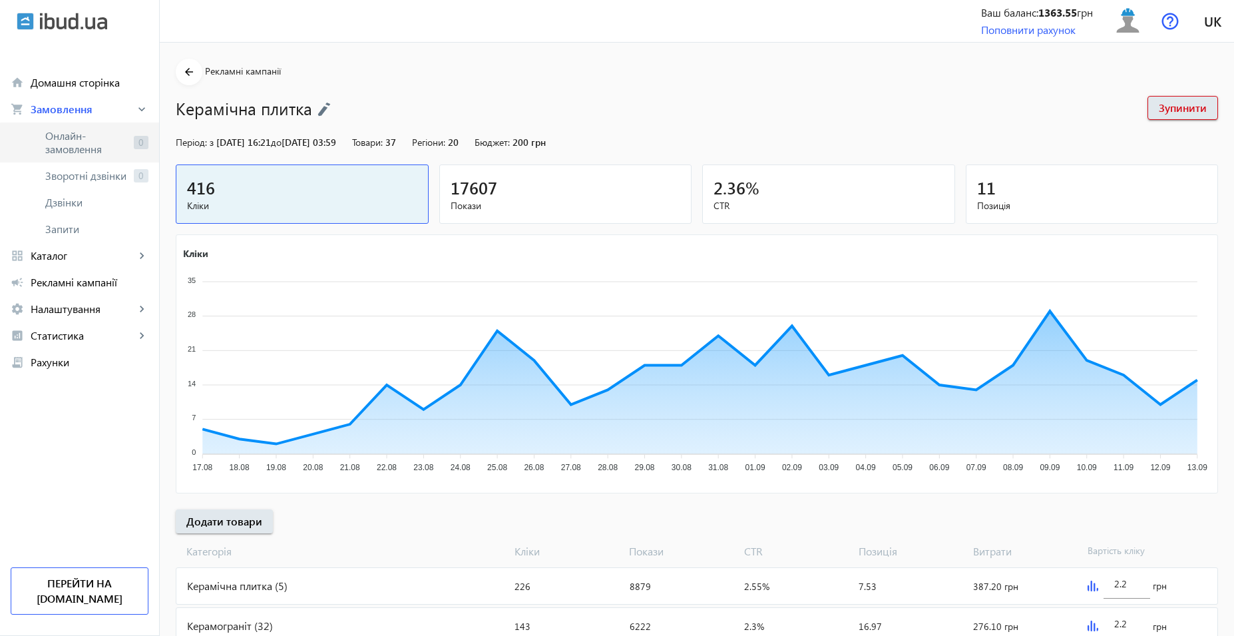
click at [101, 146] on span "Онлайн-замовлення" at bounding box center [86, 142] width 83 height 27
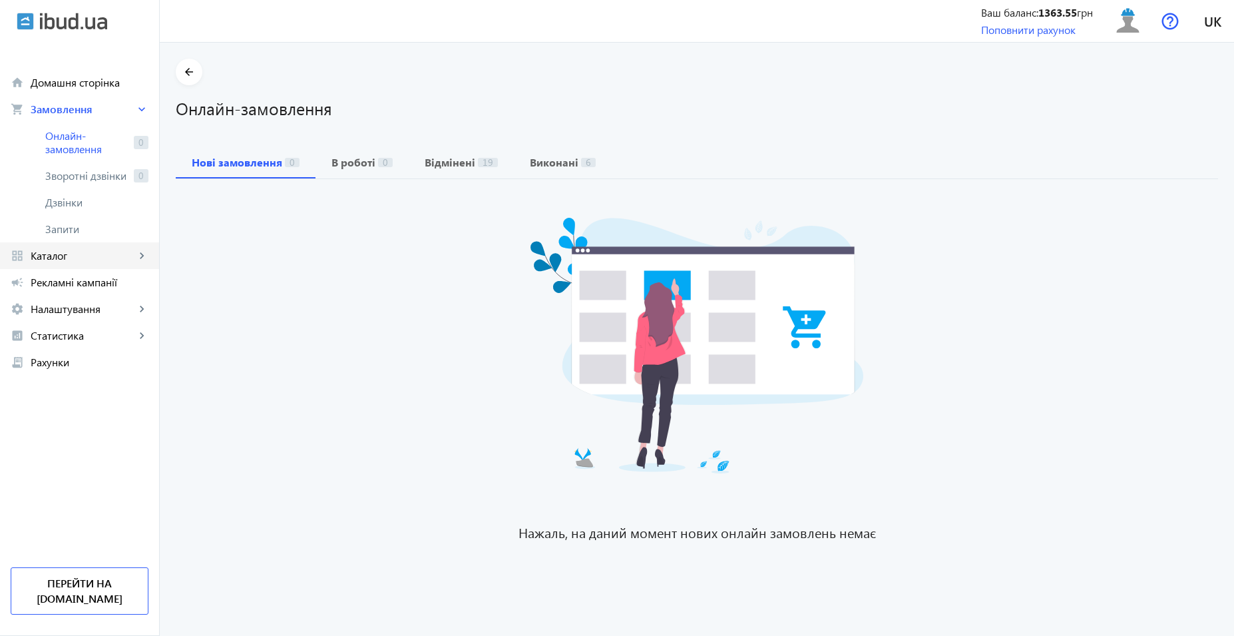
click at [93, 247] on link "grid_view Каталог keyboard_arrow_right" at bounding box center [79, 255] width 159 height 27
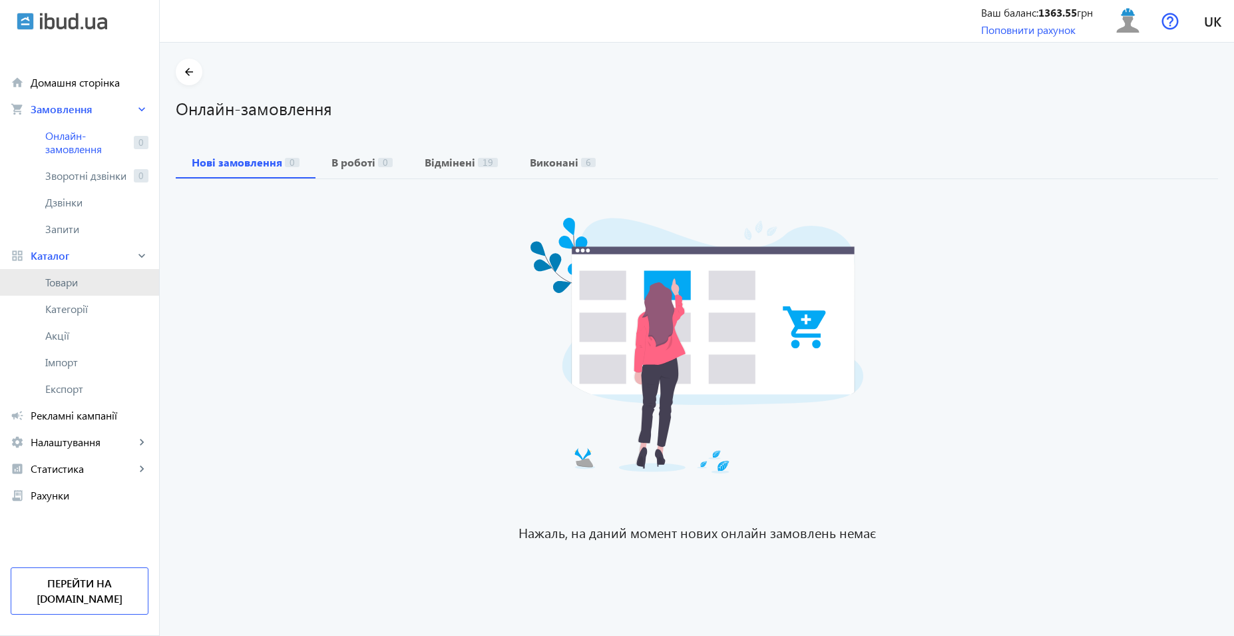
click at [86, 284] on span "Товари" at bounding box center [96, 282] width 103 height 13
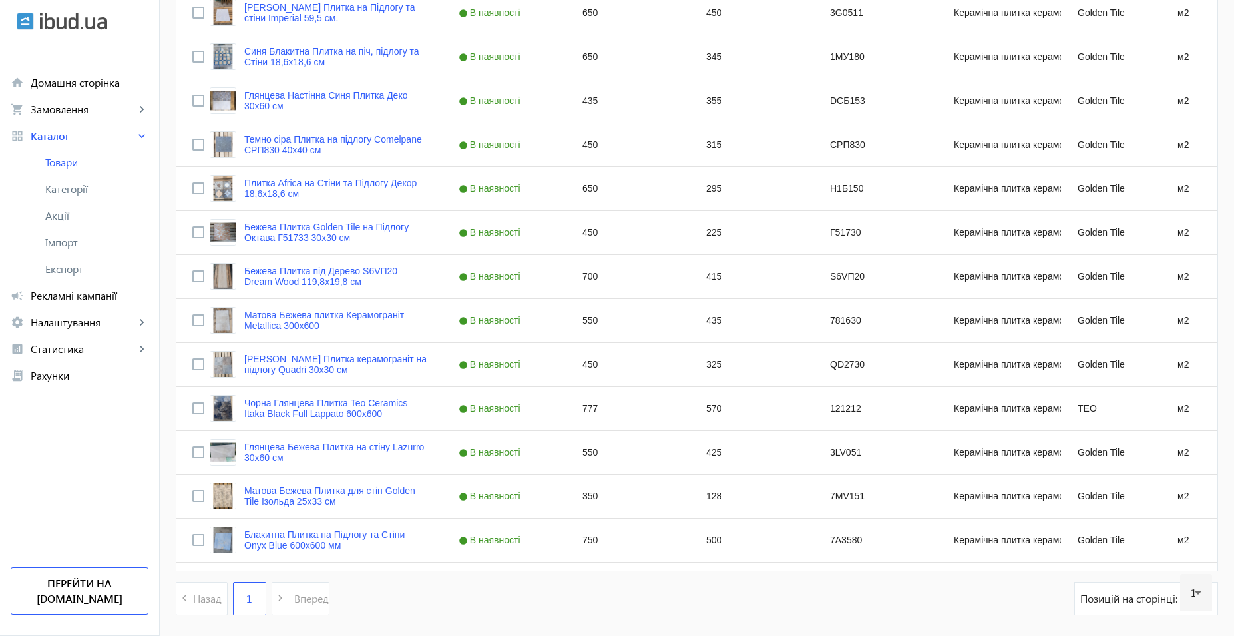
scroll to position [1508, 0]
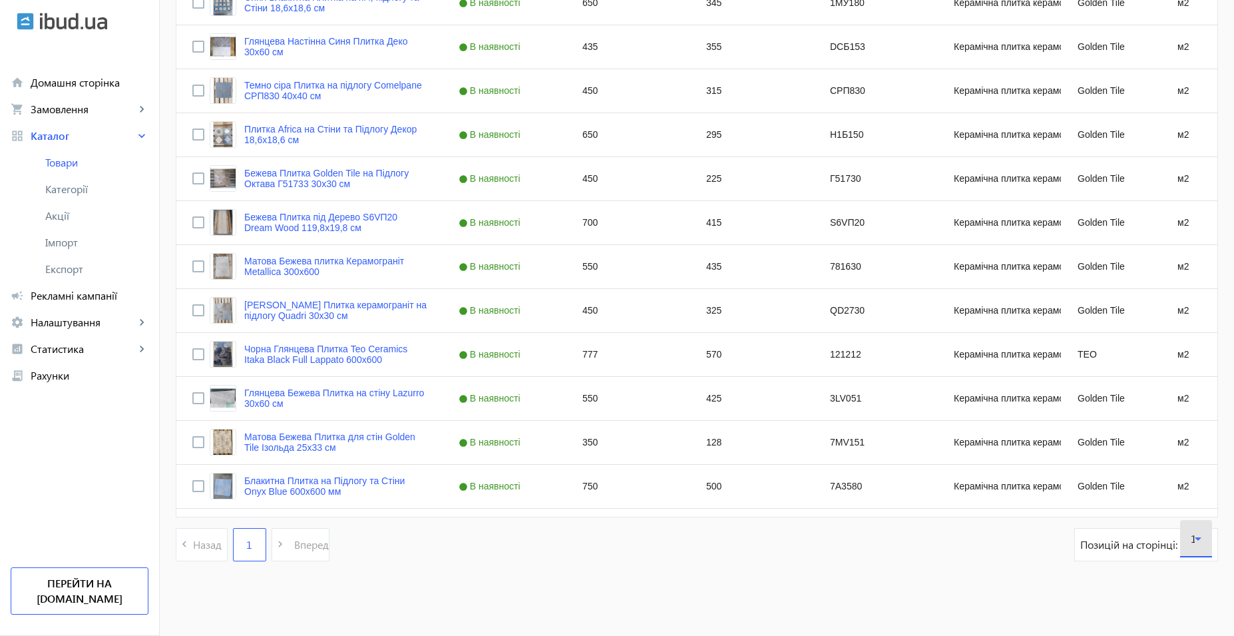
click at [1204, 543] on icon at bounding box center [1198, 539] width 16 height 16
click at [1206, 461] on mat-option "60" at bounding box center [1197, 467] width 32 height 32
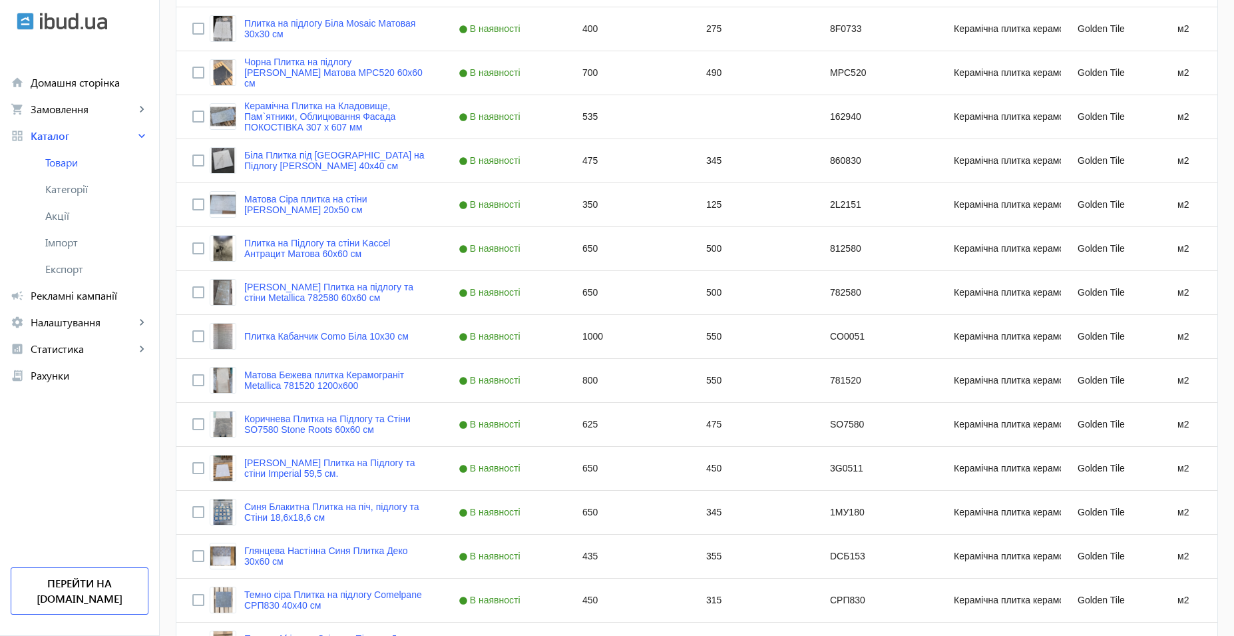
scroll to position [1465, 0]
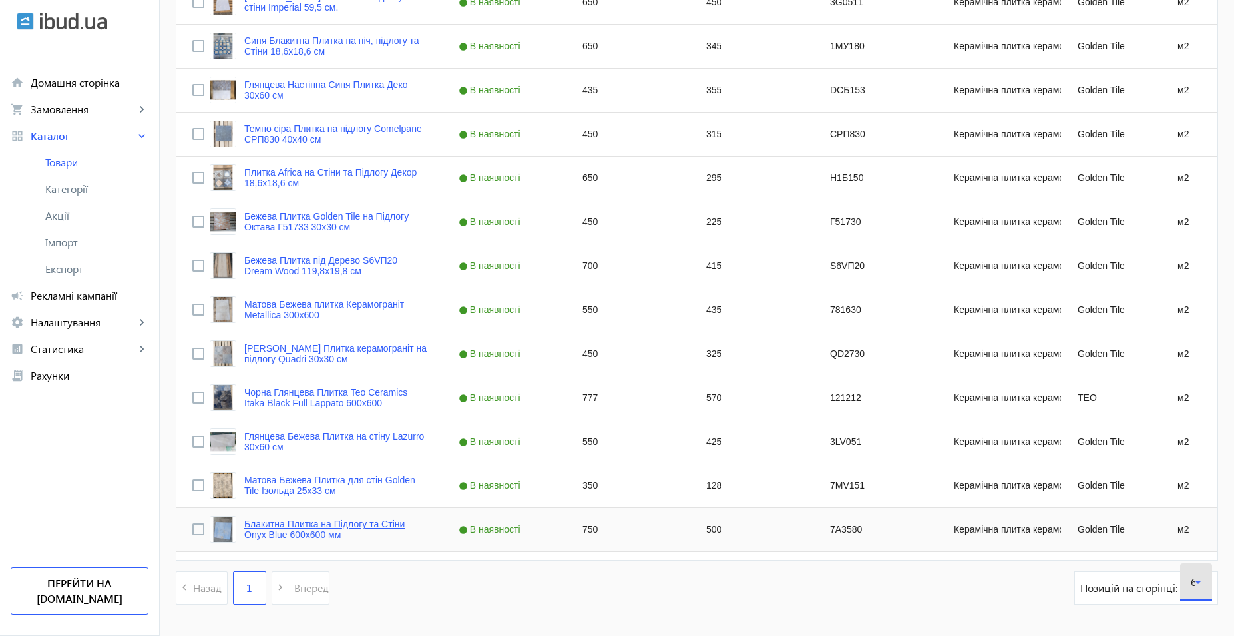
click at [364, 539] on link "Блакитна Плитка на Підлогу та Стіни Onyx Blue 600x600 мм" at bounding box center [335, 529] width 182 height 21
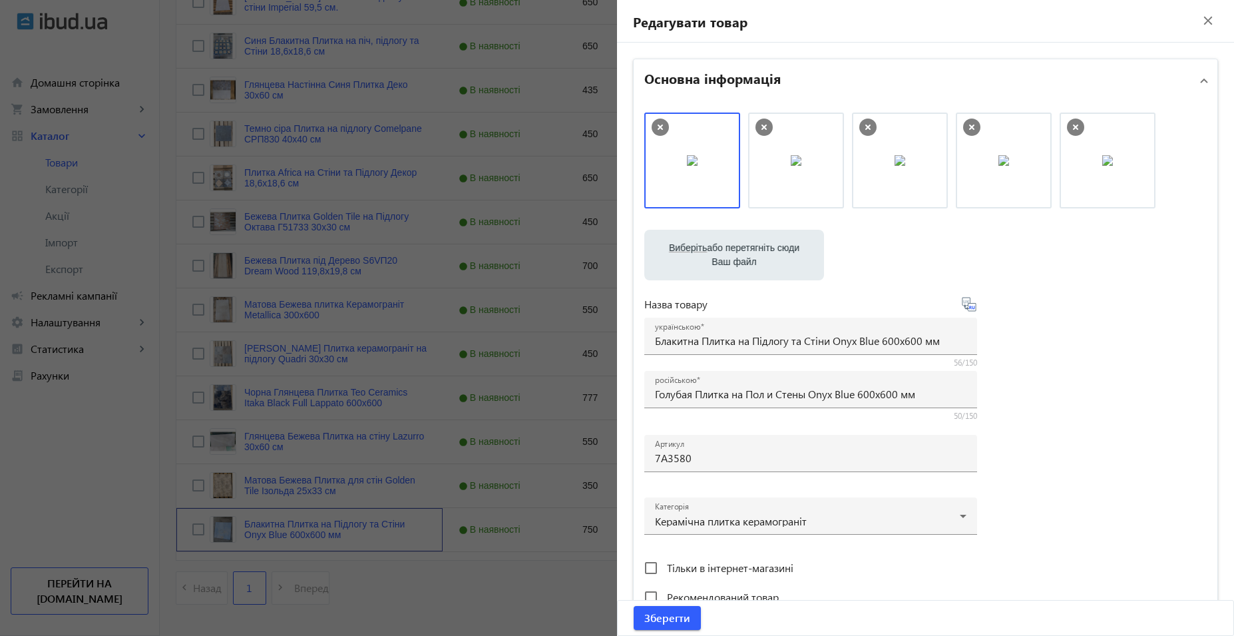
scroll to position [475, 0]
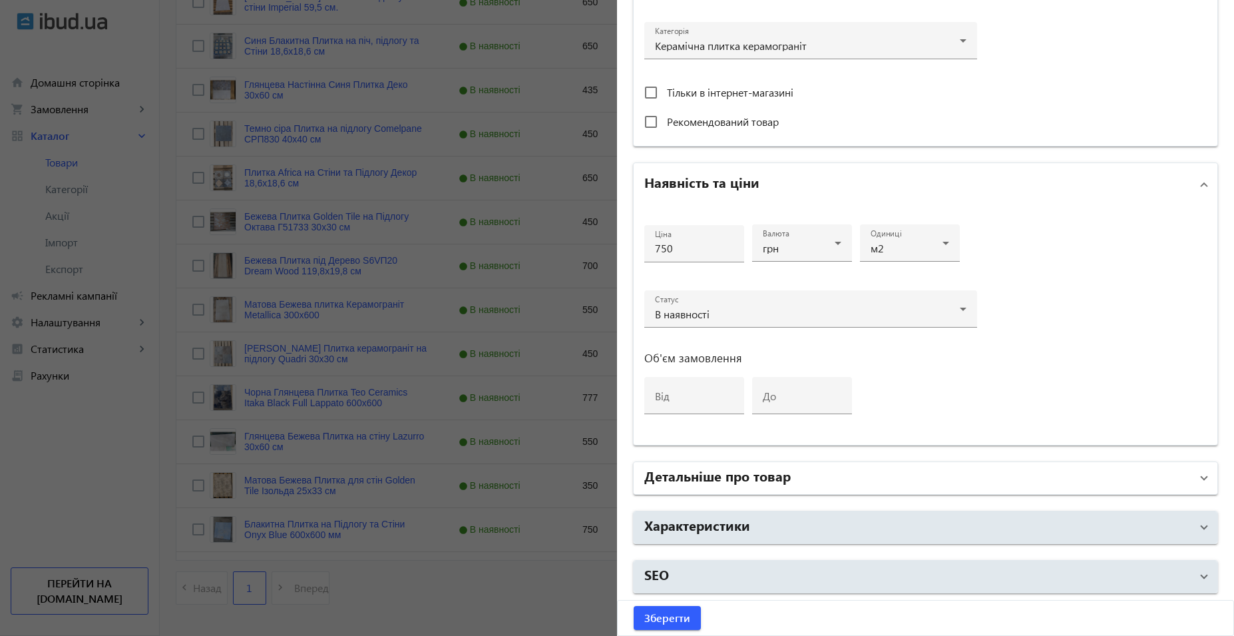
click at [797, 483] on mat-panel-title "Детальніше про товар" at bounding box center [918, 478] width 547 height 24
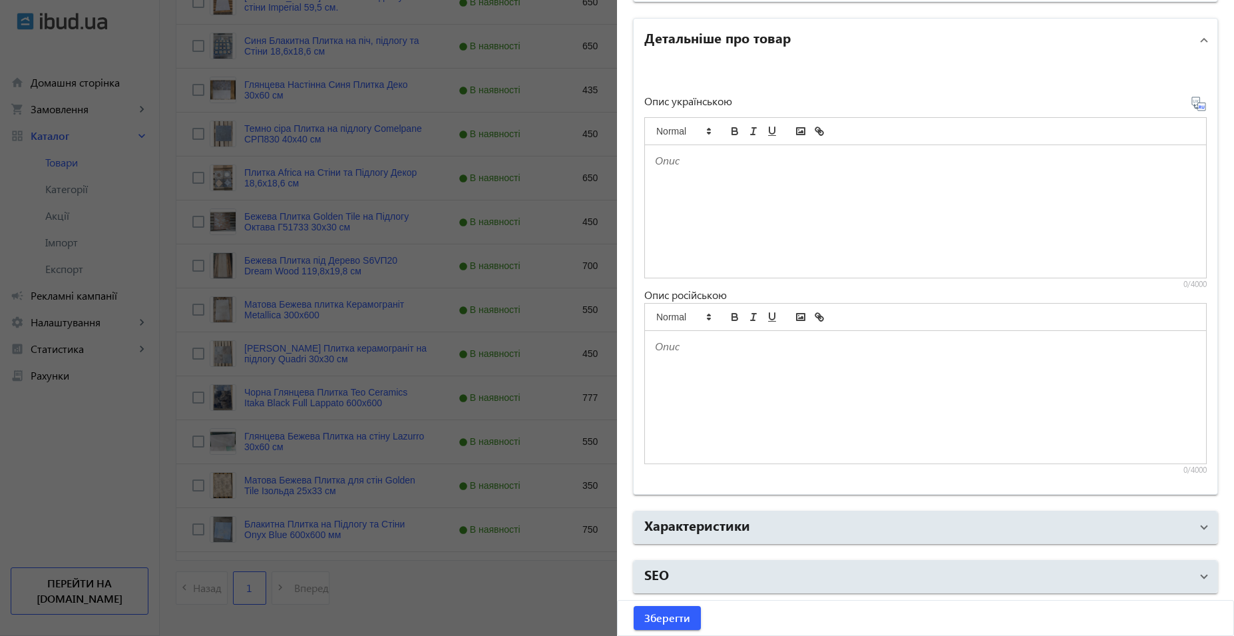
scroll to position [1508, 0]
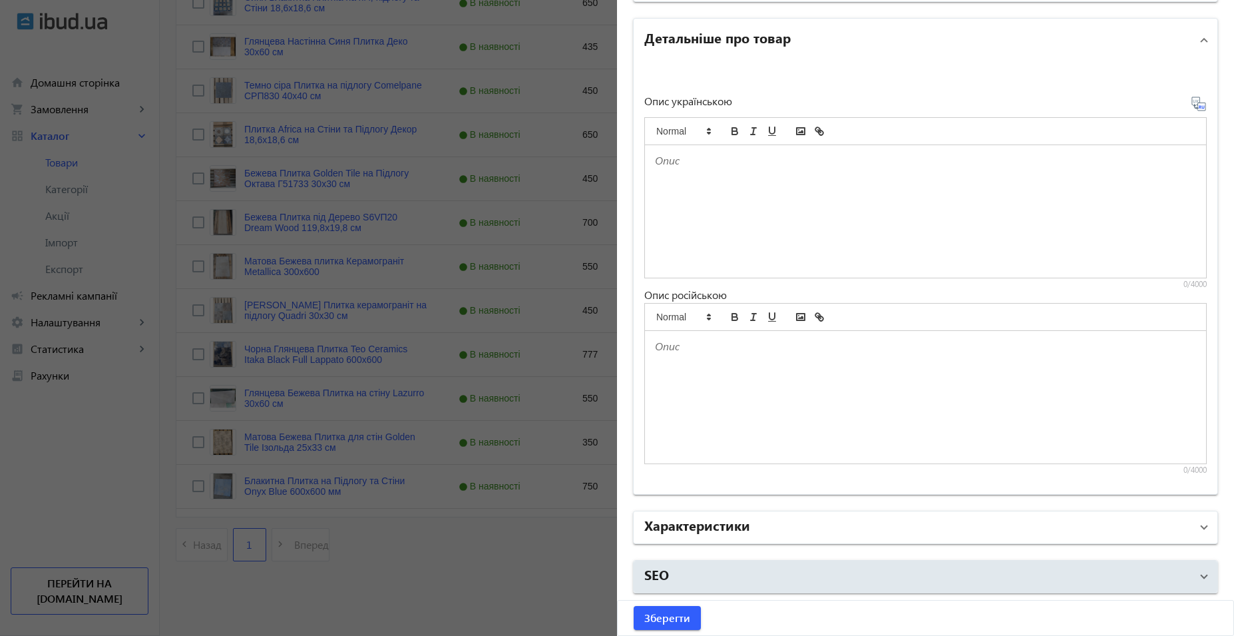
click at [788, 524] on mat-panel-title "Характеристики" at bounding box center [918, 527] width 547 height 24
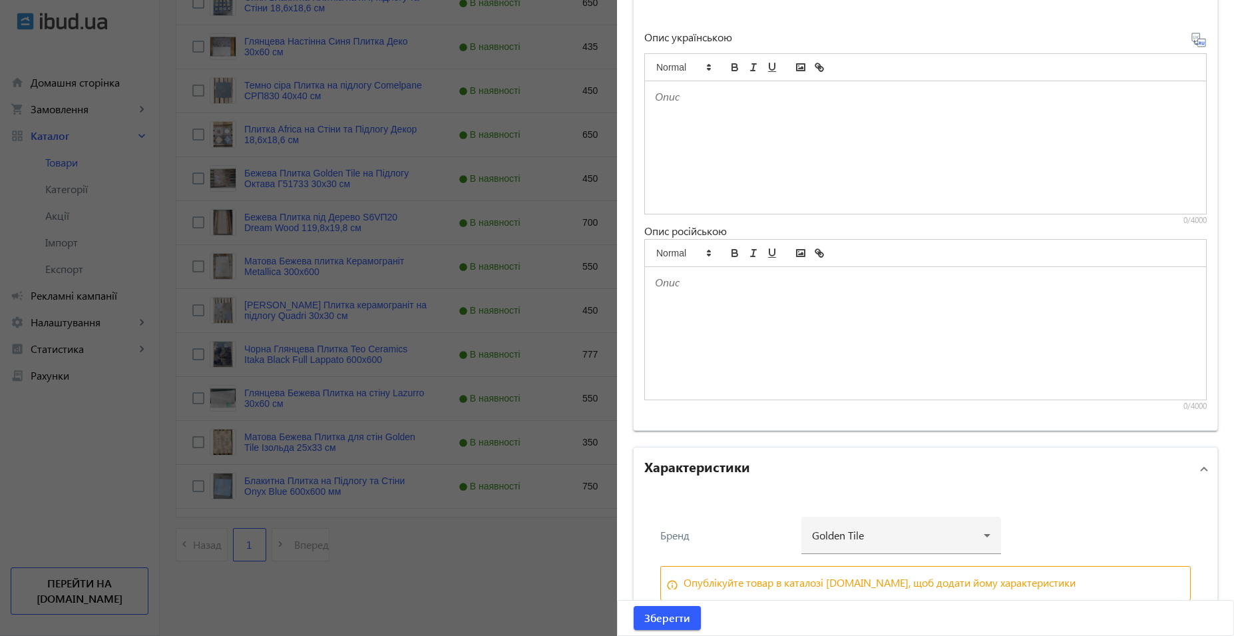
scroll to position [1051, 0]
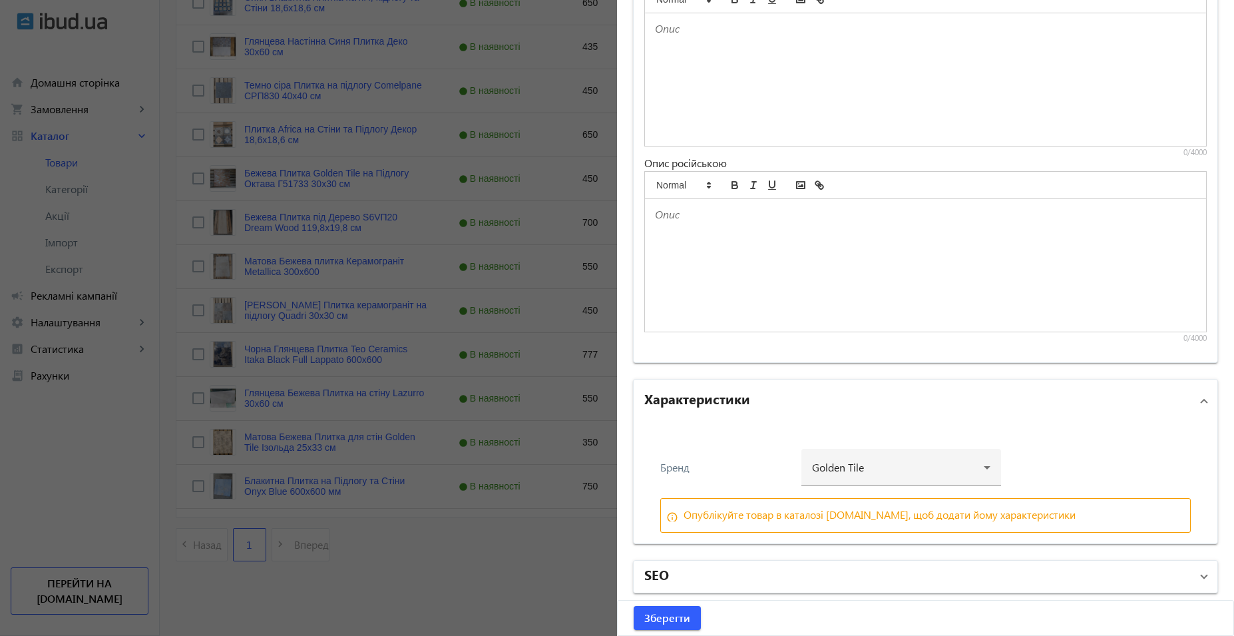
click at [747, 578] on mat-panel-title "SEO" at bounding box center [918, 577] width 547 height 24
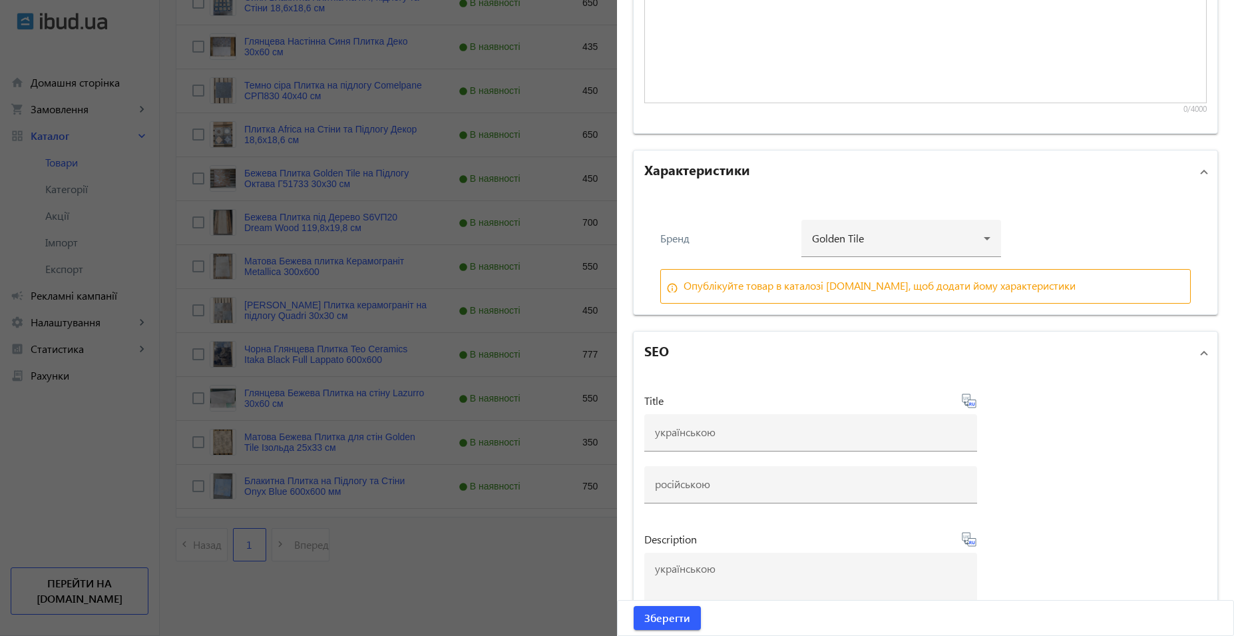
scroll to position [1184, 0]
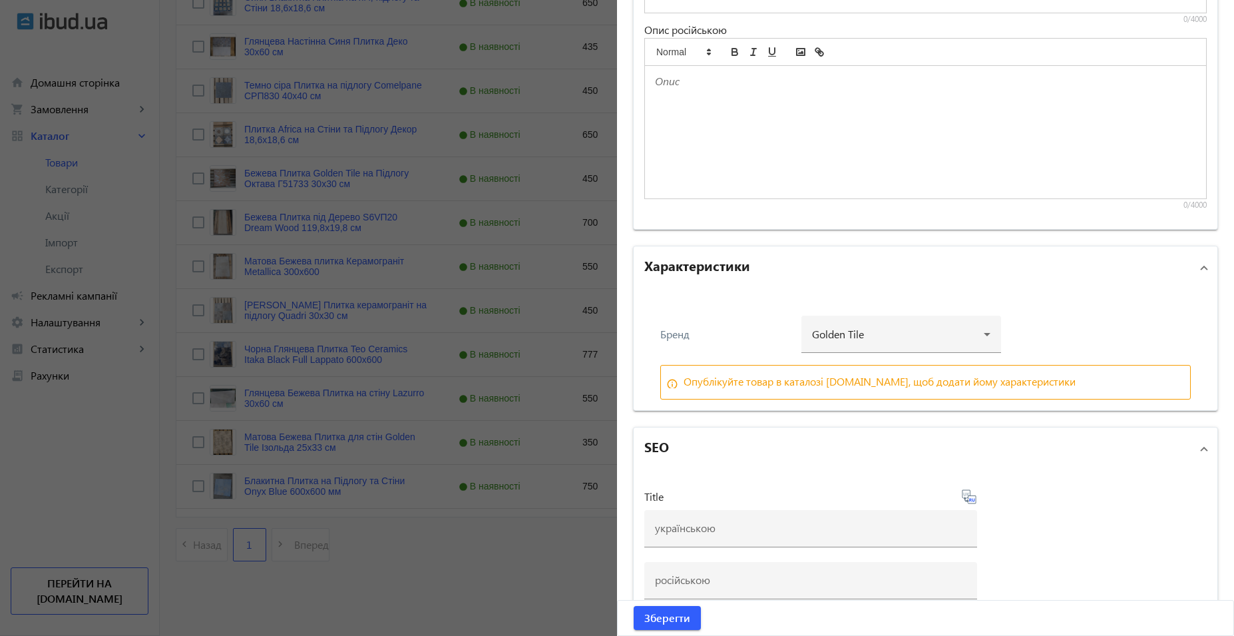
click at [457, 577] on div at bounding box center [617, 318] width 1234 height 636
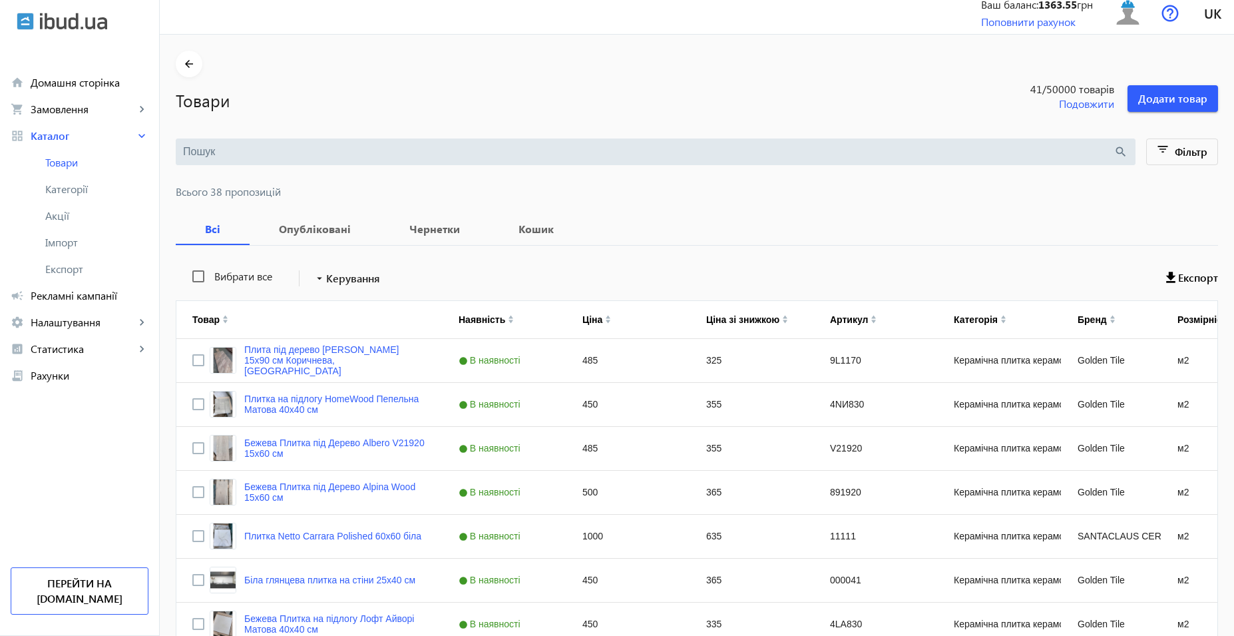
scroll to position [0, 0]
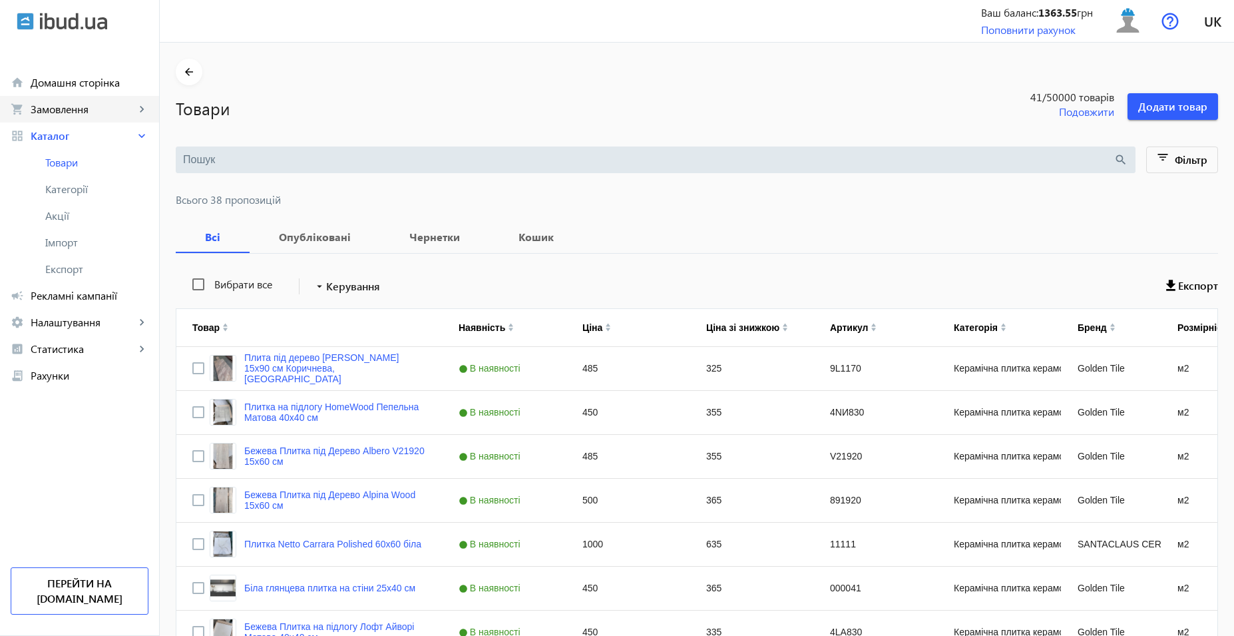
click at [51, 109] on span "Замовлення" at bounding box center [83, 109] width 105 height 13
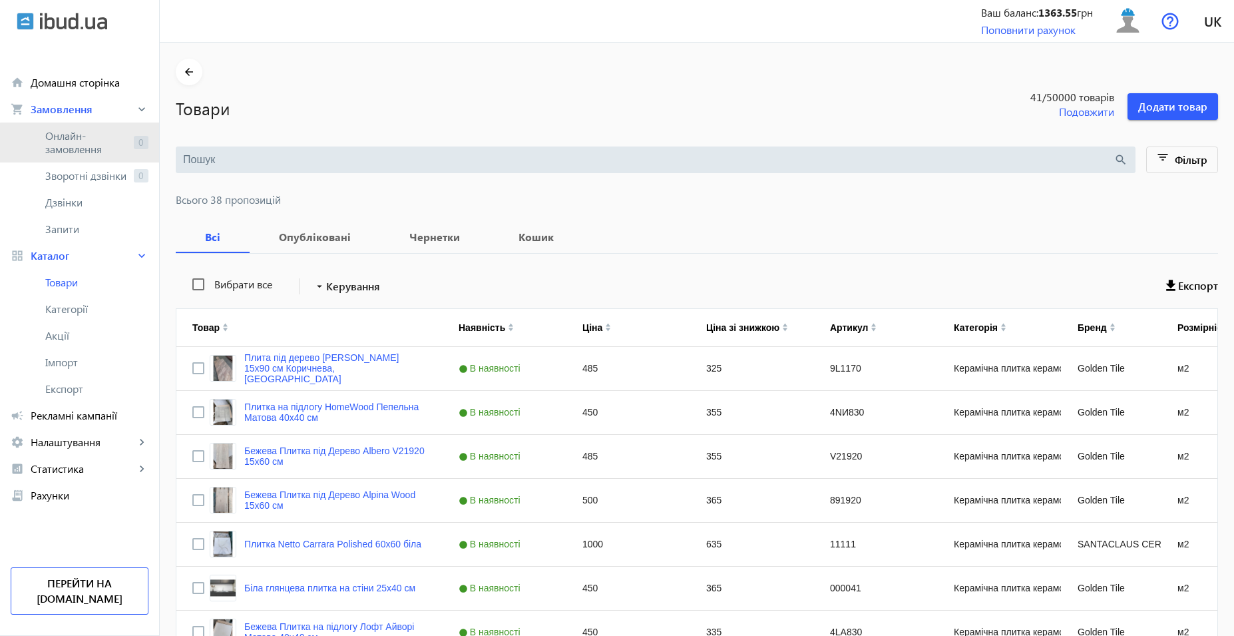
click at [106, 143] on span "Онлайн-замовлення" at bounding box center [86, 142] width 83 height 27
